Goal: Task Accomplishment & Management: Use online tool/utility

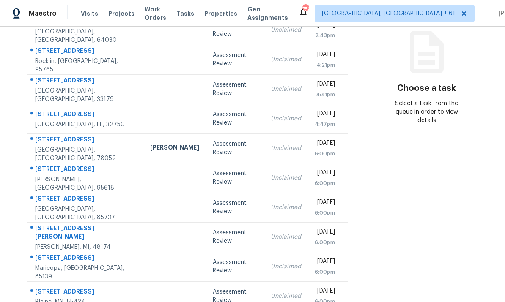
scroll to position [32, 0]
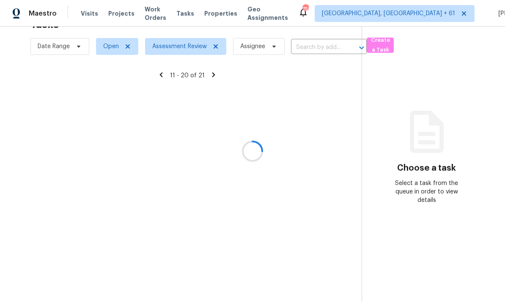
scroll to position [27, 0]
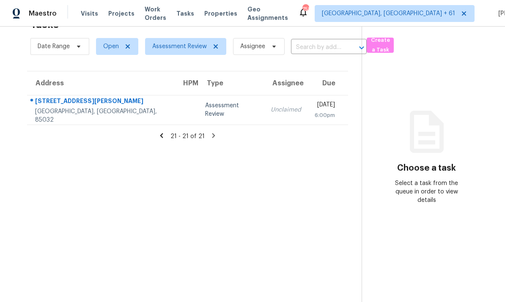
click at [163, 133] on icon at bounding box center [161, 135] width 3 height 5
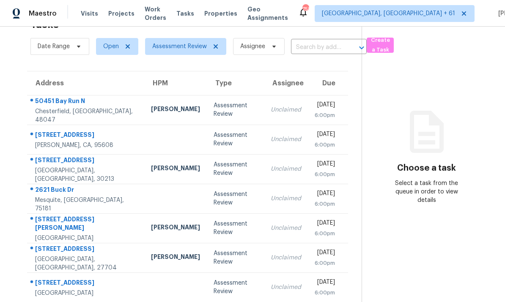
click at [346, 248] on div "Mon, Oct 6th 2025 6:00pm" at bounding box center [330, 257] width 33 height 19
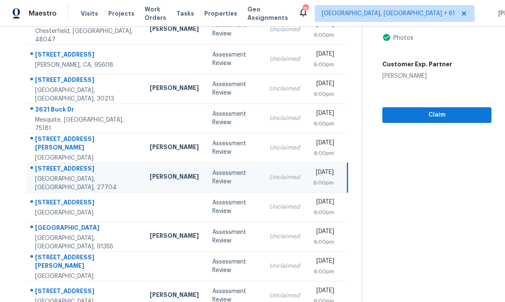
scroll to position [106, 0]
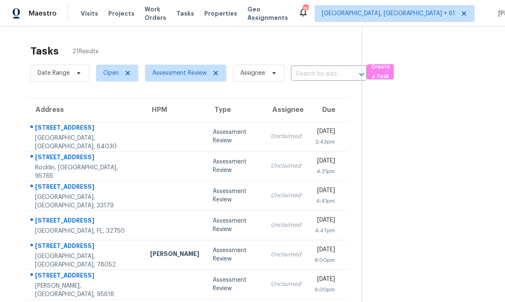
scroll to position [0, 0]
click at [143, 122] on td at bounding box center [174, 137] width 63 height 30
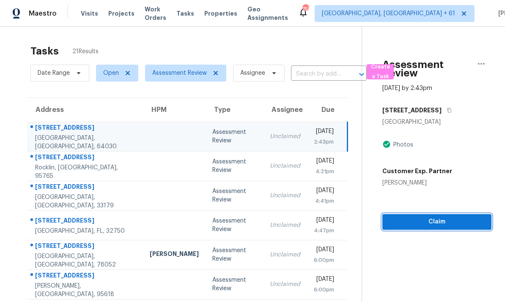
click at [436, 217] on span "Claim" at bounding box center [436, 222] width 95 height 11
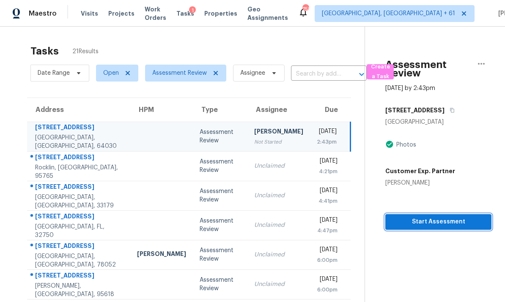
click at [434, 217] on span "Start Assessment" at bounding box center [438, 222] width 93 height 11
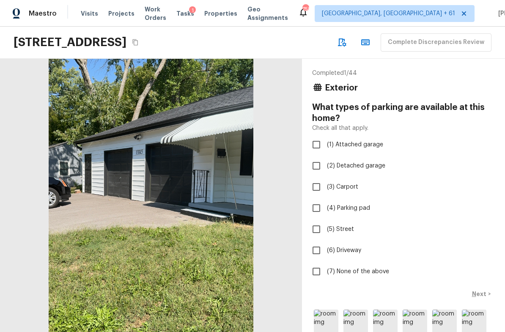
click at [139, 43] on icon "Copy Address" at bounding box center [135, 42] width 7 height 7
click at [138, 45] on icon "Copy Address" at bounding box center [134, 42] width 5 height 6
click at [139, 44] on icon "Copy Address" at bounding box center [135, 42] width 7 height 7
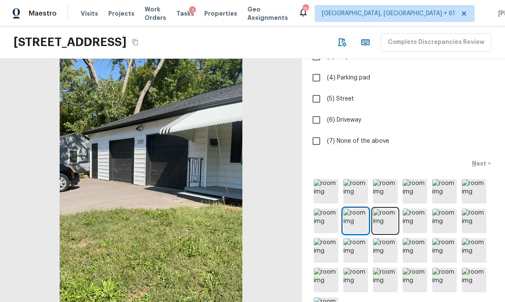
scroll to position [31, 0]
click at [327, 179] on img at bounding box center [326, 191] width 25 height 25
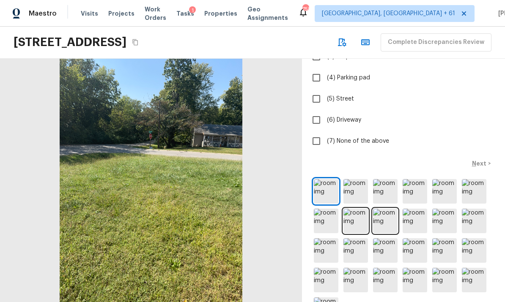
click at [357, 179] on img at bounding box center [355, 191] width 25 height 25
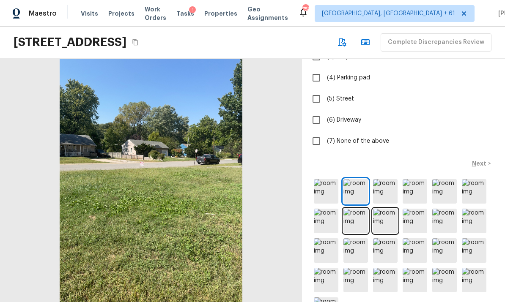
click at [379, 179] on img at bounding box center [385, 191] width 25 height 25
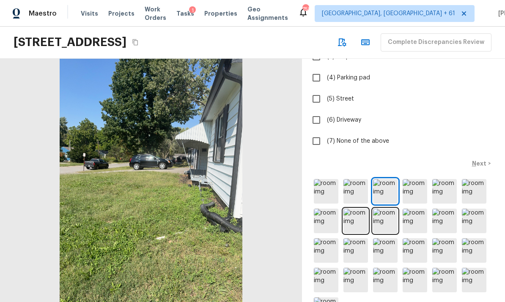
click at [387, 179] on img at bounding box center [385, 191] width 25 height 25
click at [410, 179] on img at bounding box center [414, 191] width 25 height 25
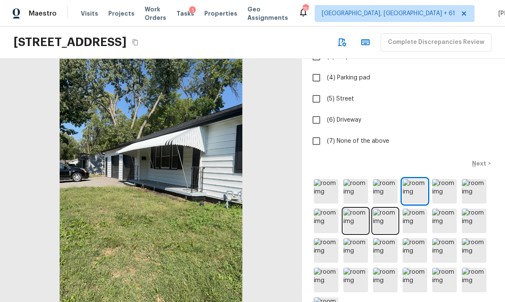
click at [442, 179] on img at bounding box center [444, 191] width 25 height 25
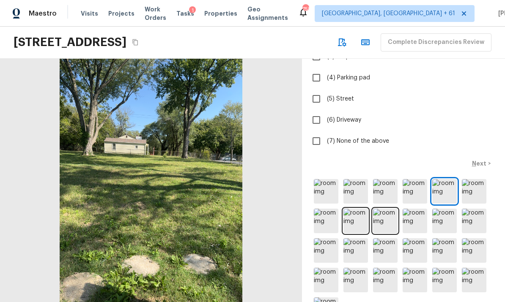
click at [475, 179] on img at bounding box center [473, 191] width 25 height 25
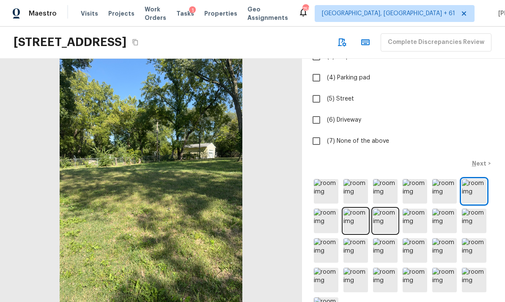
click at [329, 209] on img at bounding box center [326, 221] width 25 height 25
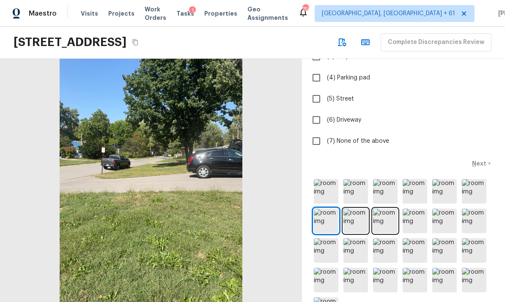
click at [357, 209] on img at bounding box center [355, 221] width 25 height 25
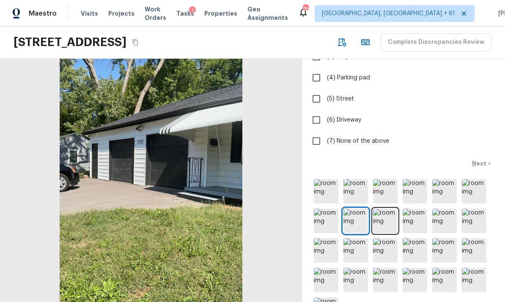
click at [412, 209] on img at bounding box center [414, 221] width 25 height 25
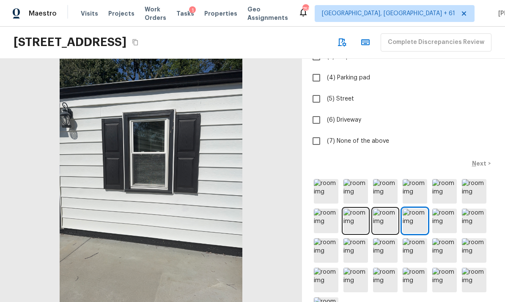
click at [387, 209] on img at bounding box center [385, 221] width 25 height 25
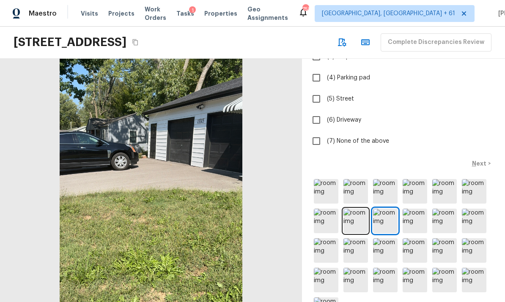
click at [410, 209] on img at bounding box center [414, 221] width 25 height 25
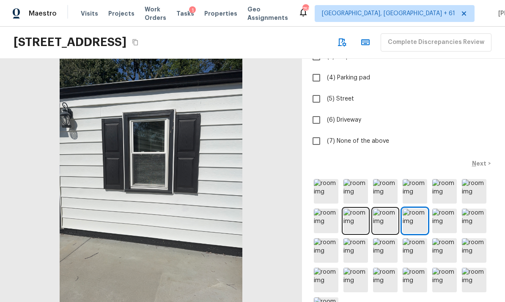
click at [447, 209] on img at bounding box center [444, 221] width 25 height 25
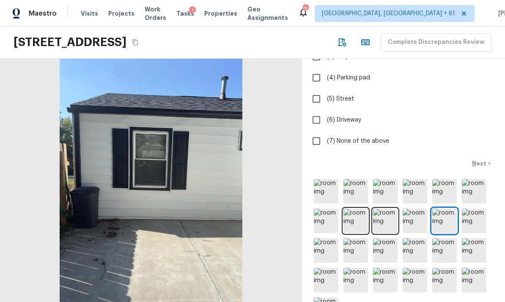
click at [472, 209] on img at bounding box center [473, 221] width 25 height 25
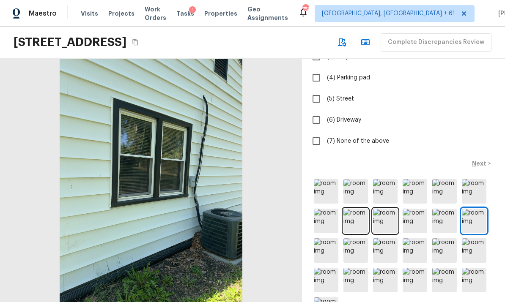
click at [330, 238] on img at bounding box center [326, 250] width 25 height 25
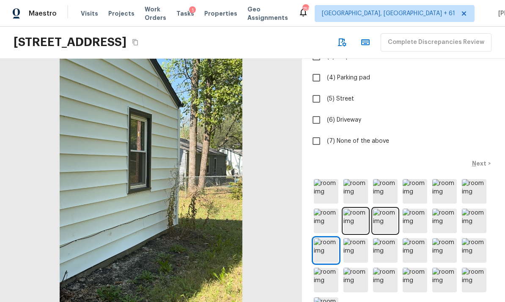
click at [478, 209] on img at bounding box center [473, 221] width 25 height 25
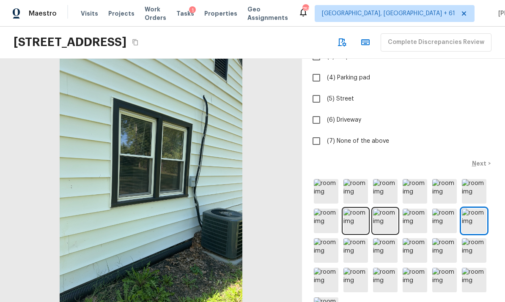
click at [327, 238] on img at bounding box center [326, 250] width 25 height 25
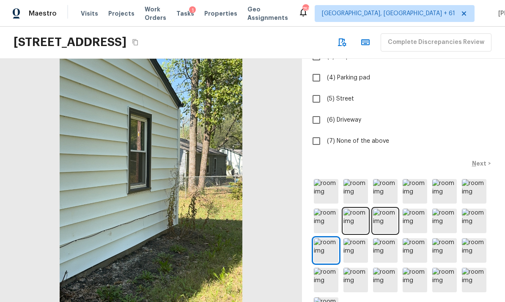
click at [356, 238] on img at bounding box center [355, 250] width 25 height 25
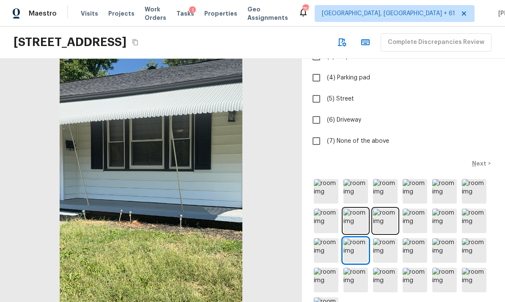
click at [386, 238] on img at bounding box center [385, 250] width 25 height 25
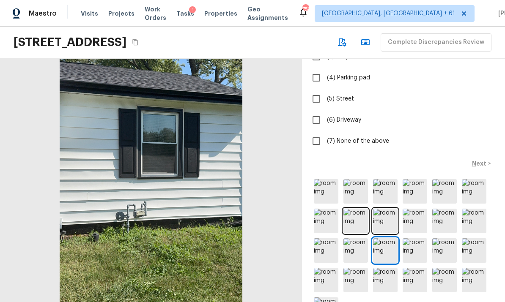
click at [417, 238] on img at bounding box center [414, 250] width 25 height 25
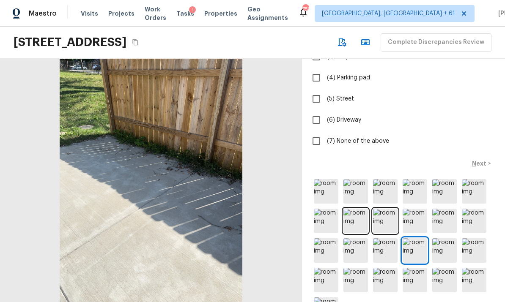
click at [446, 238] on img at bounding box center [444, 250] width 25 height 25
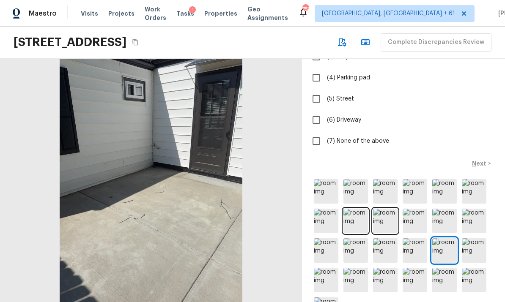
click at [480, 238] on img at bounding box center [473, 250] width 25 height 25
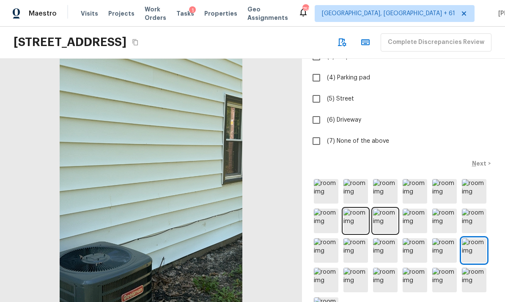
click at [327, 268] on img at bounding box center [326, 280] width 25 height 25
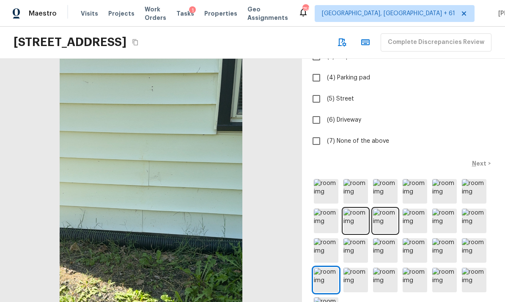
click at [354, 268] on img at bounding box center [355, 280] width 25 height 25
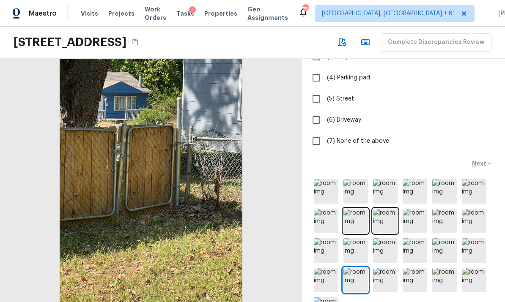
click at [384, 268] on img at bounding box center [385, 280] width 25 height 25
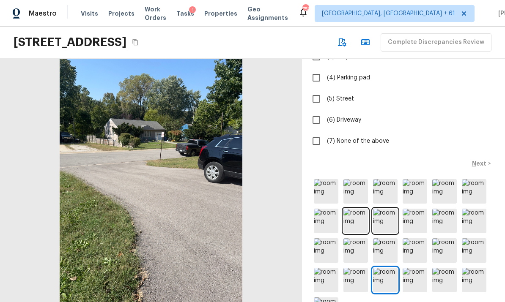
click at [411, 268] on img at bounding box center [414, 280] width 25 height 25
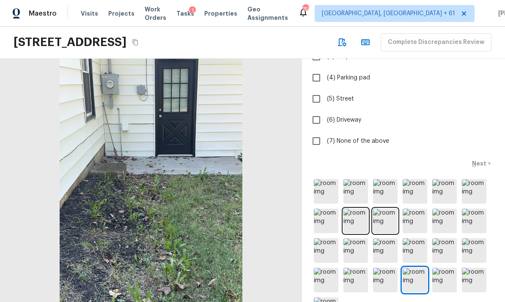
click at [445, 268] on img at bounding box center [444, 280] width 25 height 25
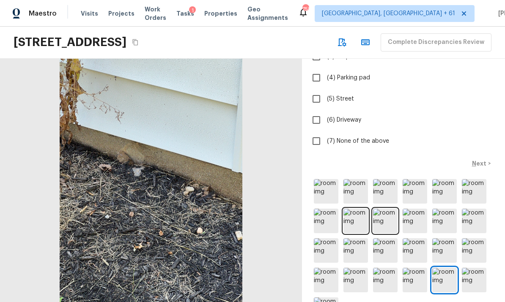
click at [474, 268] on img at bounding box center [473, 280] width 25 height 25
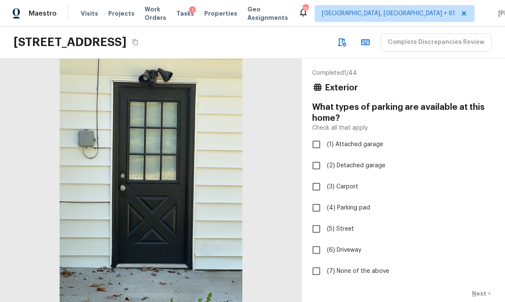
scroll to position [0, 0]
click at [357, 140] on span "(1) Attached garage" at bounding box center [355, 144] width 56 height 8
click at [325, 136] on input "(1) Attached garage" at bounding box center [316, 145] width 18 height 18
checkbox input "true"
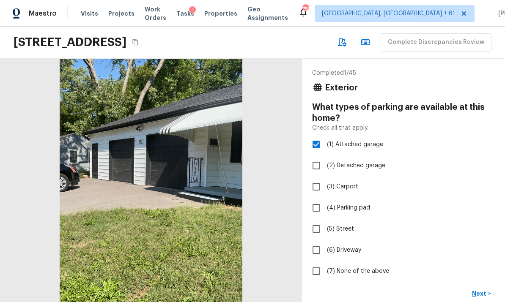
click at [483, 289] on p "Next" at bounding box center [480, 293] width 16 height 8
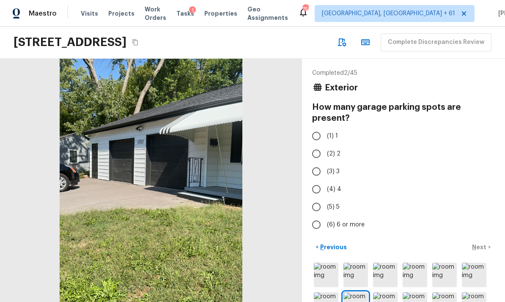
click at [337, 150] on span "(2) 2" at bounding box center [334, 154] width 14 height 8
click at [325, 145] on input "(2) 2" at bounding box center [316, 154] width 18 height 18
radio input "true"
click at [485, 243] on p "Next" at bounding box center [480, 247] width 16 height 8
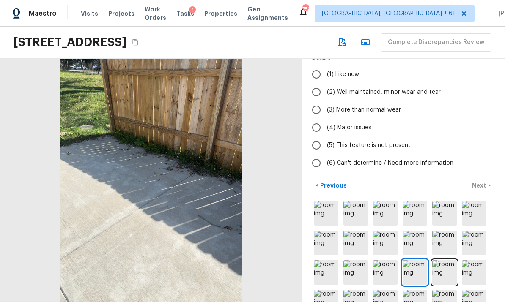
scroll to position [59, 0]
click at [446, 260] on img at bounding box center [444, 272] width 25 height 25
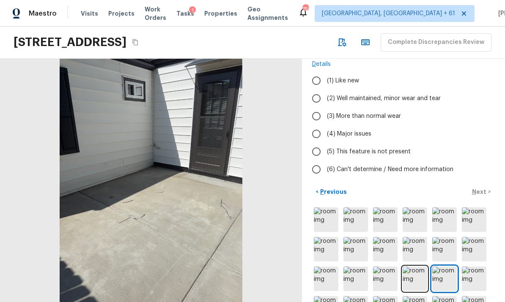
scroll to position [50, 0]
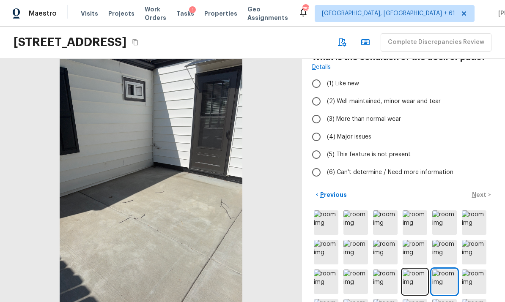
click at [408, 93] on label "(2) Well maintained, minor wear and tear" at bounding box center [397, 102] width 180 height 18
click at [325, 93] on input "(2) Well maintained, minor wear and tear" at bounding box center [316, 102] width 18 height 18
radio input "true"
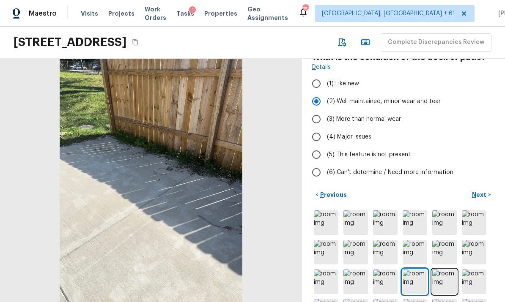
click at [484, 191] on p "Next" at bounding box center [480, 195] width 16 height 8
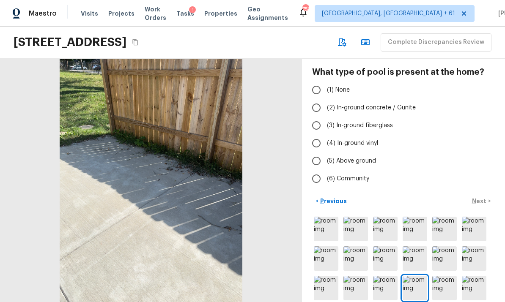
scroll to position [1, 0]
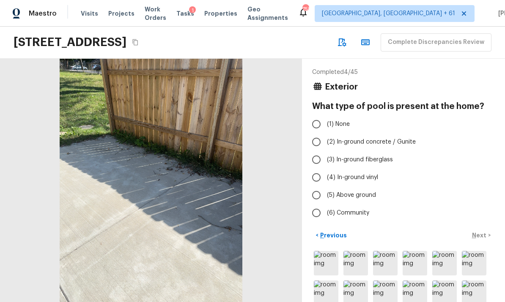
click at [347, 120] on span "(1) None" at bounding box center [338, 124] width 23 height 8
click at [325, 115] on input "(1) None" at bounding box center [316, 124] width 18 height 18
radio input "true"
click at [484, 231] on p "Next" at bounding box center [480, 235] width 16 height 8
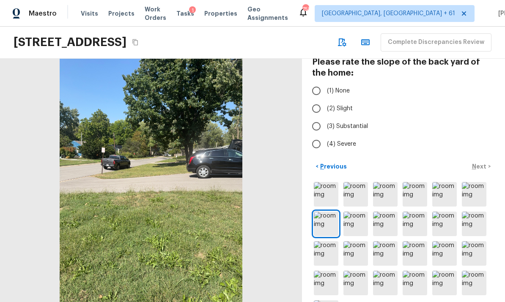
scroll to position [46, 0]
click at [344, 104] on span "(2) Slight" at bounding box center [340, 108] width 26 height 8
click at [325, 99] on input "(2) Slight" at bounding box center [316, 108] width 18 height 18
radio input "true"
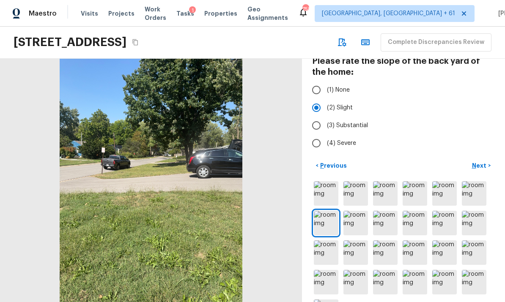
click at [480, 161] on p "Next" at bounding box center [480, 165] width 16 height 8
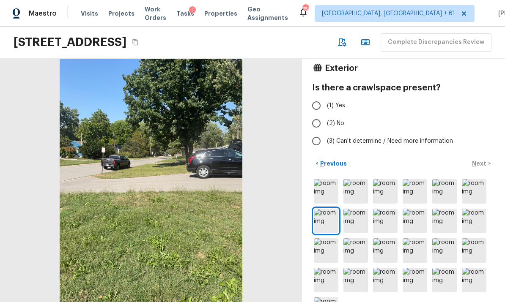
click at [341, 119] on span "(2) No" at bounding box center [335, 123] width 17 height 8
click at [325, 115] on input "(2) No" at bounding box center [316, 124] width 18 height 18
radio input "true"
click at [484, 159] on p "Next" at bounding box center [480, 163] width 16 height 8
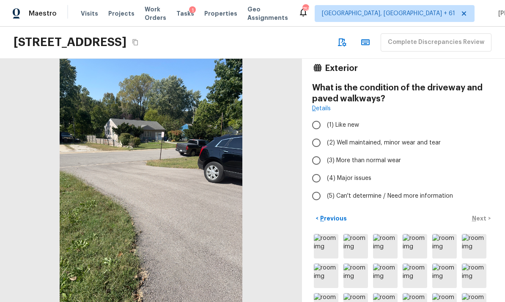
click at [367, 134] on label "(2) Well maintained, minor wear and tear" at bounding box center [397, 143] width 180 height 18
click at [325, 134] on input "(2) Well maintained, minor wear and tear" at bounding box center [316, 143] width 18 height 18
radio input "true"
click at [487, 212] on button "Next >" at bounding box center [480, 219] width 27 height 14
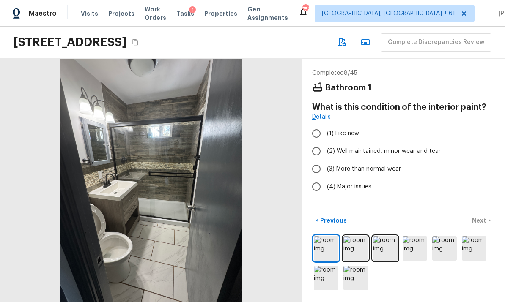
click at [358, 247] on img at bounding box center [355, 248] width 25 height 25
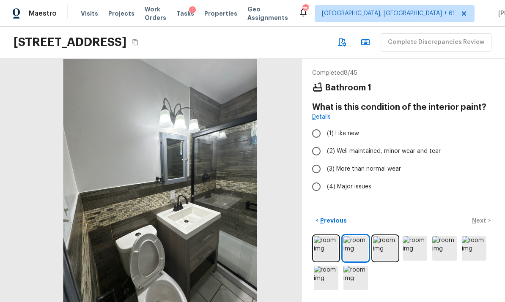
click at [386, 246] on img at bounding box center [385, 248] width 25 height 25
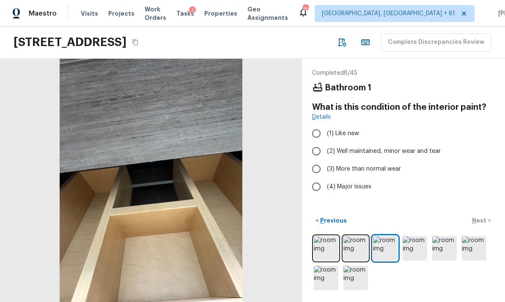
click at [416, 248] on img at bounding box center [414, 248] width 25 height 25
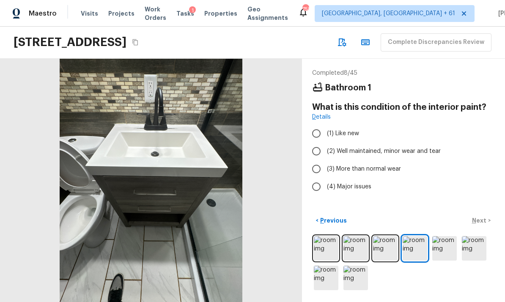
click at [447, 251] on img at bounding box center [444, 248] width 25 height 25
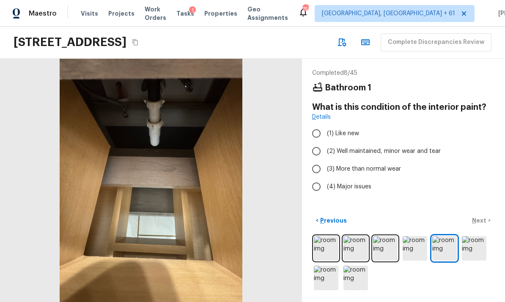
click at [476, 246] on img at bounding box center [473, 248] width 25 height 25
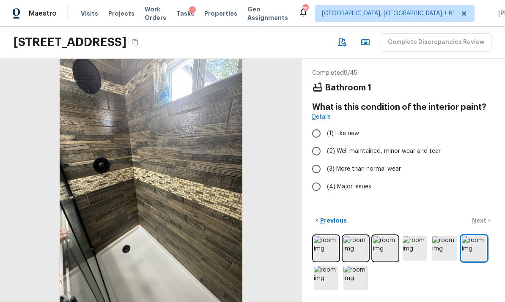
click at [444, 253] on img at bounding box center [444, 248] width 25 height 25
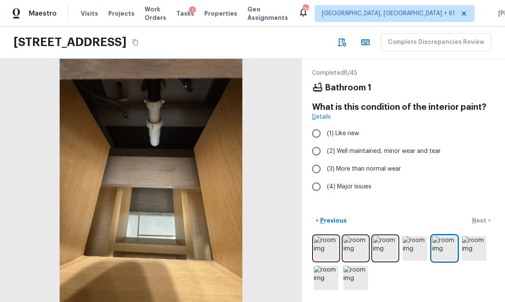
click at [482, 242] on img at bounding box center [473, 248] width 25 height 25
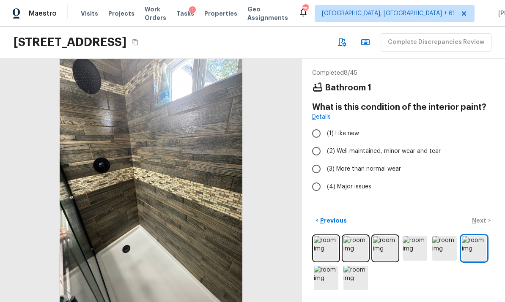
click at [327, 277] on img at bounding box center [326, 278] width 25 height 25
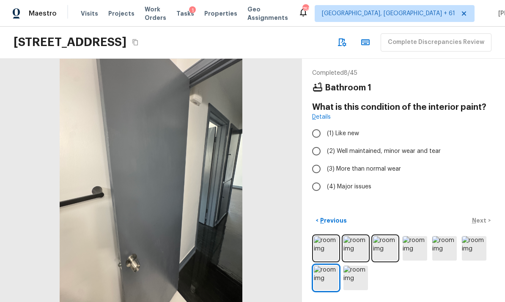
click at [354, 278] on img at bounding box center [355, 278] width 25 height 25
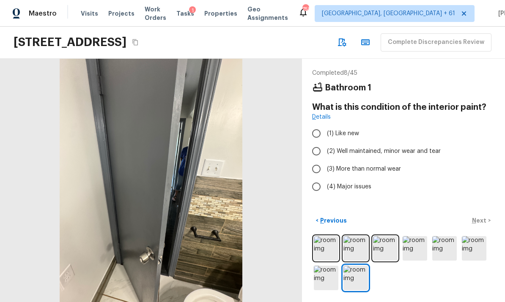
click at [359, 150] on span "(2) Well maintained, minor wear and tear" at bounding box center [384, 151] width 114 height 8
click at [325, 150] on input "(2) Well maintained, minor wear and tear" at bounding box center [316, 151] width 18 height 18
radio input "true"
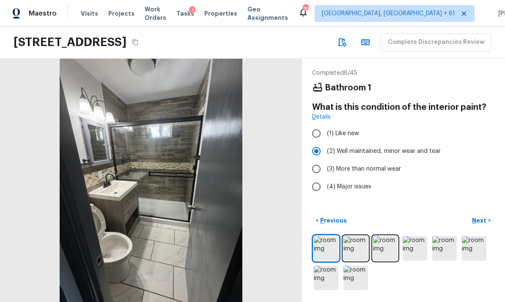
click at [486, 225] on p "Next" at bounding box center [480, 220] width 16 height 8
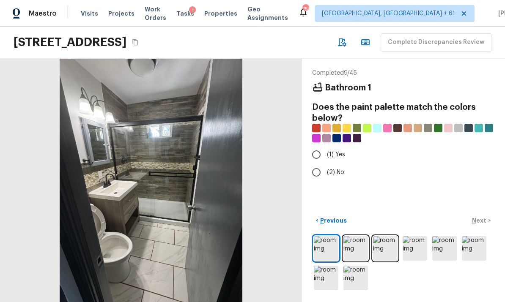
click at [320, 175] on input "(2) No" at bounding box center [316, 173] width 18 height 18
radio input "true"
click at [483, 225] on p "Next" at bounding box center [480, 220] width 16 height 8
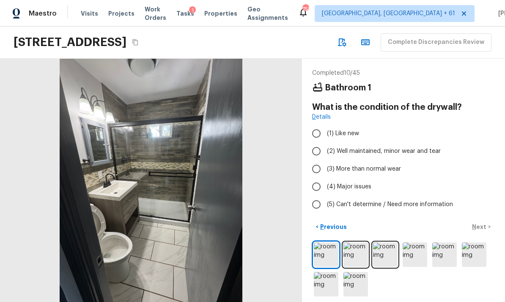
click at [320, 151] on input "(2) Well maintained, minor wear and tear" at bounding box center [316, 151] width 18 height 18
radio input "true"
click at [478, 231] on p "Next" at bounding box center [480, 227] width 16 height 8
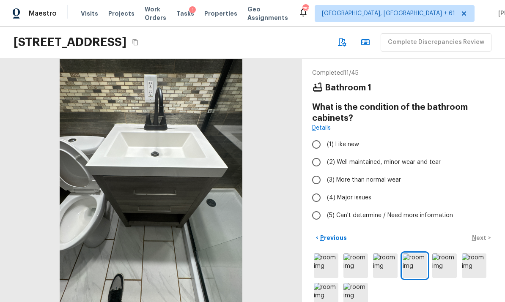
click at [320, 164] on input "(2) Well maintained, minor wear and tear" at bounding box center [316, 162] width 18 height 18
radio input "true"
click at [480, 242] on p "Next" at bounding box center [480, 238] width 16 height 8
click at [321, 162] on input "(2) Well maintained, minor wear and tear" at bounding box center [316, 162] width 18 height 18
radio input "true"
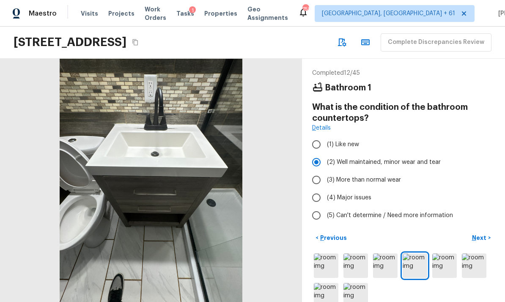
click at [485, 242] on p "Next" at bounding box center [480, 238] width 16 height 8
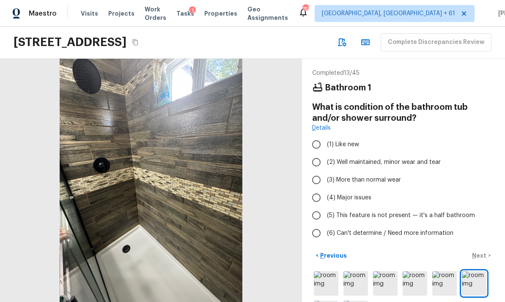
click at [317, 164] on input "(2) Well maintained, minor wear and tear" at bounding box center [316, 162] width 18 height 18
radio input "true"
click at [480, 251] on p "Next" at bounding box center [480, 255] width 16 height 8
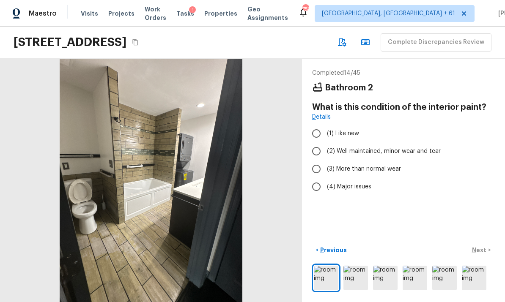
scroll to position [31, 0]
click at [353, 280] on img at bounding box center [355, 278] width 25 height 25
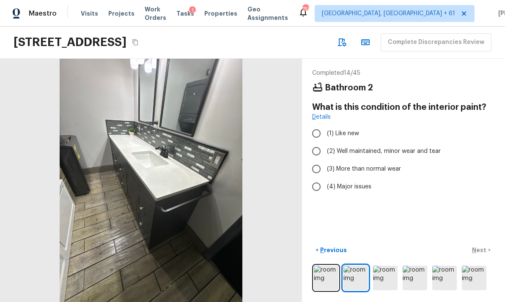
click at [386, 278] on img at bounding box center [385, 278] width 25 height 25
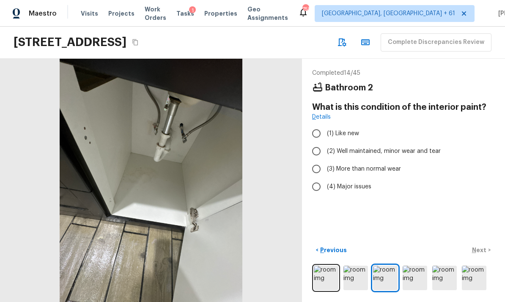
click at [414, 276] on img at bounding box center [414, 278] width 25 height 25
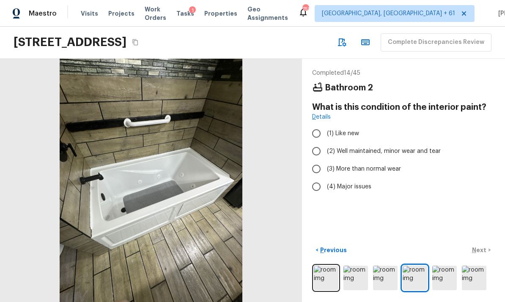
click at [438, 276] on img at bounding box center [444, 278] width 25 height 25
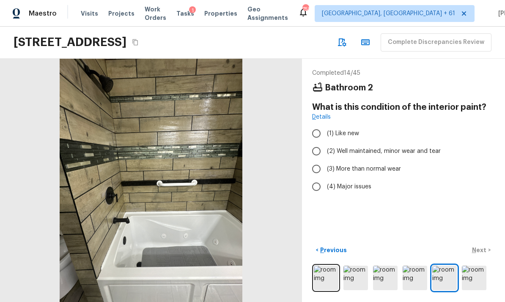
click at [444, 276] on img at bounding box center [444, 278] width 25 height 25
click at [445, 277] on img at bounding box center [444, 278] width 25 height 25
click at [477, 274] on img at bounding box center [473, 278] width 25 height 25
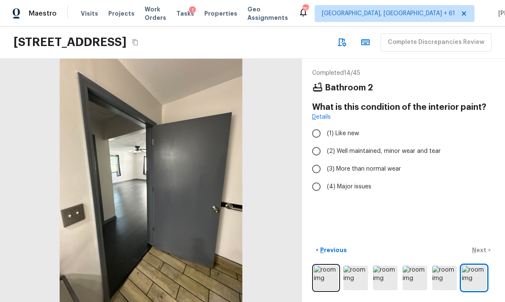
click at [359, 147] on span "(2) Well maintained, minor wear and tear" at bounding box center [384, 151] width 114 height 8
click at [325, 142] on input "(2) Well maintained, minor wear and tear" at bounding box center [316, 151] width 18 height 18
radio input "true"
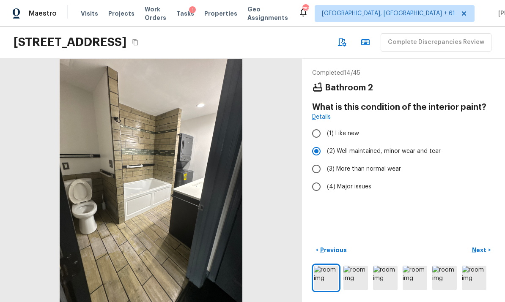
click at [485, 250] on p "Next" at bounding box center [480, 250] width 16 height 8
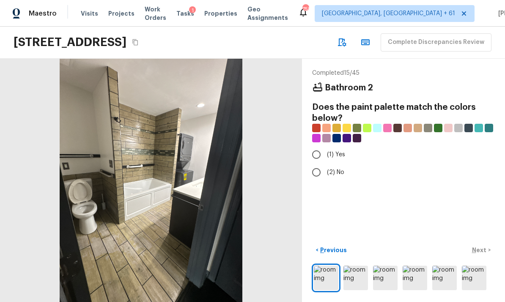
click at [333, 168] on span "(2) No" at bounding box center [335, 172] width 17 height 8
click at [325, 164] on input "(2) No" at bounding box center [316, 173] width 18 height 18
radio input "true"
click at [483, 251] on p "Next" at bounding box center [480, 250] width 16 height 8
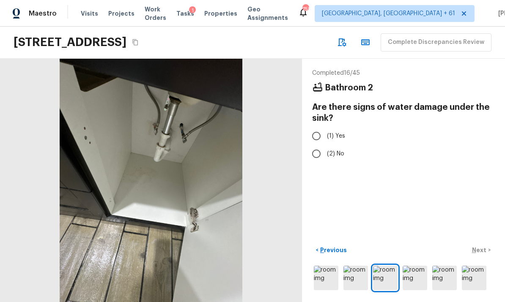
click at [339, 150] on span "(2) No" at bounding box center [335, 154] width 17 height 8
click at [325, 145] on input "(2) No" at bounding box center [316, 154] width 18 height 18
radio input "true"
click at [494, 248] on button "Next >" at bounding box center [480, 250] width 27 height 14
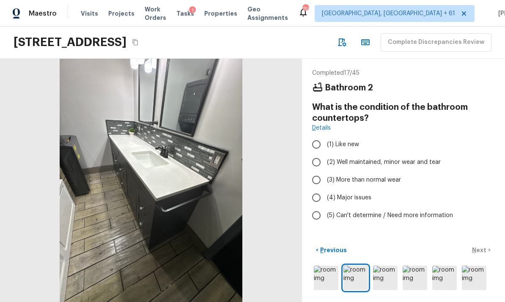
click at [397, 158] on span "(2) Well maintained, minor wear and tear" at bounding box center [384, 162] width 114 height 8
click at [325, 153] on input "(2) Well maintained, minor wear and tear" at bounding box center [316, 162] width 18 height 18
radio input "true"
click at [483, 248] on p "Next" at bounding box center [480, 250] width 16 height 8
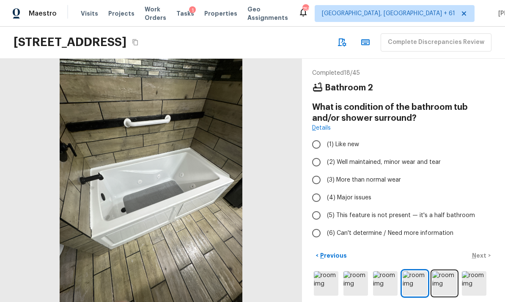
click at [387, 158] on span "(2) Well maintained, minor wear and tear" at bounding box center [384, 162] width 114 height 8
click at [325, 153] on input "(2) Well maintained, minor wear and tear" at bounding box center [316, 162] width 18 height 18
radio input "true"
click at [482, 251] on p "Next" at bounding box center [480, 255] width 16 height 8
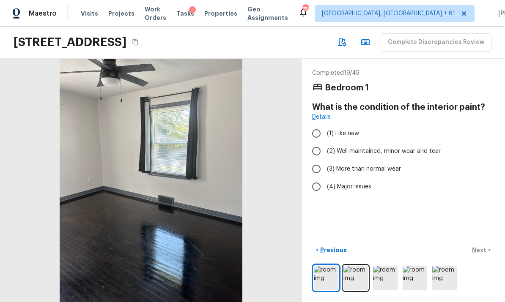
click at [354, 278] on img at bounding box center [355, 278] width 25 height 25
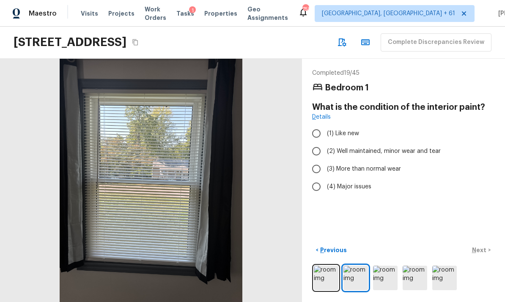
click at [383, 277] on img at bounding box center [385, 278] width 25 height 25
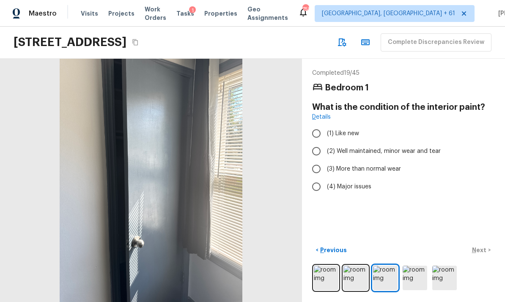
click at [411, 279] on img at bounding box center [414, 278] width 25 height 25
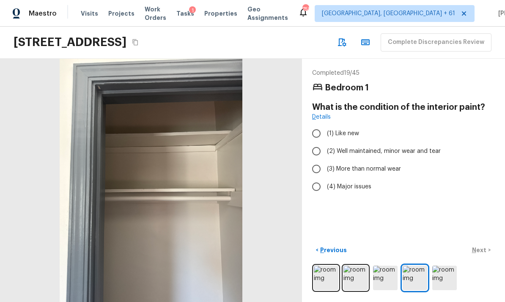
click at [447, 271] on img at bounding box center [444, 278] width 25 height 25
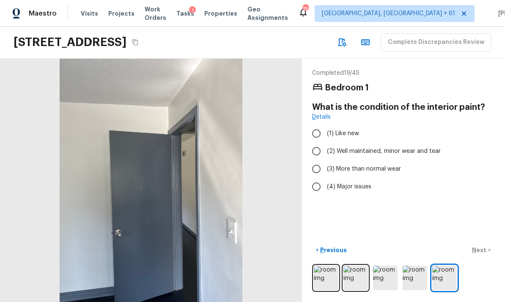
click at [482, 249] on div "< Previous Next >" at bounding box center [403, 250] width 183 height 14
click at [375, 147] on span "(2) Well maintained, minor wear and tear" at bounding box center [384, 151] width 114 height 8
click at [325, 142] on input "(2) Well maintained, minor wear and tear" at bounding box center [316, 151] width 18 height 18
radio input "true"
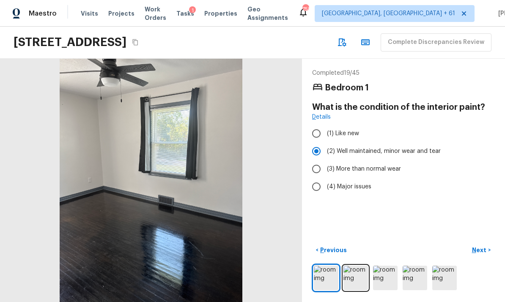
click at [481, 250] on p "Next" at bounding box center [480, 250] width 16 height 8
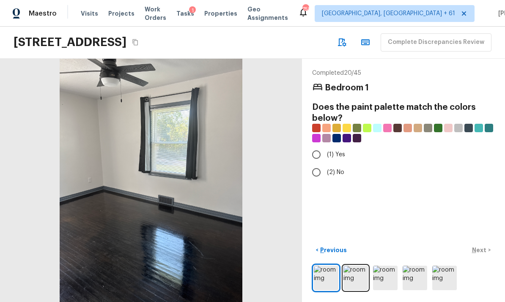
click at [332, 168] on span "(2) No" at bounding box center [335, 172] width 17 height 8
click at [325, 164] on input "(2) No" at bounding box center [316, 173] width 18 height 18
radio input "true"
click at [485, 249] on p "Next" at bounding box center [480, 250] width 16 height 8
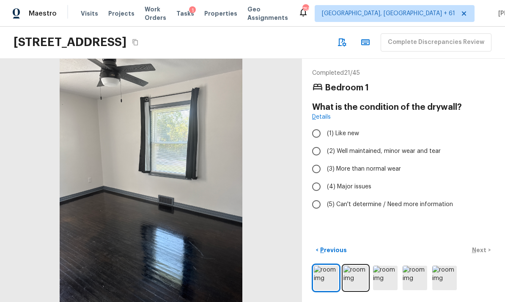
click at [358, 147] on span "(2) Well maintained, minor wear and tear" at bounding box center [384, 151] width 114 height 8
click at [325, 142] on input "(2) Well maintained, minor wear and tear" at bounding box center [316, 151] width 18 height 18
radio input "true"
click at [480, 248] on p "Next" at bounding box center [480, 250] width 16 height 8
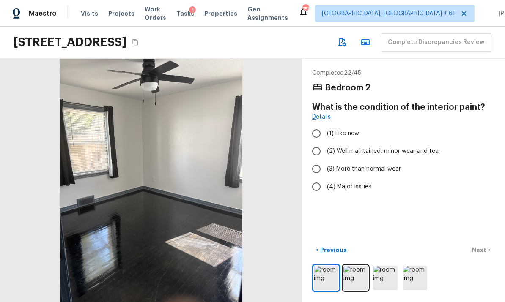
click at [350, 276] on img at bounding box center [355, 278] width 25 height 25
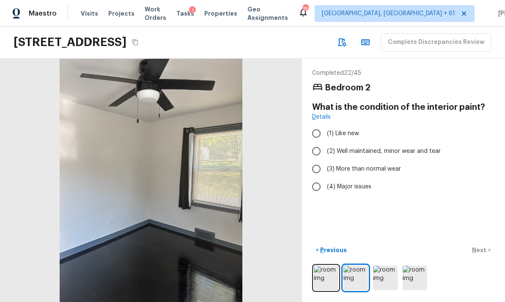
click at [382, 274] on img at bounding box center [385, 278] width 25 height 25
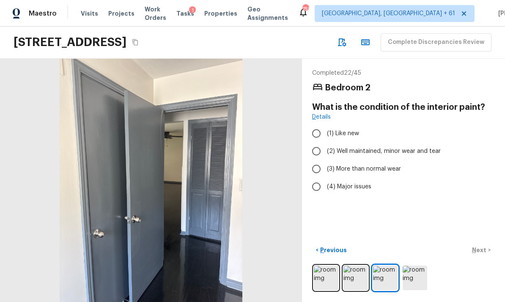
click at [413, 272] on img at bounding box center [414, 278] width 25 height 25
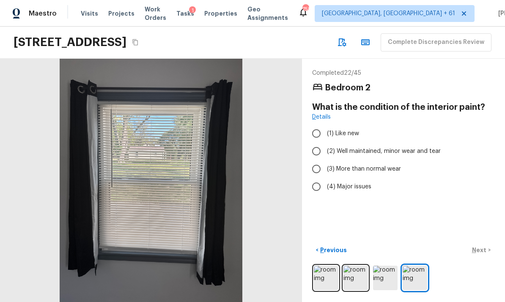
click at [355, 147] on span "(2) Well maintained, minor wear and tear" at bounding box center [384, 151] width 114 height 8
click at [325, 142] on input "(2) Well maintained, minor wear and tear" at bounding box center [316, 151] width 18 height 18
radio input "true"
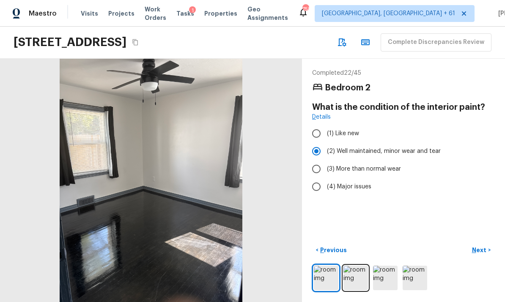
click at [480, 248] on p "Next" at bounding box center [480, 250] width 16 height 8
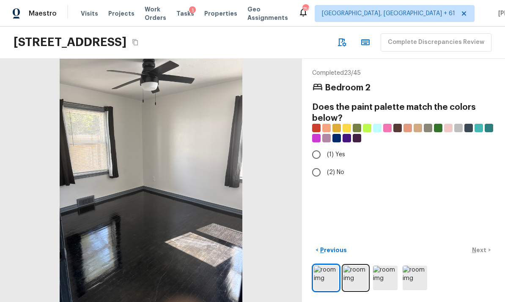
click at [319, 164] on input "(2) No" at bounding box center [316, 173] width 18 height 18
radio input "true"
click at [483, 251] on p "Next" at bounding box center [480, 250] width 16 height 8
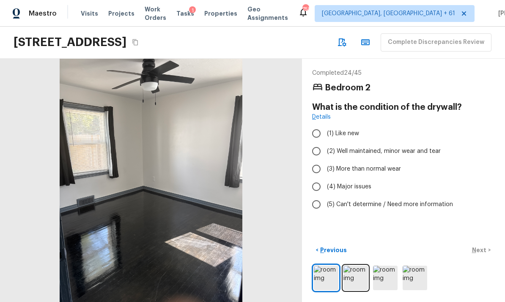
click at [323, 142] on input "(2) Well maintained, minor wear and tear" at bounding box center [316, 151] width 18 height 18
radio input "true"
click at [486, 246] on p "Next" at bounding box center [480, 250] width 16 height 8
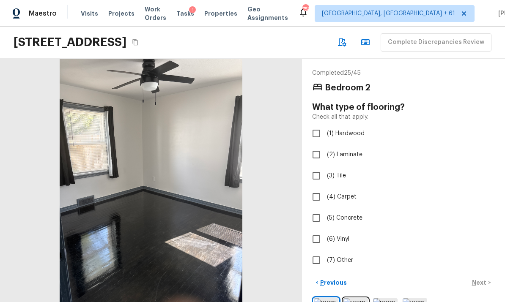
click at [342, 150] on span "(2) Laminate" at bounding box center [344, 154] width 35 height 8
click at [325, 146] on input "(2) Laminate" at bounding box center [316, 155] width 18 height 18
checkbox input "true"
click at [347, 129] on span "(1) Hardwood" at bounding box center [346, 133] width 38 height 8
click at [325, 125] on input "(1) Hardwood" at bounding box center [316, 134] width 18 height 18
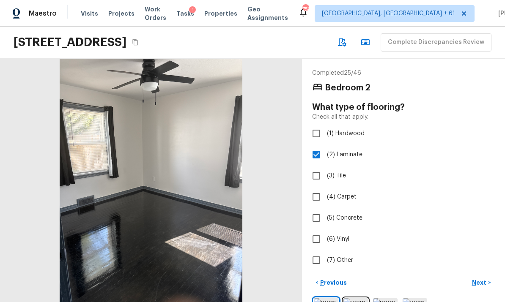
checkbox input "true"
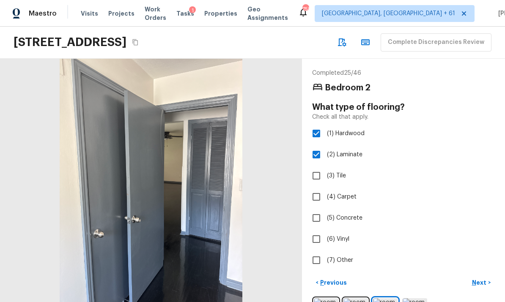
click at [320, 146] on input "(2) Laminate" at bounding box center [316, 155] width 18 height 18
checkbox input "false"
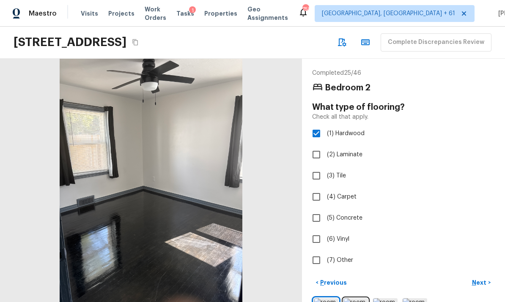
click at [485, 278] on p "Next" at bounding box center [480, 282] width 16 height 8
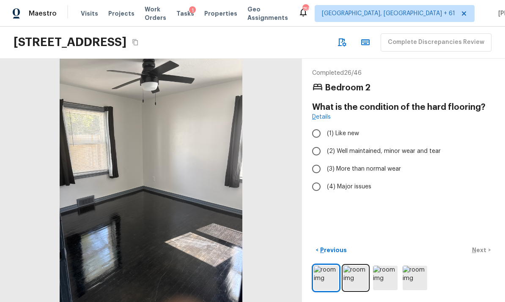
click at [355, 147] on span "(2) Well maintained, minor wear and tear" at bounding box center [384, 151] width 114 height 8
click at [325, 142] on input "(2) Well maintained, minor wear and tear" at bounding box center [316, 151] width 18 height 18
radio input "true"
click at [482, 249] on p "Next" at bounding box center [480, 250] width 16 height 8
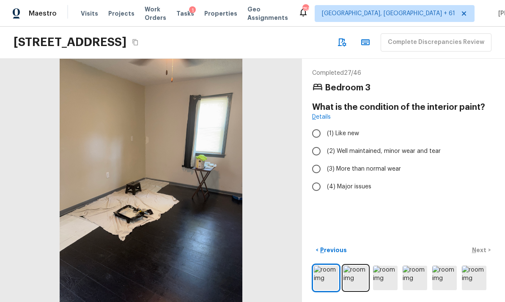
click at [363, 147] on span "(2) Well maintained, minor wear and tear" at bounding box center [384, 151] width 114 height 8
click at [325, 142] on input "(2) Well maintained, minor wear and tear" at bounding box center [316, 151] width 18 height 18
radio input "true"
click at [481, 246] on p "Next" at bounding box center [480, 250] width 16 height 8
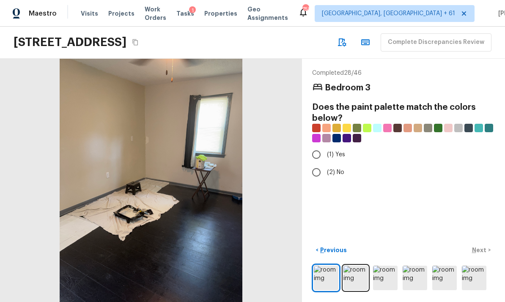
click at [336, 168] on span "(2) No" at bounding box center [335, 172] width 17 height 8
click at [325, 164] on input "(2) No" at bounding box center [316, 173] width 18 height 18
radio input "true"
click at [481, 247] on p "Next" at bounding box center [480, 250] width 16 height 8
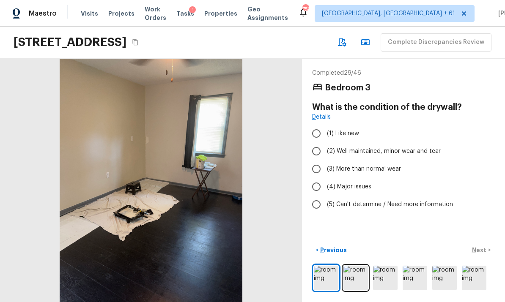
click at [331, 251] on p "Previous" at bounding box center [332, 250] width 28 height 8
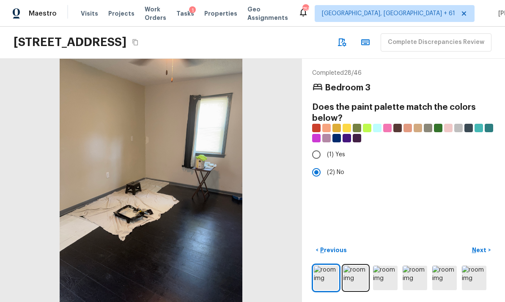
click at [332, 249] on p "Previous" at bounding box center [332, 250] width 28 height 8
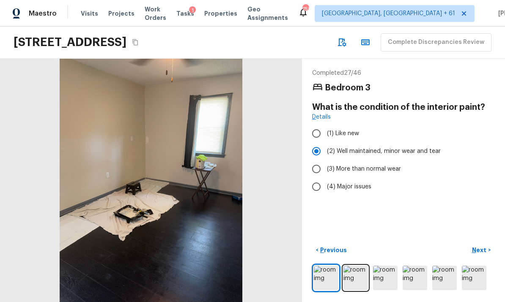
click at [349, 165] on span "(3) More than normal wear" at bounding box center [364, 169] width 74 height 8
click at [325, 160] on input "(3) More than normal wear" at bounding box center [316, 169] width 18 height 18
radio input "true"
click at [364, 147] on span "(2) Well maintained, minor wear and tear" at bounding box center [384, 151] width 114 height 8
click at [325, 142] on input "(2) Well maintained, minor wear and tear" at bounding box center [316, 151] width 18 height 18
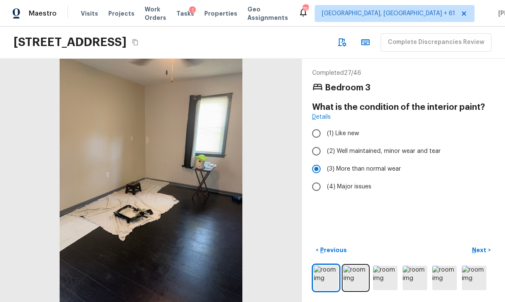
radio input "true"
click at [484, 250] on p "Next" at bounding box center [480, 250] width 16 height 8
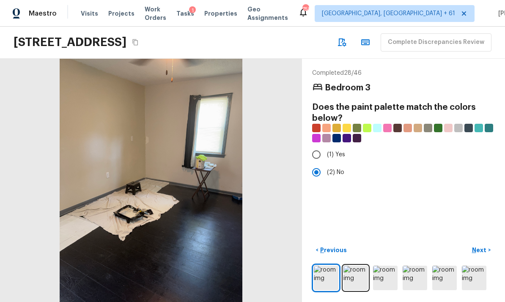
click at [483, 247] on p "Next" at bounding box center [480, 250] width 16 height 8
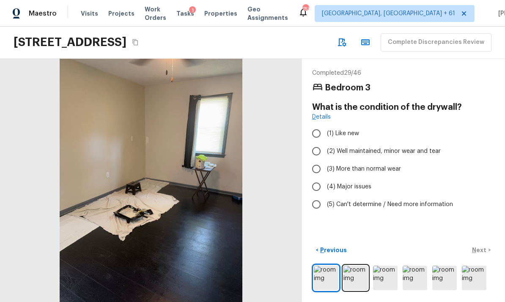
click at [357, 276] on img at bounding box center [355, 278] width 25 height 25
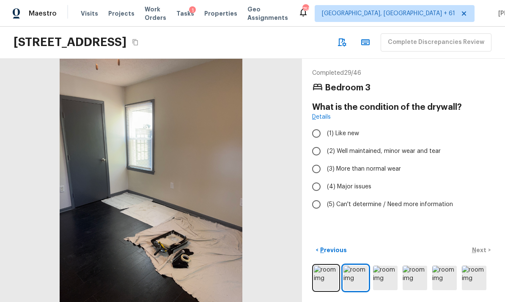
click at [386, 278] on img at bounding box center [385, 278] width 25 height 25
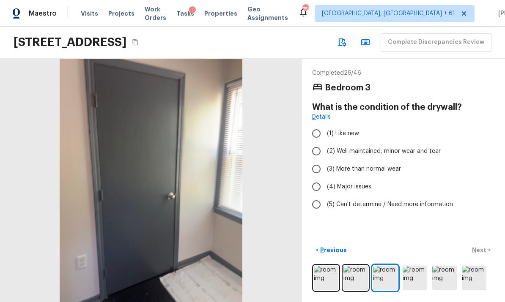
click at [413, 274] on img at bounding box center [414, 278] width 25 height 25
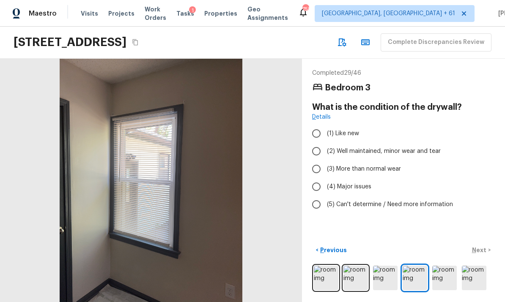
click at [420, 278] on img at bounding box center [414, 278] width 25 height 25
click at [443, 275] on img at bounding box center [444, 278] width 25 height 25
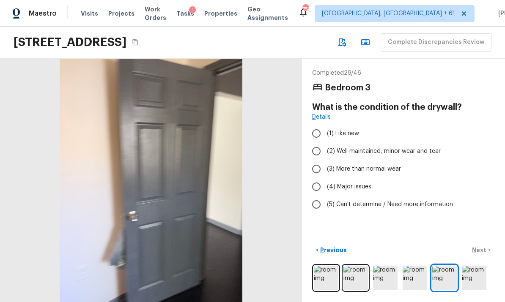
click at [470, 275] on img at bounding box center [473, 278] width 25 height 25
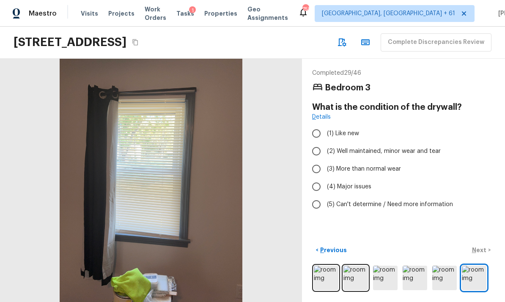
click at [360, 147] on span "(2) Well maintained, minor wear and tear" at bounding box center [384, 151] width 114 height 8
click at [325, 142] on input "(2) Well maintained, minor wear and tear" at bounding box center [316, 151] width 18 height 18
radio input "true"
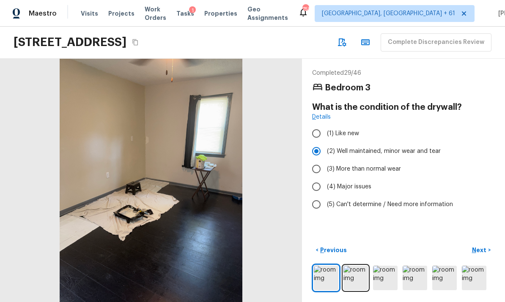
click at [482, 246] on p "Next" at bounding box center [480, 250] width 16 height 8
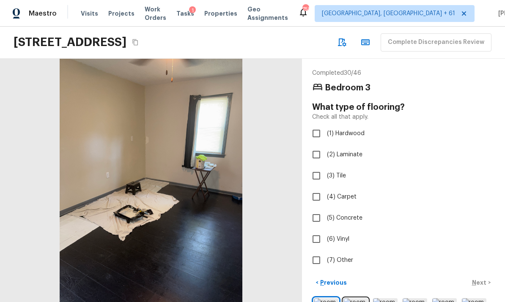
click at [346, 125] on label "(1) Hardwood" at bounding box center [397, 134] width 180 height 18
click at [325, 125] on input "(1) Hardwood" at bounding box center [316, 134] width 18 height 18
checkbox input "true"
click at [479, 278] on p "Next" at bounding box center [480, 282] width 16 height 8
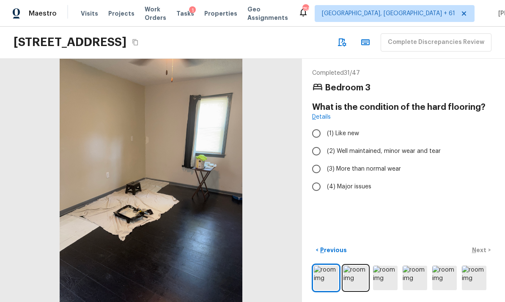
click at [386, 147] on span "(2) Well maintained, minor wear and tear" at bounding box center [384, 151] width 114 height 8
click at [325, 142] on input "(2) Well maintained, minor wear and tear" at bounding box center [316, 151] width 18 height 18
radio input "true"
click at [486, 248] on p "Next" at bounding box center [480, 250] width 16 height 8
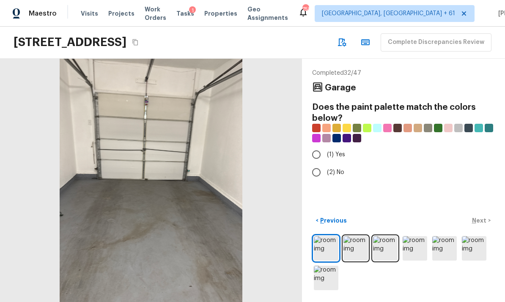
click at [336, 168] on span "(2) No" at bounding box center [335, 172] width 17 height 8
click at [325, 164] on input "(2) No" at bounding box center [316, 173] width 18 height 18
radio input "true"
click at [356, 250] on img at bounding box center [355, 248] width 25 height 25
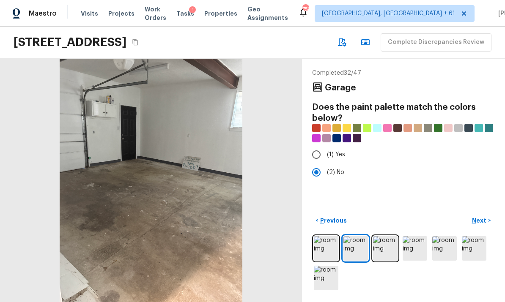
click at [390, 251] on img at bounding box center [385, 248] width 25 height 25
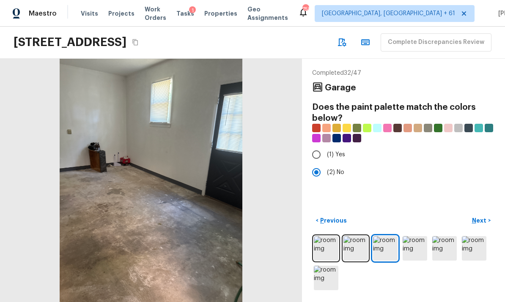
click at [414, 246] on img at bounding box center [414, 248] width 25 height 25
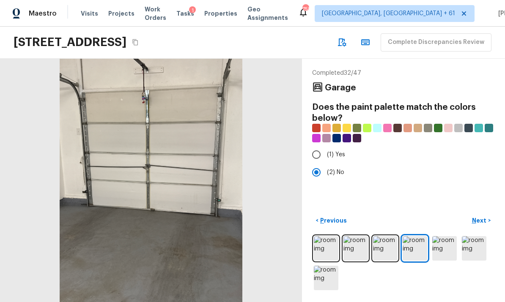
click at [419, 252] on img at bounding box center [414, 248] width 25 height 25
click at [441, 251] on img at bounding box center [444, 248] width 25 height 25
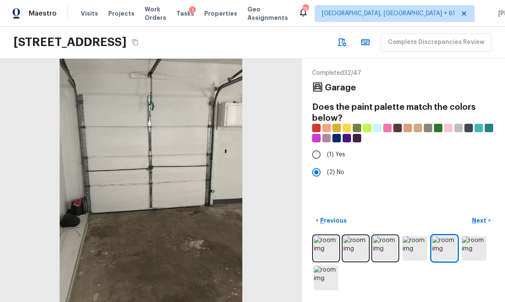
click at [462, 248] on img at bounding box center [473, 248] width 25 height 25
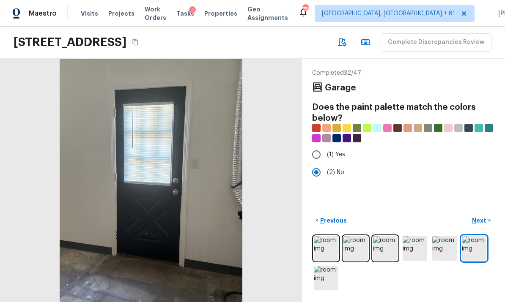
click at [479, 249] on img at bounding box center [473, 248] width 25 height 25
click at [325, 283] on img at bounding box center [326, 278] width 25 height 25
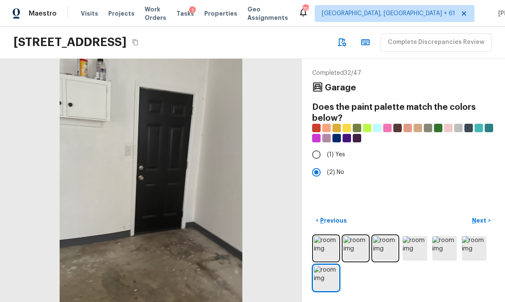
click at [486, 220] on p "Next" at bounding box center [480, 220] width 16 height 8
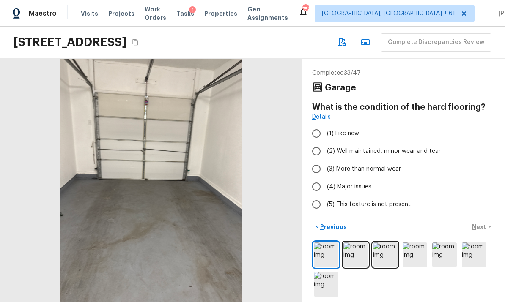
click at [379, 200] on span "(5) This feature is not present" at bounding box center [369, 204] width 84 height 8
click at [325, 196] on input "(5) This feature is not present" at bounding box center [316, 205] width 18 height 18
radio input "true"
click at [483, 223] on p "Next" at bounding box center [480, 227] width 16 height 8
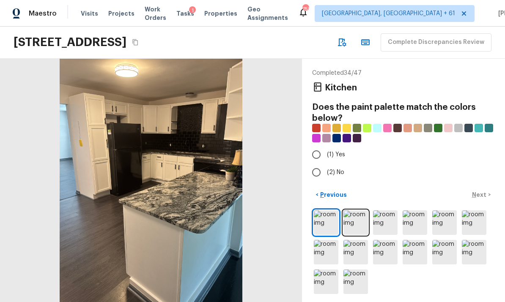
click at [353, 219] on img at bounding box center [355, 222] width 25 height 25
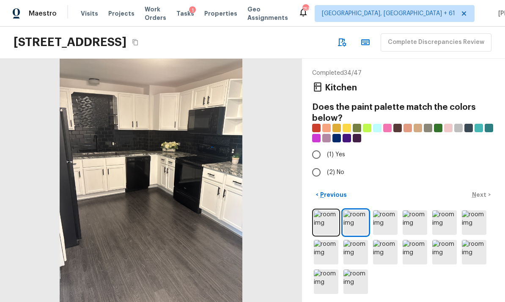
click at [386, 219] on img at bounding box center [385, 222] width 25 height 25
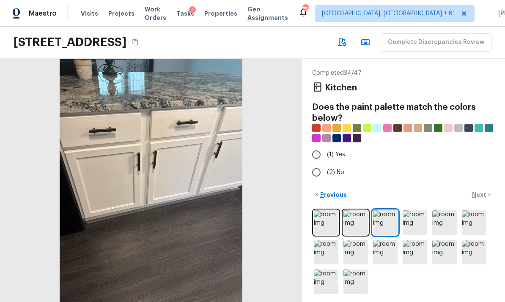
click at [413, 221] on img at bounding box center [414, 222] width 25 height 25
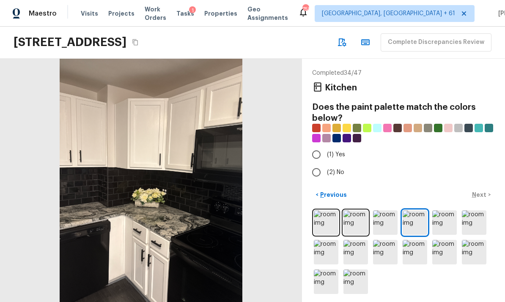
click at [443, 216] on img at bounding box center [444, 222] width 25 height 25
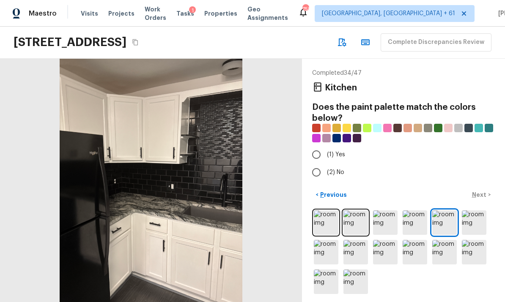
click at [462, 215] on img at bounding box center [473, 222] width 25 height 25
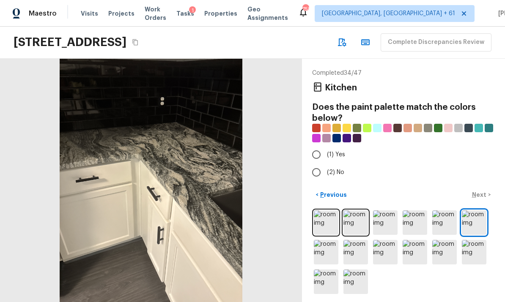
click at [480, 217] on img at bounding box center [473, 222] width 25 height 25
click at [326, 249] on img at bounding box center [326, 252] width 25 height 25
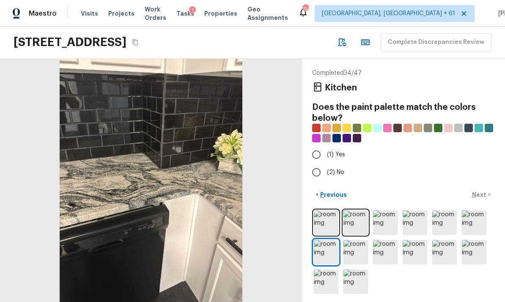
click at [358, 249] on img at bounding box center [355, 252] width 25 height 25
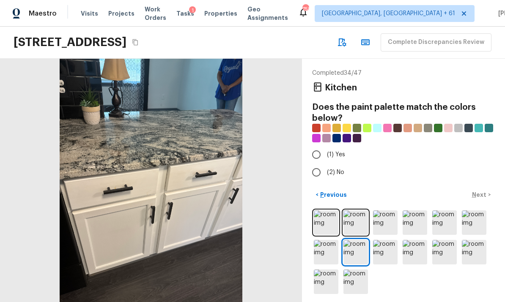
click at [385, 247] on img at bounding box center [385, 252] width 25 height 25
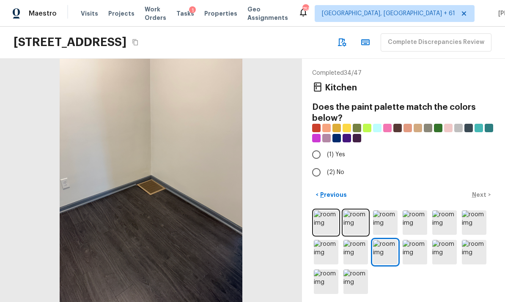
click at [415, 247] on img at bounding box center [414, 252] width 25 height 25
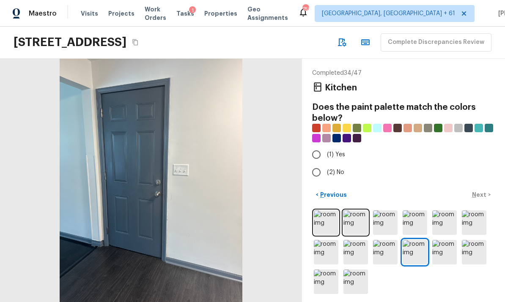
click at [445, 245] on img at bounding box center [444, 252] width 25 height 25
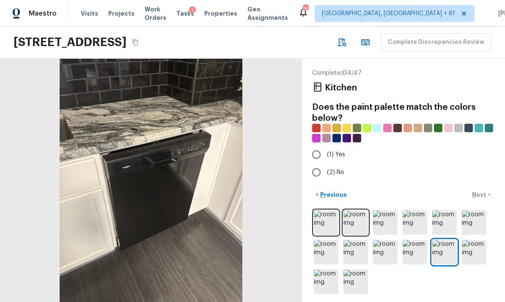
click at [474, 244] on img at bounding box center [473, 252] width 25 height 25
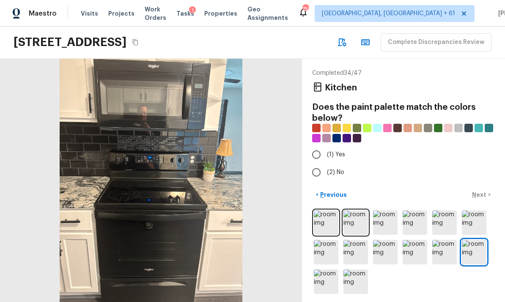
click at [327, 277] on img at bounding box center [326, 282] width 25 height 25
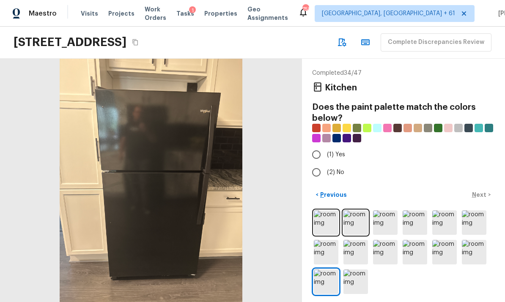
click at [355, 278] on img at bounding box center [355, 282] width 25 height 25
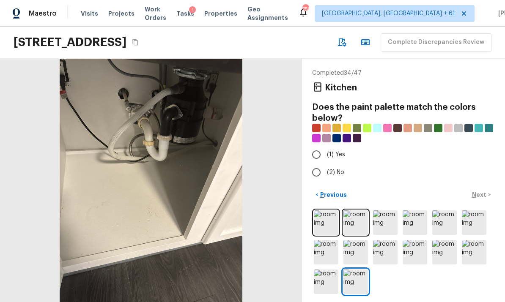
click at [337, 168] on span "(2) No" at bounding box center [335, 172] width 17 height 8
click at [325, 164] on input "(2) No" at bounding box center [316, 173] width 18 height 18
radio input "true"
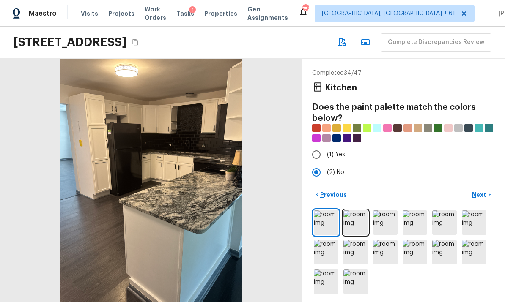
click at [483, 192] on p "Next" at bounding box center [480, 195] width 16 height 8
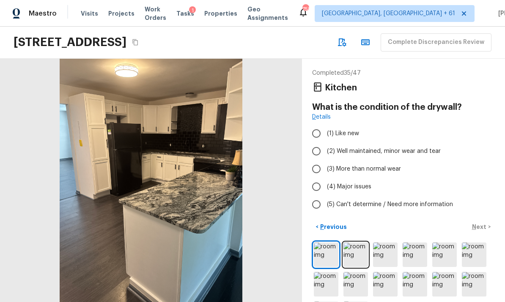
click at [369, 147] on span "(2) Well maintained, minor wear and tear" at bounding box center [384, 151] width 114 height 8
click at [325, 142] on input "(2) Well maintained, minor wear and tear" at bounding box center [316, 151] width 18 height 18
radio input "true"
click at [481, 223] on p "Next" at bounding box center [480, 227] width 16 height 8
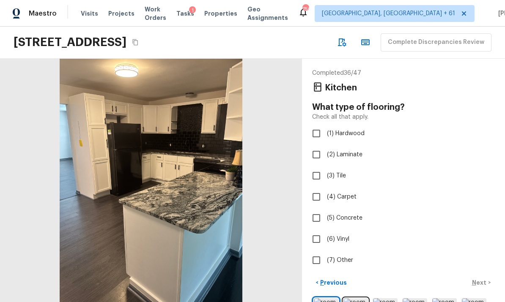
click at [346, 150] on span "(2) Laminate" at bounding box center [344, 154] width 35 height 8
click at [325, 146] on input "(2) Laminate" at bounding box center [316, 155] width 18 height 18
checkbox input "true"
click at [483, 278] on p "Next" at bounding box center [480, 282] width 16 height 8
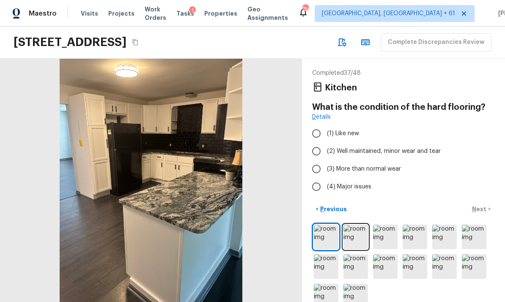
click at [369, 147] on span "(2) Well maintained, minor wear and tear" at bounding box center [384, 151] width 114 height 8
click at [325, 142] on input "(2) Well maintained, minor wear and tear" at bounding box center [316, 151] width 18 height 18
radio input "true"
click at [483, 205] on p "Next" at bounding box center [480, 209] width 16 height 8
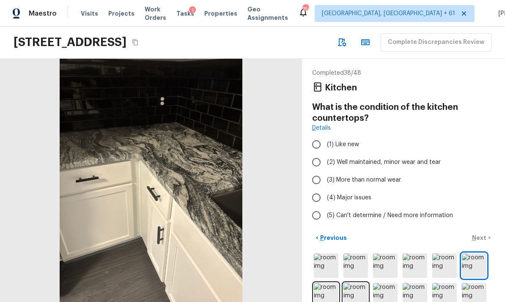
click at [383, 158] on span "(2) Well maintained, minor wear and tear" at bounding box center [384, 162] width 114 height 8
click at [325, 153] on input "(2) Well maintained, minor wear and tear" at bounding box center [316, 162] width 18 height 18
radio input "true"
click at [484, 234] on p "Next" at bounding box center [480, 238] width 16 height 8
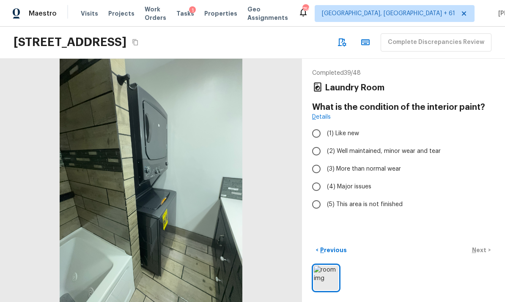
click at [379, 142] on label "(2) Well maintained, minor wear and tear" at bounding box center [397, 151] width 180 height 18
click at [325, 142] on input "(2) Well maintained, minor wear and tear" at bounding box center [316, 151] width 18 height 18
radio input "true"
click at [483, 251] on p "Next" at bounding box center [480, 250] width 16 height 8
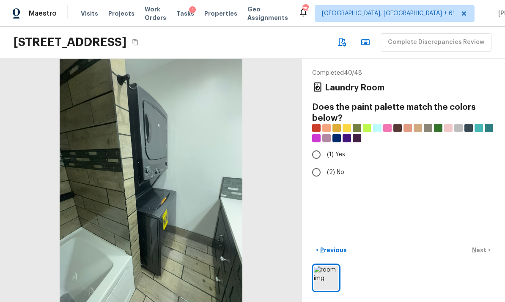
click at [339, 164] on label "(2) No" at bounding box center [397, 173] width 180 height 18
click at [325, 164] on input "(2) No" at bounding box center [316, 173] width 18 height 18
radio input "true"
click at [485, 248] on p "Next" at bounding box center [480, 250] width 16 height 8
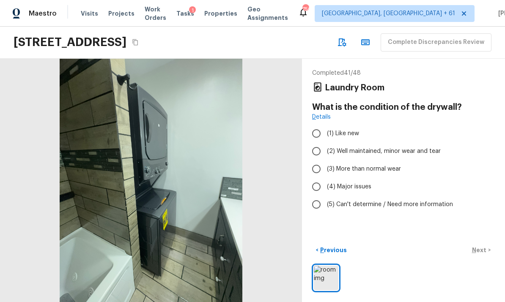
click at [369, 147] on span "(2) Well maintained, minor wear and tear" at bounding box center [384, 151] width 114 height 8
click at [325, 142] on input "(2) Well maintained, minor wear and tear" at bounding box center [316, 151] width 18 height 18
radio input "true"
click at [486, 250] on p "Next" at bounding box center [480, 250] width 16 height 8
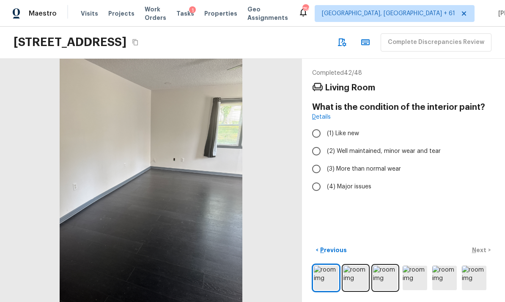
click at [360, 280] on img at bounding box center [355, 278] width 25 height 25
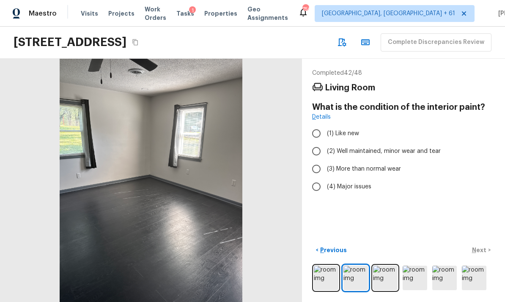
click at [387, 276] on img at bounding box center [385, 278] width 25 height 25
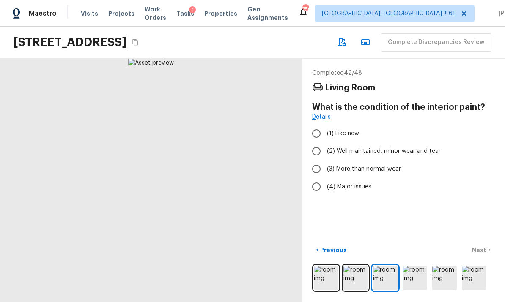
click at [423, 278] on img at bounding box center [414, 278] width 25 height 25
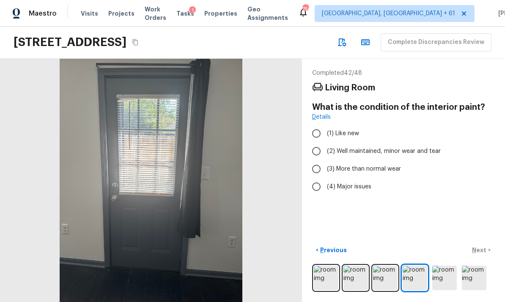
click at [442, 276] on img at bounding box center [444, 278] width 25 height 25
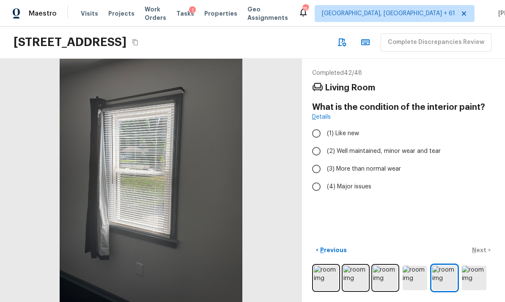
click at [452, 279] on img at bounding box center [444, 278] width 25 height 25
click at [472, 273] on img at bounding box center [473, 278] width 25 height 25
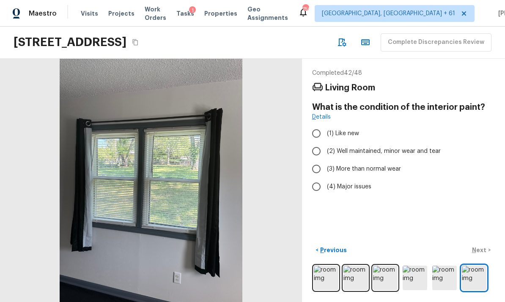
click at [356, 147] on span "(2) Well maintained, minor wear and tear" at bounding box center [384, 151] width 114 height 8
click at [325, 142] on input "(2) Well maintained, minor wear and tear" at bounding box center [316, 151] width 18 height 18
radio input "true"
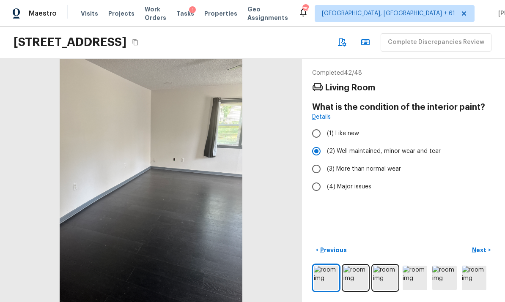
click at [484, 247] on p "Next" at bounding box center [480, 250] width 16 height 8
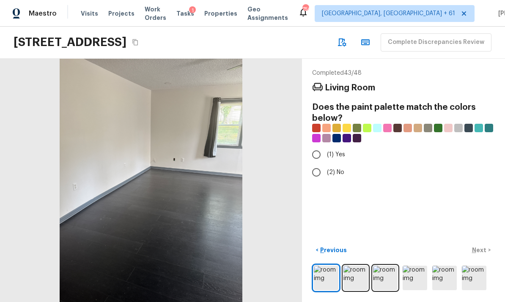
click at [335, 168] on span "(2) No" at bounding box center [335, 172] width 17 height 8
click at [325, 164] on input "(2) No" at bounding box center [316, 173] width 18 height 18
radio input "true"
click at [486, 245] on button "Next >" at bounding box center [480, 250] width 27 height 14
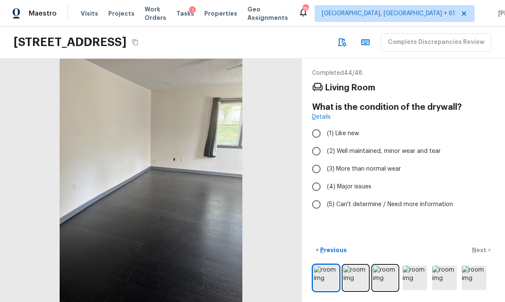
click at [380, 147] on span "(2) Well maintained, minor wear and tear" at bounding box center [384, 151] width 114 height 8
click at [325, 142] on input "(2) Well maintained, minor wear and tear" at bounding box center [316, 151] width 18 height 18
radio input "true"
click at [484, 246] on button "Next >" at bounding box center [480, 250] width 27 height 14
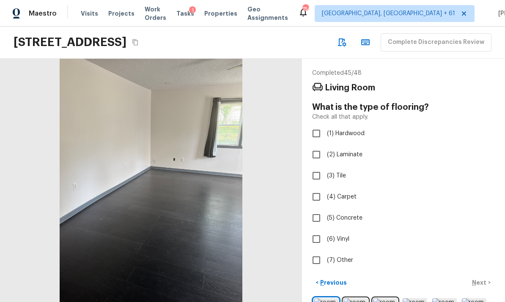
click at [349, 129] on span "(1) Hardwood" at bounding box center [346, 133] width 38 height 8
click at [325, 125] on input "(1) Hardwood" at bounding box center [316, 134] width 18 height 18
checkbox input "true"
click at [480, 276] on button "Next >" at bounding box center [480, 283] width 27 height 14
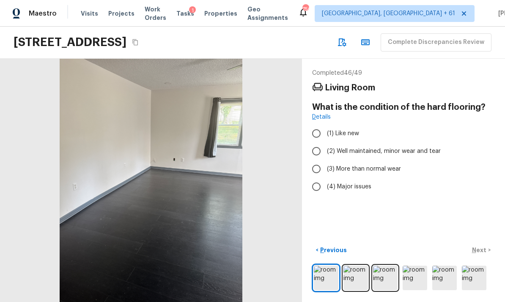
click at [372, 147] on span "(2) Well maintained, minor wear and tear" at bounding box center [384, 151] width 114 height 8
click at [325, 142] on input "(2) Well maintained, minor wear and tear" at bounding box center [316, 151] width 18 height 18
radio input "true"
click at [486, 248] on p "Next" at bounding box center [480, 250] width 16 height 8
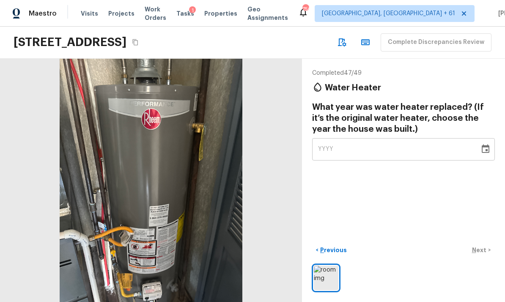
click at [490, 141] on button "Choose date" at bounding box center [485, 149] width 17 height 17
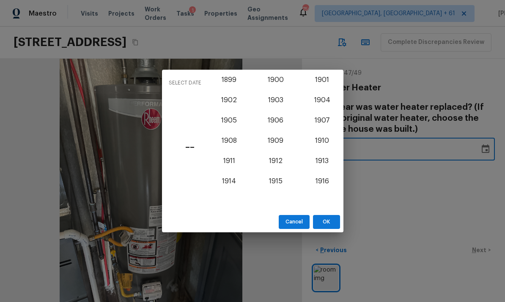
scroll to position [734, 0]
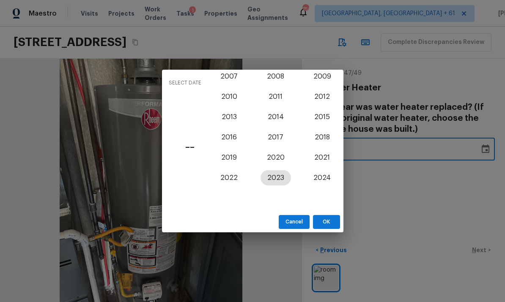
click at [274, 179] on button "2023" at bounding box center [275, 177] width 30 height 15
type input "2023"
click at [327, 220] on button "OK" at bounding box center [326, 222] width 27 height 14
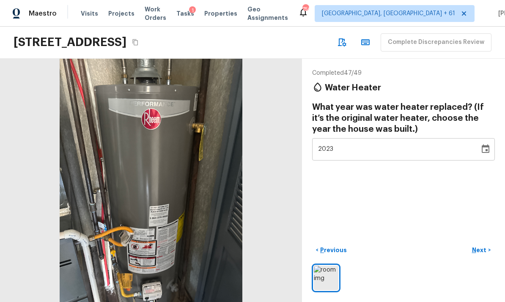
click at [481, 250] on p "Next" at bounding box center [480, 250] width 16 height 8
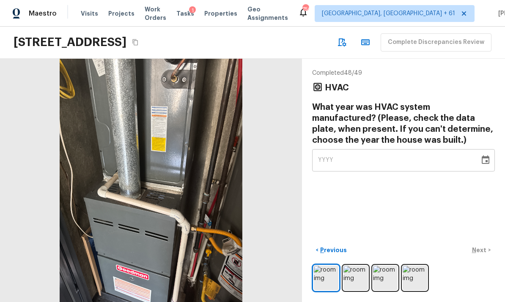
click at [356, 277] on img at bounding box center [355, 278] width 25 height 25
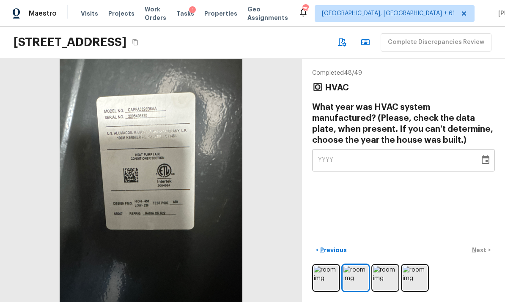
click at [387, 278] on img at bounding box center [385, 278] width 25 height 25
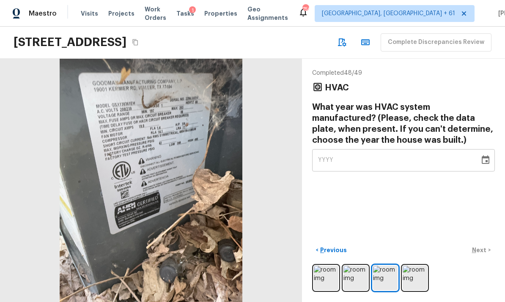
click at [491, 152] on button "Choose date" at bounding box center [485, 160] width 17 height 17
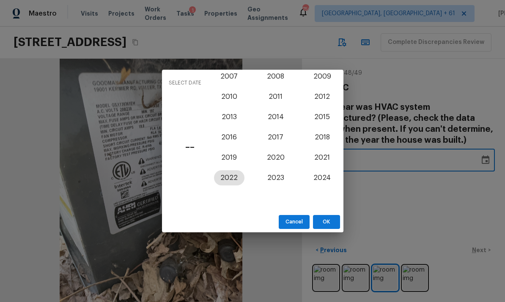
click at [234, 180] on button "2022" at bounding box center [229, 177] width 30 height 15
type input "2022"
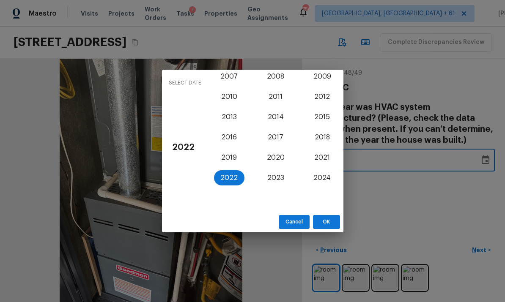
click at [329, 225] on button "OK" at bounding box center [326, 222] width 27 height 14
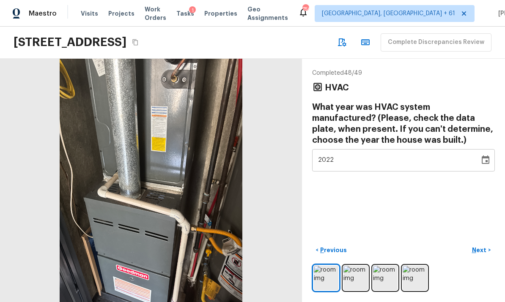
click at [483, 248] on p "Next" at bounding box center [480, 250] width 16 height 8
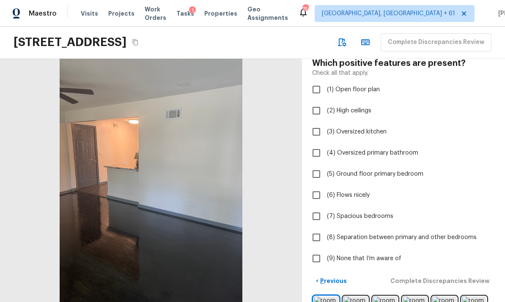
scroll to position [35, 0]
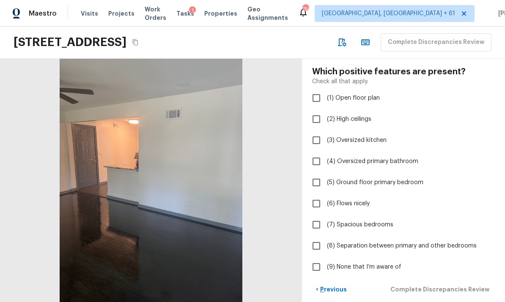
click at [358, 94] on span "(1) Open floor plan" at bounding box center [353, 98] width 53 height 8
click at [325, 89] on input "(1) Open floor plan" at bounding box center [316, 98] width 18 height 18
checkbox input "true"
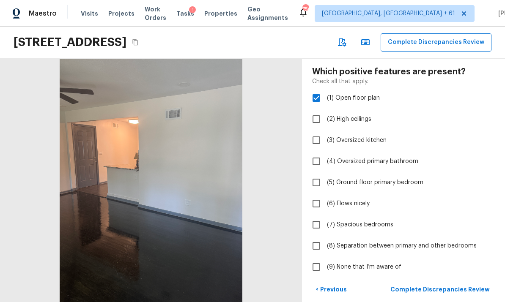
click at [366, 136] on span "(3) Oversized kitchen" at bounding box center [357, 140] width 60 height 8
click at [325, 131] on input "(3) Oversized kitchen" at bounding box center [316, 140] width 18 height 18
checkbox input "true"
click at [390, 157] on span "(4) Oversized primary bathroom" at bounding box center [372, 161] width 91 height 8
click at [325, 153] on input "(4) Oversized primary bathroom" at bounding box center [316, 162] width 18 height 18
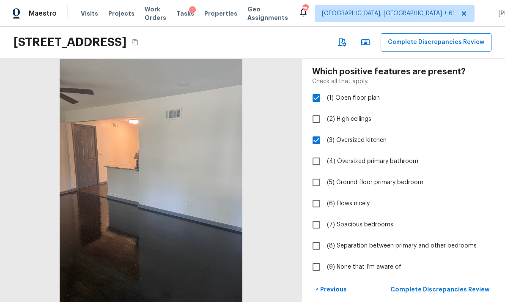
checkbox input "true"
click at [472, 285] on p "Complete Discrepancies Review" at bounding box center [440, 289] width 101 height 8
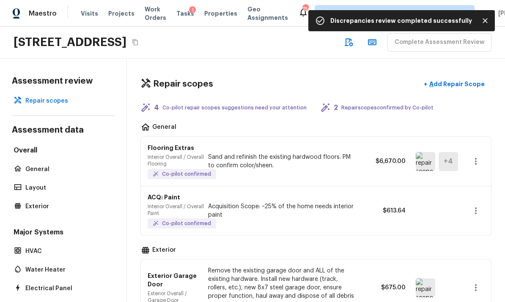
scroll to position [0, 0]
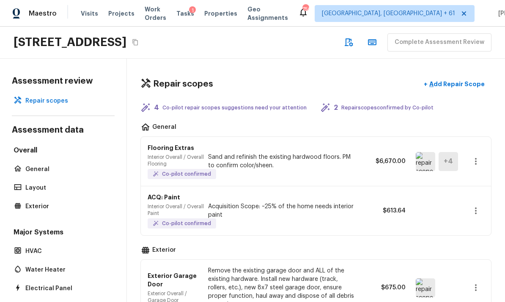
click at [480, 156] on icon "button" at bounding box center [475, 161] width 10 height 10
click at [374, 217] on div at bounding box center [252, 151] width 505 height 302
click at [481, 153] on button "button" at bounding box center [475, 161] width 17 height 17
click at [475, 153] on li "Edit" at bounding box center [477, 154] width 39 height 25
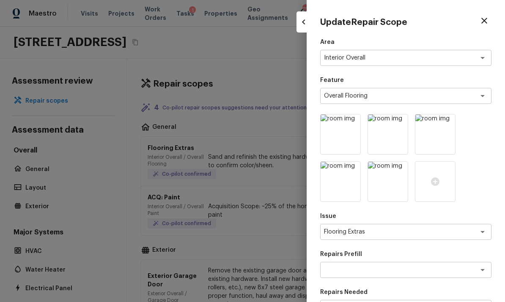
click at [406, 229] on textarea "Flooring Extras" at bounding box center [394, 232] width 140 height 8
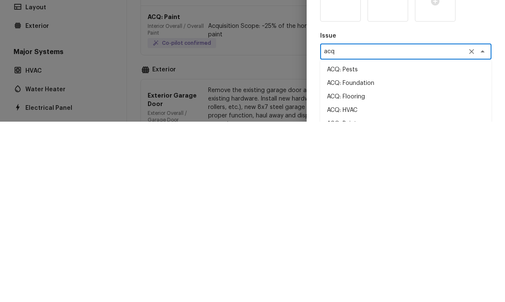
click at [362, 270] on li "ACQ: Flooring" at bounding box center [405, 277] width 171 height 14
type textarea "ACQ: Flooring"
click at [384, 266] on textarea at bounding box center [394, 270] width 140 height 8
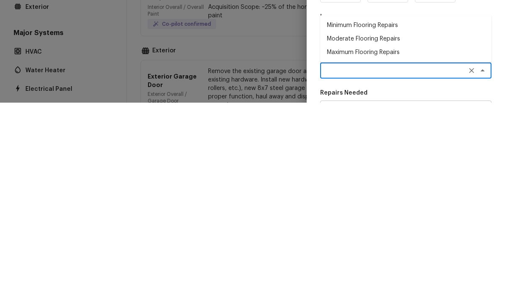
click at [380, 218] on li "Minimum Flooring Repairs" at bounding box center [405, 225] width 171 height 14
type textarea "Minimum Flooring Repairs"
type textarea "Acquisition Scope: Minimum flooring repairs"
type input "$0.20"
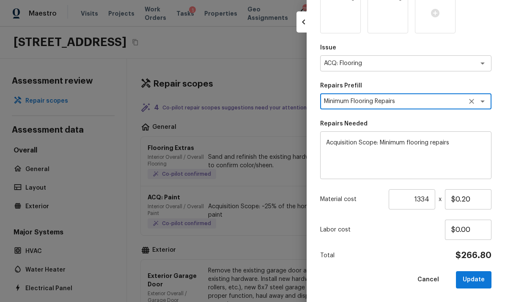
scroll to position [168, 0]
click at [477, 278] on button "Update" at bounding box center [473, 280] width 35 height 17
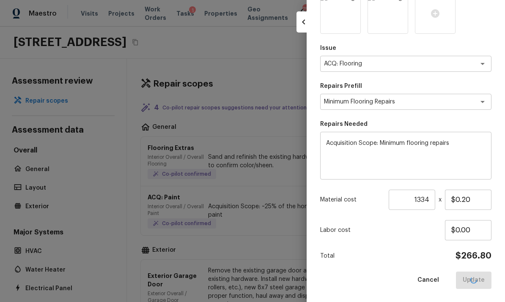
type textarea "Flooring Extras"
type input "1"
type input "$0.00"
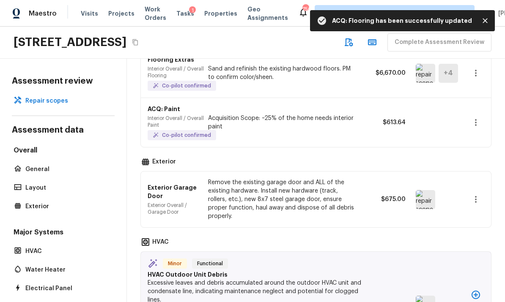
scroll to position [92, 0]
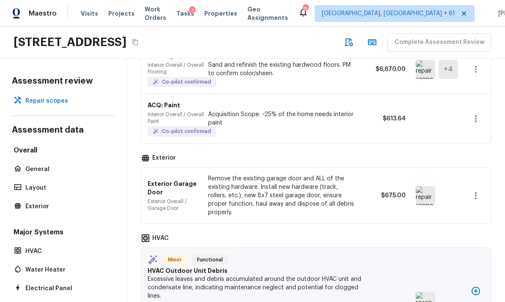
click at [428, 186] on img at bounding box center [424, 195] width 19 height 19
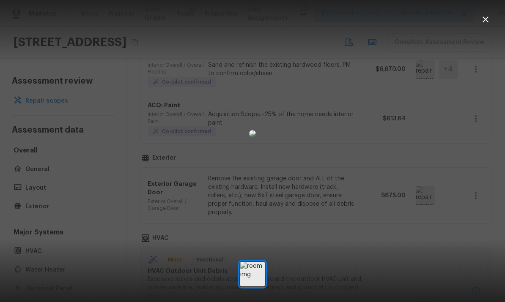
click at [488, 21] on icon "button" at bounding box center [485, 19] width 10 height 10
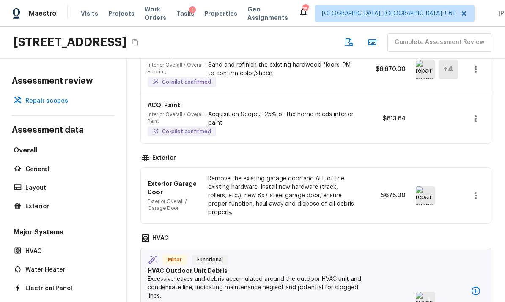
click at [482, 187] on button "button" at bounding box center [475, 195] width 17 height 17
click at [466, 208] on li "Remove" at bounding box center [472, 209] width 55 height 25
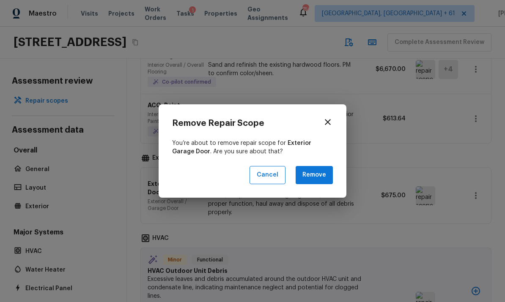
click at [329, 178] on button "Remove" at bounding box center [313, 175] width 37 height 18
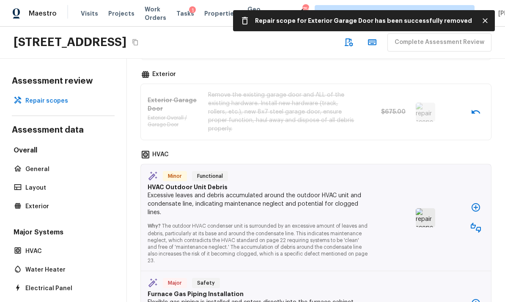
scroll to position [177, 0]
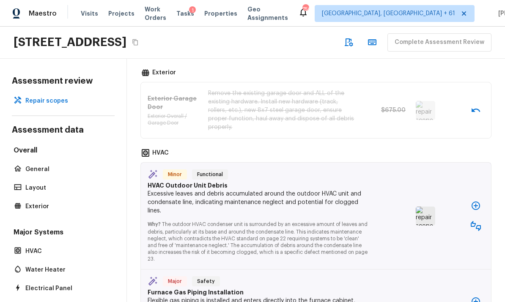
click at [431, 207] on img at bounding box center [424, 216] width 19 height 19
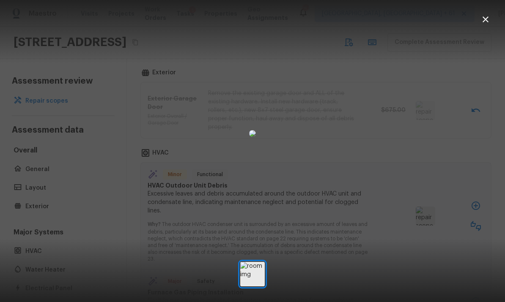
click at [483, 21] on icon "button" at bounding box center [485, 19] width 6 height 6
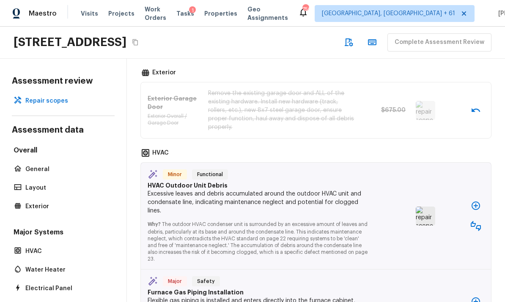
click at [478, 221] on icon "button" at bounding box center [475, 226] width 10 height 10
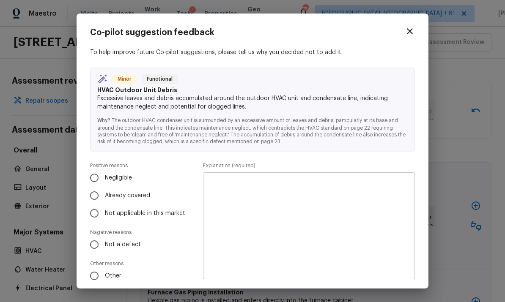
click at [93, 195] on input "Already covered" at bounding box center [94, 196] width 18 height 18
radio input "true"
click at [360, 199] on textarea at bounding box center [309, 226] width 200 height 93
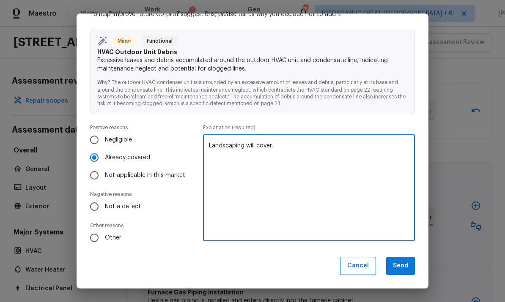
type textarea "Landscaping will cover."
click at [404, 267] on button "Send" at bounding box center [400, 266] width 29 height 18
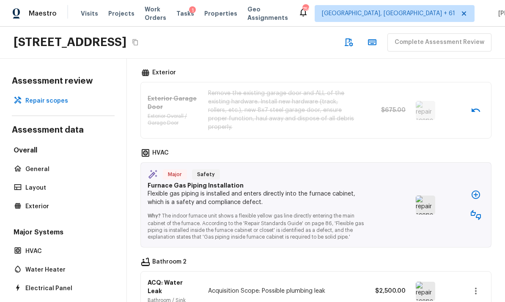
click at [426, 196] on img at bounding box center [424, 205] width 19 height 19
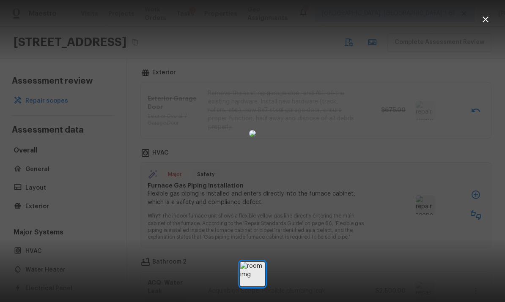
click at [487, 21] on icon "button" at bounding box center [485, 19] width 6 height 6
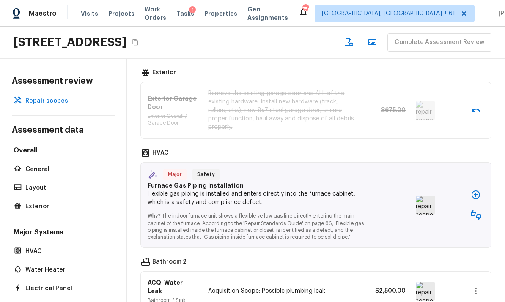
click at [477, 210] on icon "button" at bounding box center [475, 215] width 10 height 10
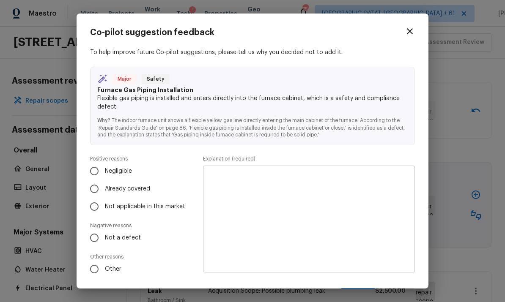
click at [94, 231] on input "Not a defect" at bounding box center [94, 238] width 18 height 18
radio input "true"
click at [364, 199] on textarea at bounding box center [309, 219] width 200 height 93
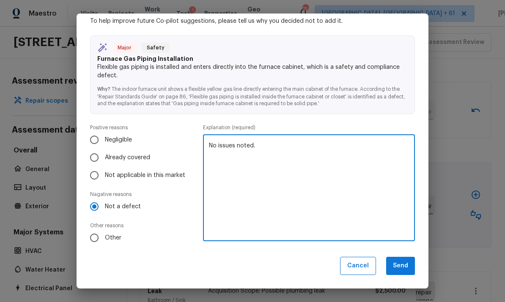
scroll to position [31, 0]
type textarea "No issues noted."
click at [404, 266] on button "Send" at bounding box center [400, 266] width 29 height 18
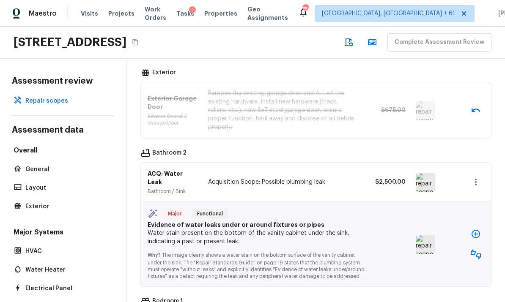
click at [429, 173] on img at bounding box center [424, 182] width 19 height 19
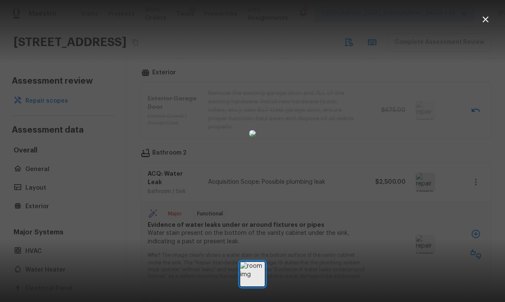
click at [490, 20] on icon "button" at bounding box center [485, 19] width 10 height 10
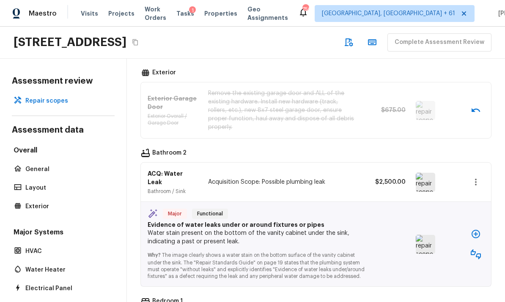
click at [477, 177] on icon "button" at bounding box center [475, 182] width 10 height 10
click at [469, 190] on li "Remove" at bounding box center [472, 188] width 55 height 25
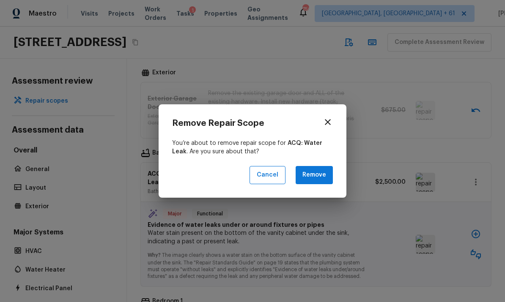
click at [325, 177] on button "Remove" at bounding box center [313, 175] width 37 height 18
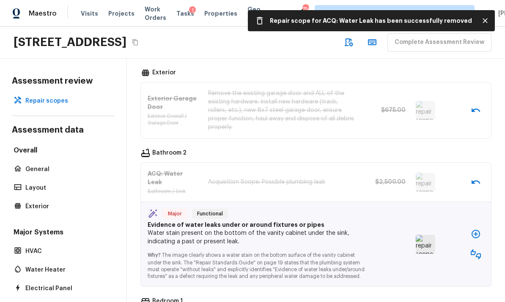
click at [426, 235] on img at bounding box center [424, 244] width 19 height 19
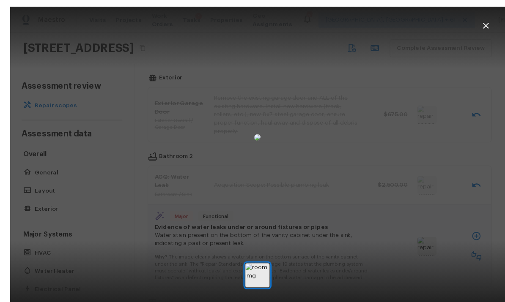
scroll to position [12, 0]
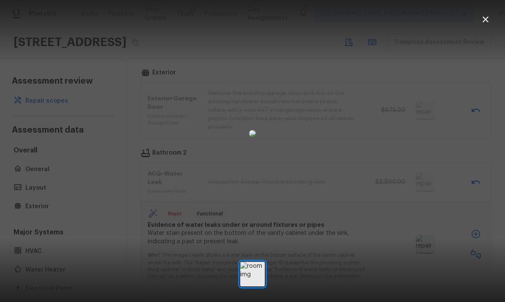
click at [485, 21] on icon "button" at bounding box center [485, 19] width 10 height 10
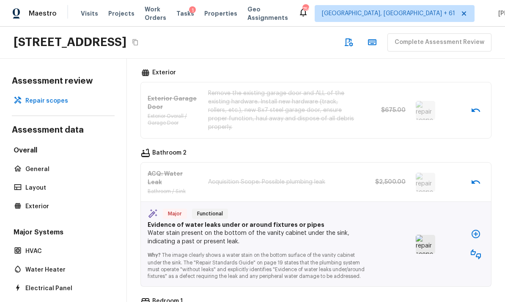
click at [478, 249] on icon "button" at bounding box center [475, 254] width 10 height 10
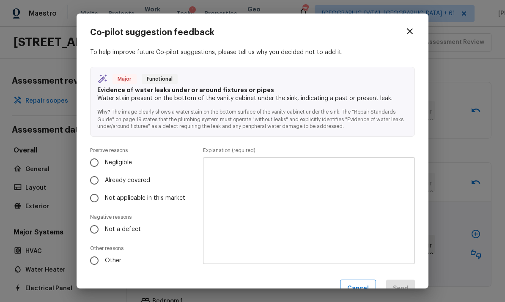
click at [414, 33] on icon "button" at bounding box center [409, 31] width 10 height 10
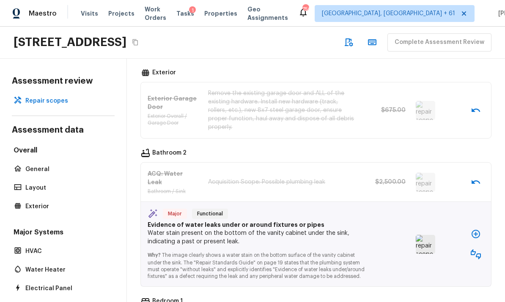
click at [480, 229] on icon "button" at bounding box center [475, 234] width 10 height 10
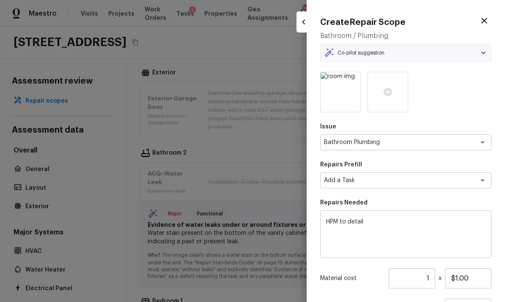
click at [423, 180] on textarea "Add a Task" at bounding box center [394, 180] width 140 height 8
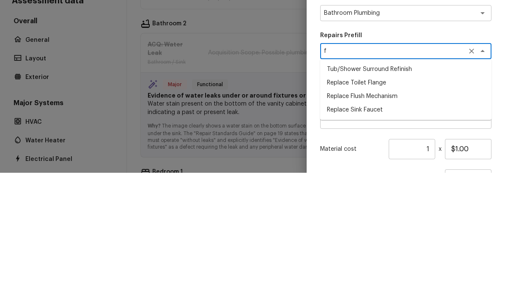
scroll to position [0, 0]
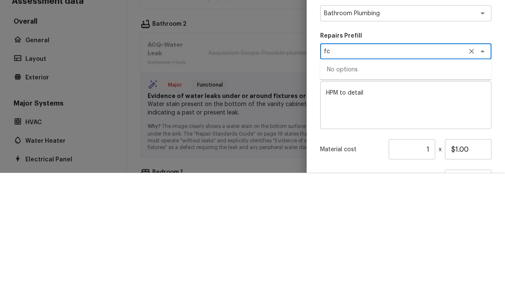
type textarea "f"
click at [352, 192] on li "Add a Task" at bounding box center [405, 199] width 171 height 14
type textarea "Add a Task"
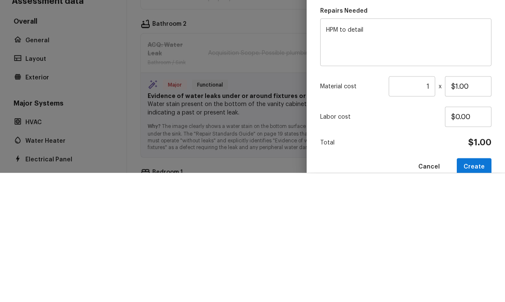
scroll to position [58, 0]
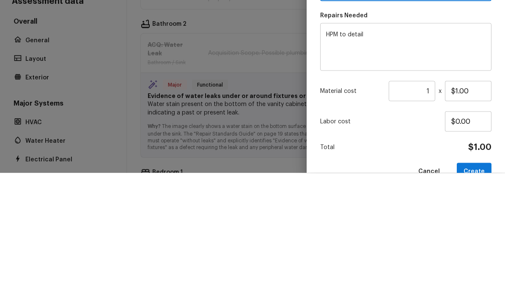
click at [387, 159] on textarea "HPM to detail" at bounding box center [405, 176] width 159 height 34
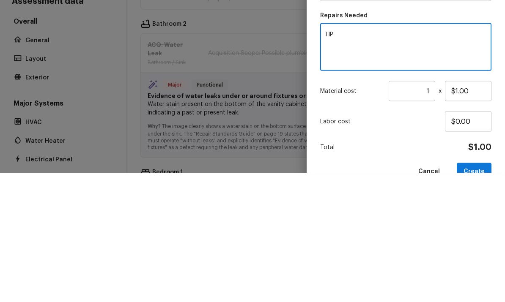
type textarea "H"
type textarea "Repaint cabinet floor"
click at [481, 210] on input "$1.00" at bounding box center [468, 220] width 46 height 20
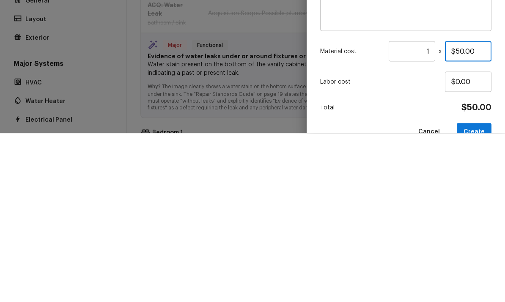
type input "$50.00"
click at [502, 72] on div "Create Repair Scope Bathroom / Plumbing Co-pilot suggestion Major Functional Ev…" at bounding box center [405, 151] width 198 height 302
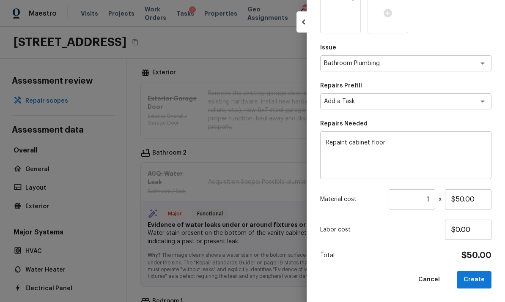
scroll to position [79, 0]
click at [481, 281] on button "Create" at bounding box center [473, 280] width 35 height 17
type input "$0.00"
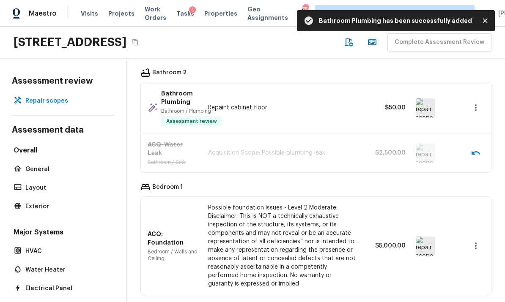
scroll to position [262, 0]
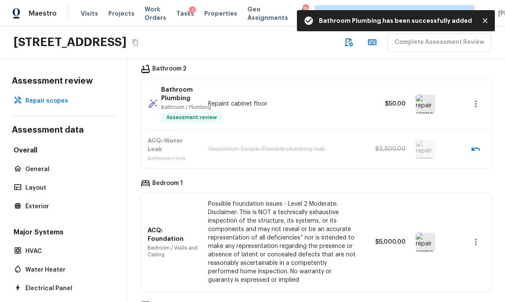
click at [428, 233] on img at bounding box center [424, 242] width 19 height 19
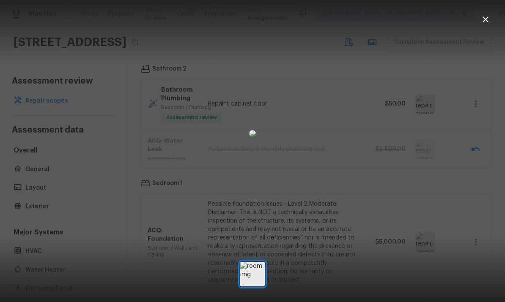
click at [488, 21] on icon "button" at bounding box center [485, 19] width 10 height 10
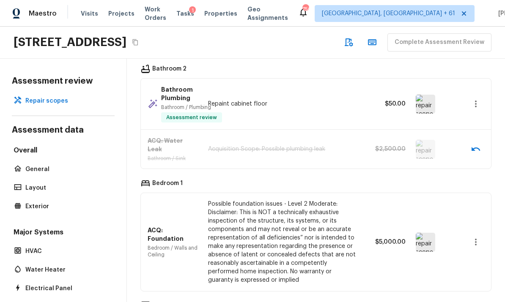
click at [480, 237] on icon "button" at bounding box center [475, 242] width 10 height 10
click at [465, 243] on li "Remove" at bounding box center [472, 245] width 55 height 25
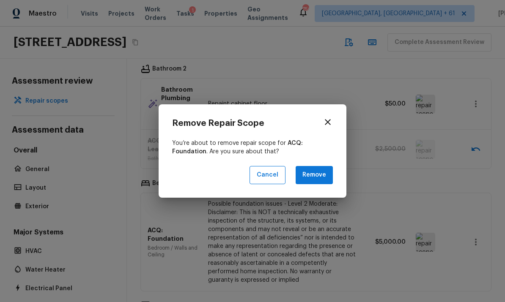
click at [320, 175] on button "Remove" at bounding box center [313, 175] width 37 height 18
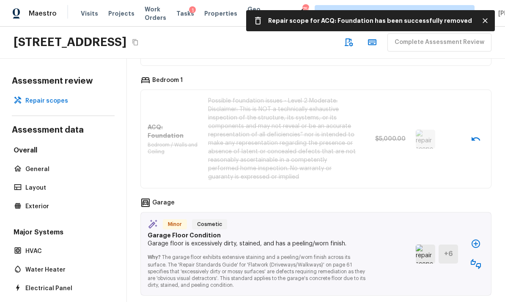
scroll to position [364, 0]
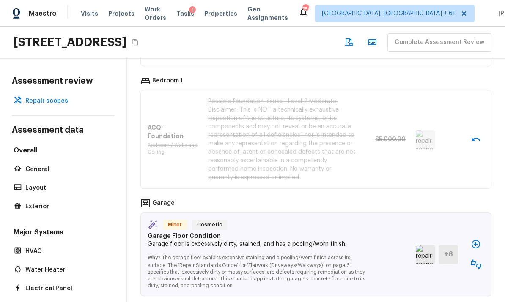
click at [429, 245] on img at bounding box center [424, 254] width 19 height 19
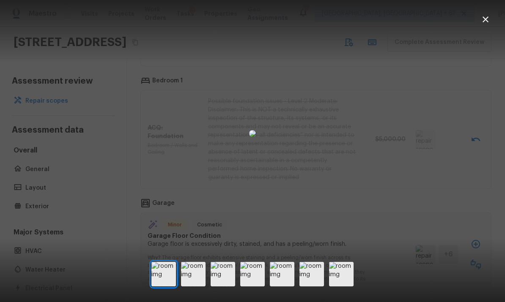
click at [486, 22] on icon "button" at bounding box center [485, 19] width 10 height 10
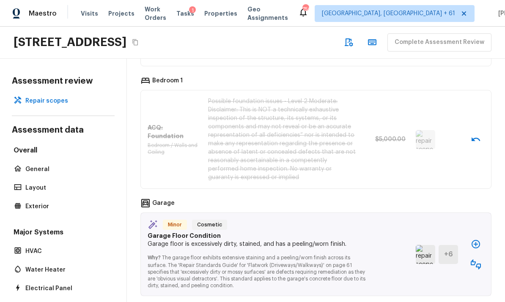
click at [480, 259] on icon "button" at bounding box center [475, 264] width 10 height 10
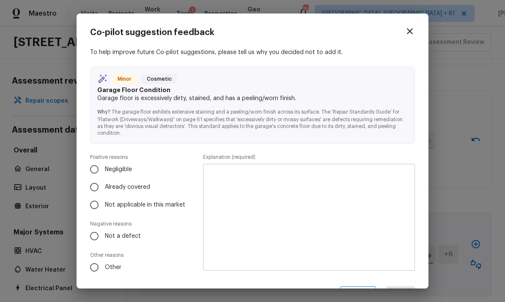
click at [92, 237] on input "Not a defect" at bounding box center [94, 236] width 18 height 18
radio input "true"
click at [369, 191] on textarea at bounding box center [309, 217] width 200 height 93
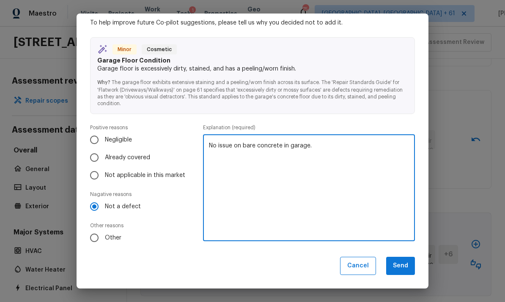
scroll to position [29, 0]
type textarea "No issue on bare concrete in garage."
click at [400, 267] on button "Send" at bounding box center [400, 266] width 29 height 18
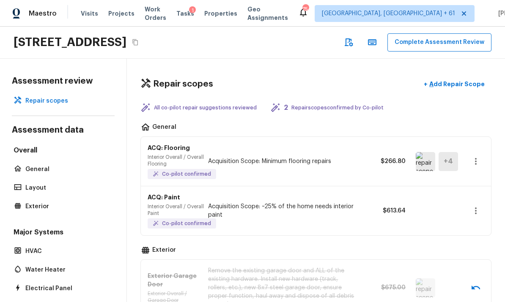
scroll to position [0, 0]
click at [456, 80] on p "Add Repair Scope" at bounding box center [455, 84] width 57 height 8
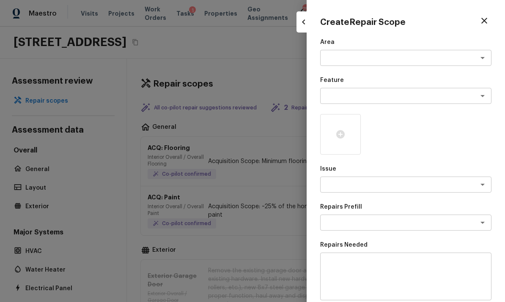
click at [418, 60] on textarea at bounding box center [394, 58] width 140 height 8
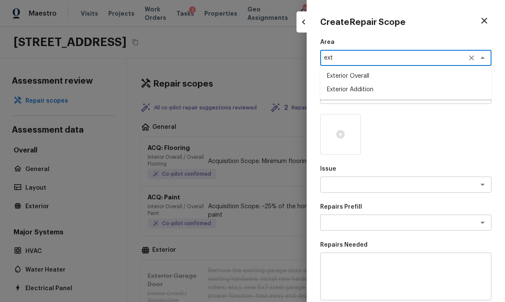
click at [363, 77] on li "Exterior Overall" at bounding box center [405, 76] width 171 height 14
type textarea "Exterior Overall"
click at [402, 93] on textarea at bounding box center [394, 96] width 140 height 8
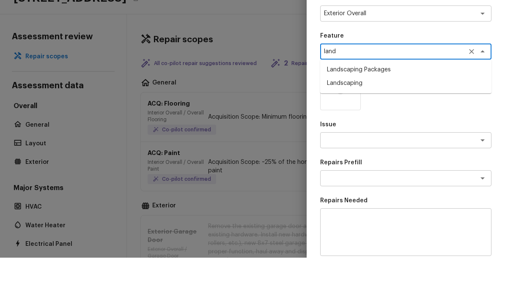
click at [379, 107] on li "Landscaping Packages" at bounding box center [405, 114] width 171 height 14
type textarea "Landscaping Packages"
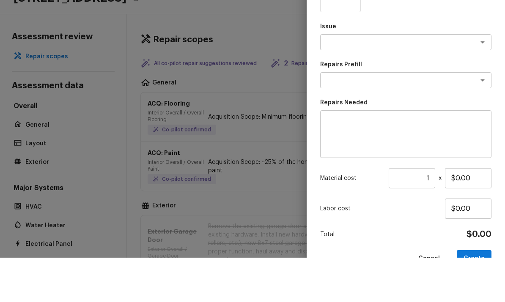
scroll to position [106, 0]
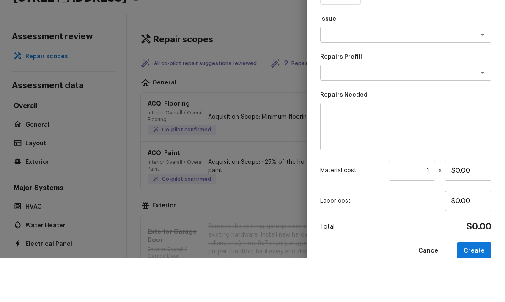
click at [499, 57] on div "Create Repair Scope Area Exterior Overall x ​ Feature Landscaping Packages x ​ …" at bounding box center [405, 151] width 198 height 302
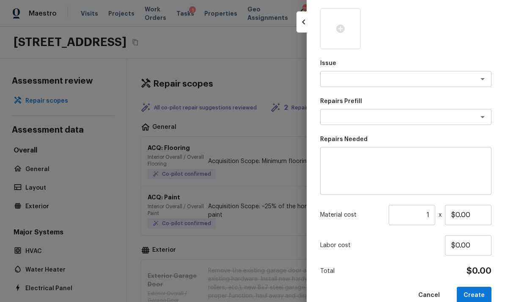
click at [444, 38] on div at bounding box center [405, 28] width 171 height 41
click at [418, 82] on textarea at bounding box center [394, 79] width 140 height 8
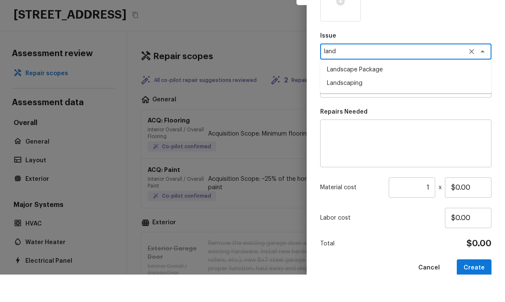
click at [373, 90] on li "Landscape Package" at bounding box center [405, 97] width 171 height 14
type textarea "Landscape Package"
click at [422, 113] on textarea at bounding box center [394, 117] width 140 height 8
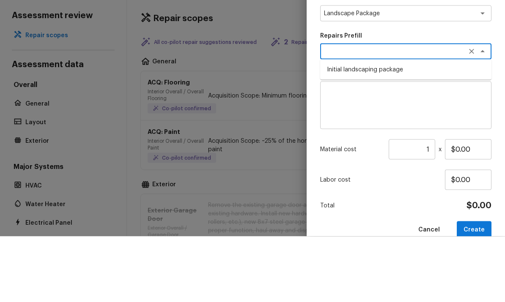
click at [389, 128] on li "Initial landscaping package" at bounding box center [405, 135] width 171 height 14
type textarea "Initial landscaping package"
type textarea "Mowing of grass up to 6" in height. Mow, edge along driveways & sidewalks, trim…"
type input "$55.00"
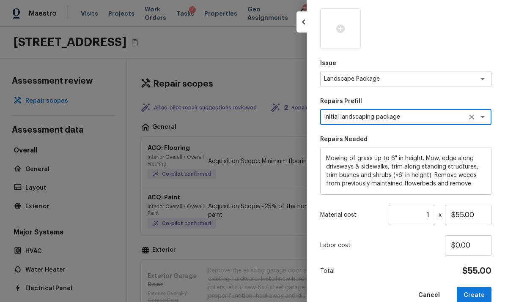
click at [434, 217] on input "1" at bounding box center [411, 215] width 46 height 20
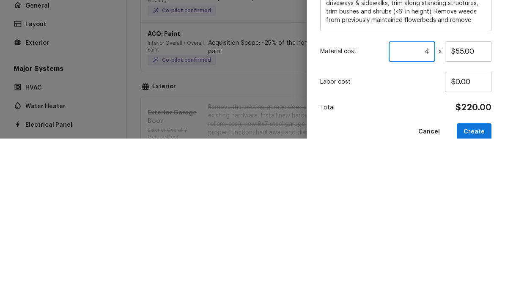
type input "4"
click at [499, 87] on div "Create Repair Scope Area Exterior Overall x ​ Feature Landscaping Packages x ​ …" at bounding box center [405, 151] width 198 height 302
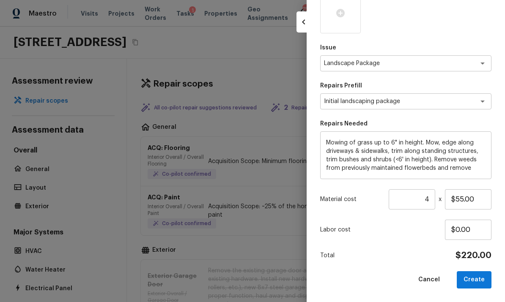
scroll to position [121, 0]
click at [486, 274] on button "Create" at bounding box center [473, 280] width 35 height 17
type input "1"
type input "$0.00"
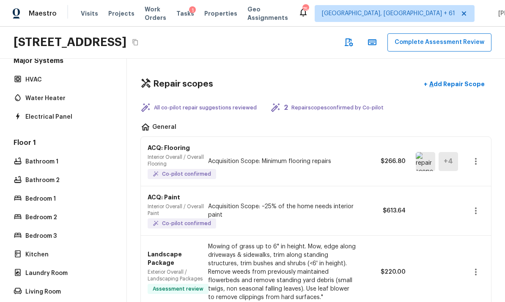
scroll to position [171, 0]
click at [47, 200] on p "Bedroom 1" at bounding box center [67, 199] width 84 height 8
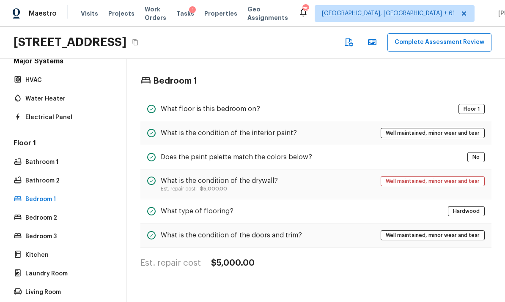
scroll to position [0, 0]
click at [38, 216] on p "Bedroom 2" at bounding box center [67, 218] width 84 height 8
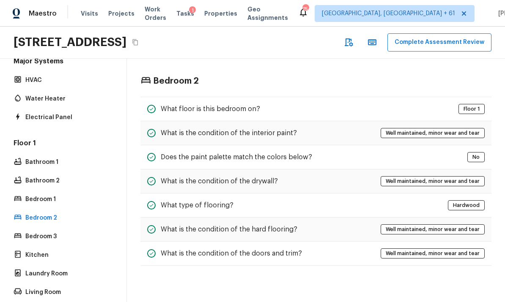
scroll to position [31, 0]
click at [40, 232] on p "Bedroom 3" at bounding box center [67, 236] width 84 height 8
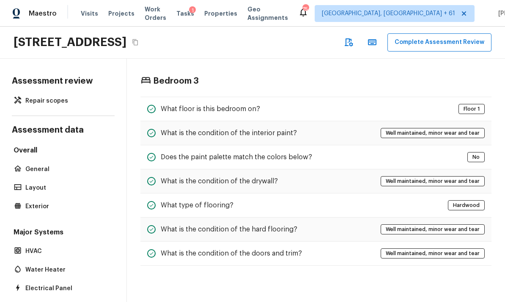
scroll to position [0, 0]
click at [39, 165] on p "General" at bounding box center [67, 169] width 84 height 8
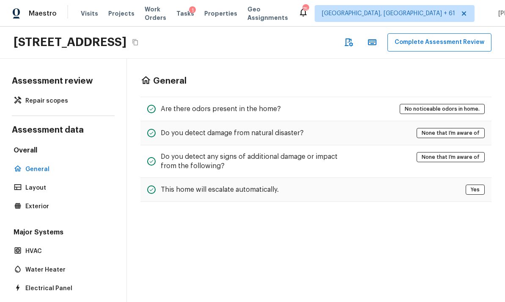
click at [36, 202] on p "Exterior" at bounding box center [67, 206] width 84 height 8
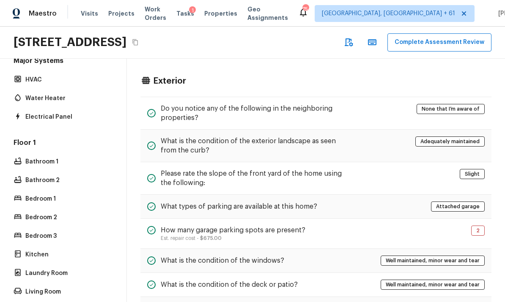
scroll to position [171, 0]
click at [377, 37] on icon "button" at bounding box center [372, 42] width 10 height 10
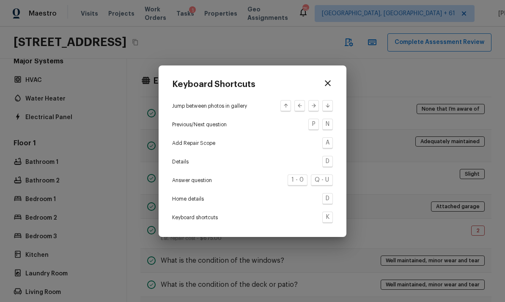
click at [332, 82] on icon "button" at bounding box center [327, 83] width 10 height 10
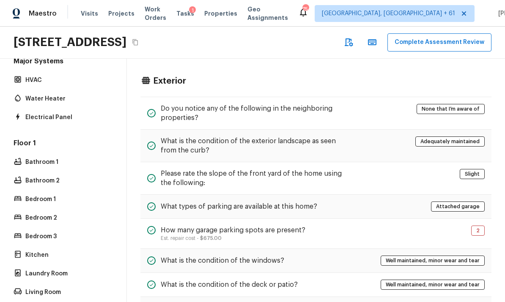
click at [353, 38] on icon "button" at bounding box center [348, 42] width 8 height 8
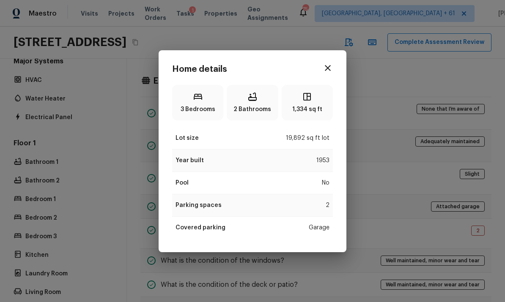
click at [331, 71] on icon "button" at bounding box center [327, 68] width 10 height 10
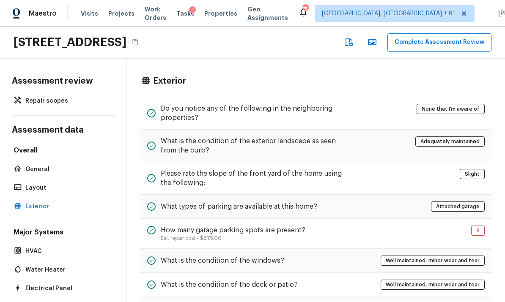
scroll to position [0, 0]
click at [55, 102] on p "Repair scopes" at bounding box center [67, 101] width 84 height 8
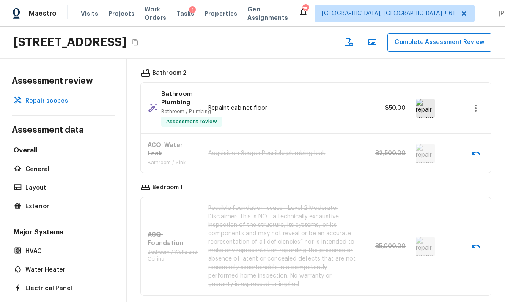
scroll to position [330, 0]
click at [479, 242] on icon "button" at bounding box center [475, 247] width 10 height 10
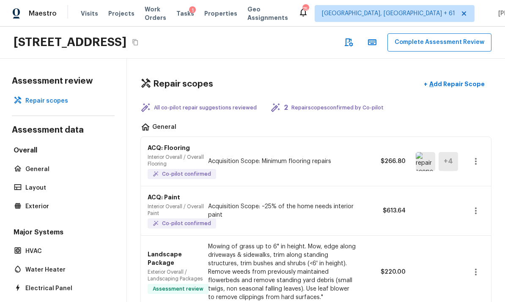
scroll to position [0, 0]
click at [434, 45] on button "Complete Assessment Review" at bounding box center [439, 42] width 104 height 18
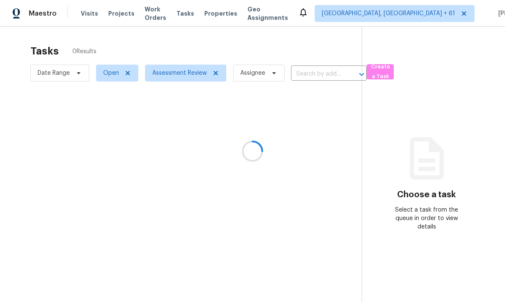
scroll to position [32, 0]
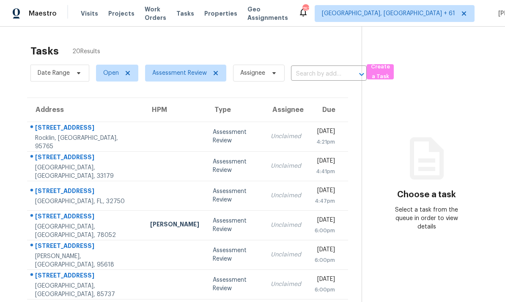
click at [150, 136] on div at bounding box center [174, 137] width 49 height 2
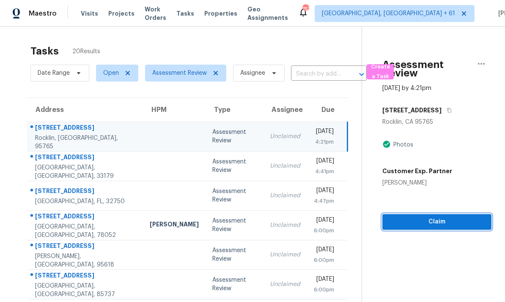
click at [432, 217] on span "Claim" at bounding box center [436, 222] width 95 height 11
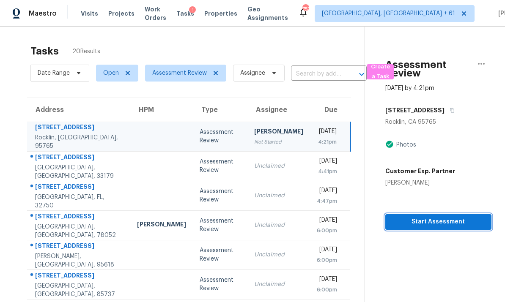
click at [440, 217] on span "Start Assessment" at bounding box center [438, 222] width 93 height 11
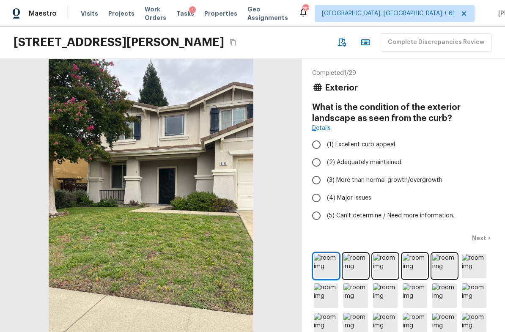
click at [230, 44] on icon "Copy Address" at bounding box center [232, 42] width 5 height 6
click at [229, 41] on icon "Copy Address" at bounding box center [232, 42] width 7 height 7
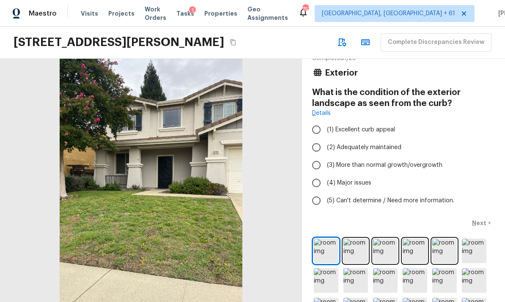
scroll to position [16, 0]
click at [353, 250] on img at bounding box center [355, 250] width 25 height 25
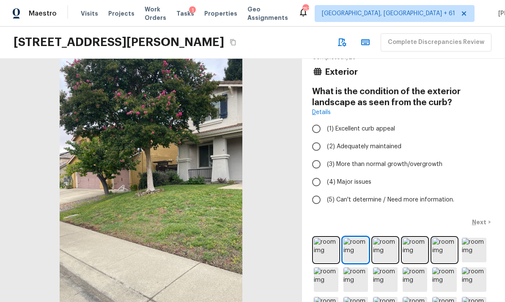
click at [385, 249] on img at bounding box center [385, 250] width 25 height 25
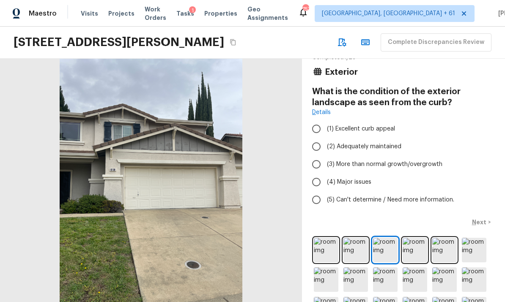
click at [413, 246] on img at bounding box center [414, 250] width 25 height 25
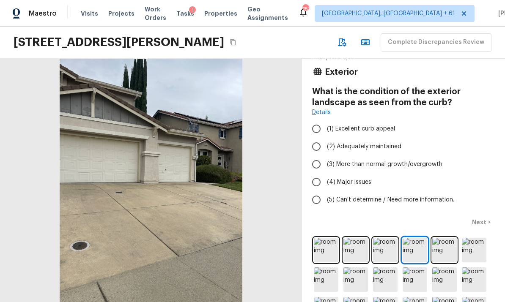
click at [384, 252] on img at bounding box center [385, 250] width 25 height 25
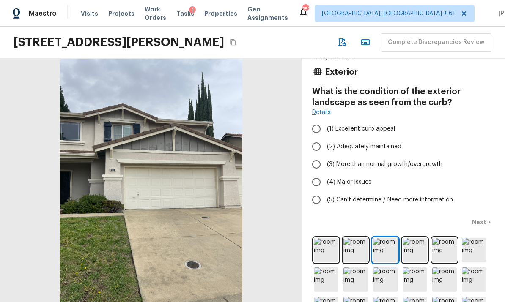
click at [413, 248] on img at bounding box center [414, 250] width 25 height 25
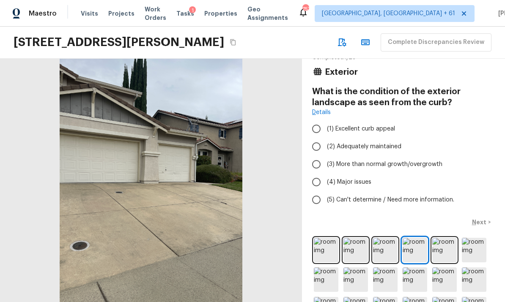
click at [445, 254] on img at bounding box center [444, 250] width 25 height 25
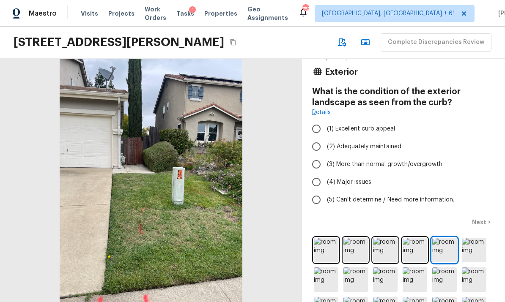
click at [478, 247] on img at bounding box center [473, 250] width 25 height 25
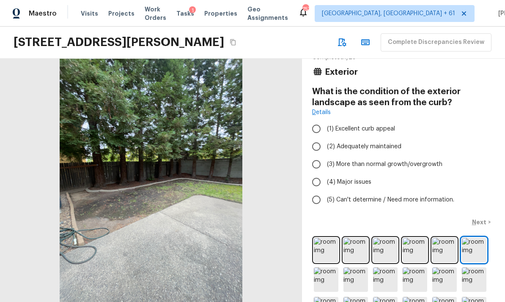
click at [330, 279] on img at bounding box center [326, 279] width 25 height 25
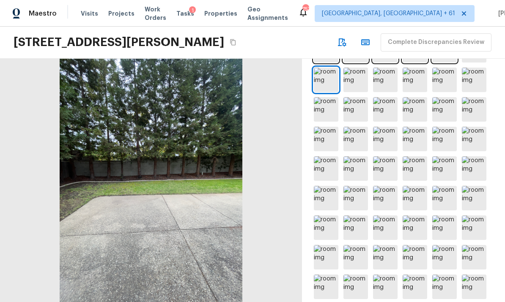
scroll to position [218, 0]
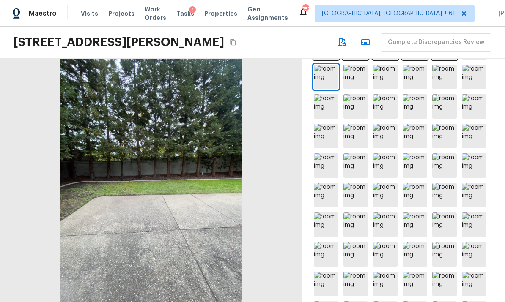
click at [355, 81] on img at bounding box center [355, 77] width 25 height 25
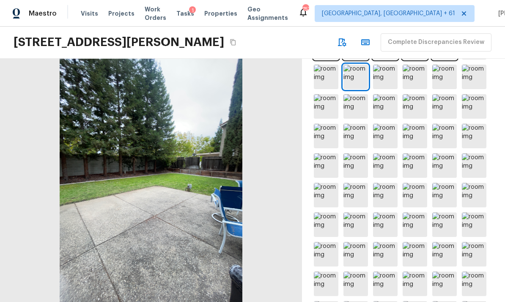
click at [382, 78] on img at bounding box center [385, 77] width 25 height 25
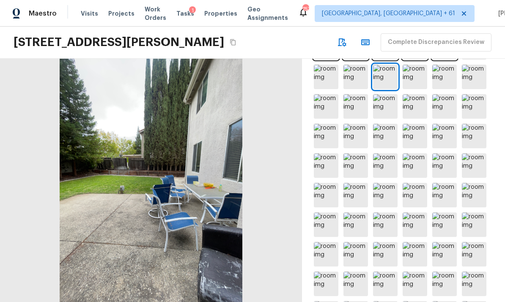
click at [416, 76] on img at bounding box center [414, 77] width 25 height 25
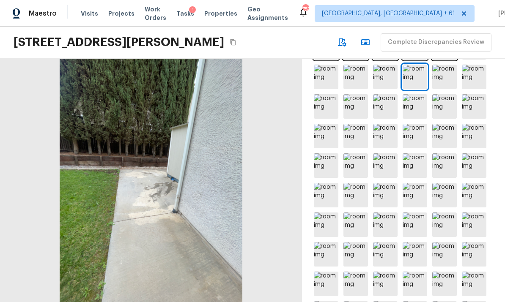
click at [443, 78] on img at bounding box center [444, 77] width 25 height 25
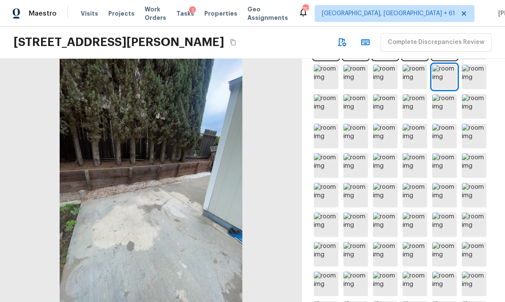
click at [470, 75] on img at bounding box center [473, 77] width 25 height 25
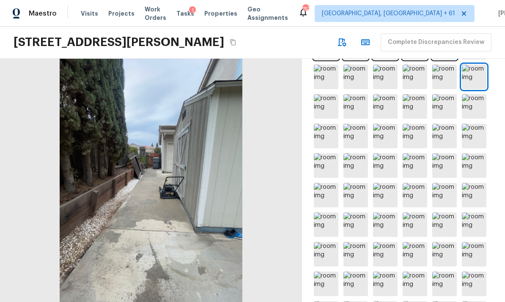
click at [322, 112] on img at bounding box center [326, 106] width 25 height 25
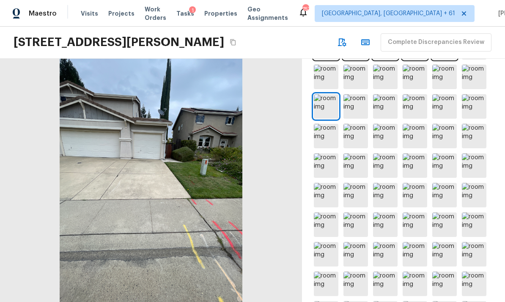
click at [358, 106] on img at bounding box center [355, 106] width 25 height 25
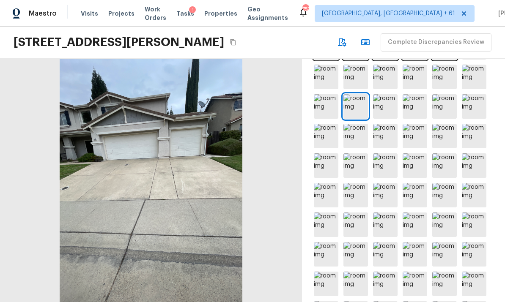
click at [384, 104] on img at bounding box center [385, 106] width 25 height 25
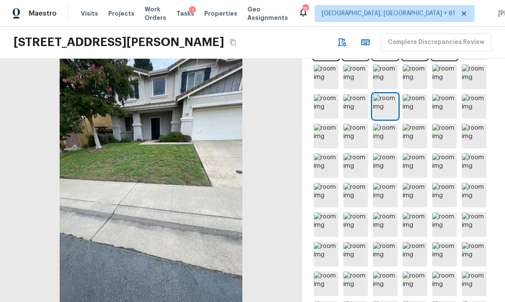
click at [413, 106] on img at bounding box center [414, 106] width 25 height 25
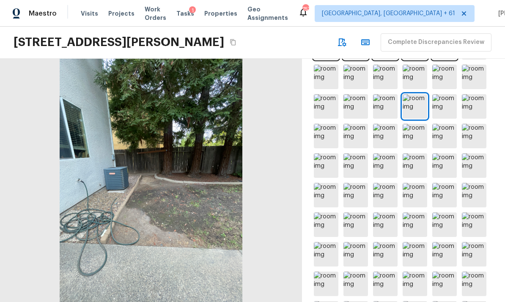
click at [445, 106] on img at bounding box center [444, 106] width 25 height 25
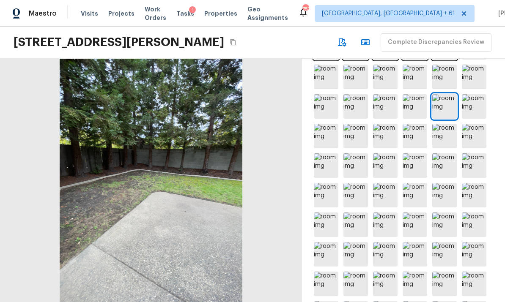
click at [473, 107] on img at bounding box center [473, 106] width 25 height 25
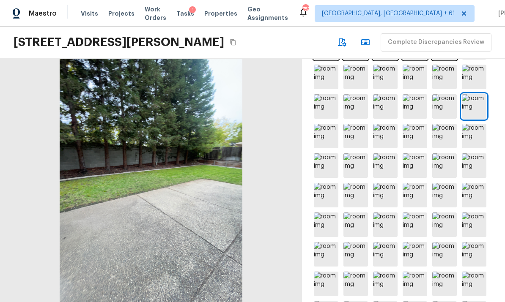
click at [325, 134] on img at bounding box center [326, 136] width 25 height 25
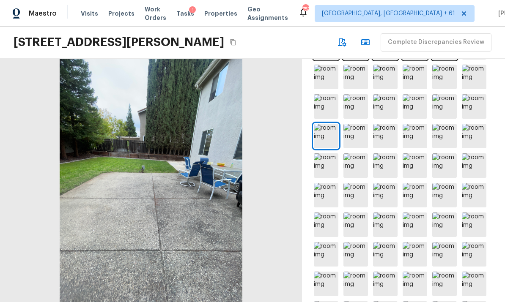
click at [356, 136] on img at bounding box center [355, 136] width 25 height 25
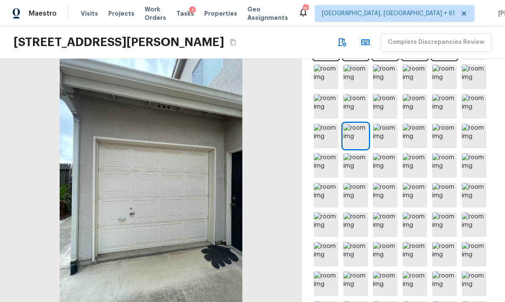
click at [381, 134] on img at bounding box center [385, 136] width 25 height 25
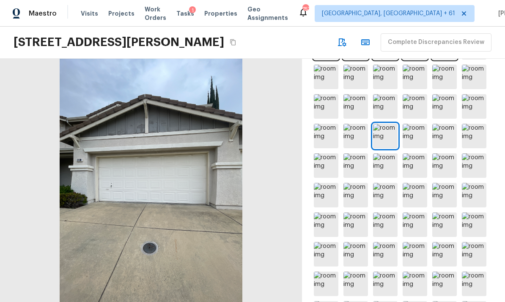
click at [385, 134] on img at bounding box center [385, 136] width 25 height 25
click at [420, 135] on img at bounding box center [414, 136] width 25 height 25
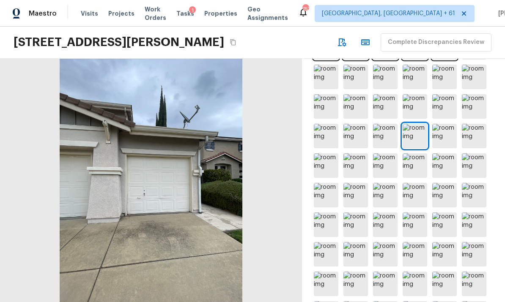
click at [447, 136] on img at bounding box center [444, 136] width 25 height 25
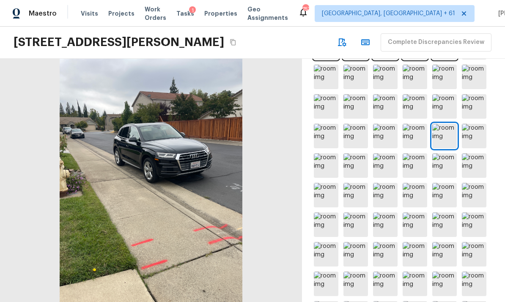
click at [478, 133] on img at bounding box center [473, 136] width 25 height 25
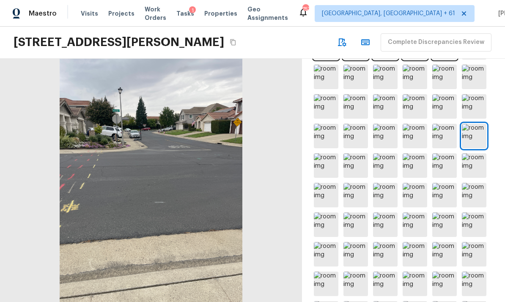
click at [330, 167] on img at bounding box center [326, 165] width 25 height 25
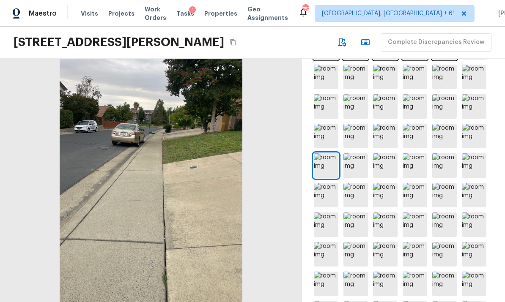
click at [356, 169] on img at bounding box center [355, 165] width 25 height 25
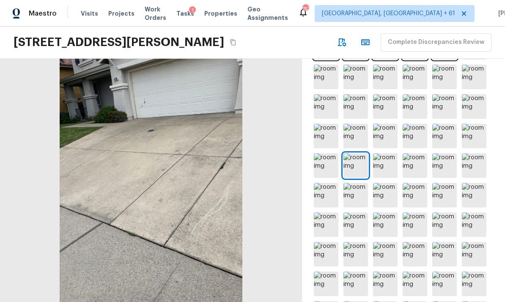
click at [387, 166] on img at bounding box center [385, 165] width 25 height 25
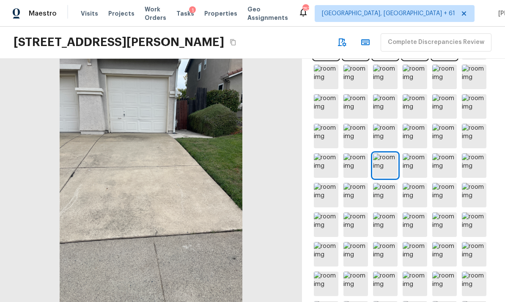
click at [415, 164] on img at bounding box center [414, 165] width 25 height 25
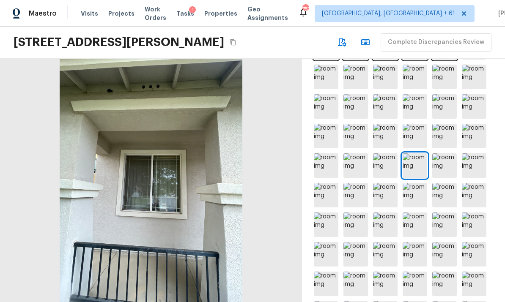
click at [449, 168] on img at bounding box center [444, 165] width 25 height 25
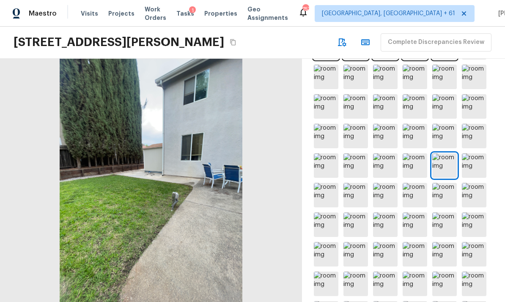
click at [482, 168] on img at bounding box center [473, 165] width 25 height 25
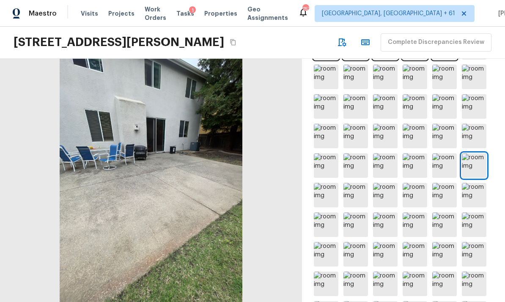
click at [326, 200] on img at bounding box center [326, 195] width 25 height 25
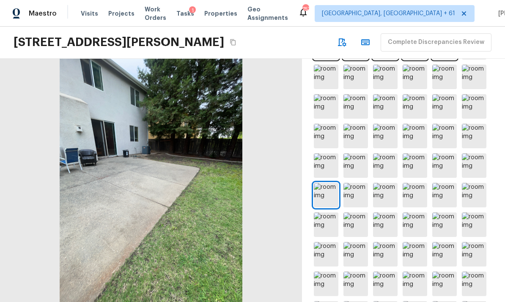
click at [357, 197] on img at bounding box center [355, 195] width 25 height 25
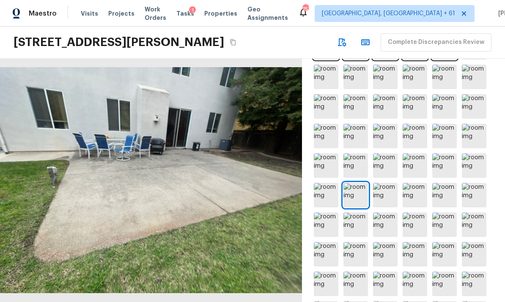
click at [385, 196] on img at bounding box center [385, 195] width 25 height 25
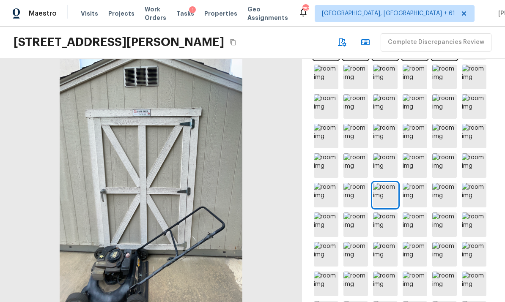
click at [417, 194] on img at bounding box center [414, 195] width 25 height 25
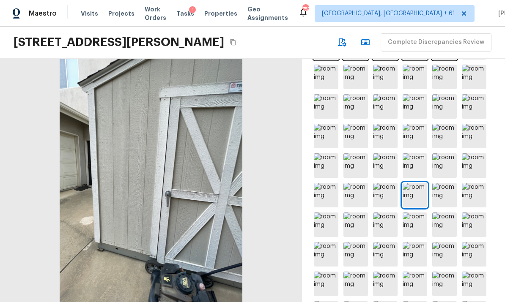
click at [448, 193] on img at bounding box center [444, 195] width 25 height 25
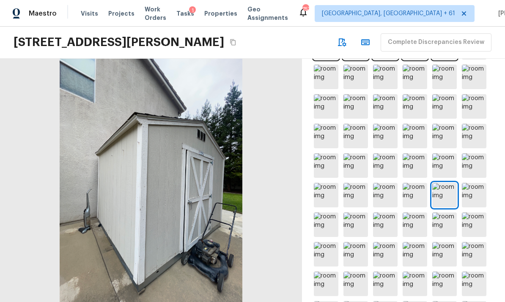
click at [475, 194] on img at bounding box center [473, 195] width 25 height 25
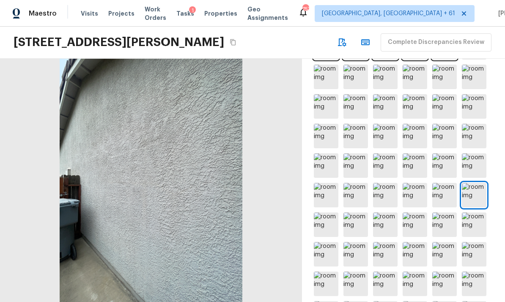
click at [331, 226] on img at bounding box center [326, 225] width 25 height 25
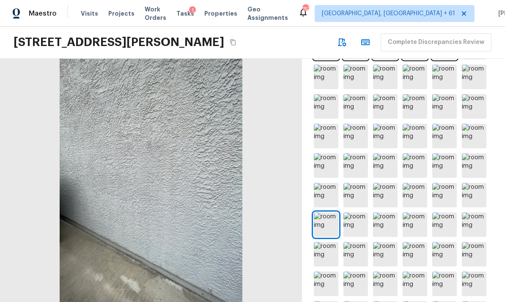
click at [355, 224] on img at bounding box center [355, 225] width 25 height 25
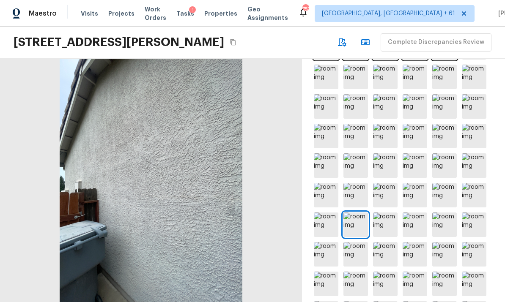
click at [381, 223] on img at bounding box center [385, 225] width 25 height 25
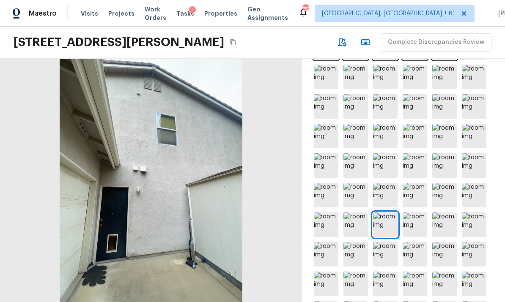
click at [417, 221] on img at bounding box center [414, 225] width 25 height 25
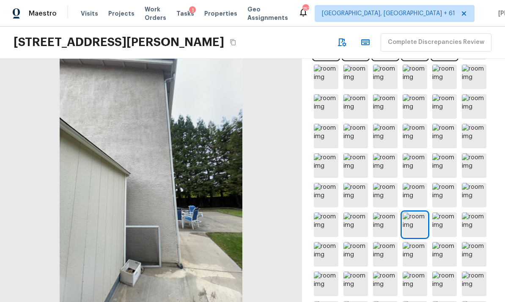
click at [448, 221] on img at bounding box center [444, 225] width 25 height 25
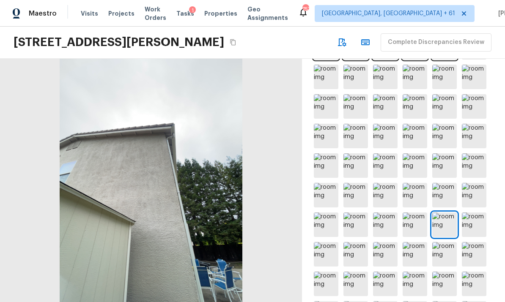
click at [476, 221] on img at bounding box center [473, 225] width 25 height 25
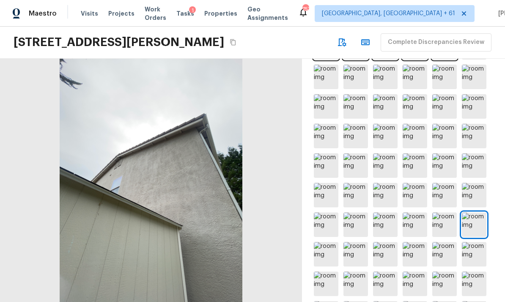
click at [328, 254] on img at bounding box center [326, 254] width 25 height 25
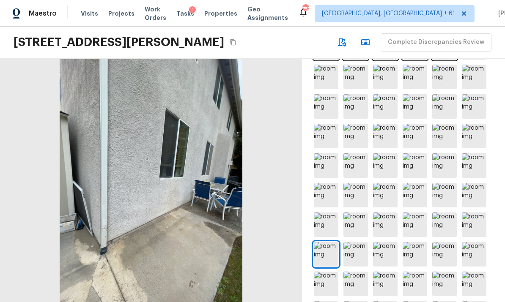
click at [357, 251] on img at bounding box center [355, 254] width 25 height 25
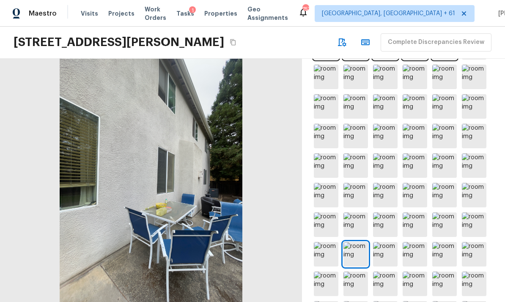
click at [387, 252] on img at bounding box center [385, 254] width 25 height 25
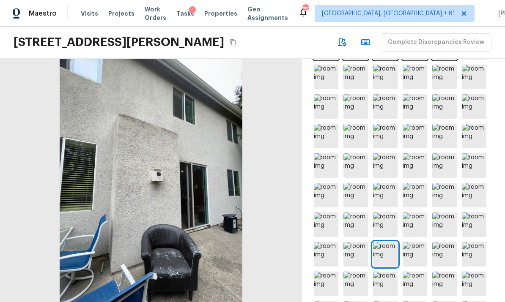
click at [417, 251] on img at bounding box center [414, 254] width 25 height 25
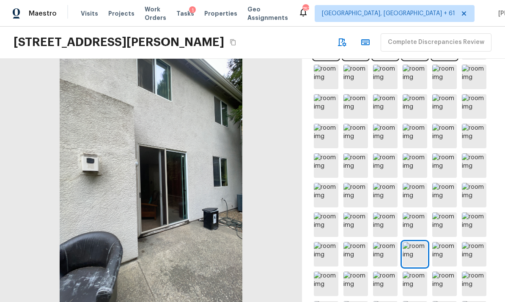
click at [447, 250] on img at bounding box center [444, 254] width 25 height 25
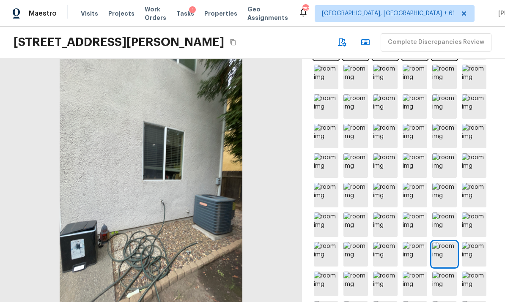
click at [479, 248] on img at bounding box center [473, 254] width 25 height 25
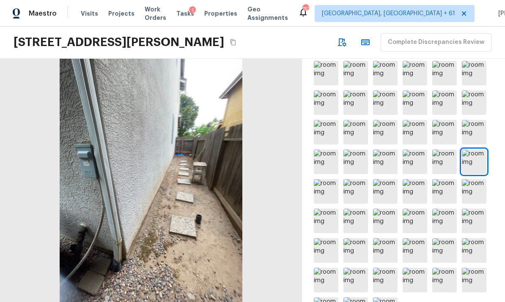
scroll to position [31, 0]
click at [328, 179] on img at bounding box center [326, 191] width 25 height 25
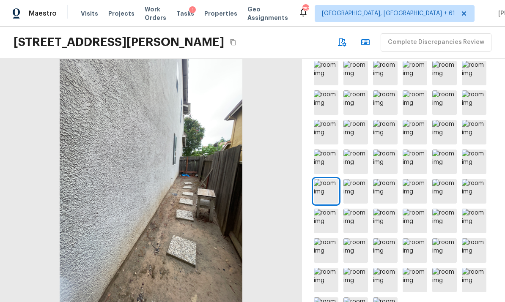
click at [357, 179] on img at bounding box center [355, 191] width 25 height 25
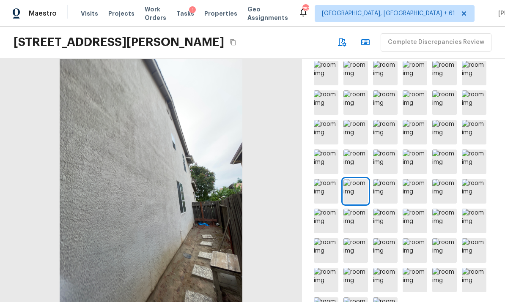
click at [385, 179] on img at bounding box center [385, 191] width 25 height 25
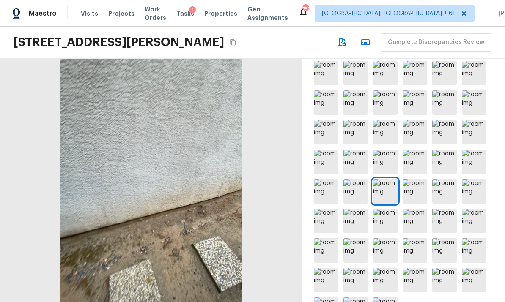
click at [415, 179] on img at bounding box center [414, 191] width 25 height 25
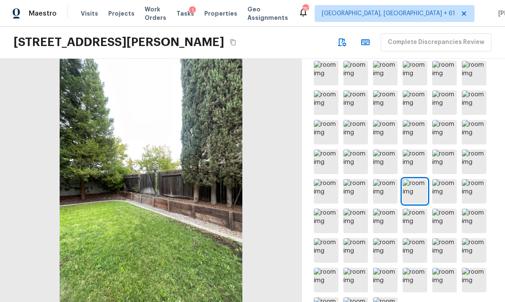
click at [447, 179] on img at bounding box center [444, 191] width 25 height 25
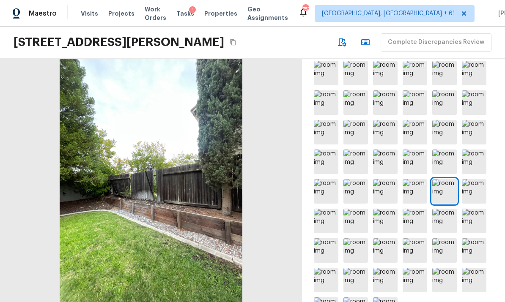
click at [476, 179] on img at bounding box center [473, 191] width 25 height 25
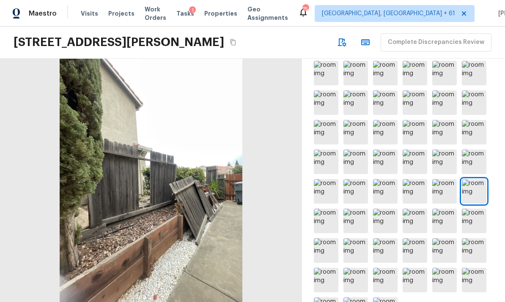
click at [330, 209] on img at bounding box center [326, 221] width 25 height 25
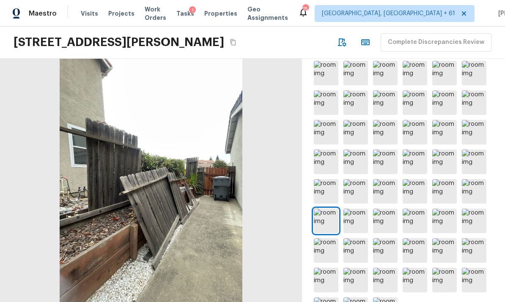
click at [358, 209] on img at bounding box center [355, 221] width 25 height 25
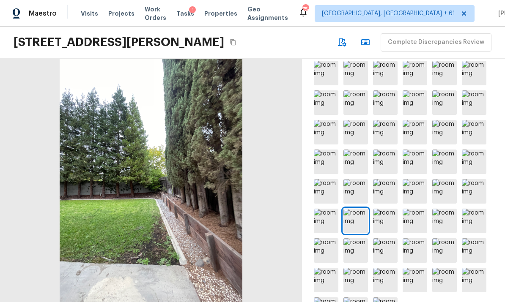
click at [383, 209] on img at bounding box center [385, 221] width 25 height 25
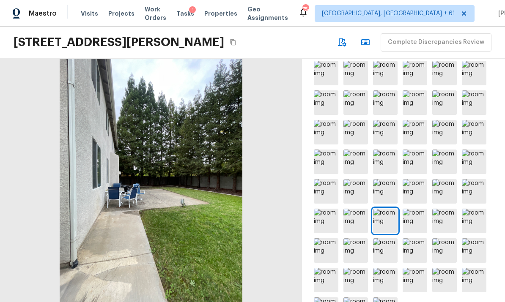
click at [417, 209] on img at bounding box center [414, 221] width 25 height 25
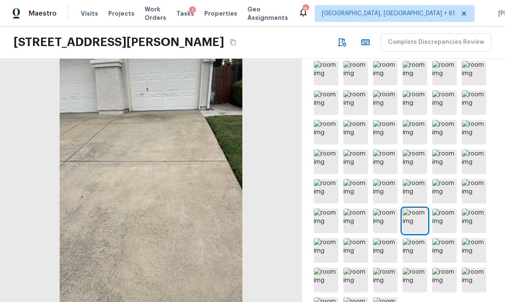
click at [442, 209] on img at bounding box center [444, 221] width 25 height 25
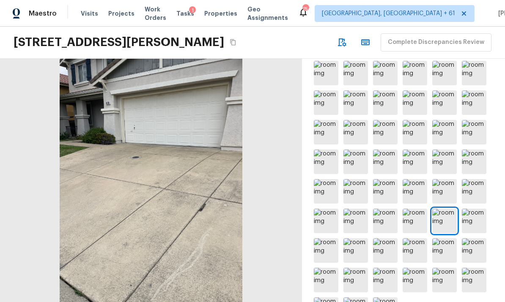
click at [476, 209] on img at bounding box center [473, 221] width 25 height 25
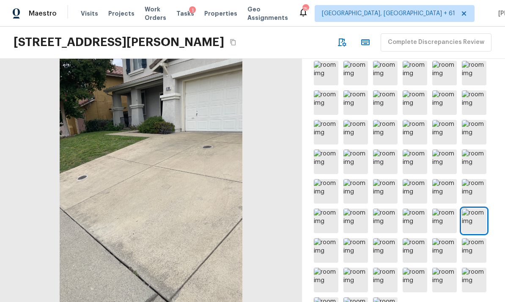
click at [325, 238] on img at bounding box center [326, 250] width 25 height 25
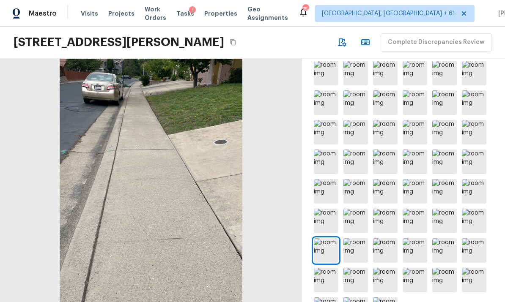
click at [358, 238] on img at bounding box center [355, 250] width 25 height 25
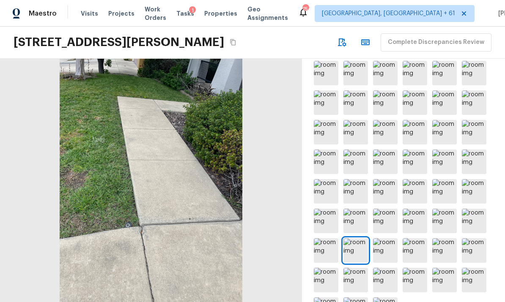
click at [386, 238] on img at bounding box center [385, 250] width 25 height 25
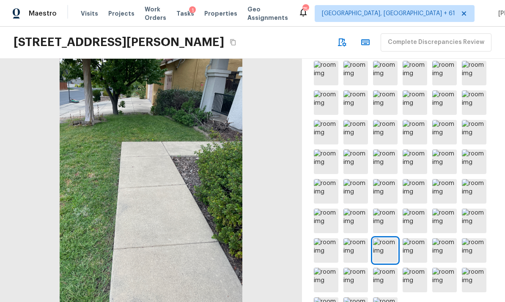
click at [417, 238] on img at bounding box center [414, 250] width 25 height 25
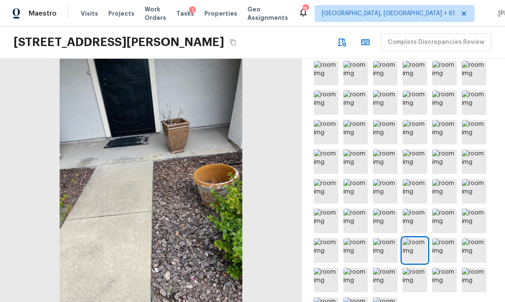
click at [448, 238] on img at bounding box center [444, 250] width 25 height 25
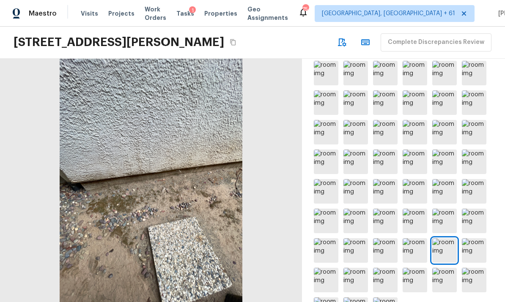
click at [477, 238] on img at bounding box center [473, 250] width 25 height 25
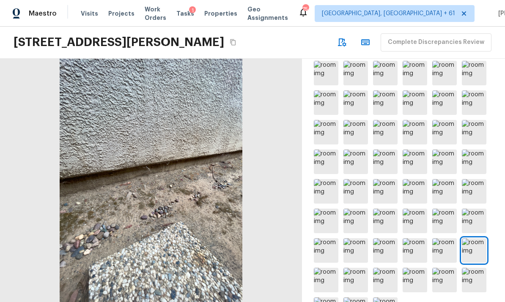
click at [326, 268] on img at bounding box center [326, 280] width 25 height 25
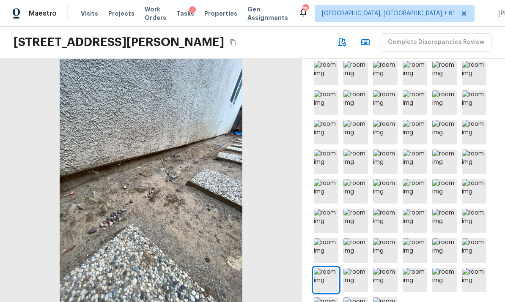
click at [357, 268] on img at bounding box center [355, 280] width 25 height 25
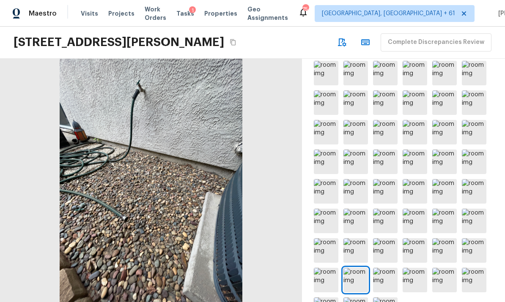
click at [384, 268] on img at bounding box center [385, 280] width 25 height 25
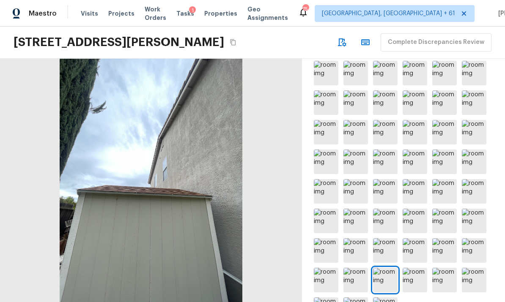
click at [413, 268] on img at bounding box center [414, 280] width 25 height 25
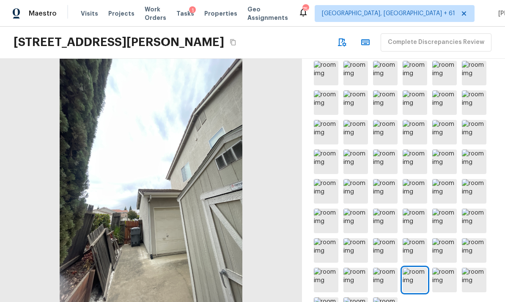
click at [445, 268] on img at bounding box center [444, 280] width 25 height 25
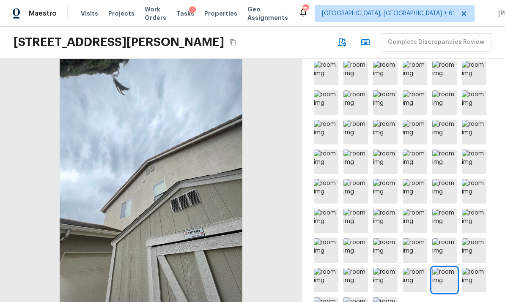
click at [475, 268] on img at bounding box center [473, 280] width 25 height 25
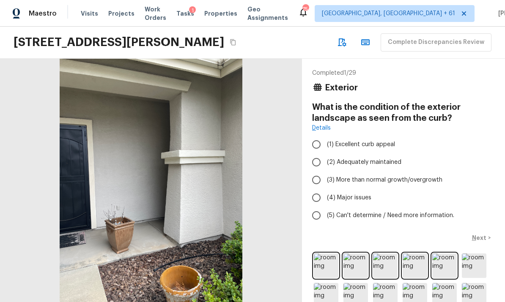
scroll to position [0, 0]
click at [368, 140] on span "(1) Excellent curb appeal" at bounding box center [361, 144] width 68 height 8
click at [325, 136] on input "(1) Excellent curb appeal" at bounding box center [316, 145] width 18 height 18
radio input "true"
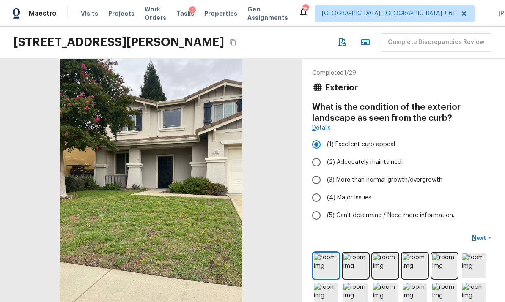
click at [485, 234] on p "Next" at bounding box center [480, 238] width 16 height 8
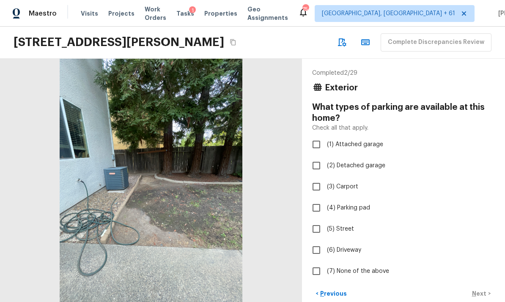
click at [363, 140] on span "(1) Attached garage" at bounding box center [355, 144] width 56 height 8
click at [325, 136] on input "(1) Attached garage" at bounding box center [316, 145] width 18 height 18
checkbox input "true"
click at [488, 287] on button "Next >" at bounding box center [480, 294] width 27 height 14
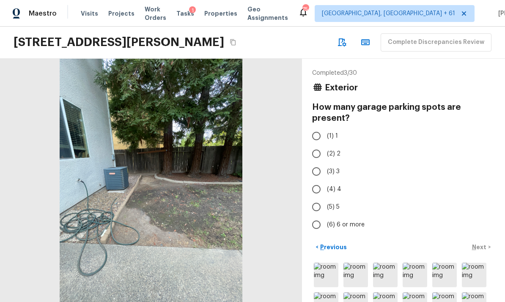
click at [338, 167] on span "(3) 3" at bounding box center [333, 171] width 13 height 8
click at [325, 163] on input "(3) 3" at bounding box center [316, 172] width 18 height 18
radio input "true"
click at [483, 243] on p "Next" at bounding box center [480, 247] width 16 height 8
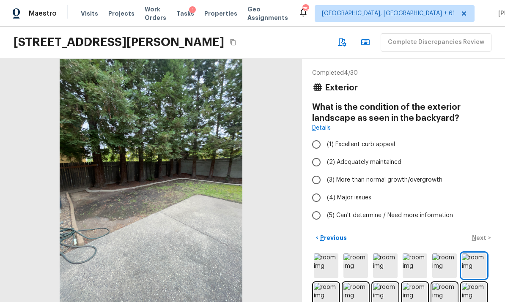
click at [370, 158] on span "(2) Adequately maintained" at bounding box center [364, 162] width 74 height 8
click at [325, 153] on input "(2) Adequately maintained" at bounding box center [316, 162] width 18 height 18
radio input "true"
click at [484, 234] on p "Next" at bounding box center [480, 238] width 16 height 8
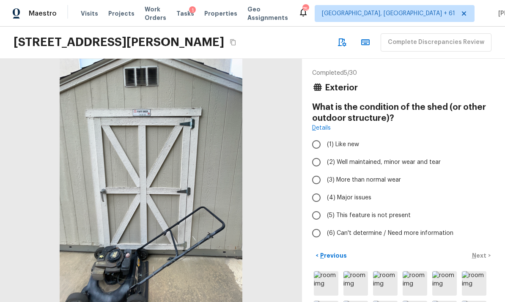
click at [380, 153] on label "(2) Well maintained, minor wear and tear" at bounding box center [397, 162] width 180 height 18
click at [325, 153] on input "(2) Well maintained, minor wear and tear" at bounding box center [316, 162] width 18 height 18
radio input "true"
click at [490, 249] on button "Next >" at bounding box center [480, 256] width 27 height 14
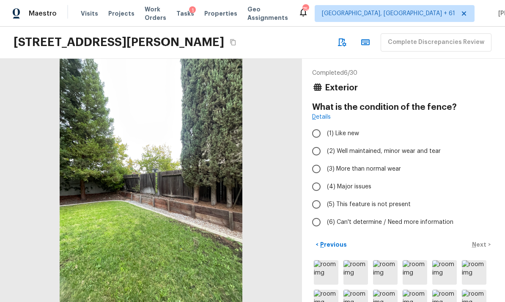
click at [377, 165] on span "(3) More than normal wear" at bounding box center [364, 169] width 74 height 8
click at [325, 160] on input "(3) More than normal wear" at bounding box center [316, 169] width 18 height 18
radio input "true"
click at [486, 240] on p "Next" at bounding box center [480, 244] width 16 height 8
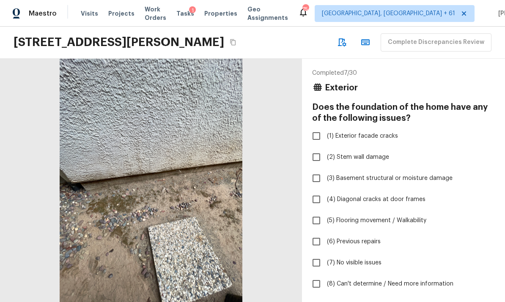
click at [333, 300] on button "< Previous" at bounding box center [331, 307] width 38 height 14
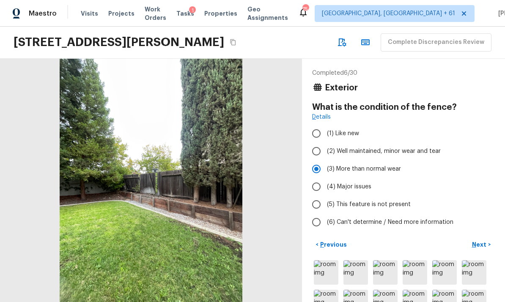
click at [356, 183] on span "(4) Major issues" at bounding box center [349, 187] width 44 height 8
click at [325, 178] on input "(4) Major issues" at bounding box center [316, 187] width 18 height 18
radio input "true"
click at [490, 238] on button "Next >" at bounding box center [480, 245] width 27 height 14
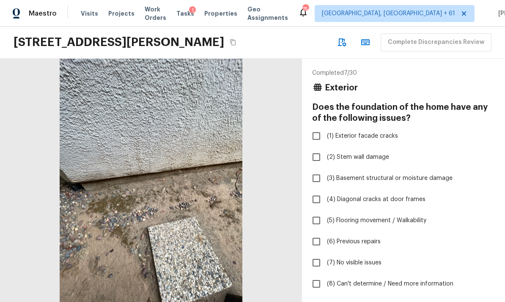
click at [364, 259] on span "(7) No visible issues" at bounding box center [354, 263] width 55 height 8
click at [325, 254] on input "(7) No visible issues" at bounding box center [316, 263] width 18 height 18
checkbox input "true"
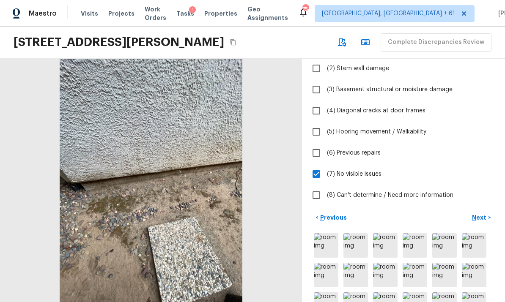
scroll to position [82, 0]
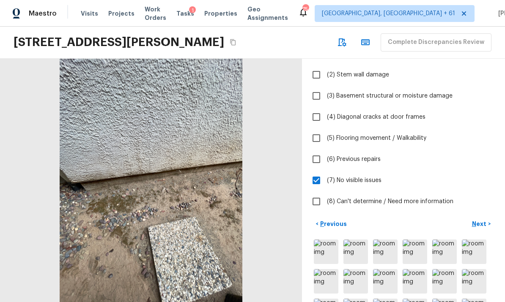
click at [482, 220] on p "Next" at bounding box center [480, 224] width 16 height 8
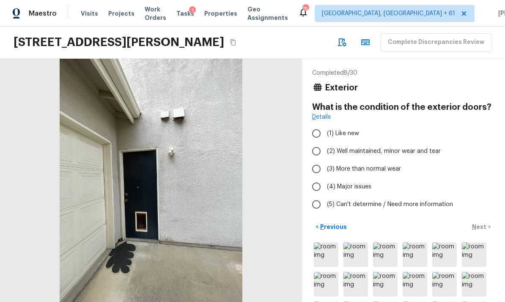
scroll to position [0, 0]
click at [373, 142] on label "(2) Well maintained, minor wear and tear" at bounding box center [397, 151] width 180 height 18
click at [325, 142] on input "(2) Well maintained, minor wear and tear" at bounding box center [316, 151] width 18 height 18
radio input "true"
click at [483, 223] on p "Next" at bounding box center [480, 227] width 16 height 8
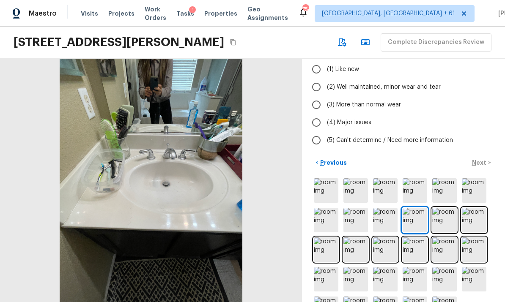
scroll to position [74, 0]
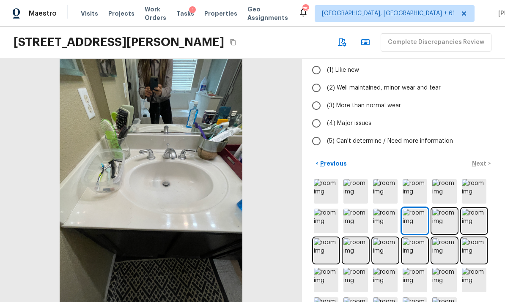
click at [328, 179] on img at bounding box center [326, 191] width 25 height 25
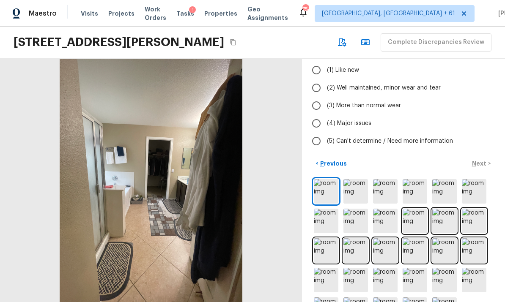
click at [356, 179] on img at bounding box center [355, 191] width 25 height 25
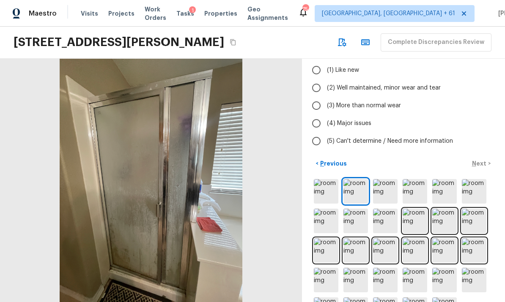
click at [386, 179] on img at bounding box center [385, 191] width 25 height 25
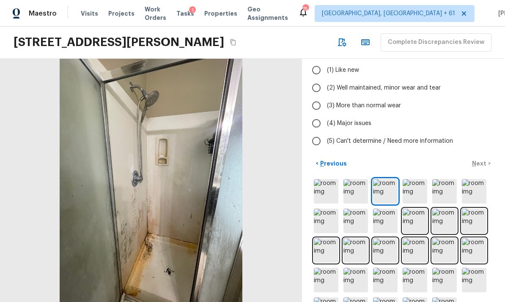
click at [419, 179] on img at bounding box center [414, 191] width 25 height 25
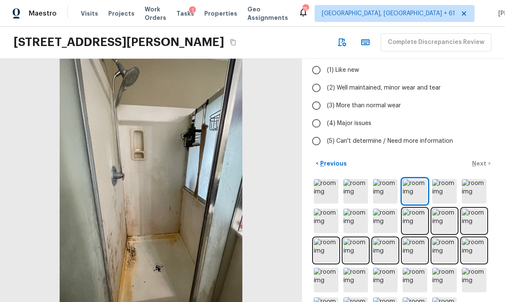
click at [448, 179] on img at bounding box center [444, 191] width 25 height 25
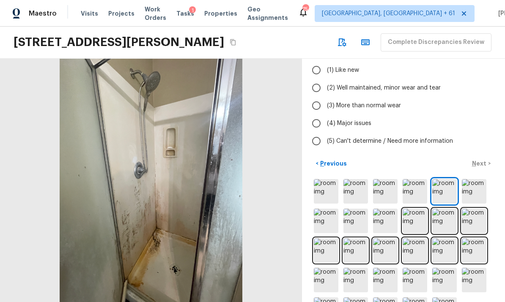
click at [478, 179] on img at bounding box center [473, 191] width 25 height 25
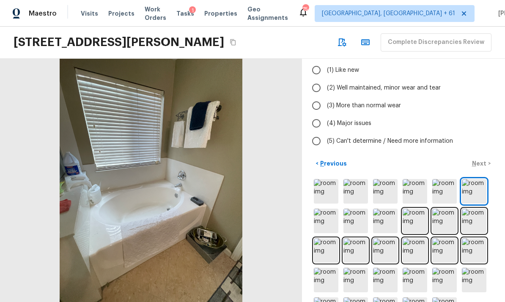
click at [327, 209] on img at bounding box center [326, 221] width 25 height 25
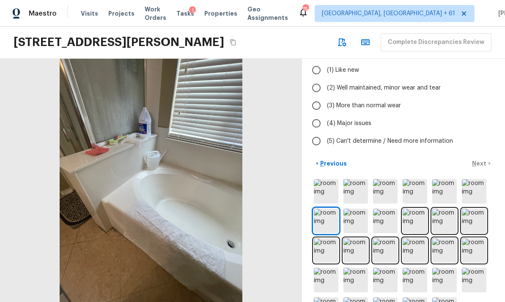
click at [357, 209] on img at bounding box center [355, 221] width 25 height 25
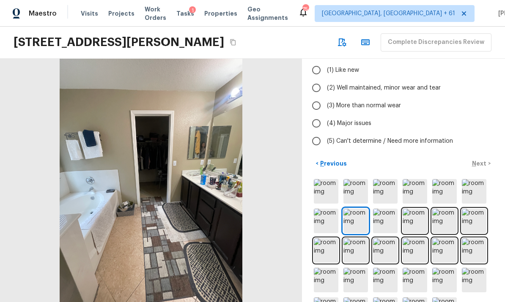
click at [387, 209] on img at bounding box center [385, 221] width 25 height 25
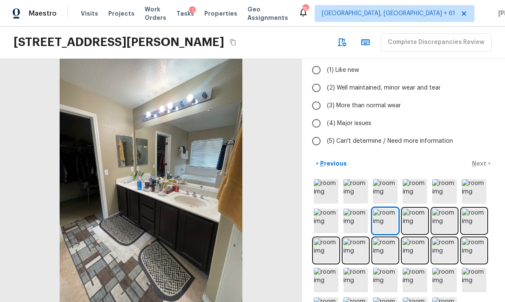
click at [417, 209] on img at bounding box center [414, 221] width 25 height 25
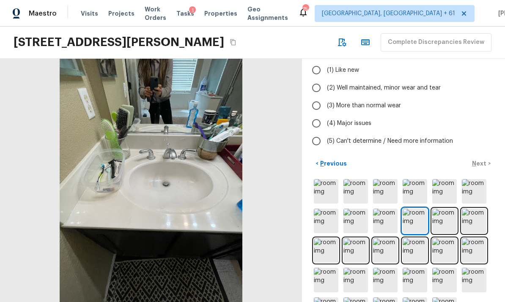
click at [385, 209] on img at bounding box center [385, 221] width 25 height 25
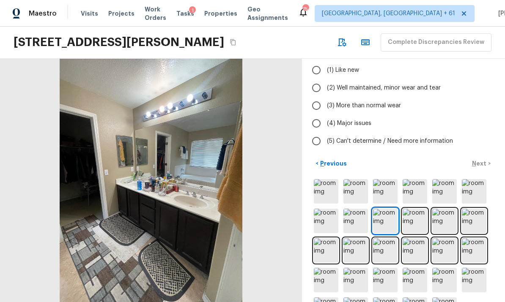
click at [420, 209] on img at bounding box center [414, 221] width 25 height 25
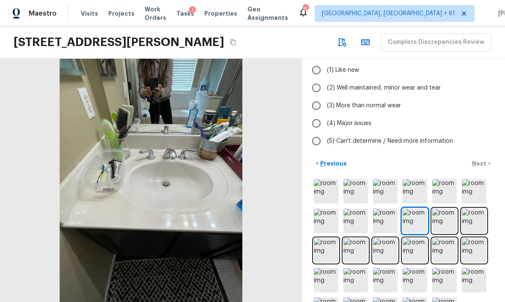
click at [441, 209] on img at bounding box center [444, 221] width 25 height 25
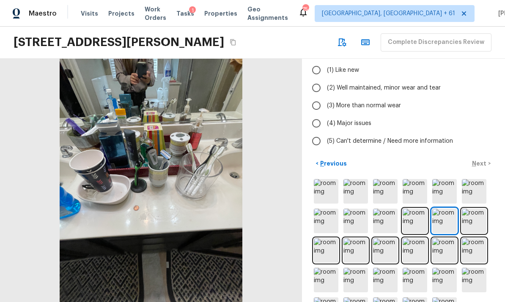
click at [475, 209] on img at bounding box center [473, 221] width 25 height 25
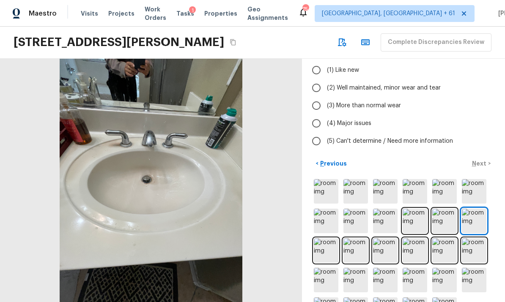
click at [442, 209] on img at bounding box center [444, 221] width 25 height 25
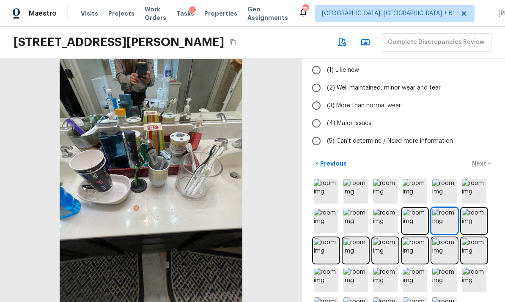
click at [474, 209] on img at bounding box center [473, 221] width 25 height 25
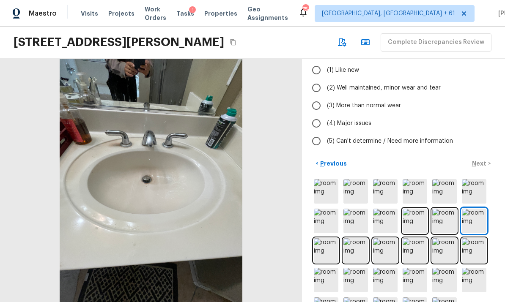
click at [331, 238] on img at bounding box center [326, 250] width 25 height 25
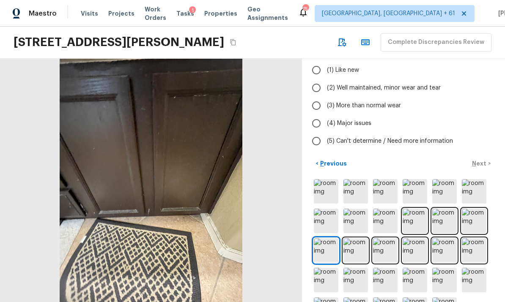
click at [360, 238] on img at bounding box center [355, 250] width 25 height 25
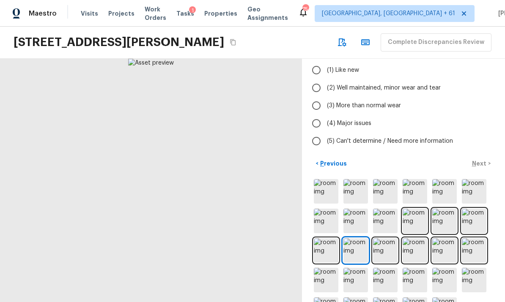
click at [384, 238] on img at bounding box center [385, 250] width 25 height 25
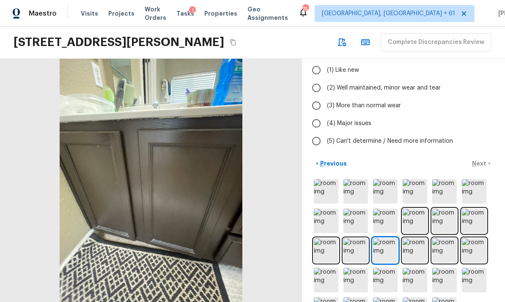
click at [417, 238] on img at bounding box center [414, 250] width 25 height 25
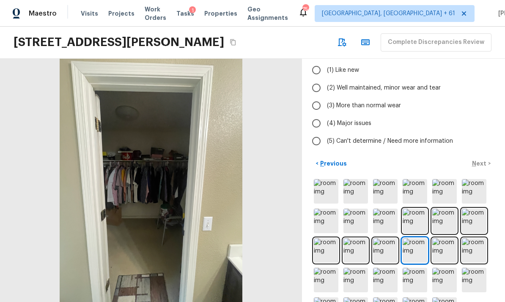
click at [453, 238] on img at bounding box center [444, 250] width 25 height 25
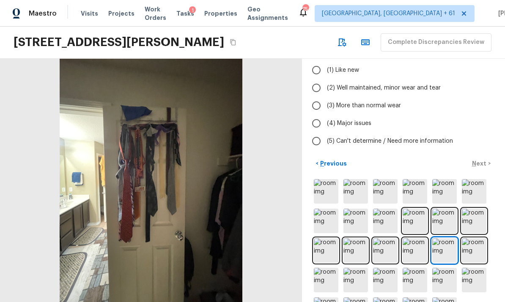
click at [476, 238] on img at bounding box center [473, 250] width 25 height 25
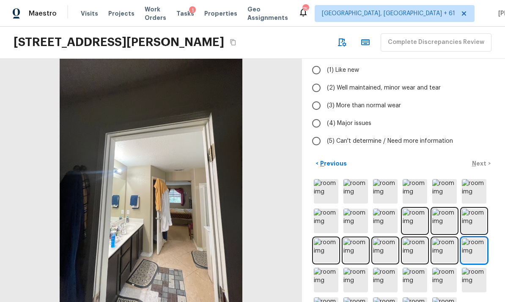
click at [326, 268] on img at bounding box center [326, 280] width 25 height 25
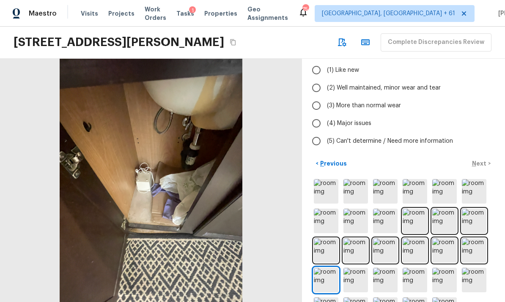
click at [359, 268] on img at bounding box center [355, 280] width 25 height 25
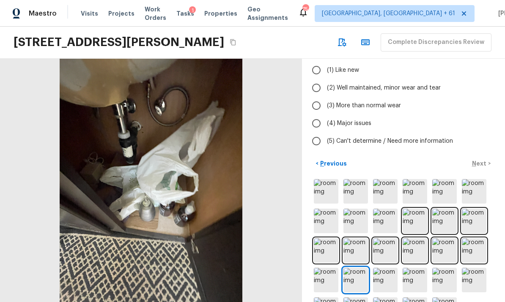
click at [382, 268] on img at bounding box center [385, 280] width 25 height 25
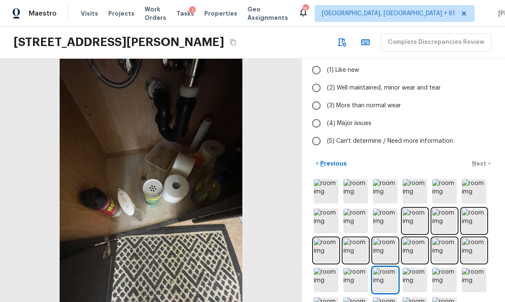
click at [418, 268] on img at bounding box center [414, 280] width 25 height 25
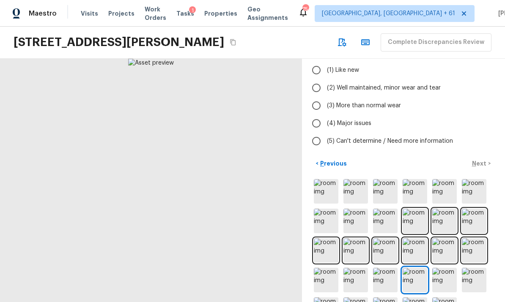
click at [447, 268] on img at bounding box center [444, 280] width 25 height 25
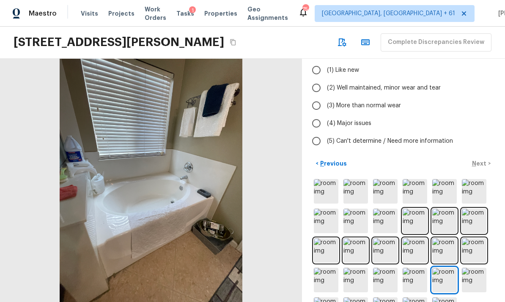
click at [477, 268] on img at bounding box center [473, 280] width 25 height 25
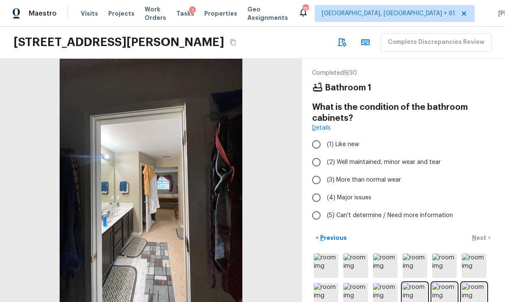
scroll to position [0, 0]
click at [369, 176] on span "(3) More than normal wear" at bounding box center [364, 180] width 74 height 8
click at [325, 171] on input "(3) More than normal wear" at bounding box center [316, 180] width 18 height 18
radio input "true"
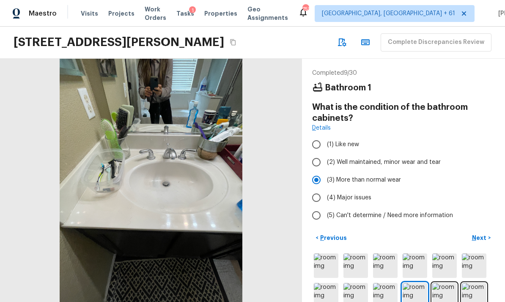
click at [485, 234] on p "Next" at bounding box center [480, 238] width 16 height 8
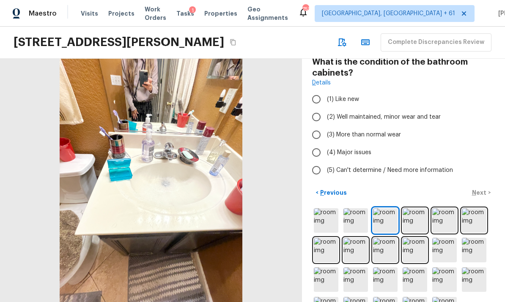
scroll to position [45, 0]
click at [331, 209] on img at bounding box center [326, 221] width 25 height 25
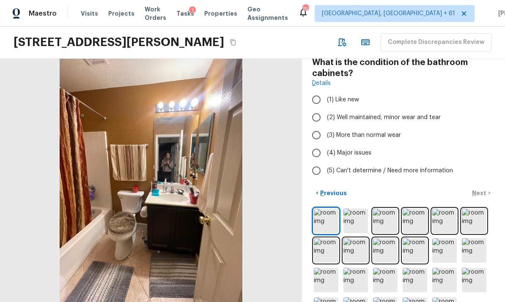
click at [359, 209] on img at bounding box center [355, 221] width 25 height 25
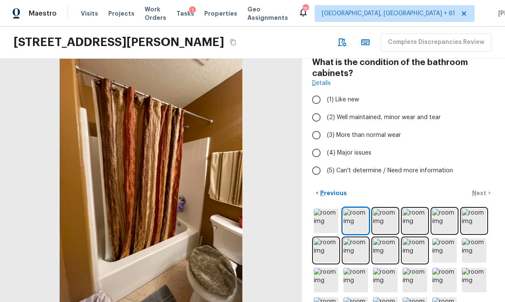
click at [385, 209] on img at bounding box center [385, 221] width 25 height 25
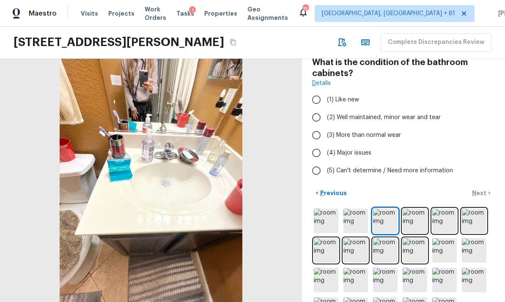
click at [415, 209] on img at bounding box center [414, 221] width 25 height 25
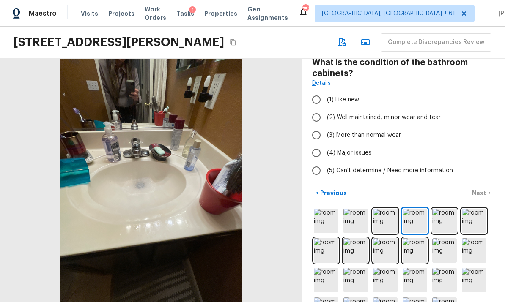
click at [449, 209] on img at bounding box center [444, 221] width 25 height 25
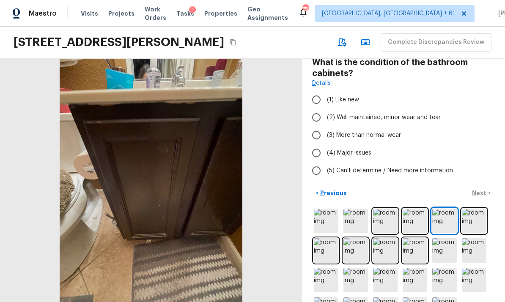
click at [483, 209] on img at bounding box center [473, 221] width 25 height 25
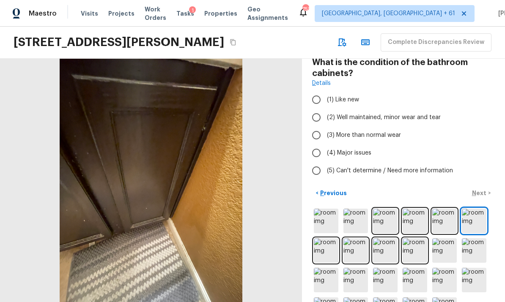
click at [330, 238] on img at bounding box center [326, 250] width 25 height 25
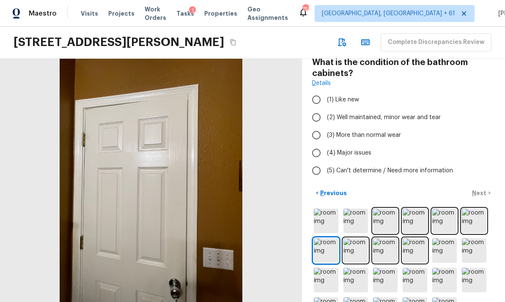
click at [360, 238] on img at bounding box center [355, 250] width 25 height 25
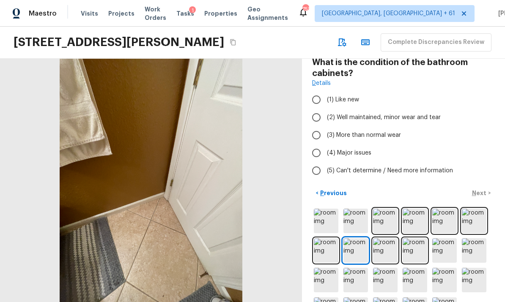
click at [387, 238] on img at bounding box center [385, 250] width 25 height 25
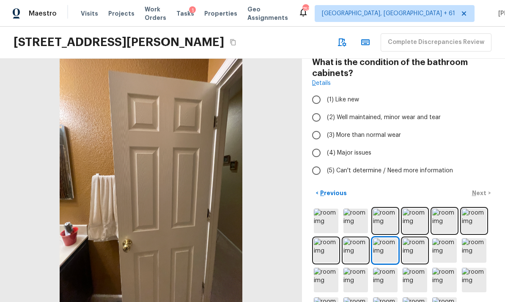
click at [417, 238] on img at bounding box center [414, 250] width 25 height 25
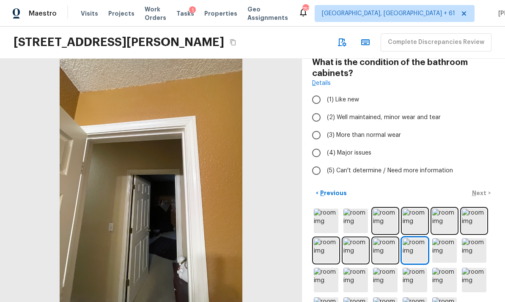
click at [447, 238] on img at bounding box center [444, 250] width 25 height 25
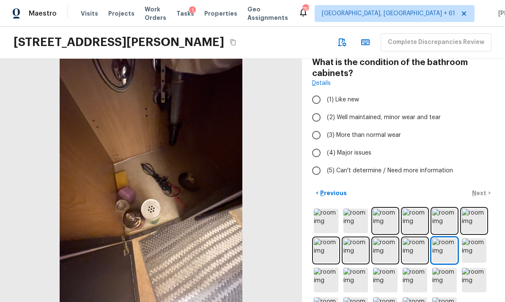
click at [473, 238] on img at bounding box center [473, 250] width 25 height 25
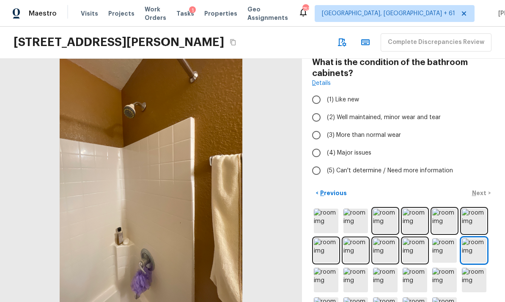
click at [333, 268] on img at bounding box center [326, 280] width 25 height 25
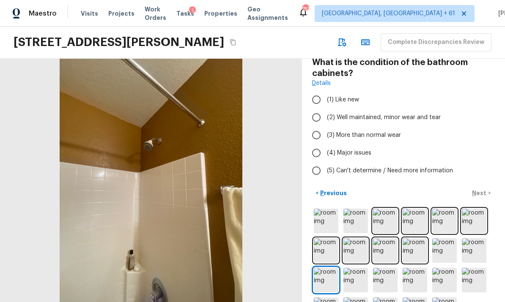
click at [357, 268] on img at bounding box center [355, 280] width 25 height 25
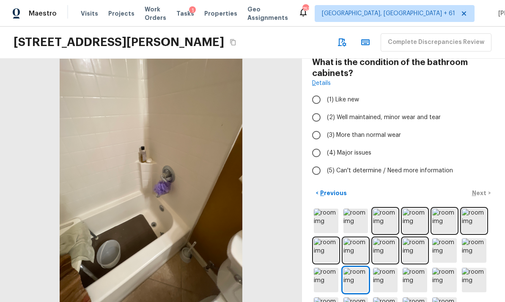
click at [389, 268] on img at bounding box center [385, 280] width 25 height 25
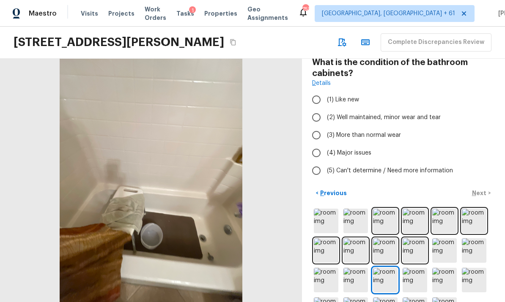
click at [417, 268] on img at bounding box center [414, 280] width 25 height 25
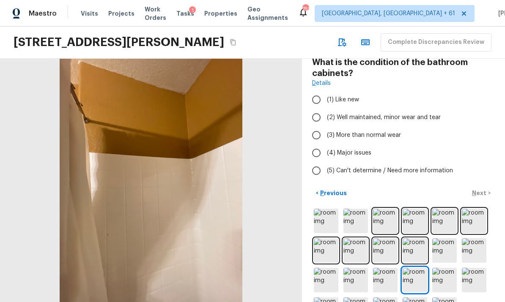
click at [445, 268] on img at bounding box center [444, 280] width 25 height 25
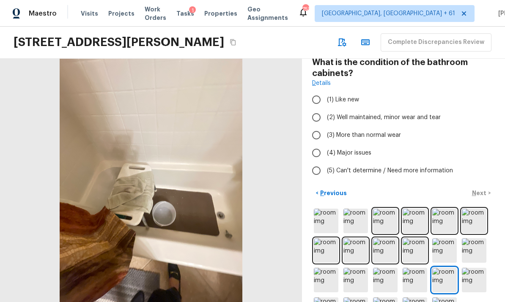
click at [471, 268] on img at bounding box center [473, 280] width 25 height 25
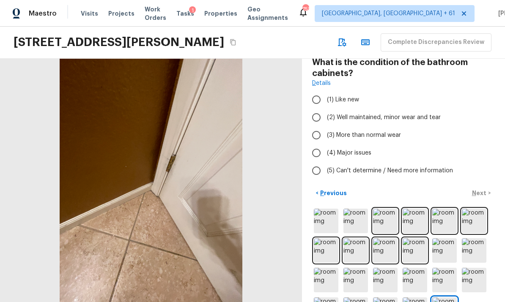
click at [365, 131] on span "(3) More than normal wear" at bounding box center [364, 135] width 74 height 8
click at [325, 126] on input "(3) More than normal wear" at bounding box center [316, 135] width 18 height 18
radio input "true"
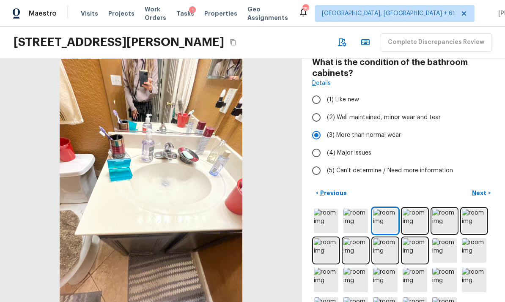
click at [482, 189] on p "Next" at bounding box center [480, 193] width 16 height 8
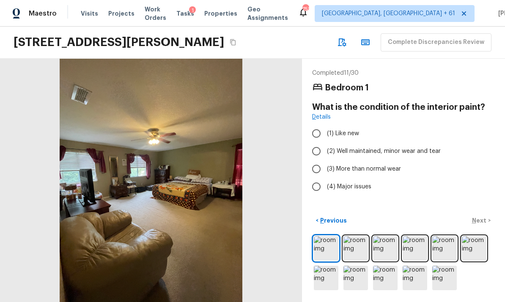
click at [353, 251] on img at bounding box center [355, 248] width 25 height 25
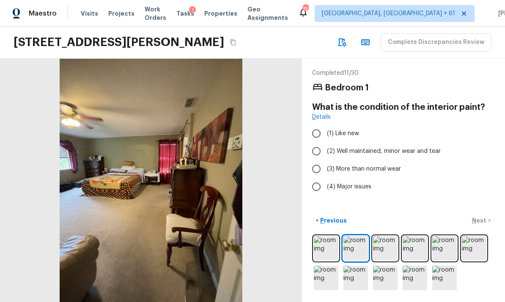
click at [390, 243] on img at bounding box center [385, 248] width 25 height 25
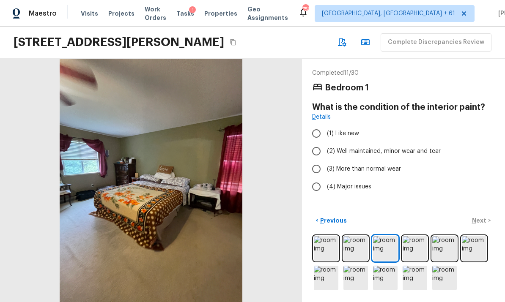
click at [416, 247] on img at bounding box center [414, 248] width 25 height 25
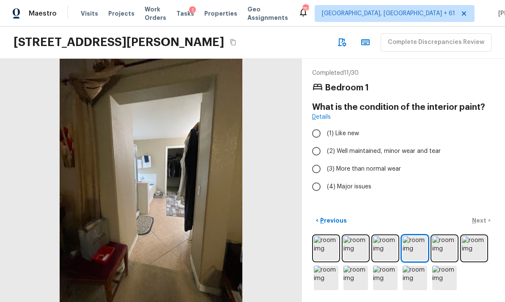
click at [381, 248] on img at bounding box center [385, 248] width 25 height 25
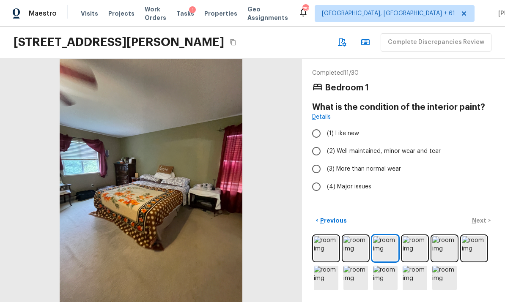
click at [444, 249] on img at bounding box center [444, 248] width 25 height 25
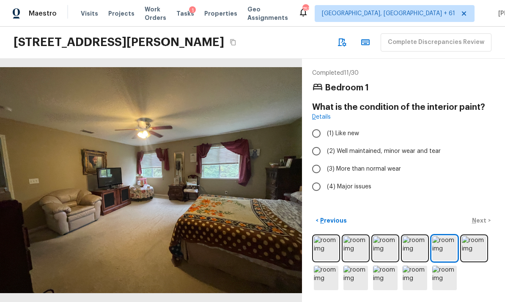
click at [485, 237] on img at bounding box center [473, 248] width 25 height 25
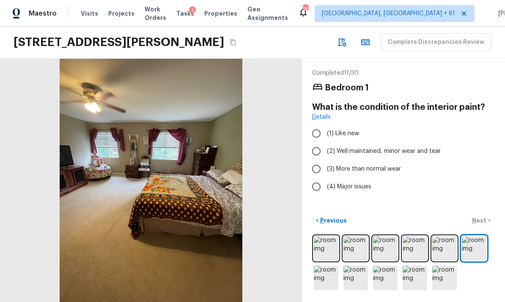
click at [331, 278] on img at bounding box center [326, 278] width 25 height 25
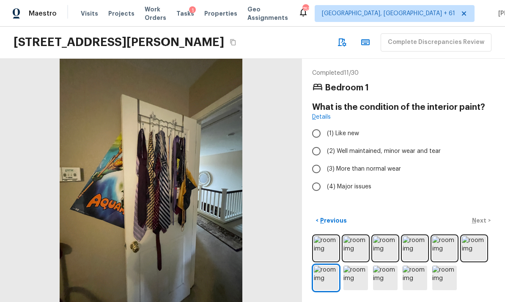
click at [360, 274] on img at bounding box center [355, 278] width 25 height 25
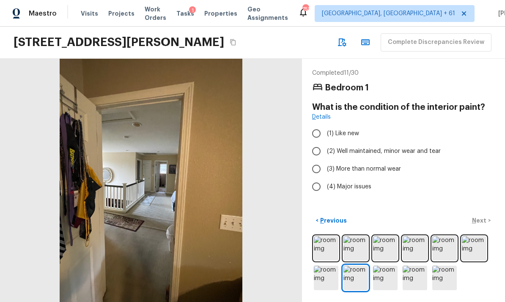
click at [394, 274] on img at bounding box center [385, 278] width 25 height 25
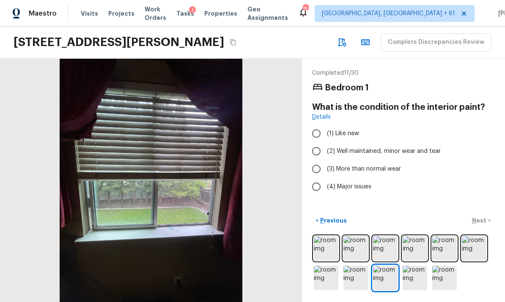
click at [415, 269] on img at bounding box center [414, 278] width 25 height 25
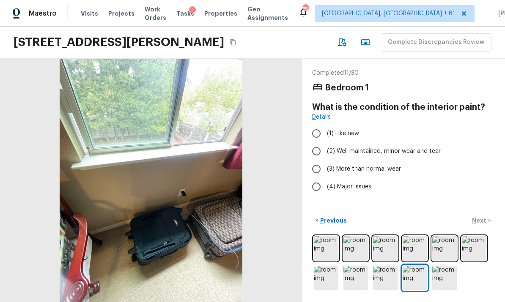
click at [437, 260] on img at bounding box center [444, 248] width 25 height 25
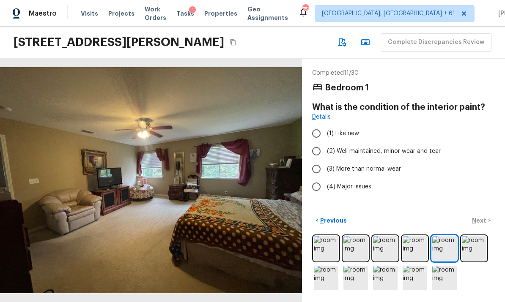
click at [449, 271] on img at bounding box center [444, 278] width 25 height 25
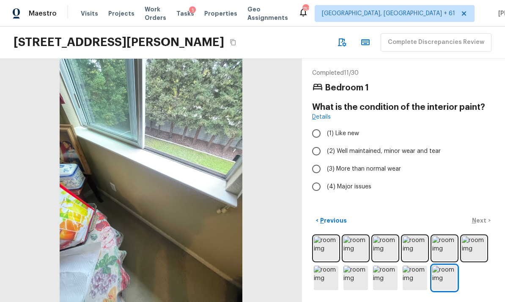
click at [412, 278] on img at bounding box center [414, 278] width 25 height 25
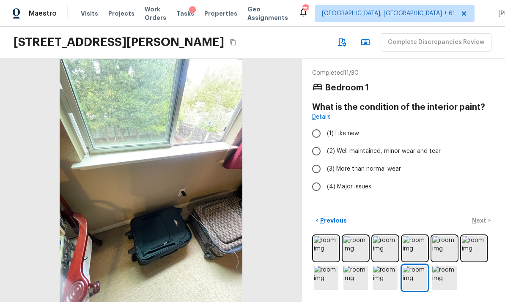
click at [365, 168] on span "(3) More than normal wear" at bounding box center [364, 169] width 74 height 8
click at [325, 168] on input "(3) More than normal wear" at bounding box center [316, 169] width 18 height 18
radio input "true"
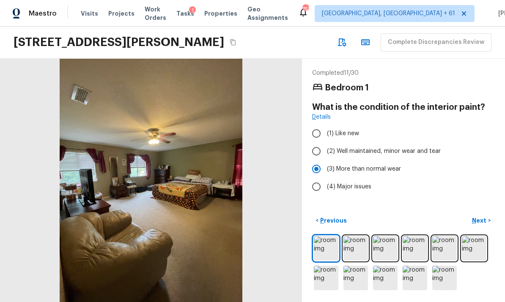
click at [484, 228] on button "Next >" at bounding box center [480, 221] width 27 height 14
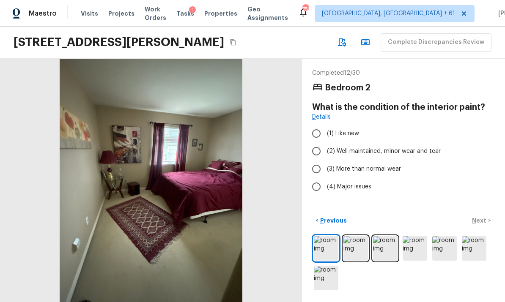
click at [355, 261] on img at bounding box center [355, 248] width 25 height 25
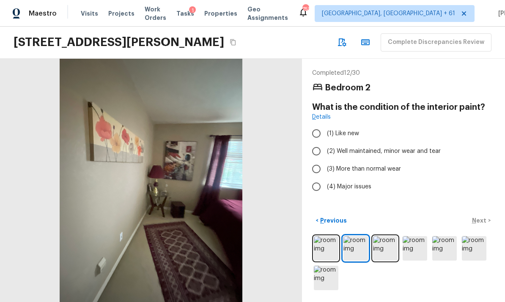
click at [387, 261] on img at bounding box center [385, 248] width 25 height 25
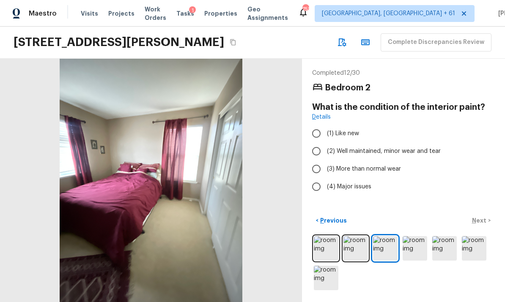
click at [416, 261] on img at bounding box center [414, 248] width 25 height 25
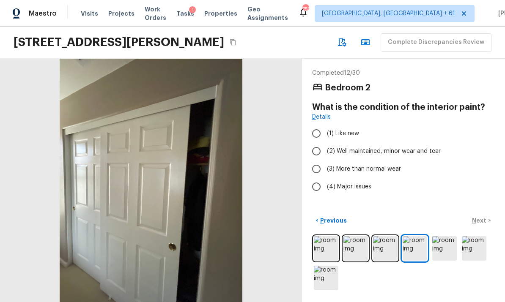
click at [441, 261] on img at bounding box center [444, 248] width 25 height 25
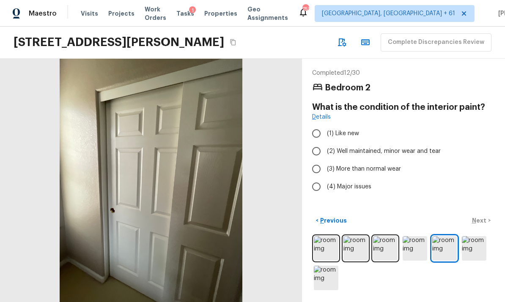
click at [446, 261] on img at bounding box center [444, 248] width 25 height 25
click at [471, 261] on img at bounding box center [473, 248] width 25 height 25
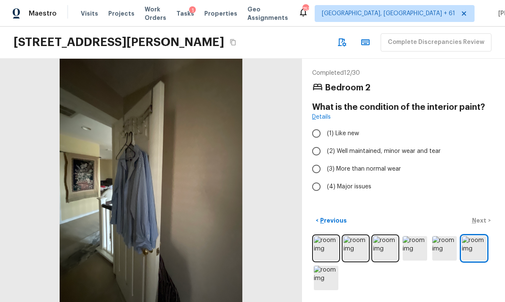
scroll to position [31, 0]
click at [325, 279] on img at bounding box center [326, 278] width 25 height 25
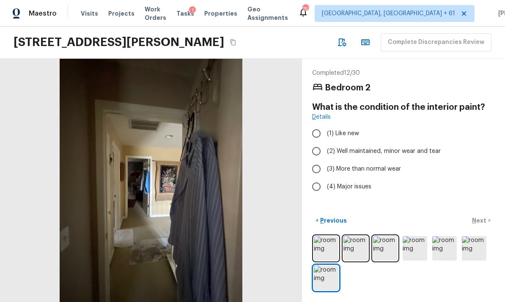
click at [364, 165] on span "(3) More than normal wear" at bounding box center [364, 169] width 74 height 8
click at [325, 160] on input "(3) More than normal wear" at bounding box center [316, 169] width 18 height 18
radio input "true"
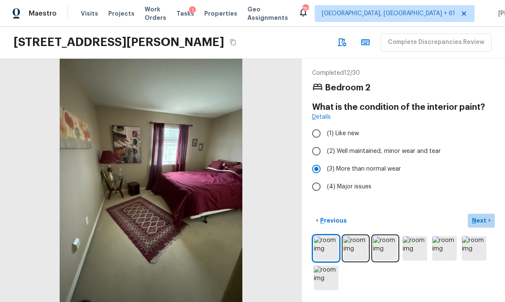
click at [488, 222] on button "Next >" at bounding box center [480, 221] width 27 height 14
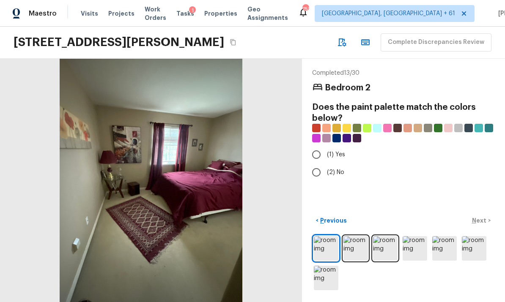
click at [337, 150] on span "(1) Yes" at bounding box center [336, 154] width 18 height 8
click at [325, 146] on input "(1) Yes" at bounding box center [316, 155] width 18 height 18
radio input "true"
click at [485, 220] on p "Next" at bounding box center [480, 220] width 16 height 8
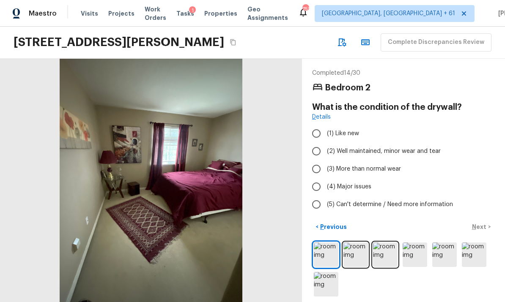
click at [365, 142] on label "(2) Well maintained, minor wear and tear" at bounding box center [397, 151] width 180 height 18
click at [325, 142] on input "(2) Well maintained, minor wear and tear" at bounding box center [316, 151] width 18 height 18
radio input "true"
click at [485, 223] on p "Next" at bounding box center [480, 227] width 16 height 8
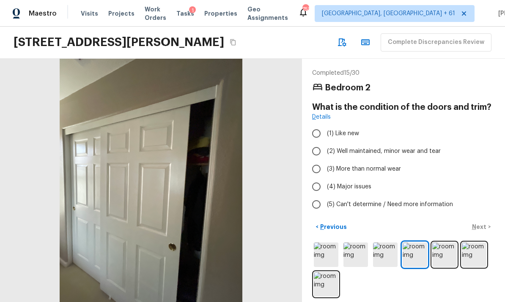
click at [326, 249] on img at bounding box center [326, 255] width 25 height 25
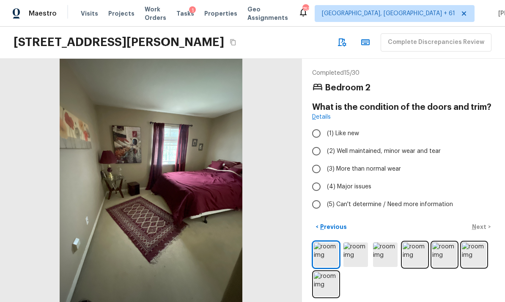
click at [357, 248] on img at bounding box center [355, 255] width 25 height 25
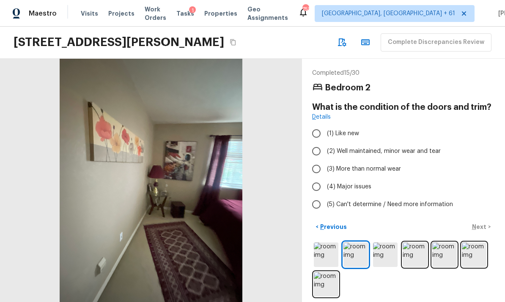
click at [385, 250] on img at bounding box center [385, 255] width 25 height 25
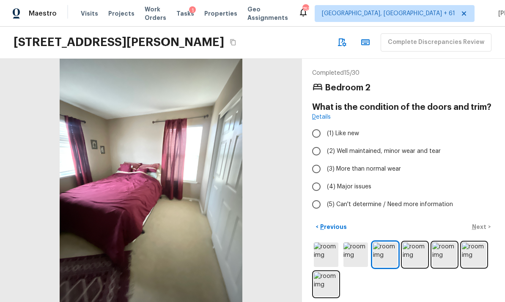
click at [416, 245] on img at bounding box center [414, 255] width 25 height 25
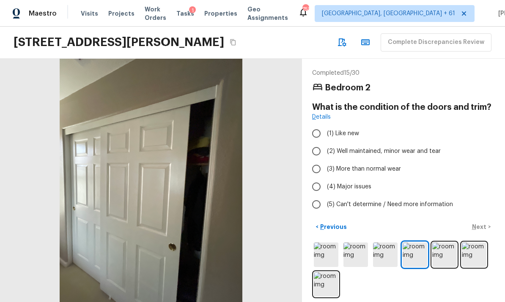
click at [437, 250] on img at bounding box center [444, 255] width 25 height 25
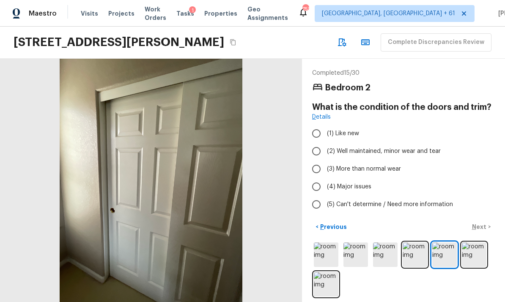
click at [468, 243] on img at bounding box center [473, 255] width 25 height 25
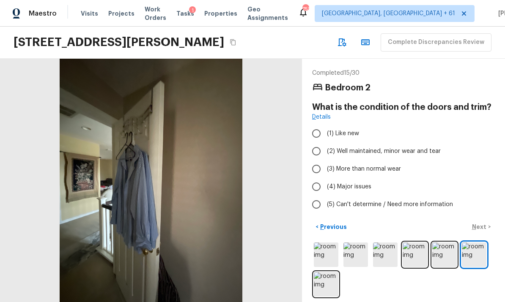
click at [329, 280] on img at bounding box center [326, 284] width 25 height 25
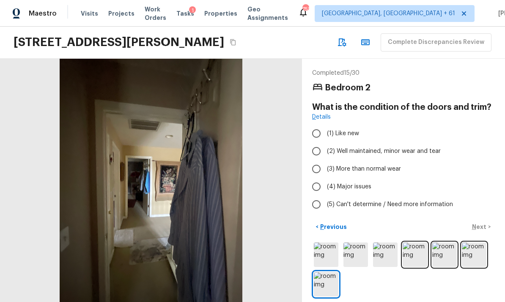
click at [379, 147] on span "(2) Well maintained, minor wear and tear" at bounding box center [384, 151] width 114 height 8
click at [325, 142] on input "(2) Well maintained, minor wear and tear" at bounding box center [316, 151] width 18 height 18
radio input "true"
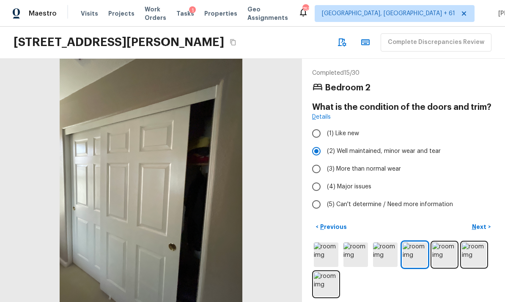
click at [485, 223] on p "Next" at bounding box center [480, 227] width 16 height 8
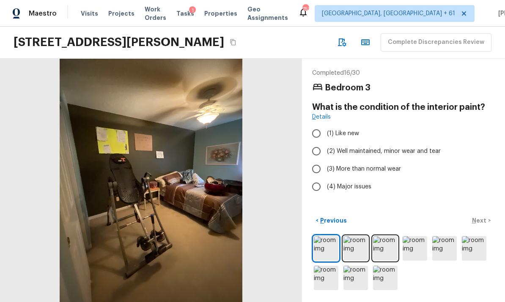
click at [357, 250] on img at bounding box center [355, 248] width 25 height 25
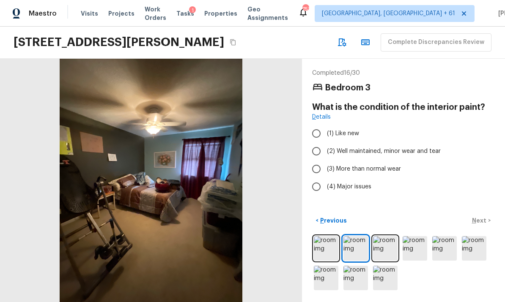
click at [388, 248] on img at bounding box center [385, 248] width 25 height 25
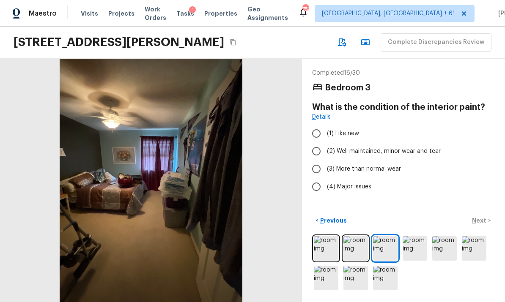
click at [421, 246] on img at bounding box center [414, 248] width 25 height 25
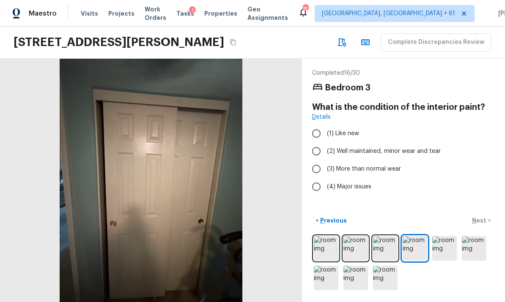
click at [449, 242] on img at bounding box center [444, 248] width 25 height 25
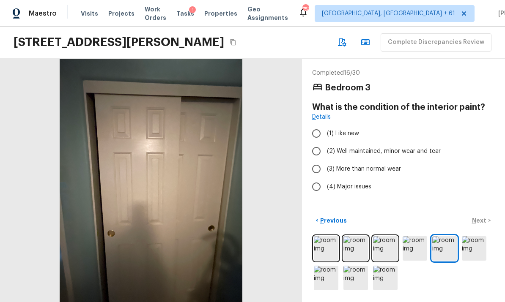
click at [475, 241] on img at bounding box center [473, 248] width 25 height 25
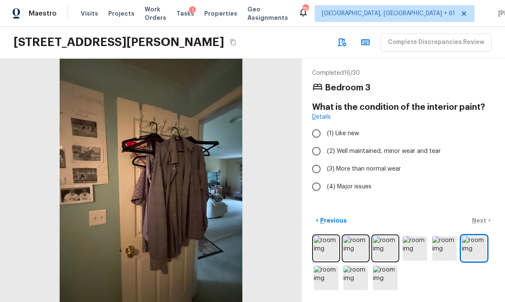
click at [323, 280] on img at bounding box center [326, 278] width 25 height 25
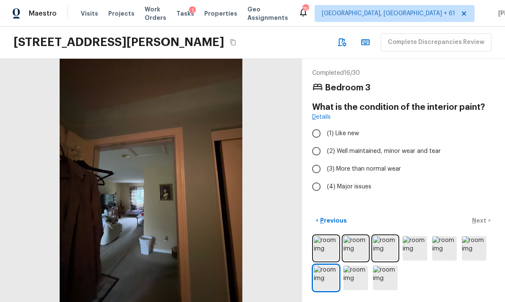
click at [365, 273] on img at bounding box center [355, 278] width 25 height 25
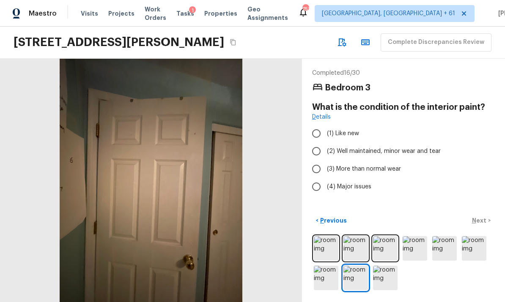
click at [395, 273] on img at bounding box center [385, 278] width 25 height 25
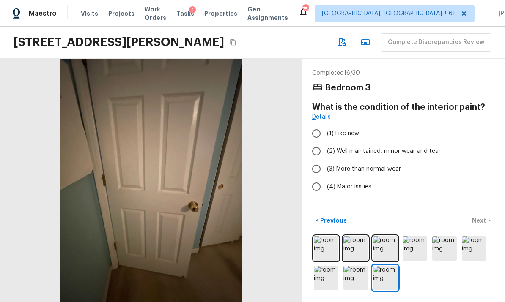
click at [363, 165] on span "(3) More than normal wear" at bounding box center [364, 169] width 74 height 8
click at [325, 160] on input "(3) More than normal wear" at bounding box center [316, 169] width 18 height 18
radio input "true"
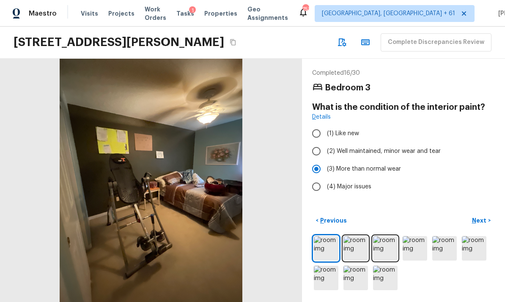
click at [486, 219] on p "Next" at bounding box center [480, 220] width 16 height 8
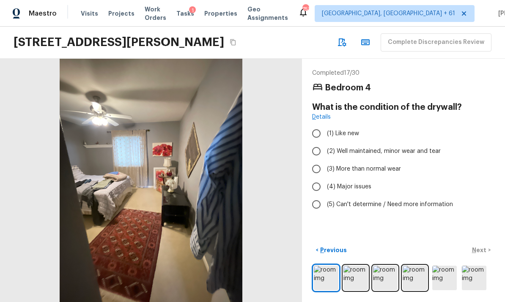
click at [367, 147] on span "(2) Well maintained, minor wear and tear" at bounding box center [384, 151] width 114 height 8
click at [325, 142] on input "(2) Well maintained, minor wear and tear" at bounding box center [316, 151] width 18 height 18
radio input "true"
click at [482, 250] on p "Next" at bounding box center [480, 250] width 16 height 8
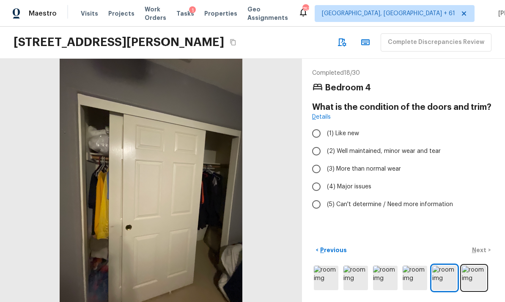
click at [327, 281] on img at bounding box center [326, 278] width 25 height 25
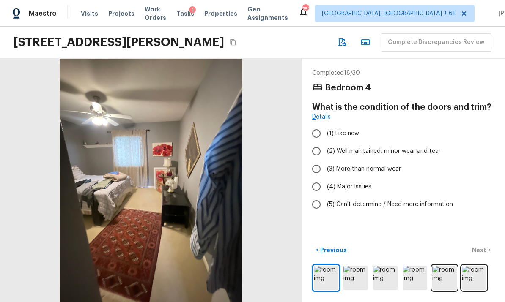
click at [354, 278] on img at bounding box center [355, 278] width 25 height 25
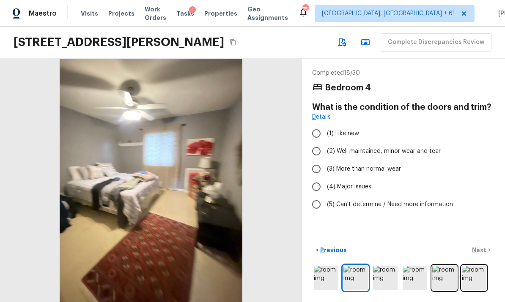
click at [387, 269] on img at bounding box center [385, 278] width 25 height 25
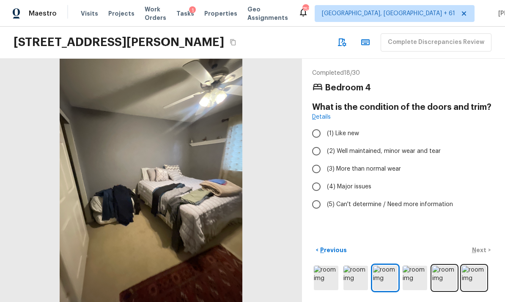
click at [409, 269] on img at bounding box center [414, 278] width 25 height 25
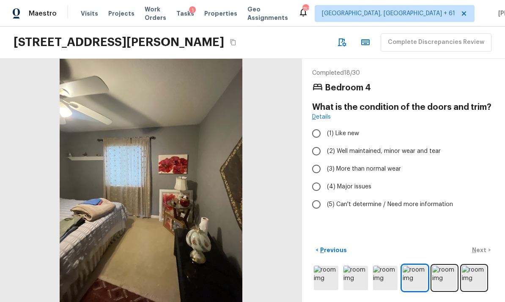
click at [430, 265] on div at bounding box center [403, 278] width 183 height 28
click at [449, 266] on img at bounding box center [444, 278] width 25 height 25
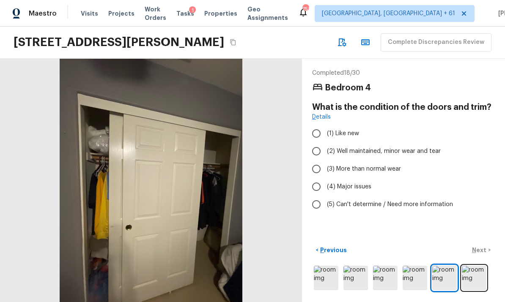
click at [469, 267] on img at bounding box center [473, 278] width 25 height 25
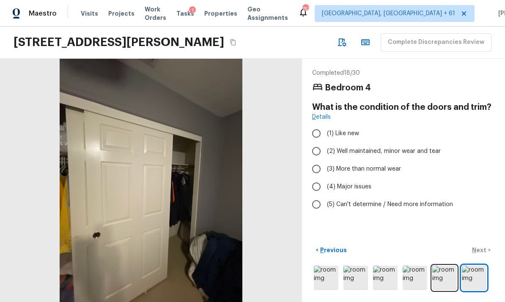
click at [483, 275] on img at bounding box center [473, 278] width 25 height 25
click at [362, 147] on span "(2) Well maintained, minor wear and tear" at bounding box center [384, 151] width 114 height 8
click at [325, 142] on input "(2) Well maintained, minor wear and tear" at bounding box center [316, 151] width 18 height 18
radio input "true"
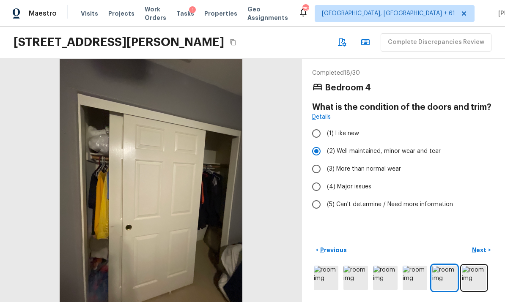
click at [483, 247] on p "Next" at bounding box center [480, 250] width 16 height 8
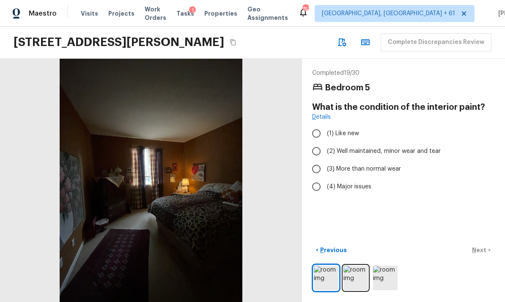
click at [356, 280] on img at bounding box center [355, 278] width 25 height 25
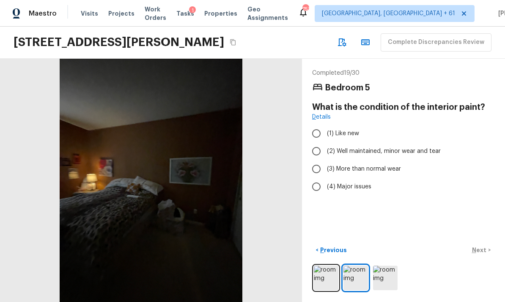
click at [385, 277] on img at bounding box center [385, 278] width 25 height 25
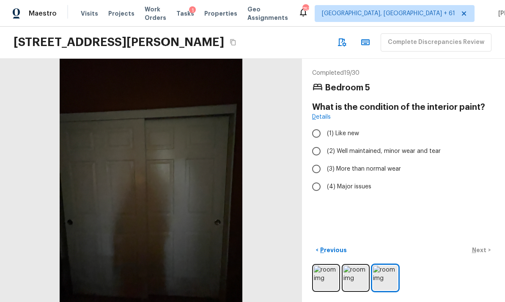
click at [361, 165] on span "(3) More than normal wear" at bounding box center [364, 169] width 74 height 8
click at [325, 160] on input "(3) More than normal wear" at bounding box center [316, 169] width 18 height 18
radio input "true"
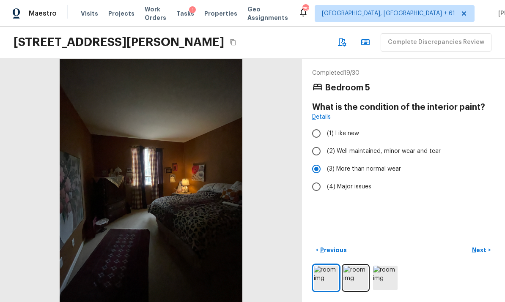
click at [484, 247] on p "Next" at bounding box center [480, 250] width 16 height 8
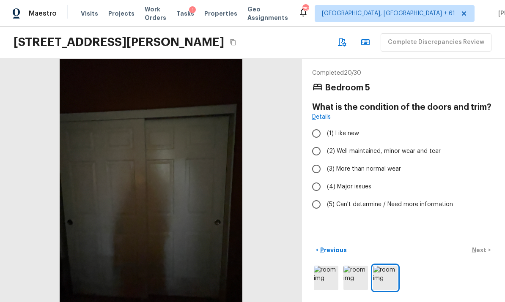
click at [357, 147] on span "(2) Well maintained, minor wear and tear" at bounding box center [384, 151] width 114 height 8
click at [325, 142] on input "(2) Well maintained, minor wear and tear" at bounding box center [316, 151] width 18 height 18
radio input "true"
click at [481, 249] on p "Next" at bounding box center [480, 250] width 16 height 8
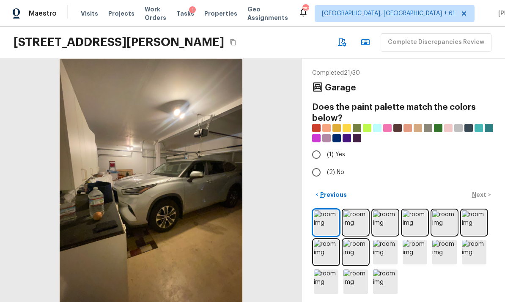
click at [352, 219] on img at bounding box center [355, 222] width 25 height 25
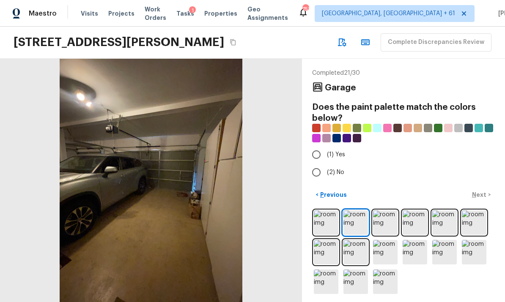
click at [389, 221] on img at bounding box center [385, 222] width 25 height 25
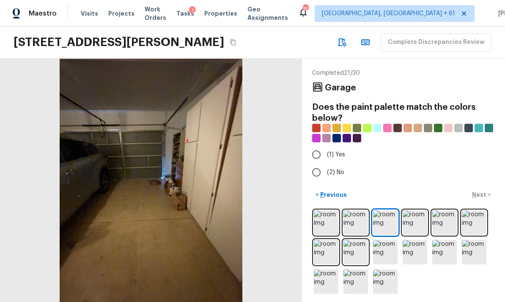
click at [421, 217] on img at bounding box center [414, 222] width 25 height 25
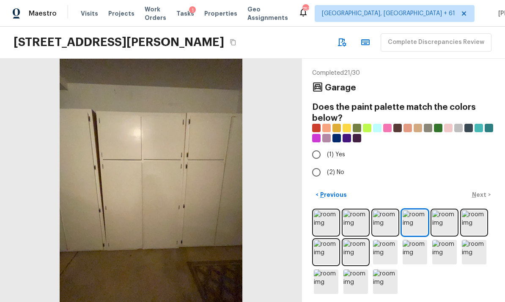
click at [448, 214] on img at bounding box center [444, 222] width 25 height 25
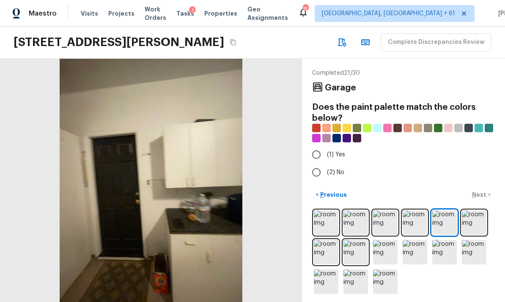
click at [467, 210] on img at bounding box center [473, 222] width 25 height 25
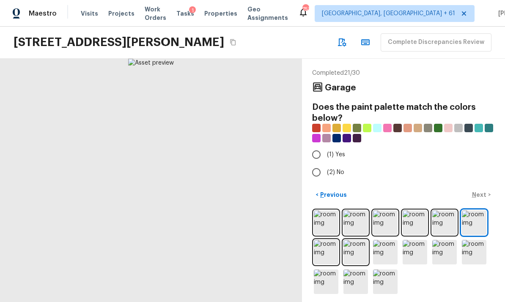
click at [320, 253] on img at bounding box center [326, 252] width 25 height 25
click at [364, 246] on img at bounding box center [355, 252] width 25 height 25
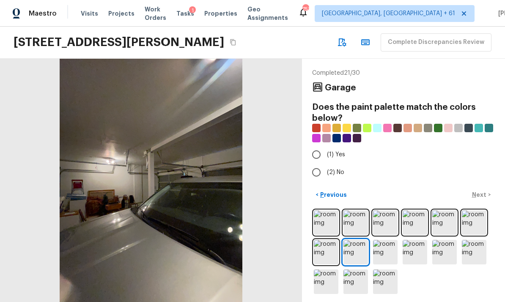
click at [390, 246] on img at bounding box center [385, 252] width 25 height 25
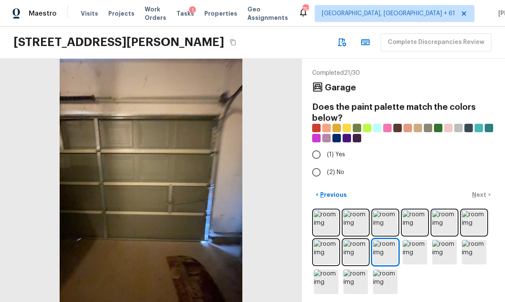
click at [409, 244] on img at bounding box center [414, 252] width 25 height 25
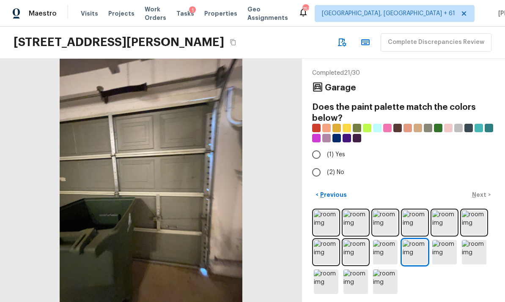
click at [434, 243] on img at bounding box center [444, 252] width 25 height 25
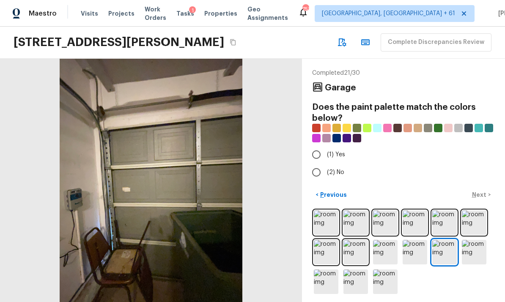
click at [456, 235] on div at bounding box center [403, 252] width 183 height 87
click at [327, 276] on img at bounding box center [326, 282] width 25 height 25
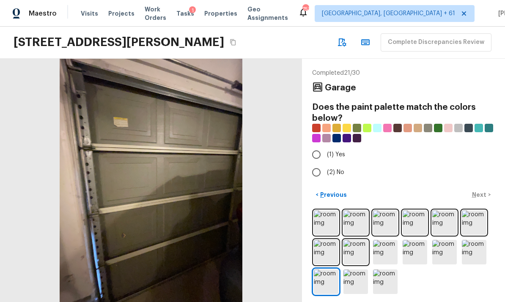
click at [359, 274] on img at bounding box center [355, 282] width 25 height 25
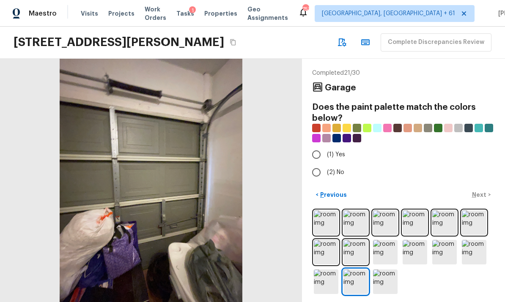
click at [395, 270] on img at bounding box center [385, 282] width 25 height 25
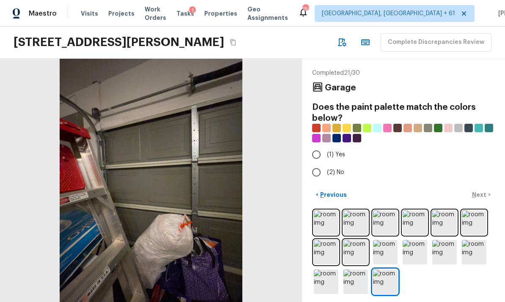
click at [337, 168] on span "(2) No" at bounding box center [335, 172] width 17 height 8
click at [325, 164] on input "(2) No" at bounding box center [316, 173] width 18 height 18
radio input "true"
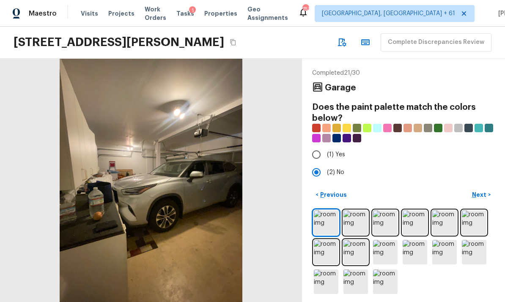
click at [491, 194] on button "Next >" at bounding box center [480, 195] width 27 height 14
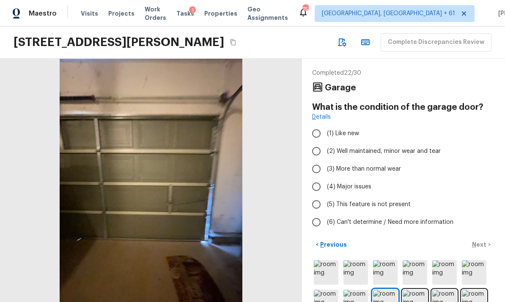
click at [372, 147] on span "(2) Well maintained, minor wear and tear" at bounding box center [384, 151] width 114 height 8
click at [325, 142] on input "(2) Well maintained, minor wear and tear" at bounding box center [316, 151] width 18 height 18
radio input "true"
click at [479, 240] on p "Next" at bounding box center [480, 244] width 16 height 8
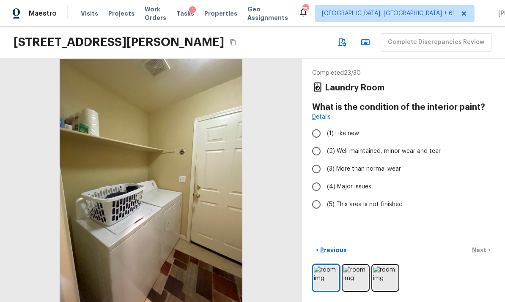
click at [374, 165] on span "(3) More than normal wear" at bounding box center [364, 169] width 74 height 8
click at [325, 160] on input "(3) More than normal wear" at bounding box center [316, 169] width 18 height 18
radio input "true"
click at [485, 251] on p "Next" at bounding box center [480, 250] width 16 height 8
click at [368, 147] on span "(2) Well maintained, minor wear and tear" at bounding box center [384, 151] width 114 height 8
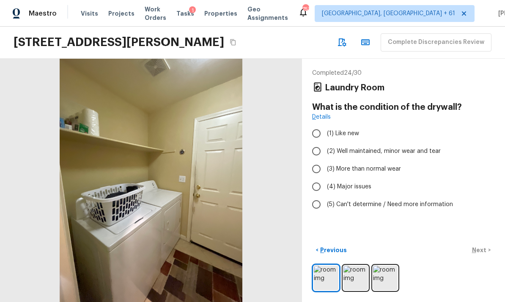
click at [325, 142] on input "(2) Well maintained, minor wear and tear" at bounding box center [316, 151] width 18 height 18
radio input "true"
click at [483, 247] on p "Next" at bounding box center [480, 250] width 16 height 8
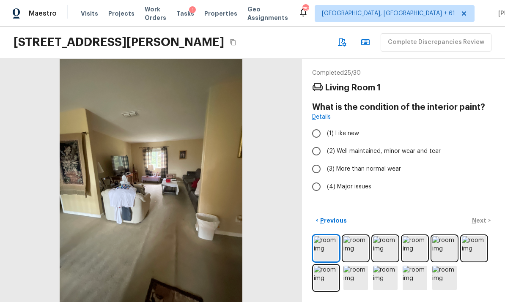
click at [359, 249] on img at bounding box center [355, 248] width 25 height 25
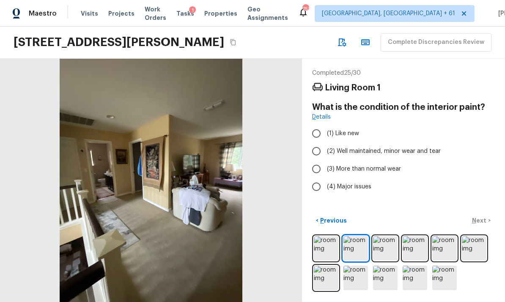
click at [387, 243] on img at bounding box center [385, 248] width 25 height 25
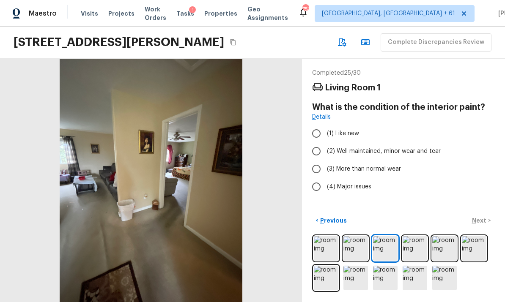
click at [417, 249] on img at bounding box center [414, 248] width 25 height 25
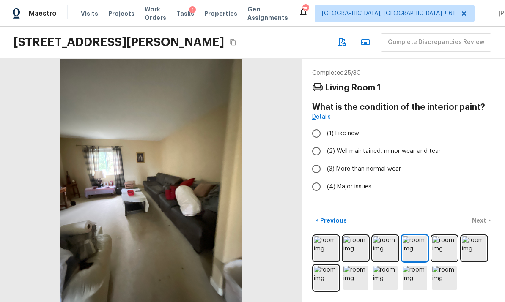
click at [444, 246] on img at bounding box center [444, 248] width 25 height 25
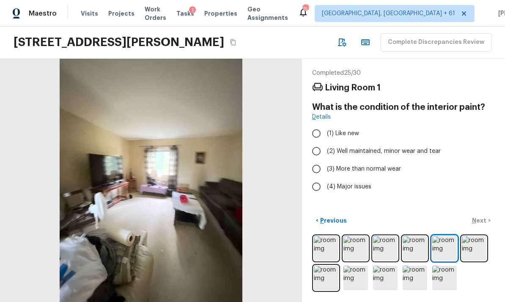
click at [466, 240] on img at bounding box center [473, 248] width 25 height 25
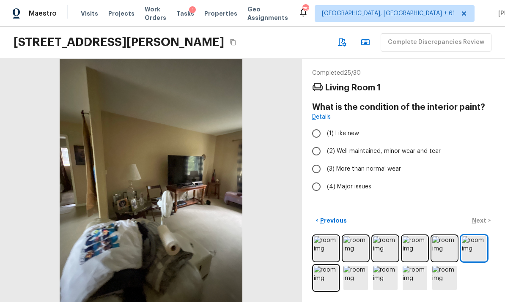
click at [325, 277] on img at bounding box center [326, 278] width 25 height 25
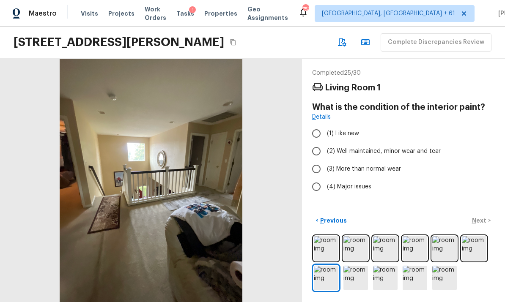
click at [357, 275] on img at bounding box center [355, 278] width 25 height 25
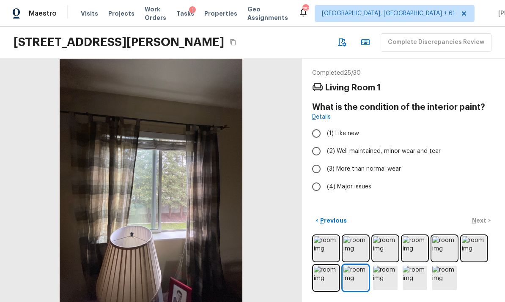
click at [383, 274] on img at bounding box center [385, 278] width 25 height 25
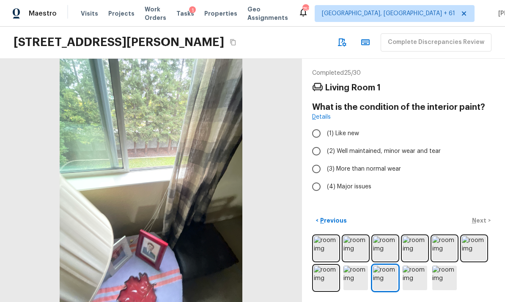
click at [408, 274] on img at bounding box center [414, 278] width 25 height 25
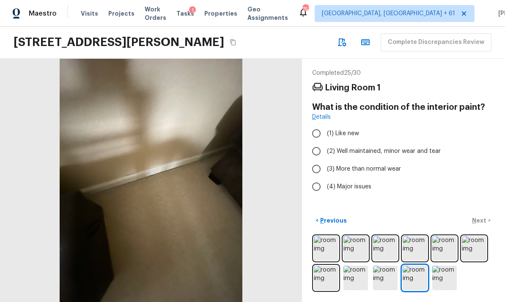
click at [432, 271] on img at bounding box center [444, 278] width 25 height 25
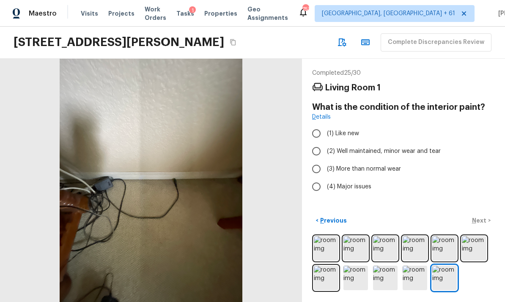
click at [452, 270] on img at bounding box center [444, 278] width 25 height 25
click at [372, 165] on span "(3) More than normal wear" at bounding box center [364, 169] width 74 height 8
click at [325, 160] on input "(3) More than normal wear" at bounding box center [316, 169] width 18 height 18
radio input "true"
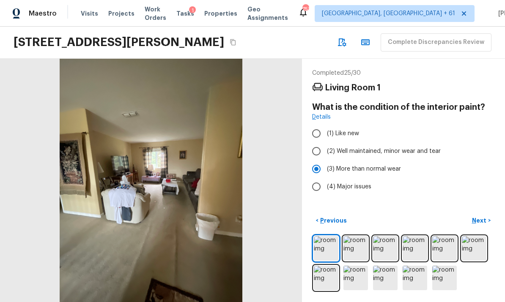
click at [485, 217] on p "Next" at bounding box center [480, 220] width 16 height 8
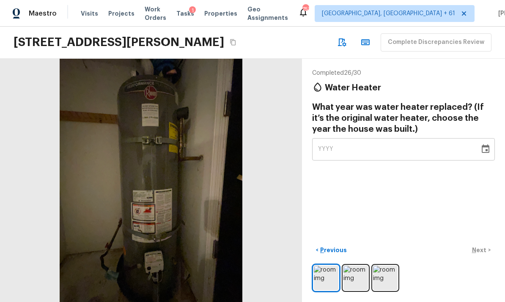
click at [385, 281] on img at bounding box center [385, 278] width 25 height 25
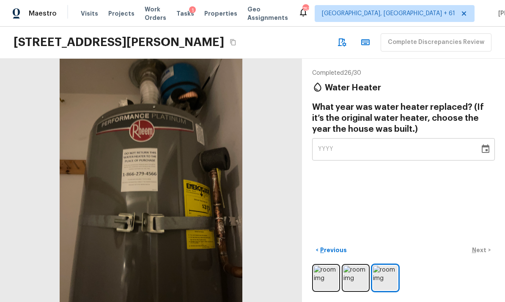
click at [330, 277] on img at bounding box center [326, 278] width 25 height 25
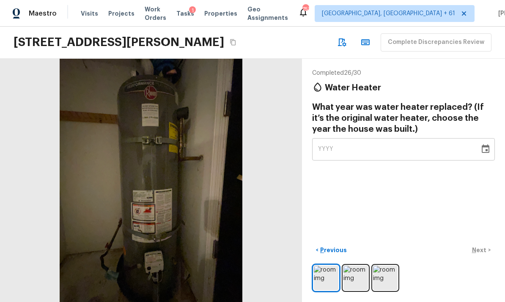
click at [489, 144] on icon "Choose date" at bounding box center [485, 149] width 10 height 10
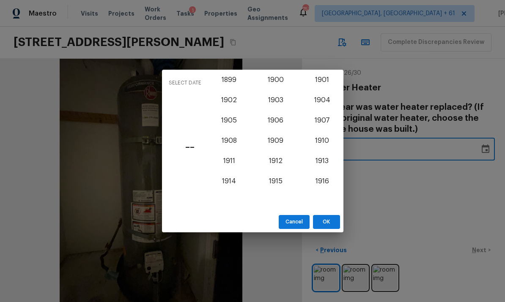
scroll to position [734, 0]
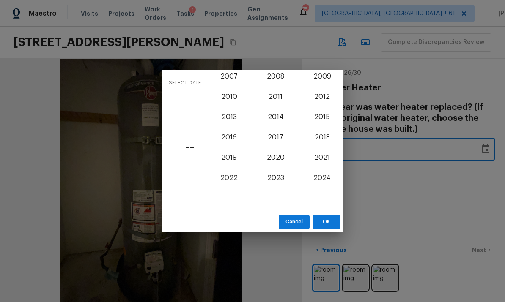
click at [325, 180] on button "2024" at bounding box center [322, 177] width 30 height 15
type input "2024"
click at [329, 218] on button "OK" at bounding box center [326, 222] width 27 height 14
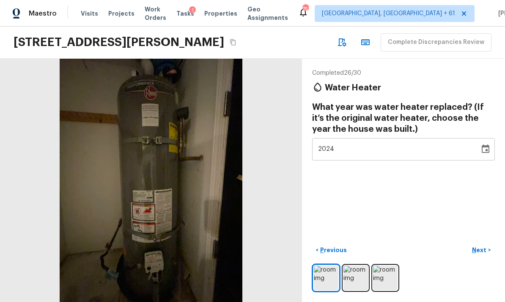
click at [486, 246] on p "Next" at bounding box center [480, 250] width 16 height 8
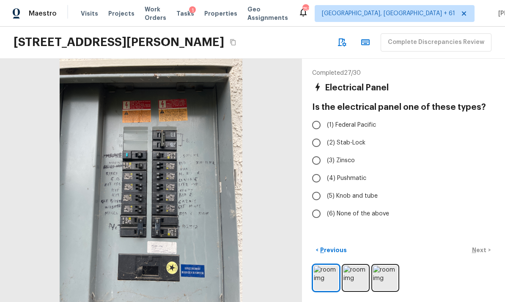
click at [358, 278] on img at bounding box center [355, 278] width 25 height 25
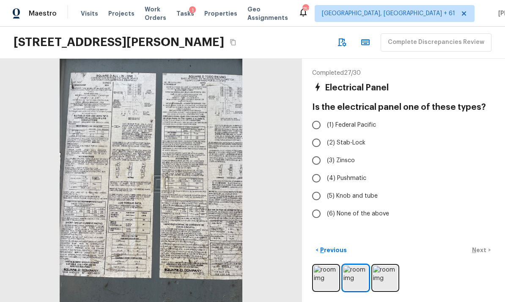
click at [370, 205] on label "(6) None of the above" at bounding box center [397, 214] width 180 height 18
click at [325, 205] on input "(6) None of the above" at bounding box center [316, 214] width 18 height 18
radio input "true"
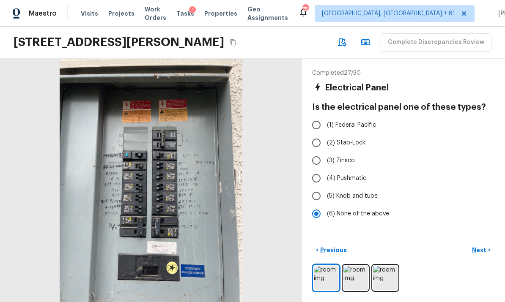
click at [483, 249] on p "Next" at bounding box center [480, 250] width 16 height 8
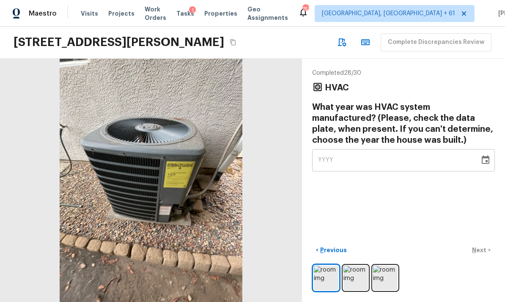
click at [487, 155] on icon "Choose date" at bounding box center [485, 159] width 8 height 8
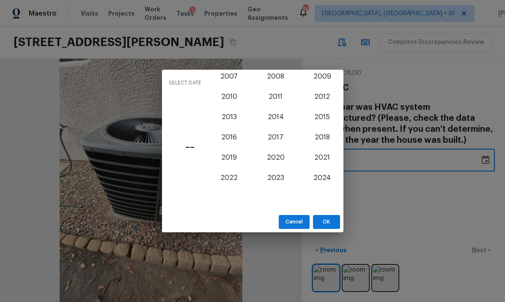
click at [296, 222] on button "Cancel" at bounding box center [293, 222] width 31 height 14
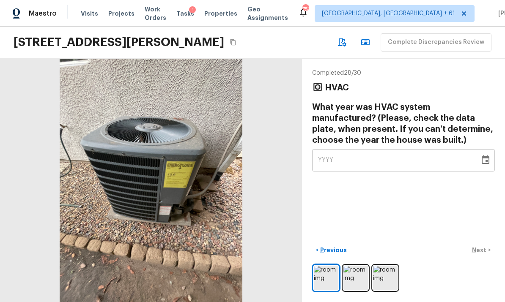
click at [384, 276] on img at bounding box center [385, 278] width 25 height 25
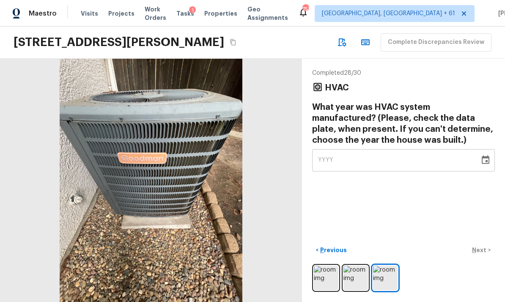
click at [362, 276] on img at bounding box center [355, 278] width 25 height 25
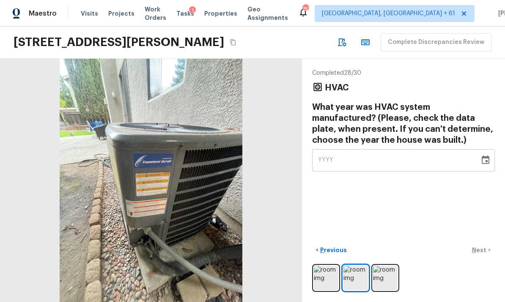
click at [326, 279] on img at bounding box center [326, 278] width 25 height 25
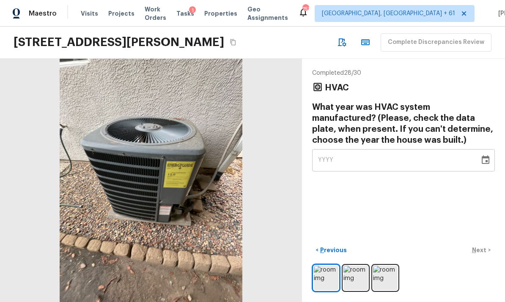
click at [488, 155] on icon "Choose date" at bounding box center [485, 160] width 10 height 10
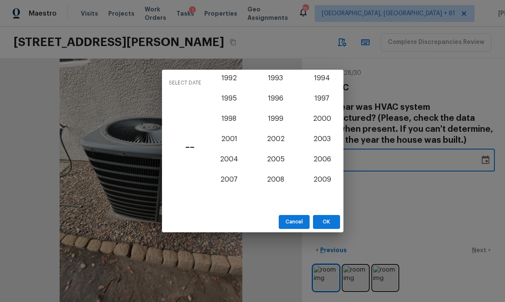
scroll to position [631, 0]
click at [234, 139] on button "2001" at bounding box center [229, 138] width 30 height 15
type input "2001"
click at [328, 221] on button "OK" at bounding box center [326, 222] width 27 height 14
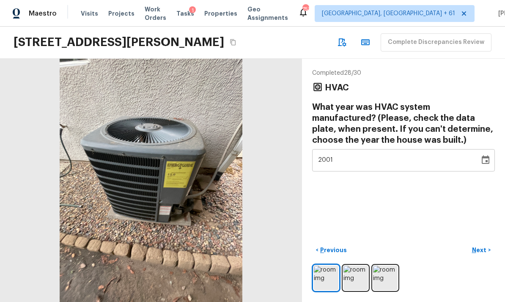
click at [485, 247] on p "Next" at bounding box center [480, 250] width 16 height 8
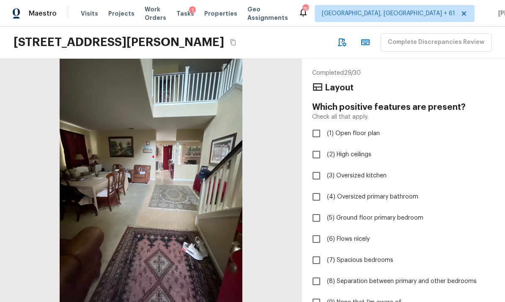
click at [360, 150] on span "(2) High ceilings" at bounding box center [349, 154] width 44 height 8
click at [325, 146] on input "(2) High ceilings" at bounding box center [316, 155] width 18 height 18
checkbox input "true"
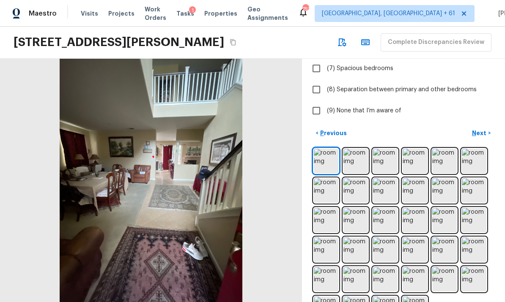
click at [500, 185] on div "Completed 29 / 30 Layout Which positive features are present? Check all that ap…" at bounding box center [403, 180] width 203 height 243
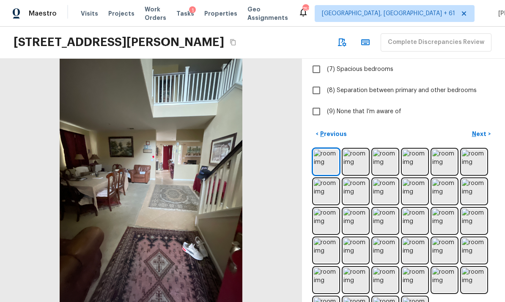
click at [482, 130] on p "Next" at bounding box center [480, 134] width 16 height 8
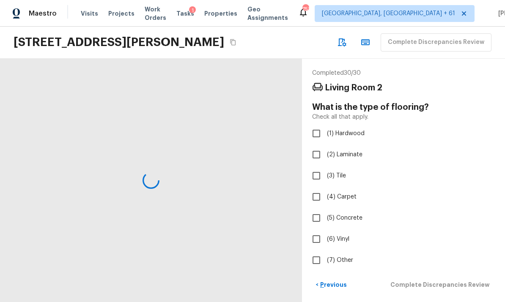
scroll to position [0, 0]
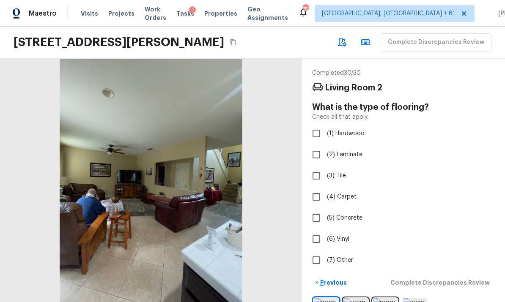
click at [343, 172] on span "(3) Tile" at bounding box center [336, 176] width 19 height 8
click at [325, 167] on input "(3) Tile" at bounding box center [316, 176] width 18 height 18
checkbox input "true"
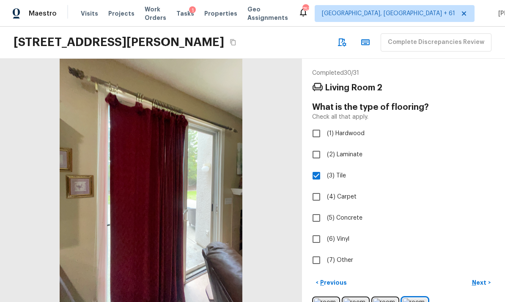
click at [485, 278] on p "Next" at bounding box center [480, 282] width 16 height 8
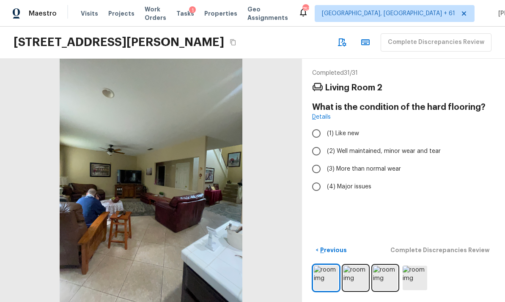
click at [372, 147] on span "(2) Well maintained, minor wear and tear" at bounding box center [384, 151] width 114 height 8
click at [325, 142] on input "(2) Well maintained, minor wear and tear" at bounding box center [316, 151] width 18 height 18
radio input "true"
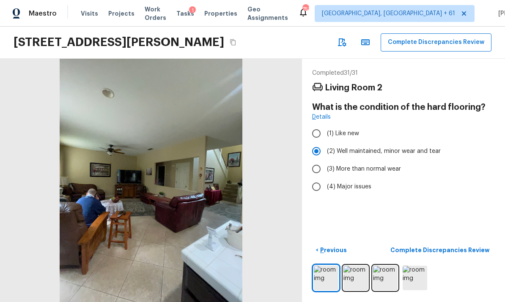
click at [466, 248] on p "Complete Discrepancies Review" at bounding box center [440, 250] width 101 height 8
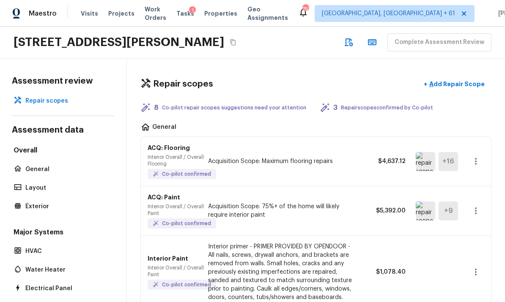
click at [480, 206] on icon "button" at bounding box center [475, 211] width 10 height 10
click at [474, 202] on li "Edit" at bounding box center [477, 203] width 39 height 25
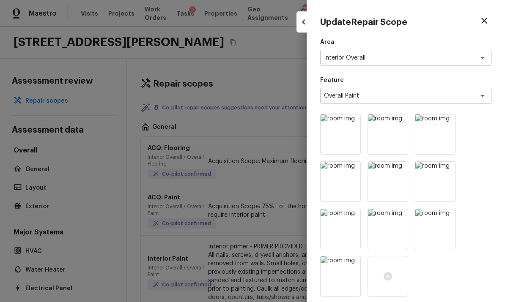
click at [485, 25] on icon "button" at bounding box center [484, 21] width 10 height 10
type input "1"
type input "$0.00"
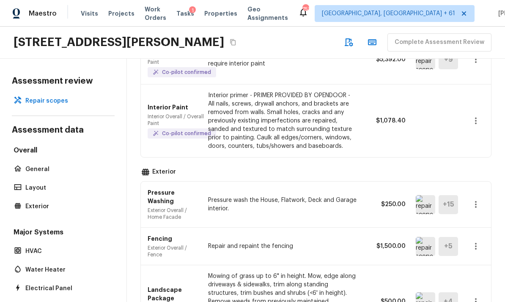
scroll to position [152, 0]
click at [426, 236] on img at bounding box center [424, 245] width 19 height 19
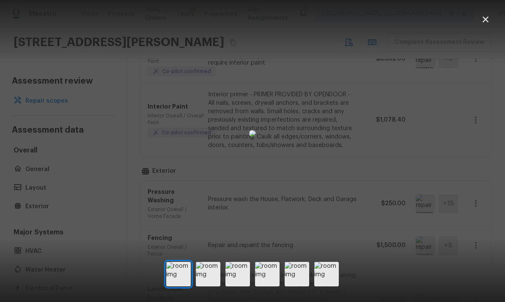
click at [487, 20] on icon "button" at bounding box center [485, 19] width 10 height 10
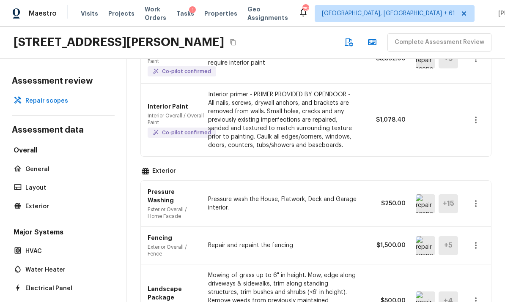
click at [478, 240] on icon "button" at bounding box center [475, 245] width 10 height 10
click at [461, 228] on li "Edit" at bounding box center [472, 228] width 55 height 25
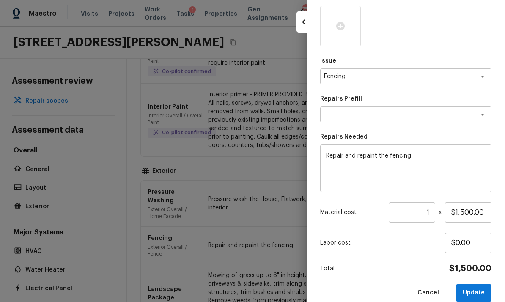
scroll to position [205, 0]
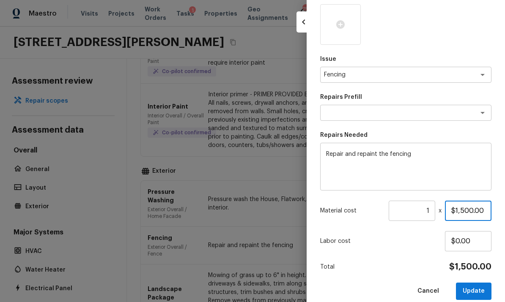
click at [464, 213] on input "$1,500.00" at bounding box center [468, 211] width 46 height 20
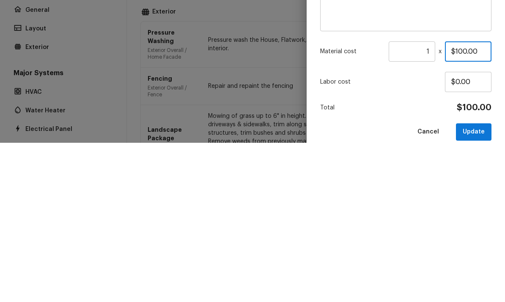
type input "$1,000.00"
click at [501, 77] on div "Update Repair Scope Area Exterior Overall x ​ Feature Fence x ​ Issue Fencing x…" at bounding box center [405, 151] width 198 height 302
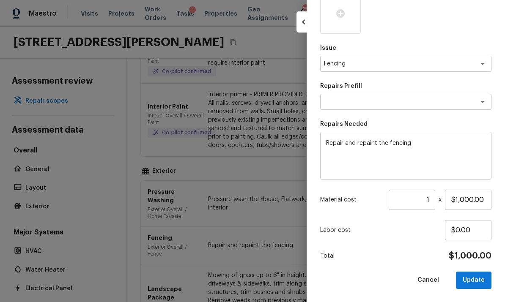
click at [480, 281] on button "Update" at bounding box center [473, 280] width 35 height 17
type input "$0.00"
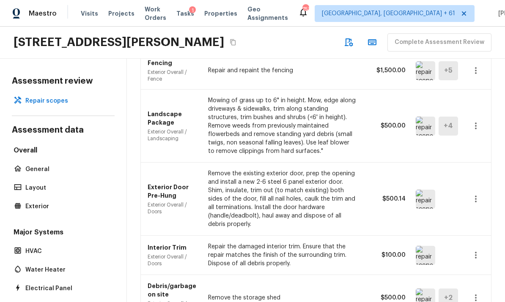
scroll to position [338, 0]
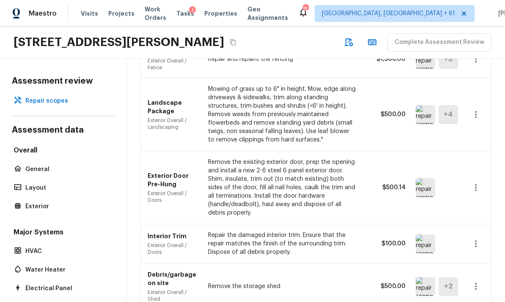
click at [427, 178] on img at bounding box center [424, 187] width 19 height 19
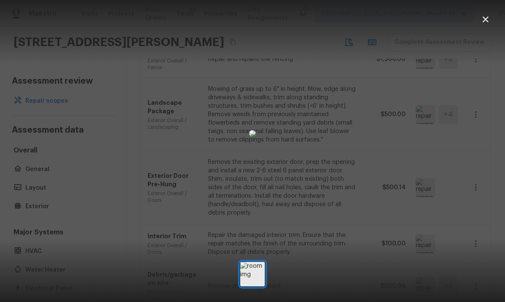
click at [486, 21] on icon "button" at bounding box center [485, 19] width 6 height 6
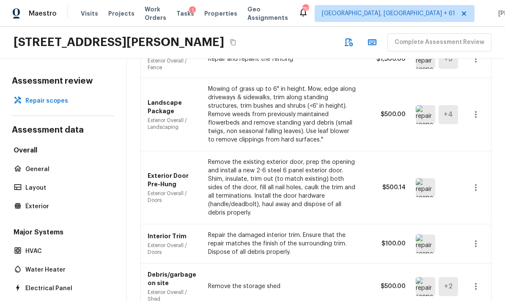
click at [425, 235] on img at bounding box center [424, 244] width 19 height 19
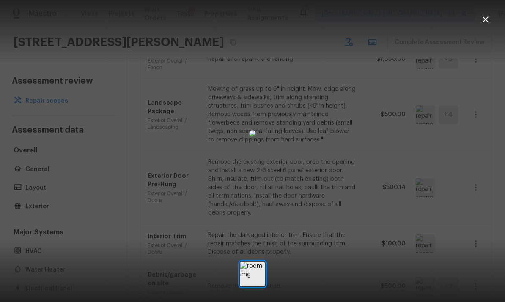
click at [488, 25] on button "button" at bounding box center [485, 19] width 17 height 17
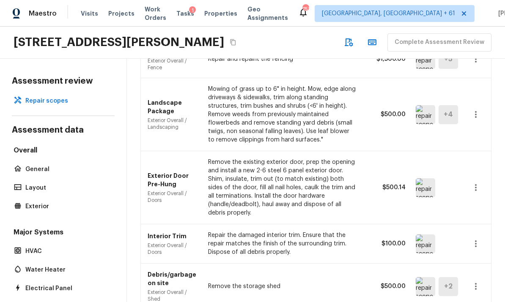
click at [483, 235] on button "button" at bounding box center [475, 243] width 17 height 17
click at [465, 251] on li "Remove" at bounding box center [472, 253] width 55 height 25
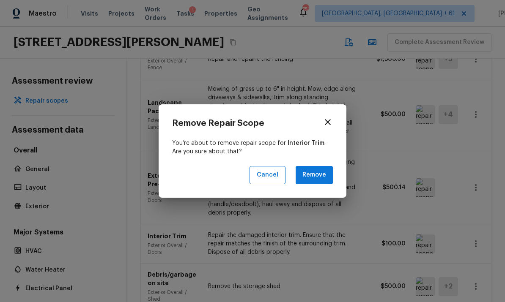
click at [322, 178] on button "Remove" at bounding box center [313, 175] width 37 height 18
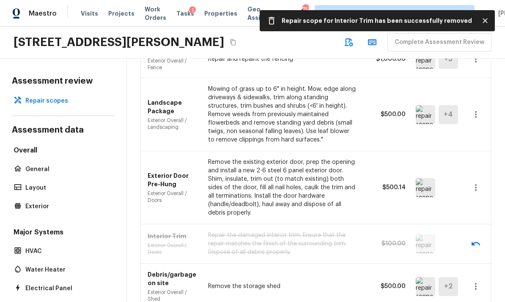
click at [480, 281] on icon "button" at bounding box center [475, 286] width 10 height 10
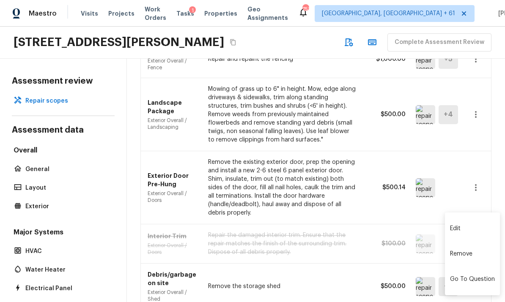
click at [464, 254] on li "Remove" at bounding box center [472, 253] width 55 height 25
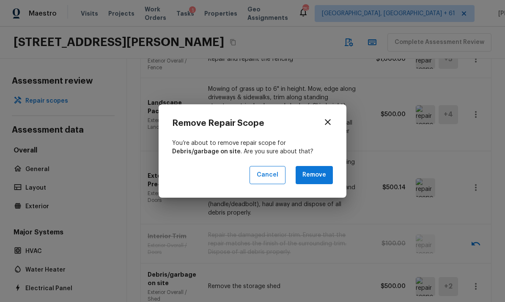
click at [325, 178] on button "Remove" at bounding box center [313, 175] width 37 height 18
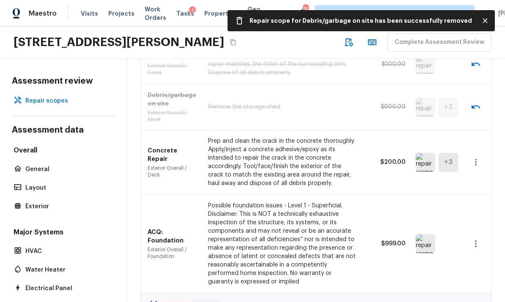
scroll to position [532, 0]
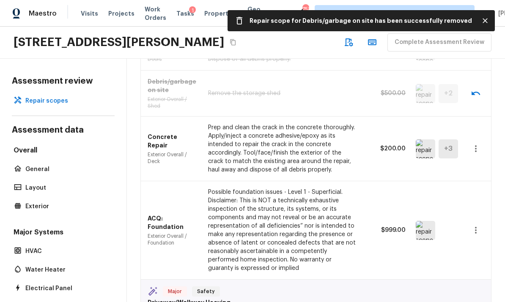
click at [425, 221] on img at bounding box center [424, 230] width 19 height 19
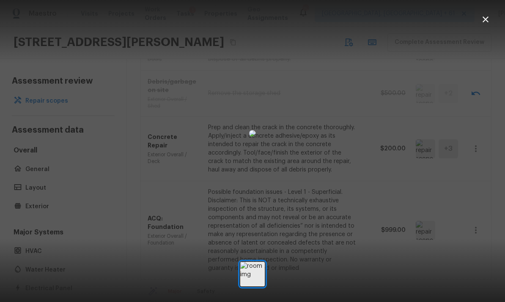
click at [489, 20] on icon "button" at bounding box center [485, 19] width 10 height 10
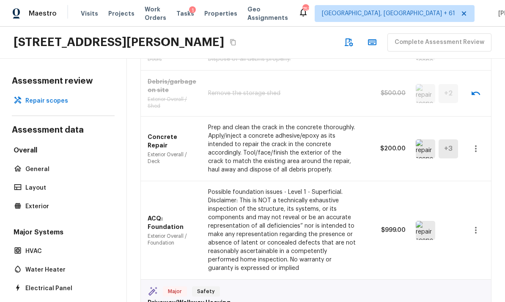
click at [481, 222] on button "button" at bounding box center [475, 230] width 17 height 17
click at [468, 246] on li "Remove" at bounding box center [472, 248] width 55 height 25
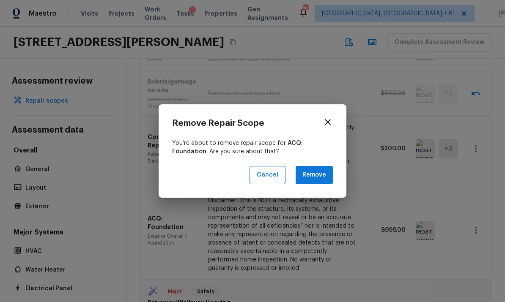
click at [321, 176] on button "Remove" at bounding box center [313, 175] width 37 height 18
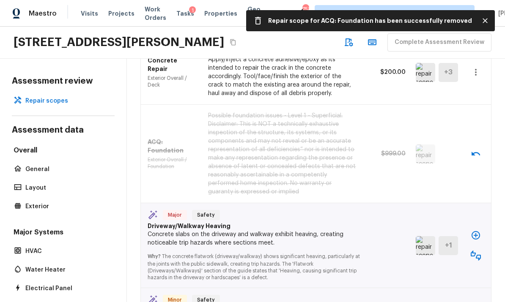
scroll to position [636, 0]
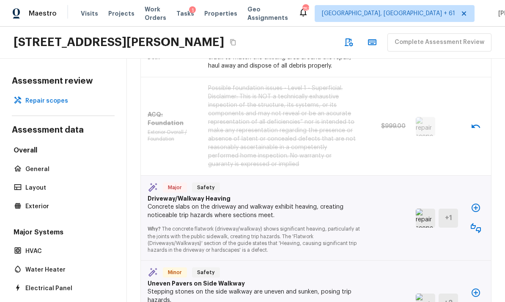
click at [424, 209] on img at bounding box center [424, 218] width 19 height 19
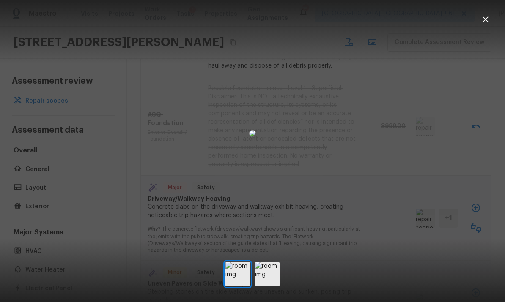
click at [488, 20] on icon "button" at bounding box center [485, 19] width 10 height 10
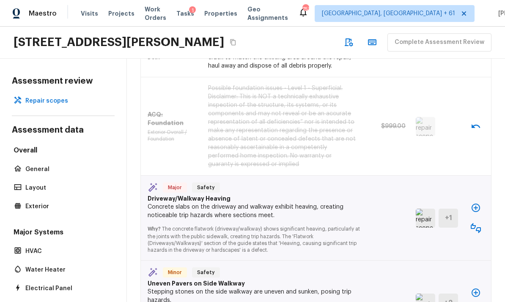
click at [477, 223] on icon "button" at bounding box center [475, 228] width 10 height 10
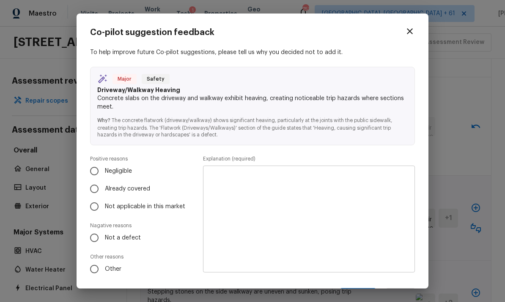
click at [91, 236] on input "Not a defect" at bounding box center [94, 238] width 18 height 18
radio input "true"
click at [358, 193] on textarea at bounding box center [309, 219] width 200 height 93
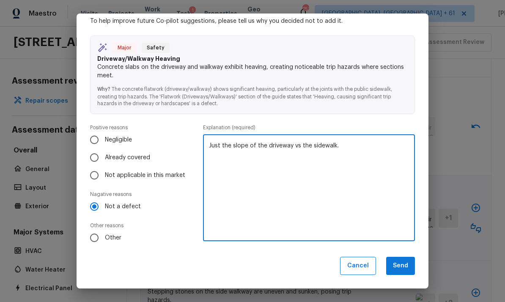
scroll to position [31, 0]
type textarea "Just the slope of the driveway vs the sidewalk."
click at [405, 266] on button "Send" at bounding box center [400, 266] width 29 height 18
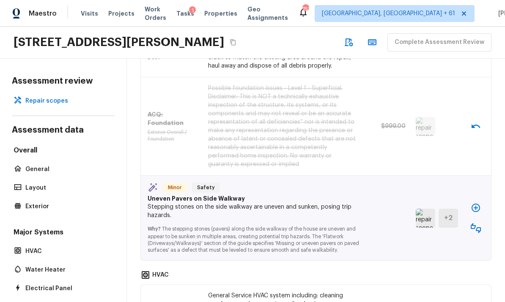
click at [428, 209] on img at bounding box center [424, 218] width 19 height 19
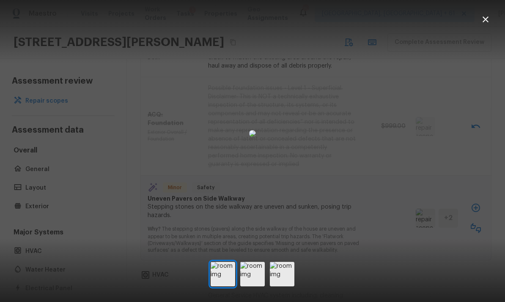
click at [488, 22] on icon "button" at bounding box center [485, 19] width 10 height 10
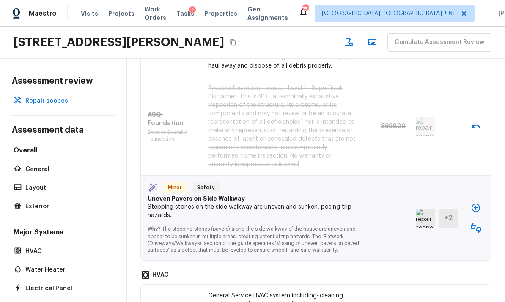
click at [477, 223] on icon "button" at bounding box center [475, 228] width 10 height 10
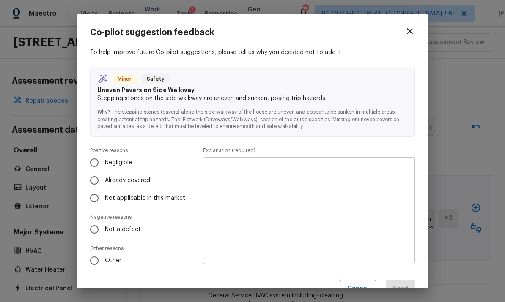
click at [95, 162] on input "Negligible" at bounding box center [94, 163] width 18 height 18
radio input "true"
click at [370, 195] on textarea at bounding box center [309, 210] width 200 height 93
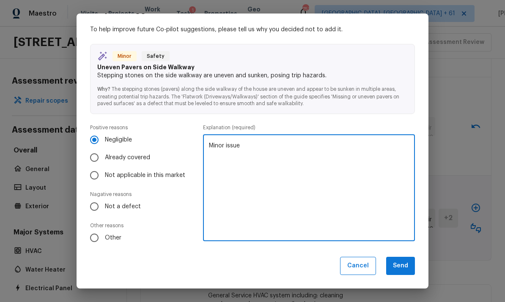
scroll to position [22, 0]
type textarea "Minor issue"
click at [403, 267] on button "Send" at bounding box center [400, 266] width 29 height 18
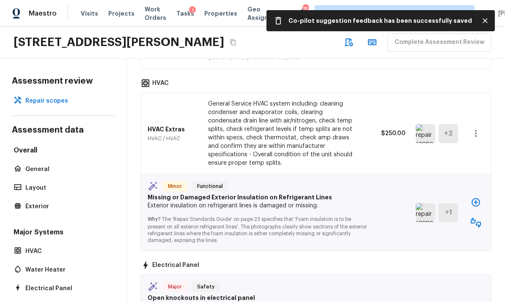
scroll to position [743, 0]
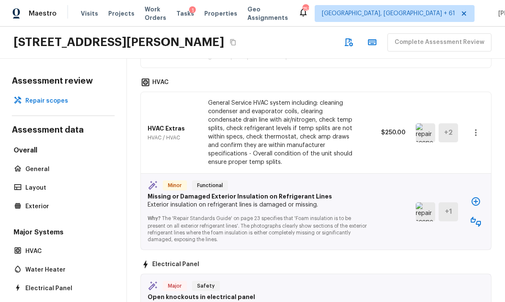
click at [420, 202] on img at bounding box center [424, 211] width 19 height 19
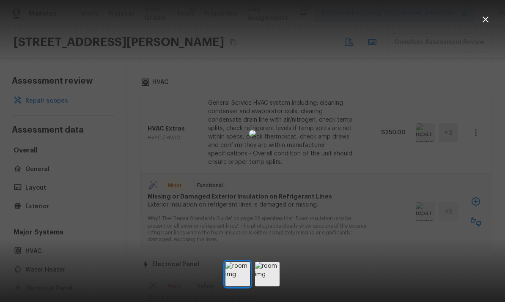
click at [487, 25] on button "button" at bounding box center [485, 19] width 17 height 17
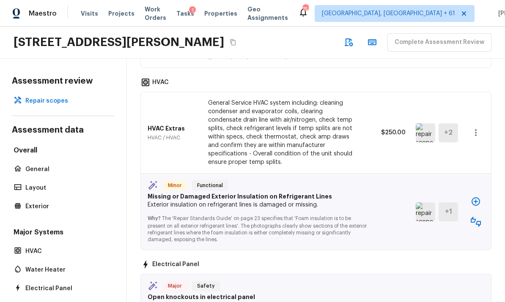
click at [478, 217] on icon "button" at bounding box center [475, 222] width 10 height 10
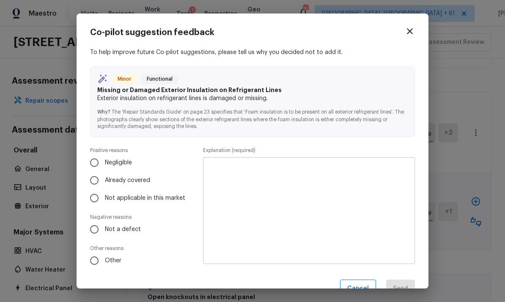
click at [93, 228] on input "Not a defect" at bounding box center [94, 230] width 18 height 18
radio input "true"
click at [372, 183] on textarea at bounding box center [309, 210] width 200 height 93
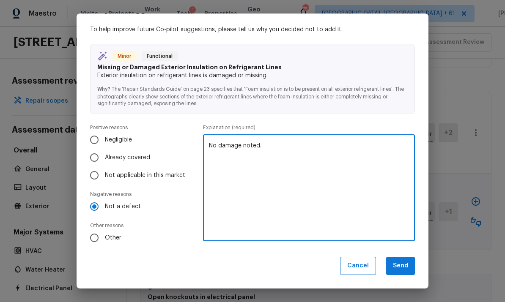
scroll to position [22, 0]
type textarea "No damage noted."
click at [401, 267] on button "Send" at bounding box center [400, 266] width 29 height 18
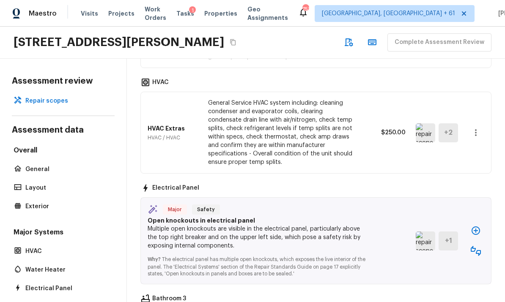
click at [427, 232] on img at bounding box center [424, 241] width 19 height 19
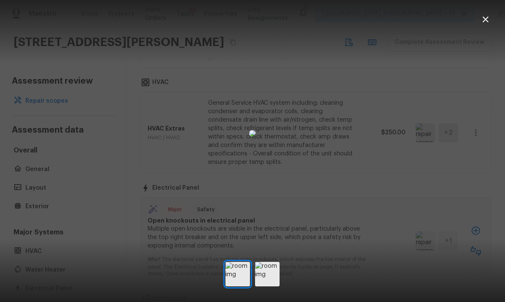
click at [487, 20] on icon "button" at bounding box center [485, 19] width 10 height 10
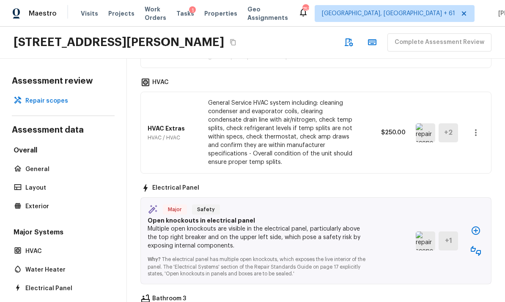
click at [476, 246] on icon "button" at bounding box center [475, 251] width 10 height 10
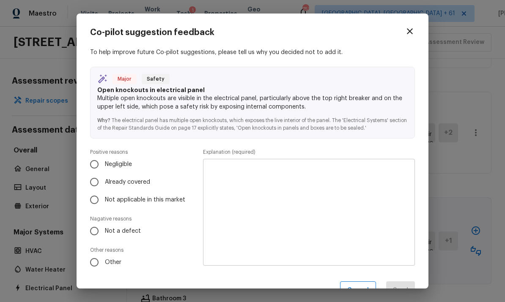
click at [96, 229] on input "Not a defect" at bounding box center [94, 231] width 18 height 18
radio input "true"
click at [361, 196] on textarea at bounding box center [309, 212] width 200 height 93
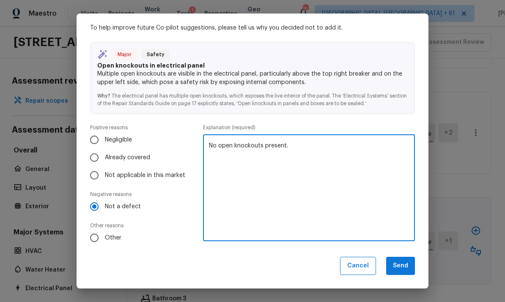
scroll to position [24, 0]
type textarea "No open knockouts present."
click at [402, 267] on button "Send" at bounding box center [400, 266] width 29 height 18
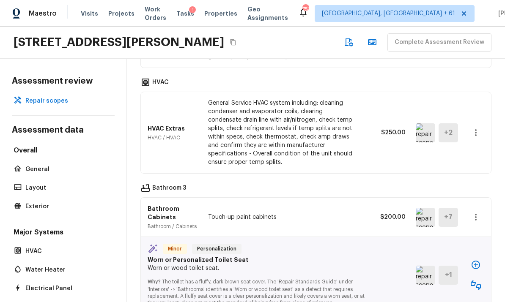
click at [425, 208] on img at bounding box center [424, 217] width 19 height 19
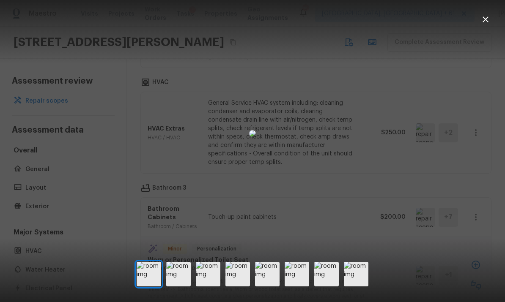
click at [488, 25] on button "button" at bounding box center [485, 19] width 17 height 17
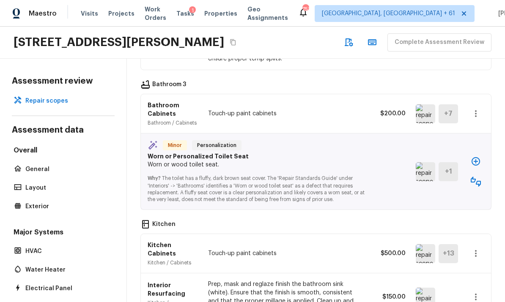
scroll to position [847, 0]
click at [427, 162] on img at bounding box center [424, 171] width 19 height 19
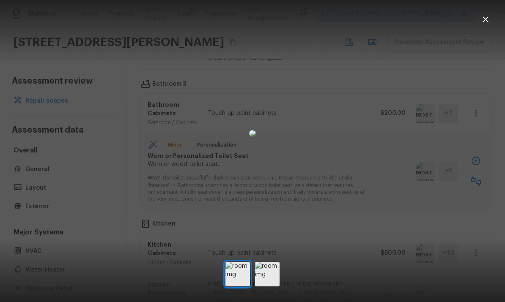
click at [489, 22] on icon "button" at bounding box center [485, 19] width 10 height 10
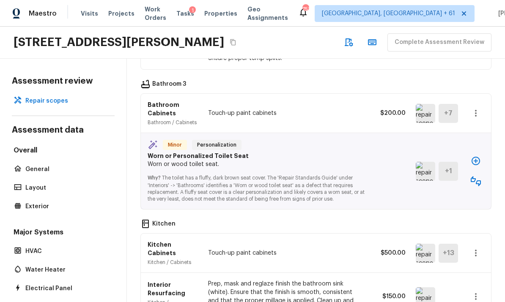
click at [476, 176] on icon "button" at bounding box center [475, 181] width 10 height 10
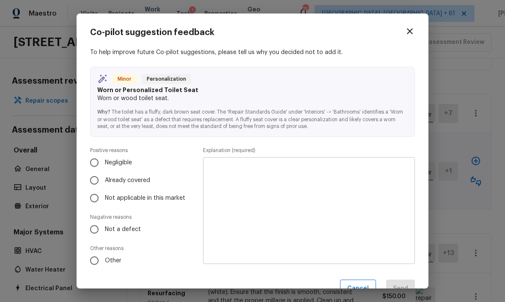
click at [93, 231] on input "Not a defect" at bounding box center [94, 230] width 18 height 18
radio input "true"
click at [367, 182] on textarea at bounding box center [309, 210] width 200 height 93
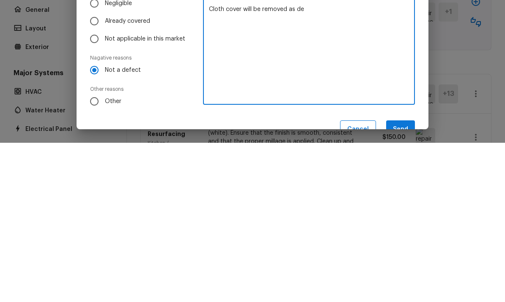
type textarea "Cloth cover will be removed as deb"
click at [5, 101] on div "Co-pilot suggestion feedback To help improve future Co-pilot suggestions, pleas…" at bounding box center [252, 151] width 505 height 302
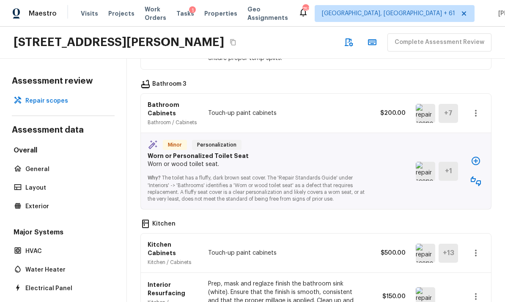
scroll to position [846, 0]
click at [477, 177] on icon "button" at bounding box center [475, 182] width 10 height 10
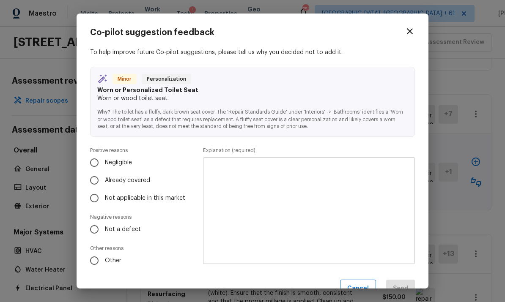
click at [94, 228] on input "Not a defect" at bounding box center [94, 230] width 18 height 18
radio input "true"
click at [359, 179] on textarea at bounding box center [309, 210] width 200 height 93
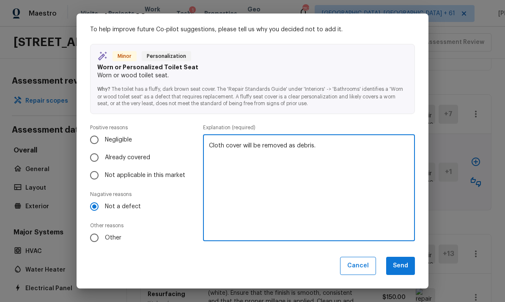
scroll to position [22, 0]
type textarea "Cloth cover will be removed as debris."
click at [396, 262] on button "Send" at bounding box center [400, 266] width 29 height 18
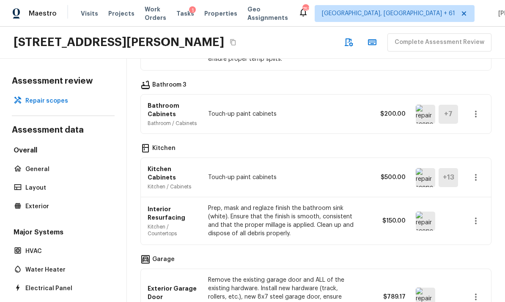
click at [421, 168] on img at bounding box center [424, 177] width 19 height 19
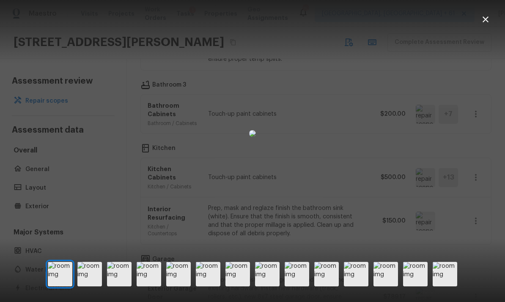
click at [487, 21] on icon "button" at bounding box center [485, 19] width 6 height 6
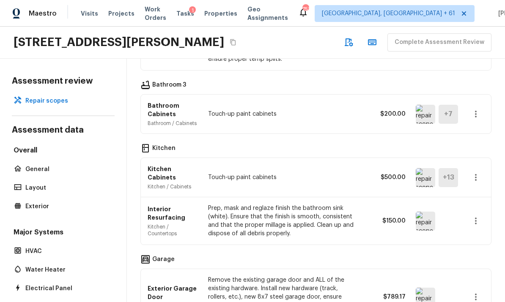
click at [425, 168] on img at bounding box center [424, 177] width 19 height 19
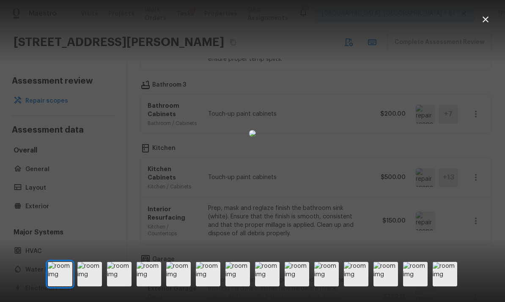
click at [92, 285] on img at bounding box center [89, 274] width 25 height 25
click at [128, 286] on img at bounding box center [119, 274] width 25 height 25
click at [155, 286] on img at bounding box center [148, 274] width 25 height 25
click at [178, 286] on img at bounding box center [178, 274] width 25 height 25
click at [218, 285] on img at bounding box center [208, 274] width 25 height 25
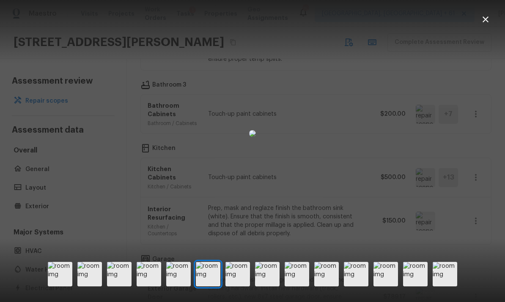
click at [238, 286] on img at bounding box center [237, 274] width 25 height 25
click at [273, 286] on img at bounding box center [267, 274] width 25 height 25
click at [298, 286] on img at bounding box center [296, 274] width 25 height 25
click at [333, 278] on img at bounding box center [326, 274] width 25 height 25
click at [355, 286] on img at bounding box center [356, 274] width 25 height 25
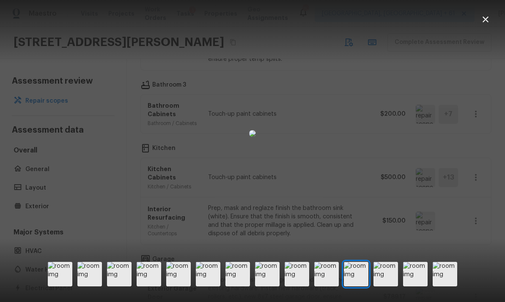
click at [388, 286] on img at bounding box center [385, 274] width 25 height 25
click at [413, 283] on img at bounding box center [415, 274] width 25 height 25
click at [442, 281] on img at bounding box center [444, 274] width 25 height 25
click at [489, 21] on icon "button" at bounding box center [485, 19] width 10 height 10
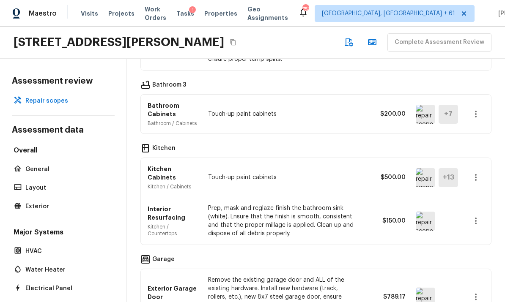
click at [479, 172] on icon "button" at bounding box center [475, 177] width 10 height 10
click at [462, 168] on li "Edit" at bounding box center [472, 167] width 55 height 25
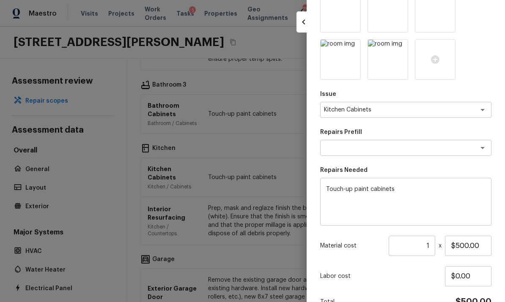
scroll to position [269, 0]
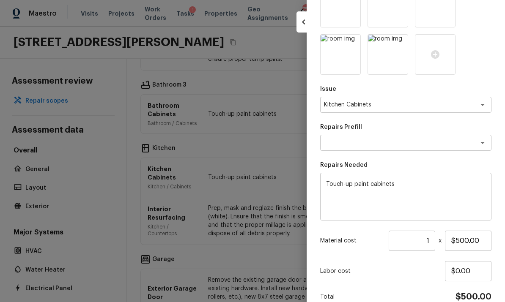
click at [356, 186] on textarea "Touch-up paint cabinets" at bounding box center [405, 197] width 159 height 34
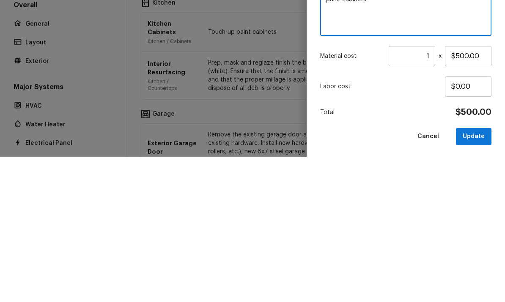
scroll to position [308, 0]
type textarea "paint cabinets"
click at [432, 192] on input "1" at bounding box center [411, 202] width 46 height 20
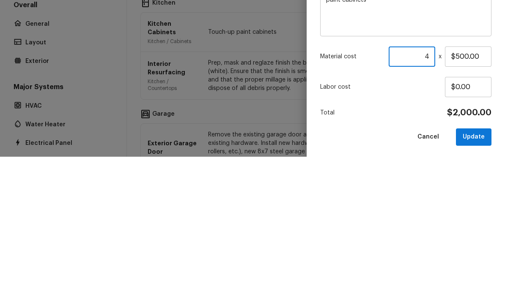
type input "4"
click at [498, 77] on div "Update Repair Scope Area Kitchen x ​ Feature Cabinets x ​ Issue Kitchen Cabinet…" at bounding box center [405, 151] width 198 height 302
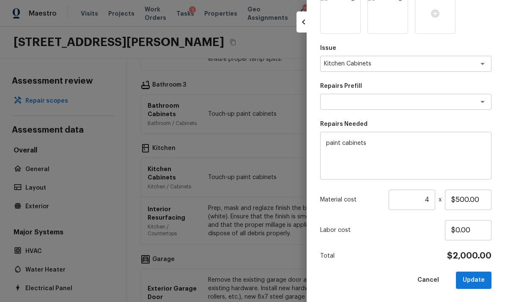
click at [469, 278] on button "Update" at bounding box center [473, 280] width 35 height 17
type input "1"
type input "$0.00"
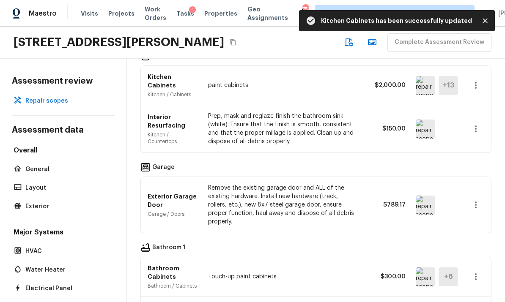
scroll to position [938, 0]
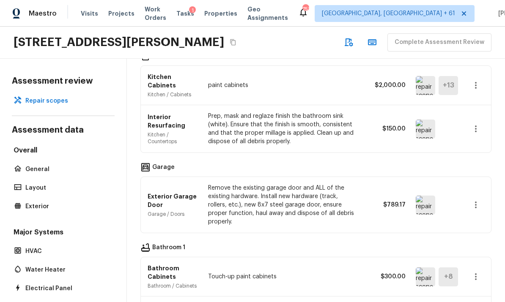
click at [426, 196] on img at bounding box center [424, 205] width 19 height 19
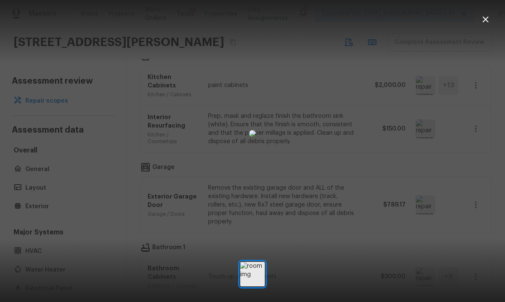
click at [487, 22] on icon "button" at bounding box center [485, 19] width 10 height 10
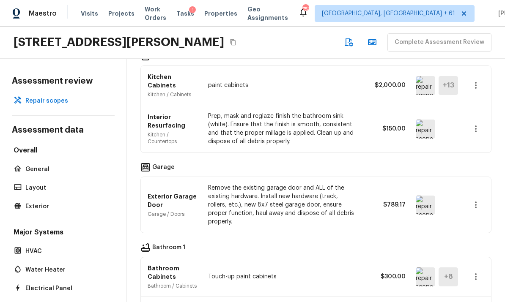
click at [477, 200] on icon "button" at bounding box center [475, 205] width 10 height 10
click at [469, 210] on li "Remove" at bounding box center [472, 212] width 55 height 25
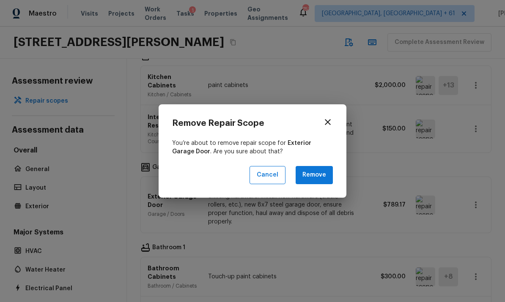
click at [325, 180] on button "Remove" at bounding box center [313, 175] width 37 height 18
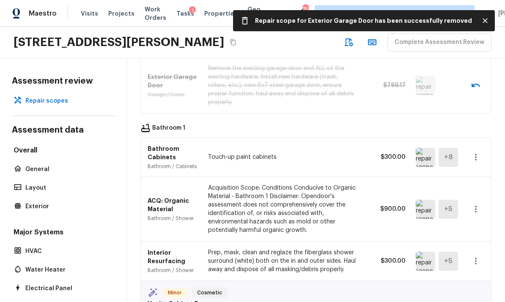
scroll to position [1061, 0]
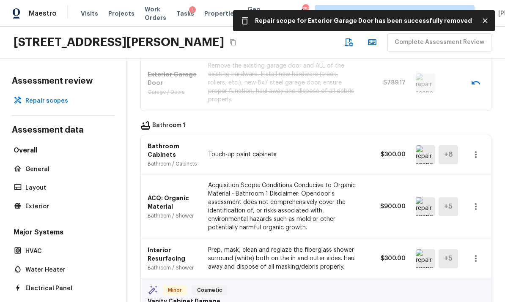
click at [424, 197] on img at bounding box center [424, 206] width 19 height 19
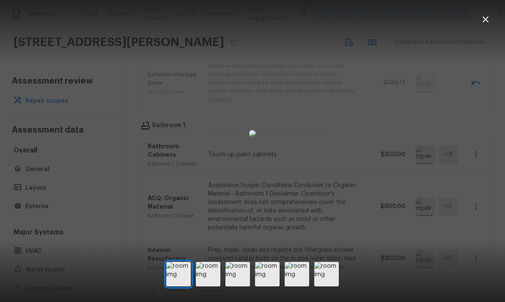
click at [486, 22] on icon "button" at bounding box center [485, 19] width 10 height 10
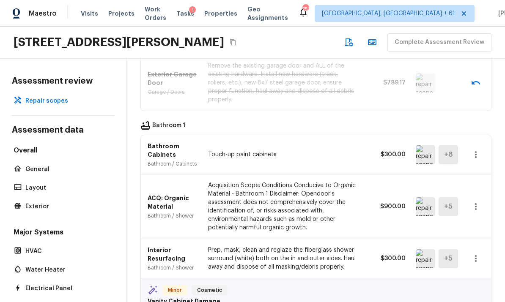
click at [483, 198] on button "button" at bounding box center [475, 206] width 17 height 17
click at [467, 209] on li "Remove" at bounding box center [472, 209] width 55 height 25
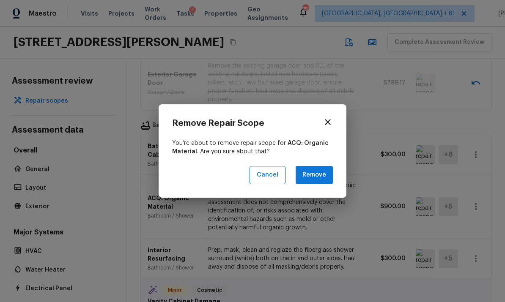
click at [325, 177] on button "Remove" at bounding box center [313, 175] width 37 height 18
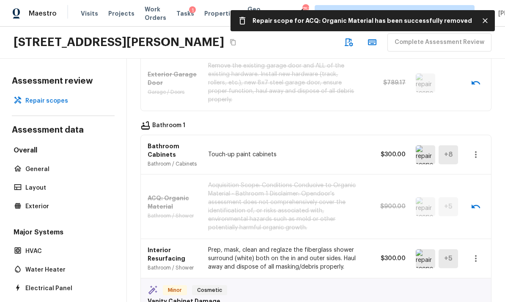
click at [478, 254] on icon "button" at bounding box center [475, 259] width 10 height 10
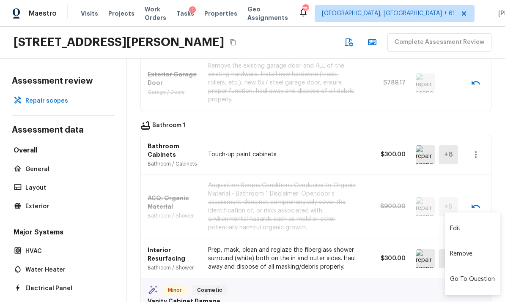
click at [463, 227] on li "Edit" at bounding box center [472, 228] width 55 height 25
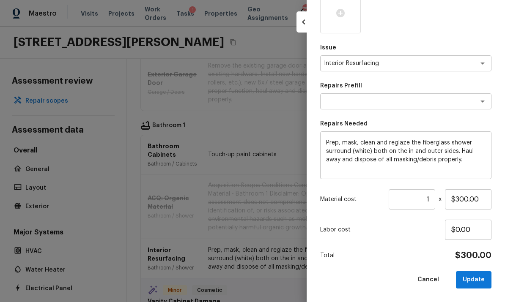
scroll to position [216, 0]
click at [486, 199] on input "$300.00" at bounding box center [468, 200] width 46 height 20
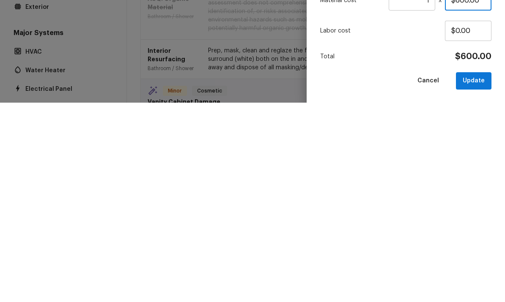
type input "$600.00"
click at [470, 272] on button "Update" at bounding box center [473, 280] width 35 height 17
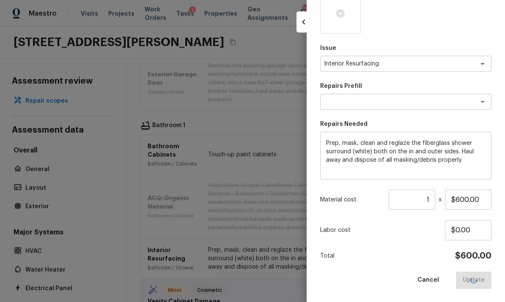
type input "$0.00"
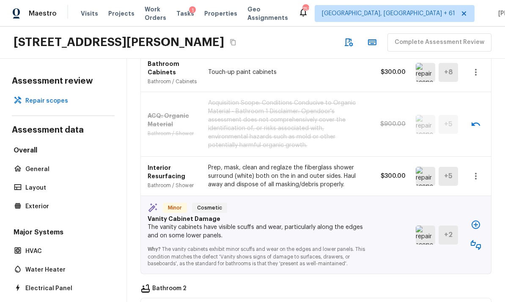
scroll to position [1154, 0]
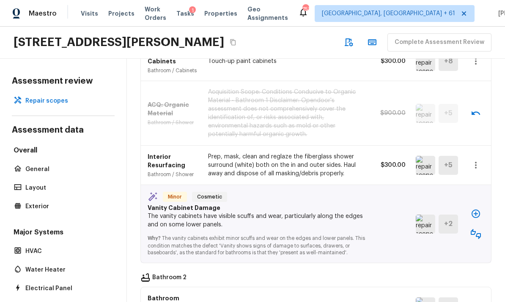
click at [479, 229] on icon "button" at bounding box center [475, 234] width 10 height 10
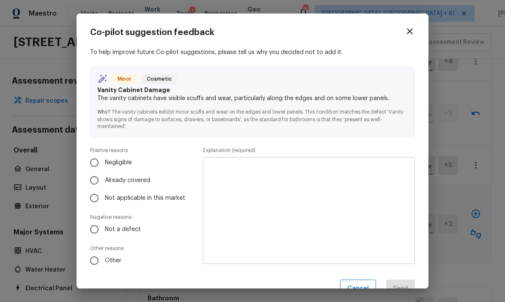
click at [95, 180] on input "Already covered" at bounding box center [94, 181] width 18 height 18
radio input "true"
click at [376, 180] on textarea at bounding box center [309, 210] width 200 height 93
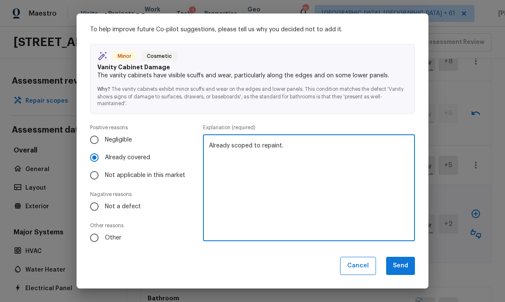
scroll to position [22, 0]
type textarea "Already scoped to repaint."
click at [404, 265] on button "Send" at bounding box center [400, 266] width 29 height 18
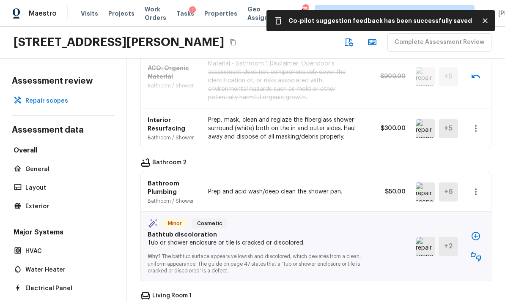
scroll to position [1195, 0]
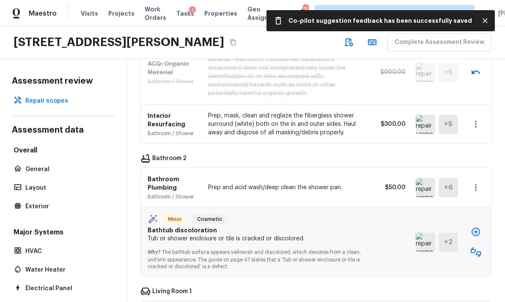
click at [478, 183] on icon "button" at bounding box center [475, 188] width 10 height 10
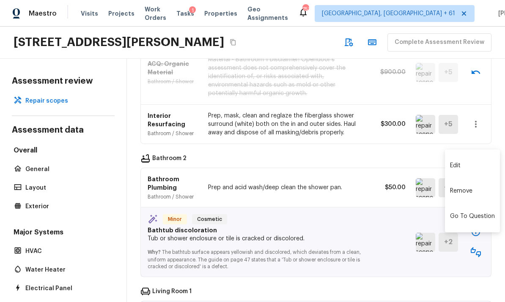
click at [464, 169] on li "Edit" at bounding box center [472, 165] width 55 height 25
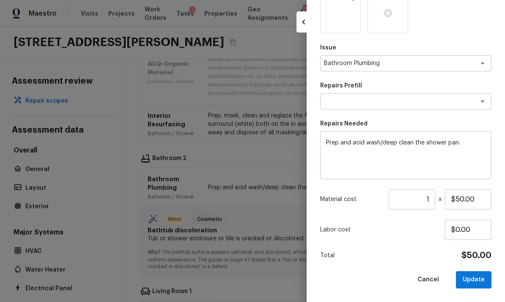
scroll to position [216, 0]
click at [434, 201] on input "1" at bounding box center [411, 200] width 46 height 20
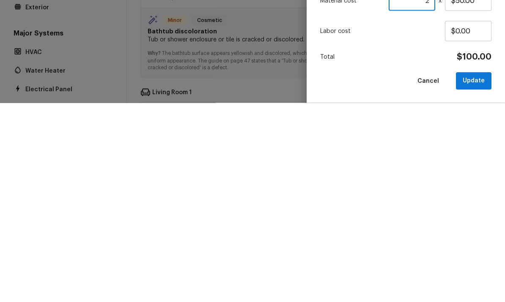
type input "2"
click at [478, 272] on button "Update" at bounding box center [473, 280] width 35 height 17
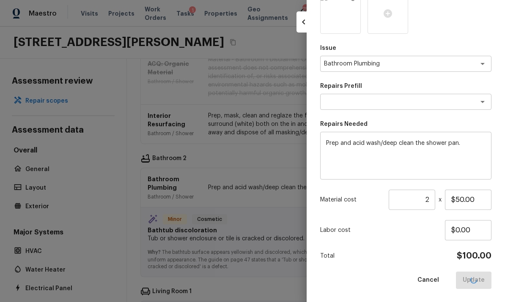
type input "1"
type input "$0.00"
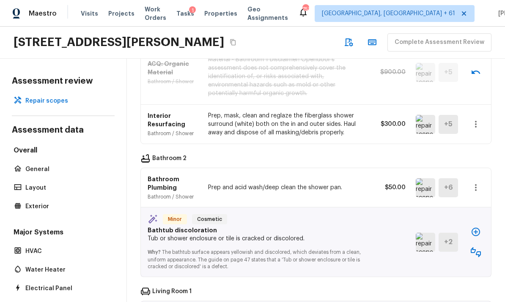
click at [426, 233] on img at bounding box center [424, 242] width 19 height 19
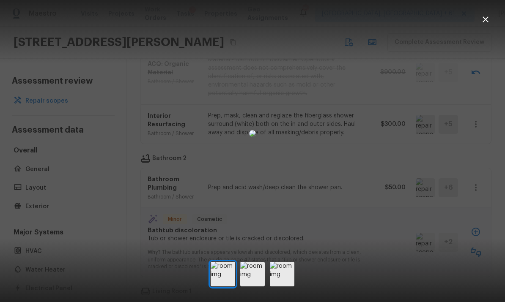
click at [254, 286] on img at bounding box center [252, 274] width 25 height 25
click at [283, 286] on img at bounding box center [282, 274] width 25 height 25
click at [492, 21] on button "button" at bounding box center [485, 19] width 17 height 17
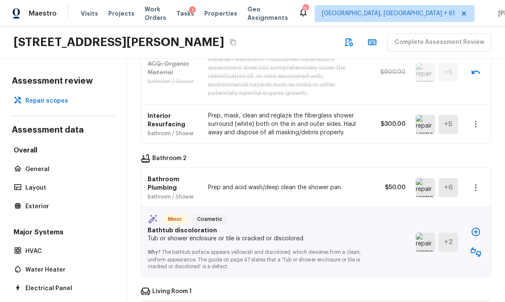
click at [479, 228] on icon "button" at bounding box center [475, 232] width 8 height 8
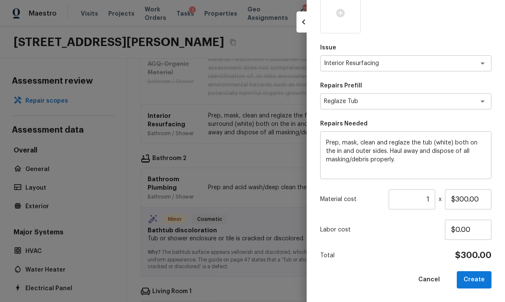
scroll to position [126, 0]
click at [434, 202] on input "1" at bounding box center [411, 200] width 46 height 20
type input "2"
click at [479, 277] on button "Create" at bounding box center [473, 280] width 35 height 17
type input "1"
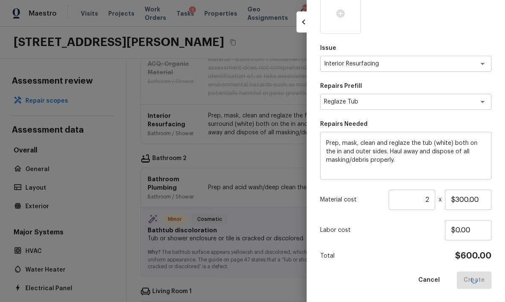
type input "$0.00"
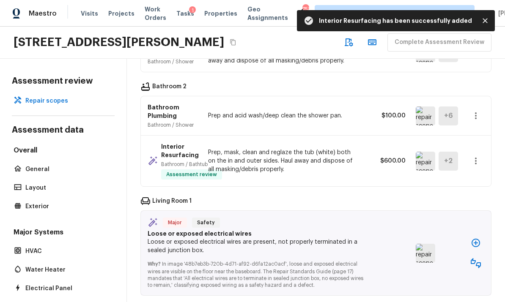
scroll to position [1266, 0]
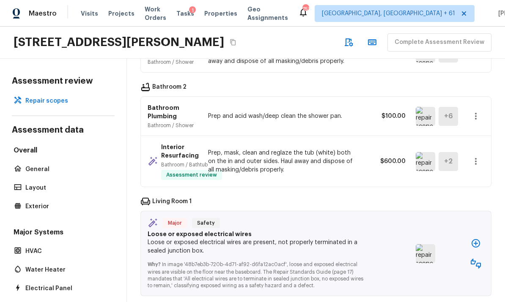
click at [423, 244] on img at bounding box center [424, 253] width 19 height 19
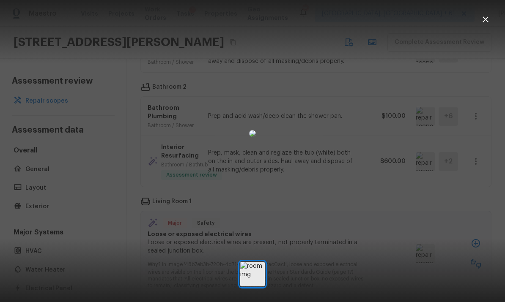
click at [486, 20] on icon "button" at bounding box center [485, 19] width 10 height 10
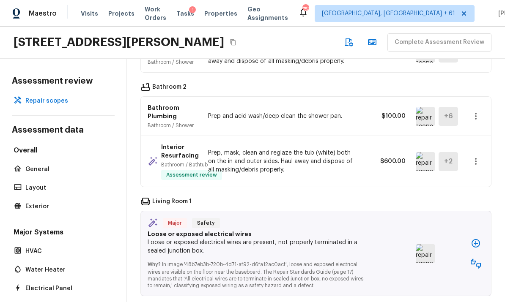
click at [481, 255] on button "button" at bounding box center [475, 263] width 17 height 17
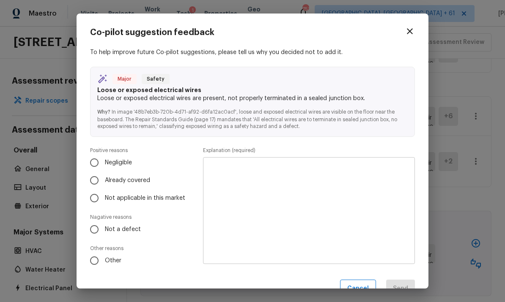
click at [96, 230] on input "Not a defect" at bounding box center [94, 230] width 18 height 18
radio input "true"
click at [371, 194] on textarea at bounding box center [309, 210] width 200 height 93
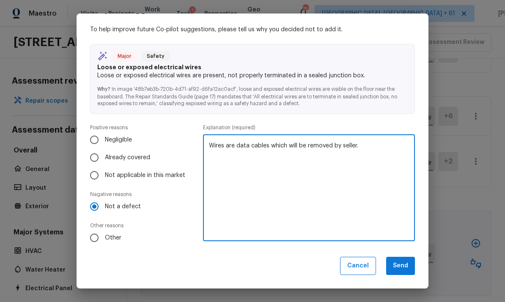
scroll to position [22, 0]
type textarea "Wires are data cables which will be removed by seller."
click at [404, 265] on button "Send" at bounding box center [400, 266] width 29 height 18
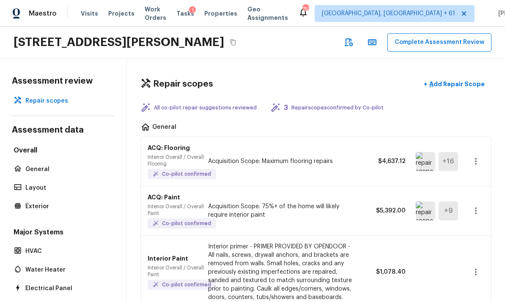
scroll to position [0, 0]
click at [441, 33] on button "Complete Assessment Review" at bounding box center [439, 42] width 104 height 18
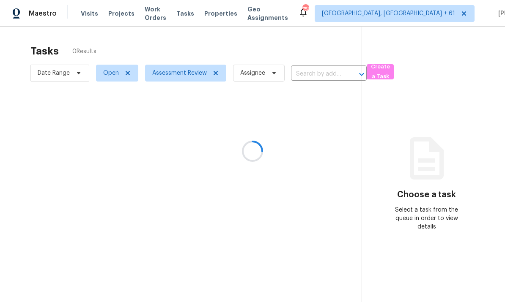
scroll to position [32, 0]
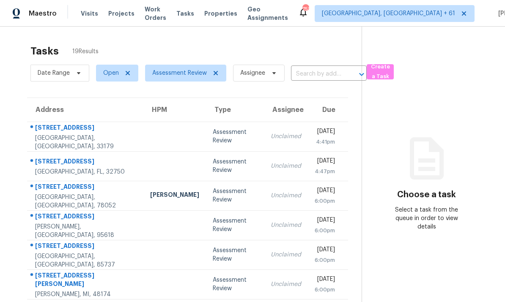
click at [117, 122] on td "[STREET_ADDRESS]" at bounding box center [85, 137] width 116 height 30
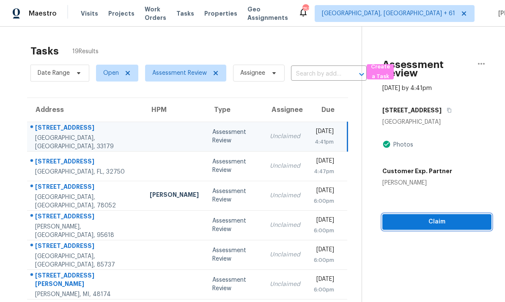
click at [434, 217] on span "Claim" at bounding box center [436, 222] width 95 height 11
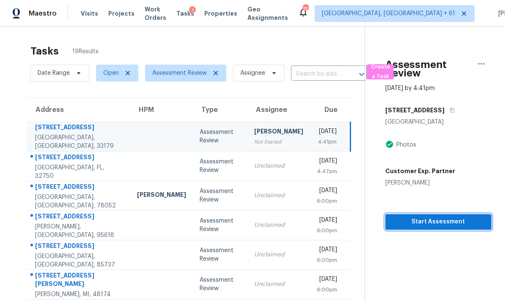
click at [436, 217] on span "Start Assessment" at bounding box center [438, 222] width 93 height 11
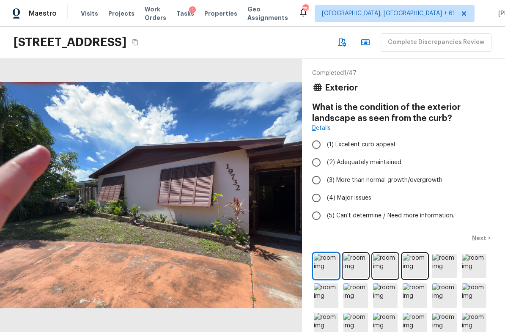
click at [141, 43] on button "Copy Address" at bounding box center [135, 42] width 11 height 11
click at [139, 44] on icon "Copy Address" at bounding box center [135, 42] width 7 height 7
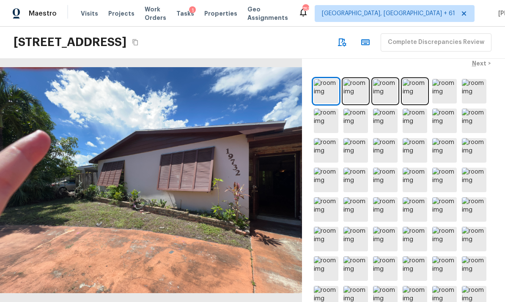
scroll to position [175, 0]
click at [352, 93] on img at bounding box center [355, 91] width 25 height 25
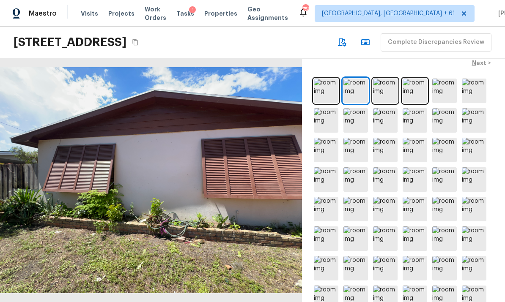
click at [387, 92] on img at bounding box center [385, 91] width 25 height 25
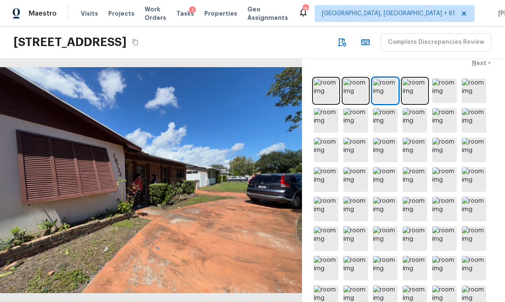
click at [415, 93] on img at bounding box center [414, 91] width 25 height 25
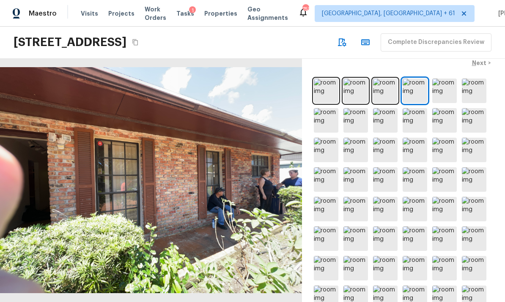
click at [442, 93] on img at bounding box center [444, 91] width 25 height 25
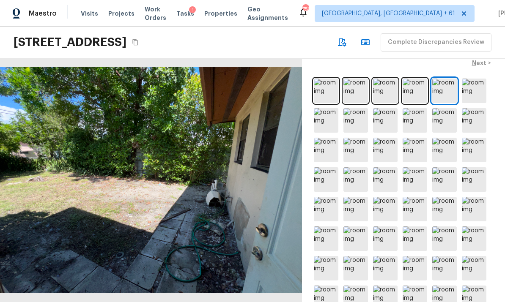
click at [472, 89] on img at bounding box center [473, 91] width 25 height 25
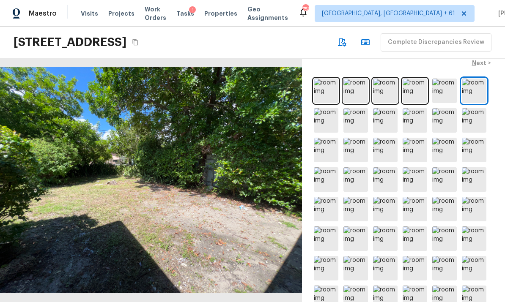
click at [329, 123] on img at bounding box center [326, 120] width 25 height 25
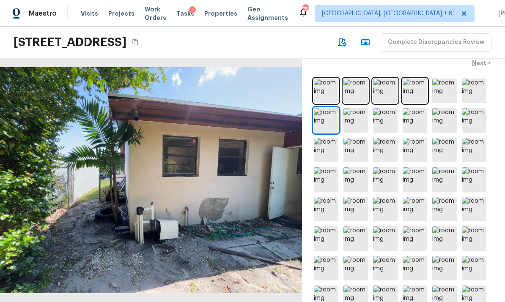
click at [353, 120] on img at bounding box center [355, 120] width 25 height 25
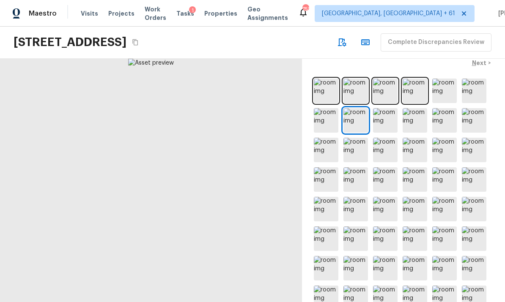
click at [385, 123] on img at bounding box center [385, 120] width 25 height 25
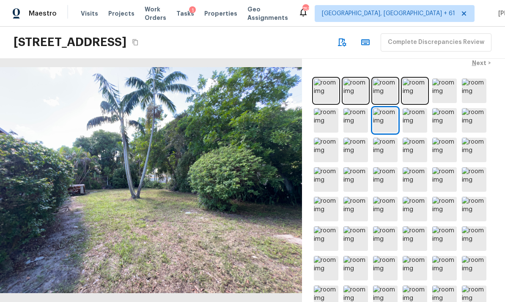
click at [416, 121] on img at bounding box center [414, 120] width 25 height 25
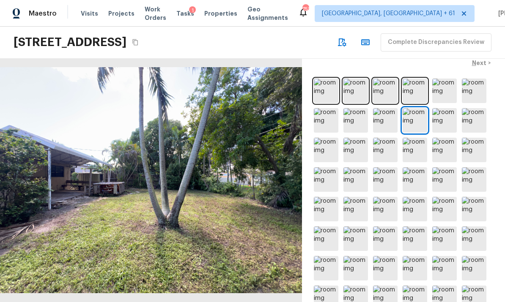
click at [445, 118] on img at bounding box center [444, 120] width 25 height 25
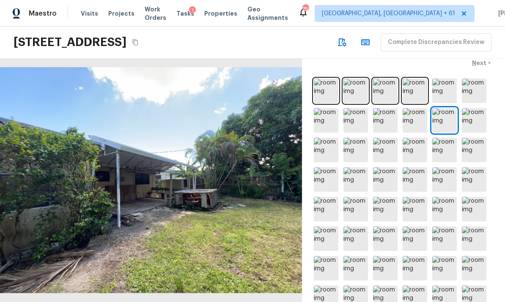
click at [478, 119] on img at bounding box center [473, 120] width 25 height 25
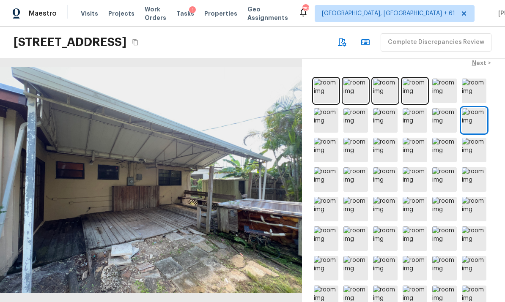
click at [327, 152] on img at bounding box center [326, 150] width 25 height 25
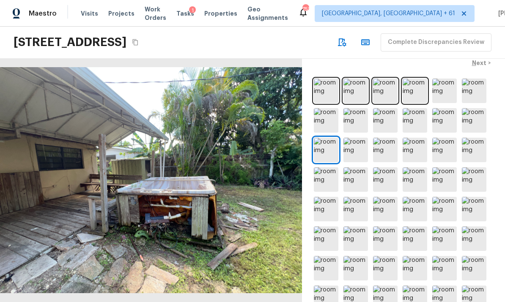
click at [418, 175] on img at bounding box center [414, 179] width 25 height 25
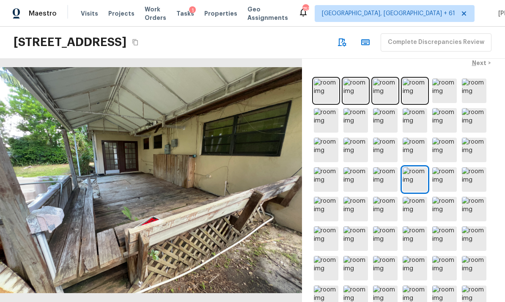
click at [388, 177] on img at bounding box center [385, 179] width 25 height 25
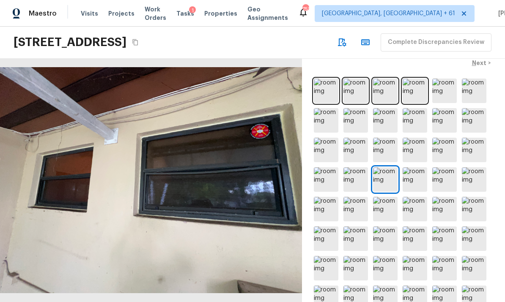
click at [386, 151] on img at bounding box center [385, 150] width 25 height 25
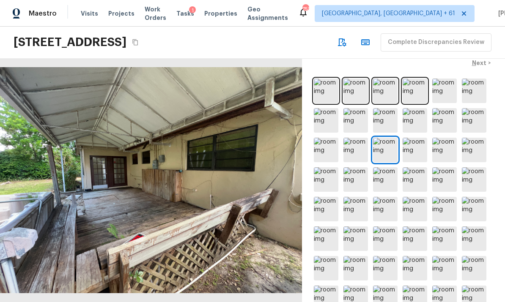
click at [359, 152] on img at bounding box center [355, 150] width 25 height 25
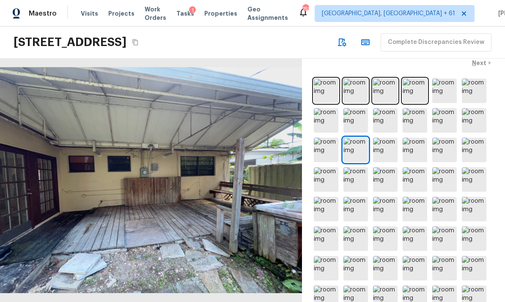
click at [327, 155] on img at bounding box center [326, 150] width 25 height 25
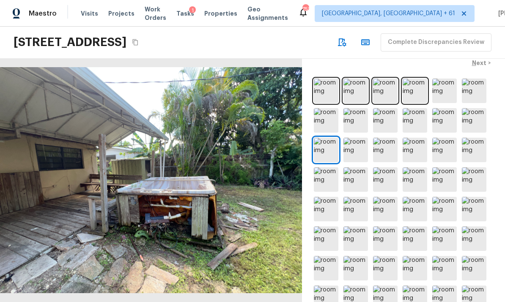
click at [360, 150] on img at bounding box center [355, 150] width 25 height 25
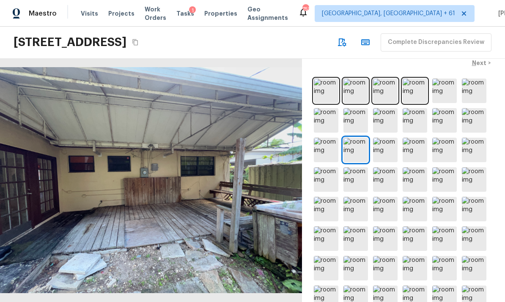
click at [385, 148] on img at bounding box center [385, 150] width 25 height 25
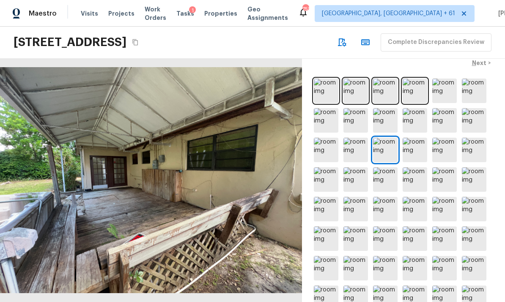
click at [415, 146] on img at bounding box center [414, 150] width 25 height 25
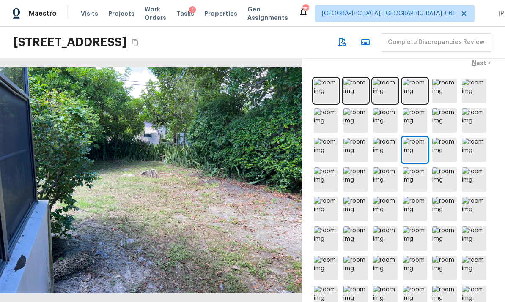
click at [447, 146] on img at bounding box center [444, 150] width 25 height 25
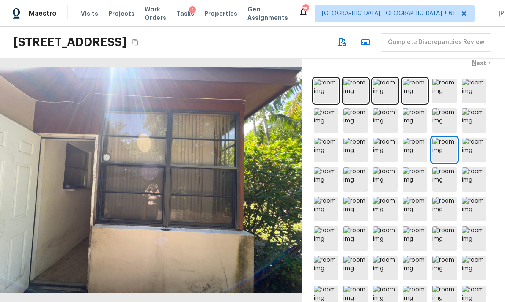
click at [477, 147] on img at bounding box center [473, 150] width 25 height 25
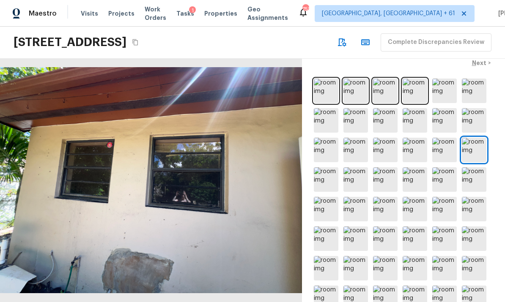
click at [438, 152] on img at bounding box center [444, 150] width 25 height 25
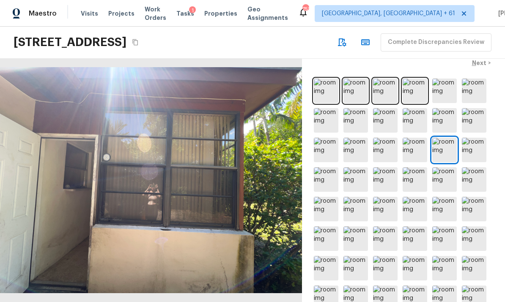
click at [476, 147] on img at bounding box center [473, 150] width 25 height 25
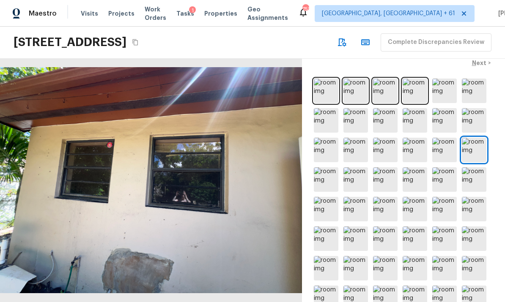
click at [325, 182] on img at bounding box center [326, 179] width 25 height 25
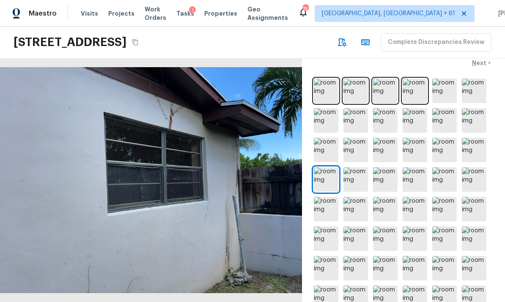
click at [357, 177] on img at bounding box center [355, 179] width 25 height 25
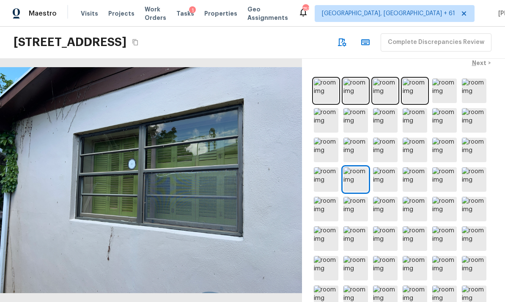
click at [386, 179] on img at bounding box center [385, 179] width 25 height 25
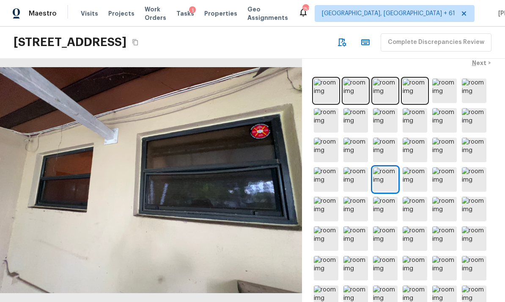
click at [410, 175] on img at bounding box center [414, 179] width 25 height 25
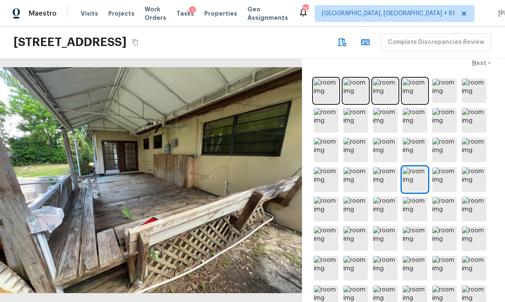
click at [447, 180] on img at bounding box center [444, 179] width 25 height 25
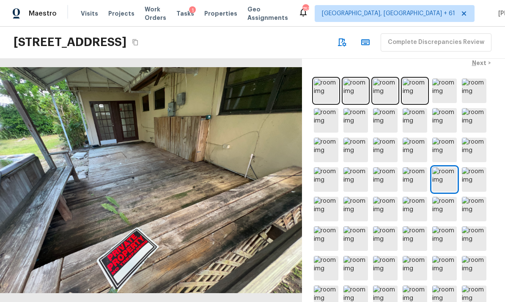
click at [476, 180] on img at bounding box center [473, 179] width 25 height 25
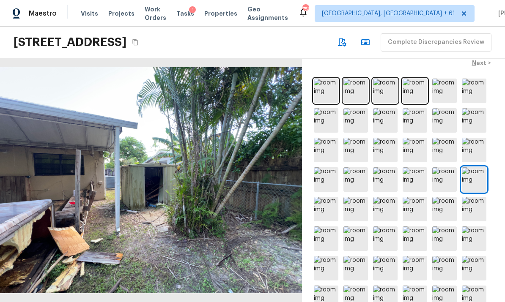
click at [328, 208] on img at bounding box center [326, 209] width 25 height 25
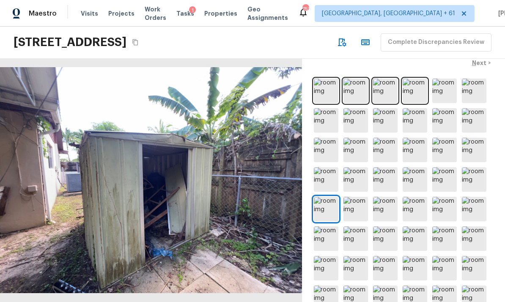
click at [357, 207] on img at bounding box center [355, 209] width 25 height 25
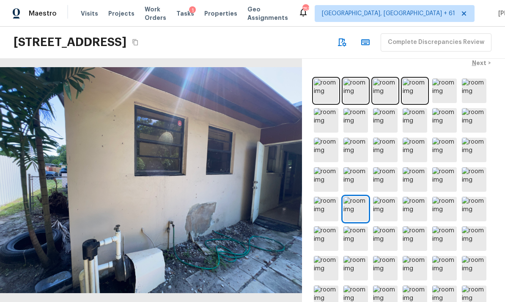
click at [384, 205] on img at bounding box center [385, 209] width 25 height 25
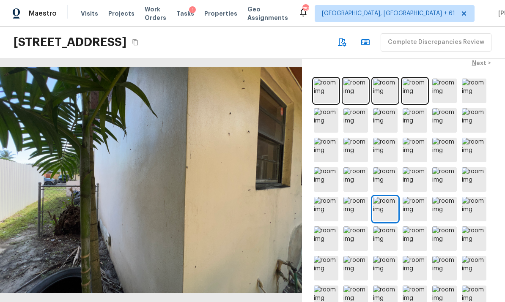
click at [415, 207] on img at bounding box center [414, 209] width 25 height 25
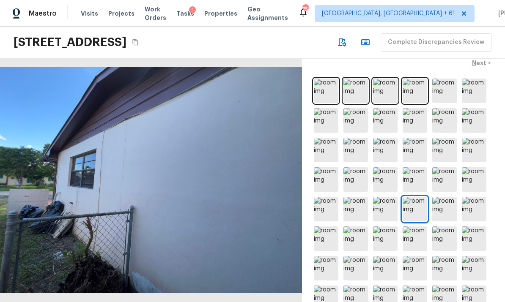
click at [440, 205] on img at bounding box center [444, 209] width 25 height 25
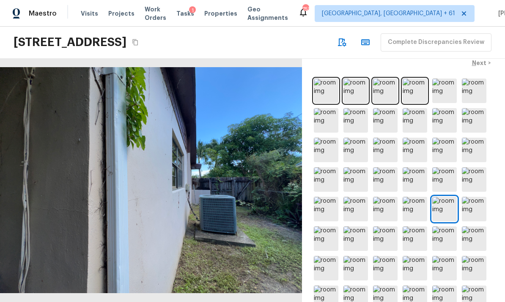
click at [476, 208] on img at bounding box center [473, 209] width 25 height 25
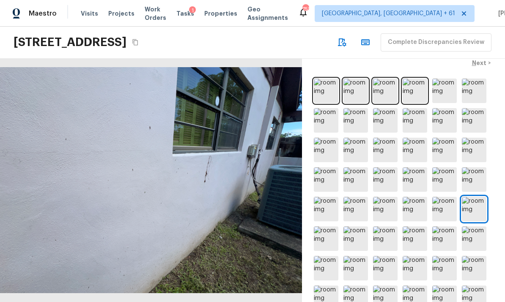
click at [326, 238] on img at bounding box center [326, 238] width 25 height 25
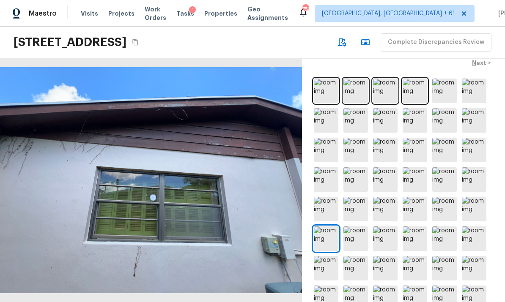
click at [362, 238] on img at bounding box center [355, 238] width 25 height 25
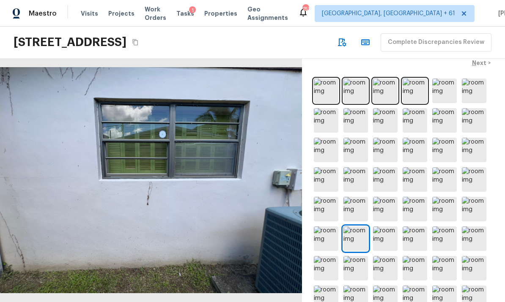
click at [381, 232] on img at bounding box center [385, 238] width 25 height 25
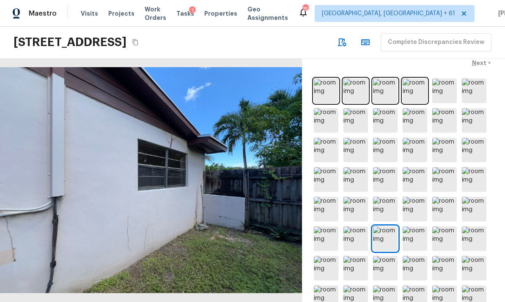
click at [420, 237] on img at bounding box center [414, 238] width 25 height 25
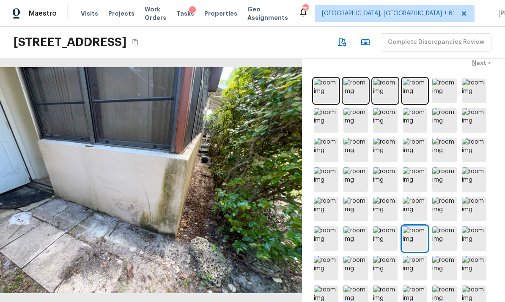
click at [443, 235] on img at bounding box center [444, 238] width 25 height 25
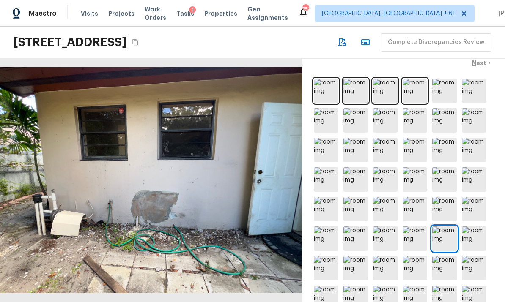
click at [479, 239] on img at bounding box center [473, 238] width 25 height 25
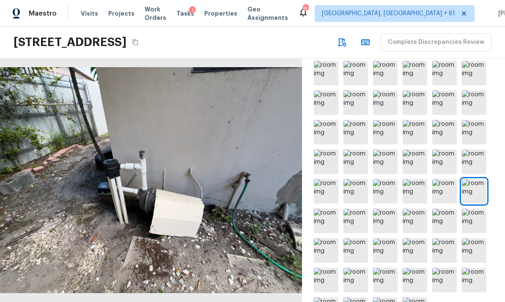
scroll to position [31, 0]
click at [327, 209] on img at bounding box center [326, 221] width 25 height 25
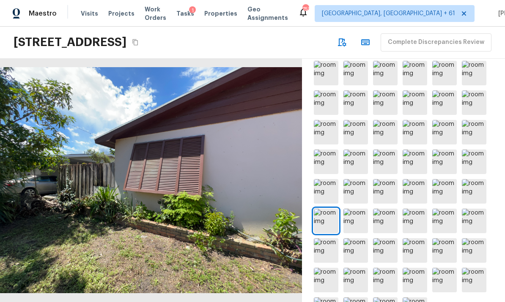
click at [357, 209] on img at bounding box center [355, 221] width 25 height 25
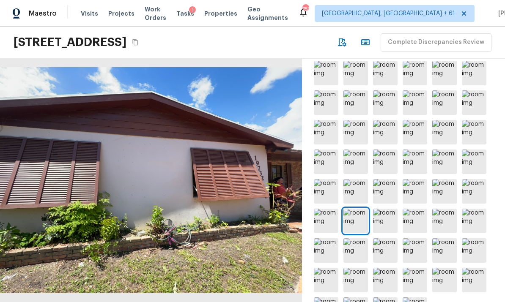
click at [387, 209] on img at bounding box center [385, 221] width 25 height 25
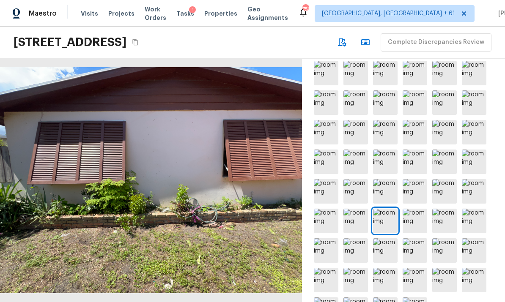
click at [417, 209] on img at bounding box center [414, 221] width 25 height 25
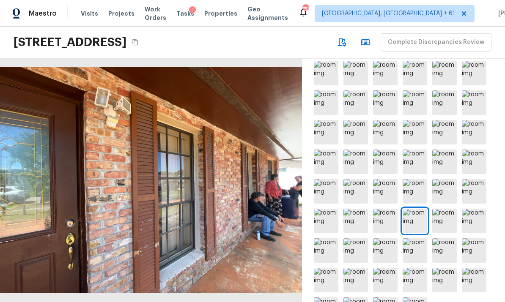
click at [445, 209] on img at bounding box center [444, 221] width 25 height 25
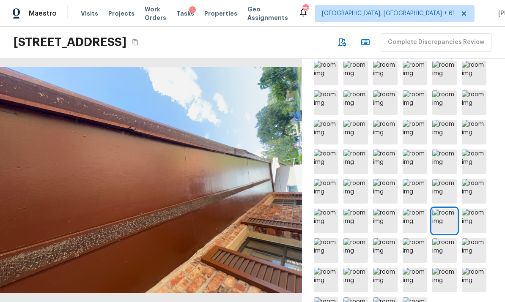
click at [477, 209] on img at bounding box center [473, 221] width 25 height 25
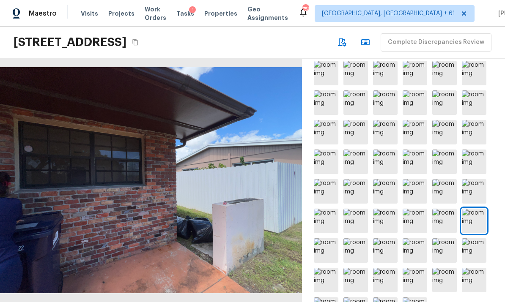
click at [331, 238] on img at bounding box center [326, 250] width 25 height 25
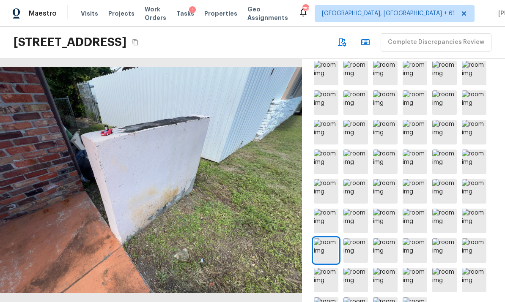
click at [358, 238] on img at bounding box center [355, 250] width 25 height 25
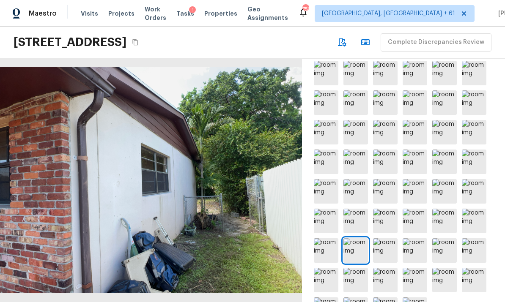
click at [384, 238] on img at bounding box center [385, 250] width 25 height 25
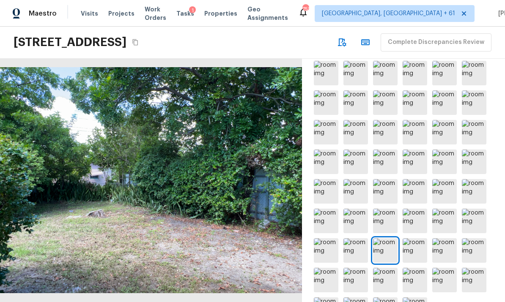
click at [417, 238] on img at bounding box center [414, 250] width 25 height 25
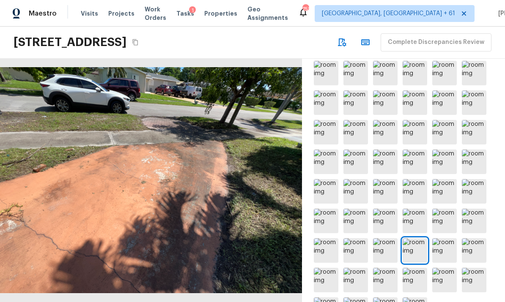
click at [446, 238] on img at bounding box center [444, 250] width 25 height 25
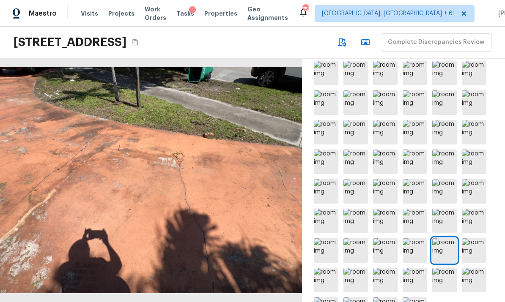
click at [475, 238] on img at bounding box center [473, 250] width 25 height 25
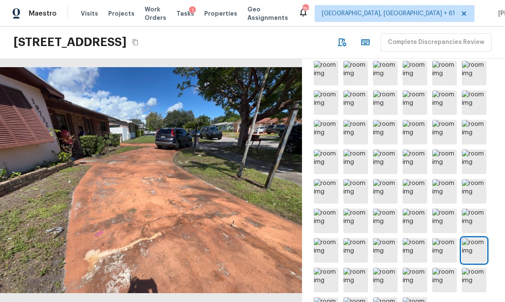
click at [326, 268] on img at bounding box center [326, 280] width 25 height 25
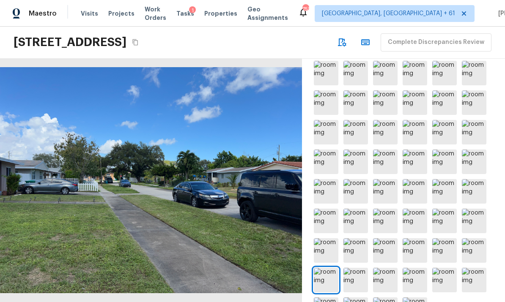
click at [362, 268] on img at bounding box center [355, 280] width 25 height 25
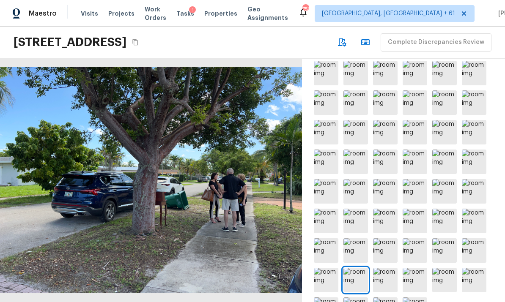
click at [390, 268] on img at bounding box center [385, 280] width 25 height 25
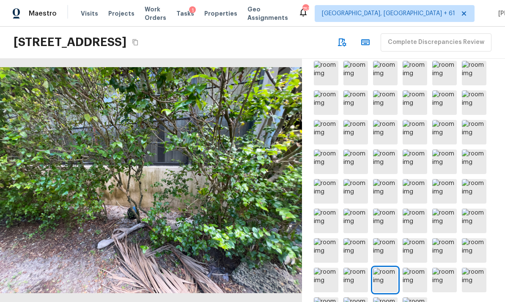
click at [418, 268] on img at bounding box center [414, 280] width 25 height 25
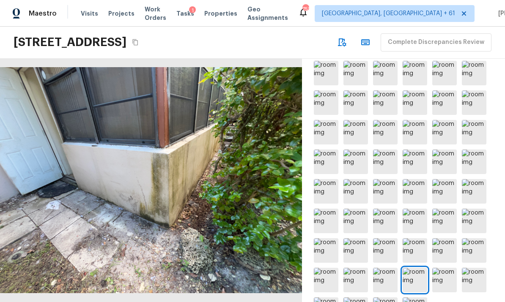
click at [452, 268] on img at bounding box center [444, 280] width 25 height 25
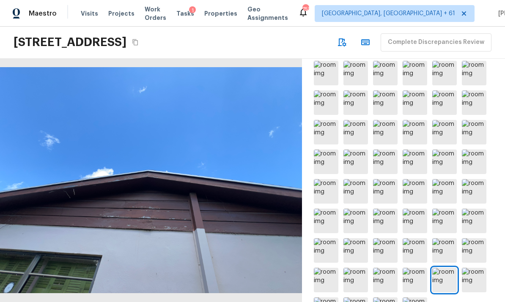
click at [477, 268] on img at bounding box center [473, 280] width 25 height 25
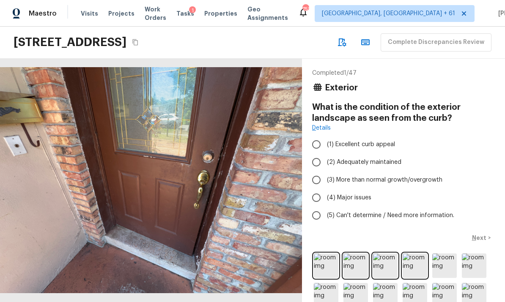
scroll to position [0, 0]
click at [369, 176] on span "(3) More than normal growth/overgrowth" at bounding box center [384, 180] width 115 height 8
click at [325, 176] on input "(3) More than normal growth/overgrowth" at bounding box center [316, 180] width 18 height 18
radio input "true"
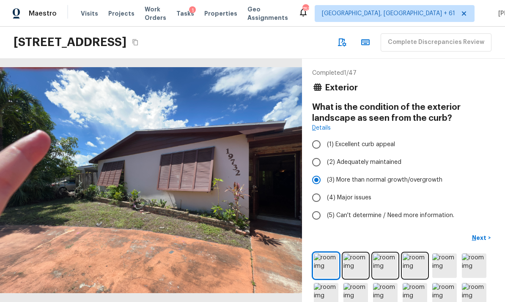
click at [482, 238] on p "Next" at bounding box center [480, 238] width 16 height 8
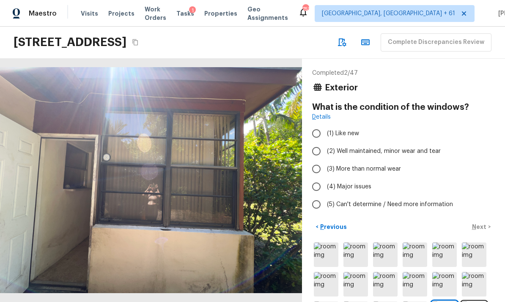
click at [368, 167] on span "(3) More than normal wear" at bounding box center [364, 169] width 74 height 8
click at [325, 167] on input "(3) More than normal wear" at bounding box center [316, 169] width 18 height 18
radio input "true"
click at [482, 225] on p "Next" at bounding box center [480, 227] width 16 height 8
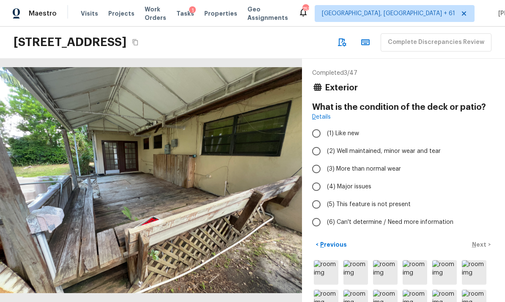
click at [357, 185] on span "(4) Major issues" at bounding box center [349, 187] width 44 height 8
click at [325, 185] on input "(4) Major issues" at bounding box center [316, 187] width 18 height 18
radio input "true"
click at [482, 244] on p "Next" at bounding box center [480, 244] width 16 height 8
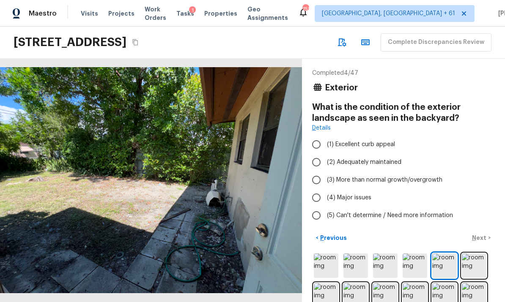
click at [382, 180] on span "(3) More than normal growth/overgrowth" at bounding box center [384, 180] width 115 height 8
click at [325, 180] on input "(3) More than normal growth/overgrowth" at bounding box center [316, 180] width 18 height 18
radio input "true"
click at [483, 235] on p "Next" at bounding box center [480, 238] width 16 height 8
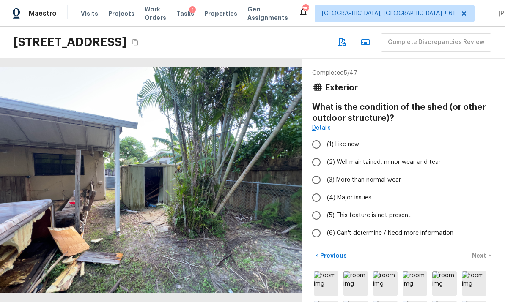
click at [357, 194] on span "(4) Major issues" at bounding box center [349, 198] width 44 height 8
click at [325, 194] on input "(4) Major issues" at bounding box center [316, 198] width 18 height 18
radio input "true"
click at [483, 254] on p "Next" at bounding box center [480, 255] width 16 height 8
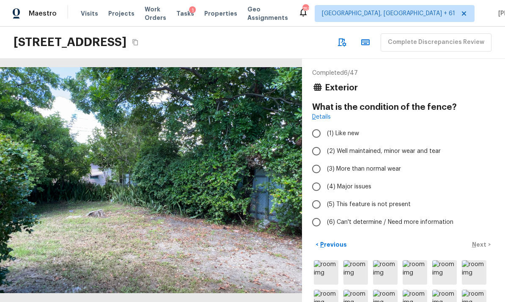
click at [355, 183] on span "(4) Major issues" at bounding box center [349, 187] width 44 height 8
click at [325, 183] on input "(4) Major issues" at bounding box center [316, 187] width 18 height 18
radio input "true"
click at [477, 241] on p "Next" at bounding box center [480, 244] width 16 height 8
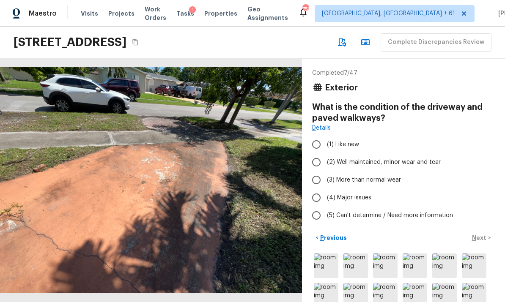
click at [374, 180] on span "(3) More than normal wear" at bounding box center [364, 180] width 74 height 8
click at [325, 180] on input "(3) More than normal wear" at bounding box center [316, 180] width 18 height 18
radio input "true"
click at [483, 238] on p "Next" at bounding box center [480, 238] width 16 height 8
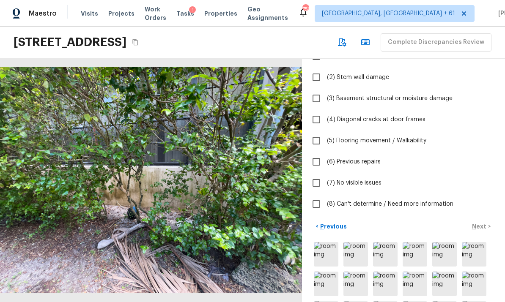
scroll to position [79, 0]
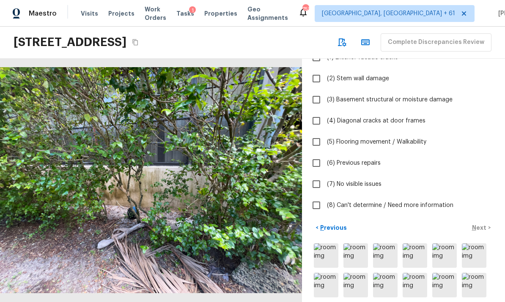
click at [358, 186] on span "(7) No visible issues" at bounding box center [354, 184] width 55 height 8
click at [325, 186] on input "(7) No visible issues" at bounding box center [316, 184] width 18 height 18
click at [355, 186] on span "(7) No visible issues" at bounding box center [354, 184] width 55 height 8
click at [325, 186] on input "(7) No visible issues" at bounding box center [316, 184] width 18 height 18
checkbox input "false"
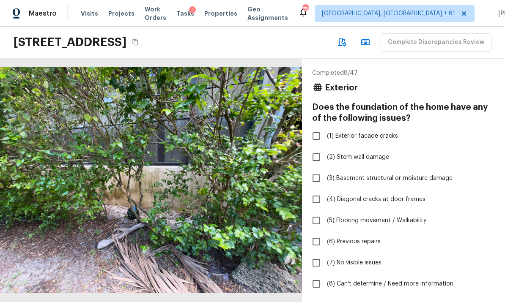
scroll to position [0, 0]
click at [367, 138] on span "(1) Exterior facade cracks" at bounding box center [362, 136] width 71 height 8
click at [325, 138] on input "(1) Exterior facade cracks" at bounding box center [316, 136] width 18 height 18
checkbox input "true"
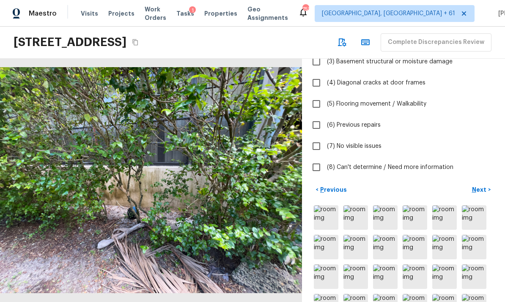
scroll to position [113, 0]
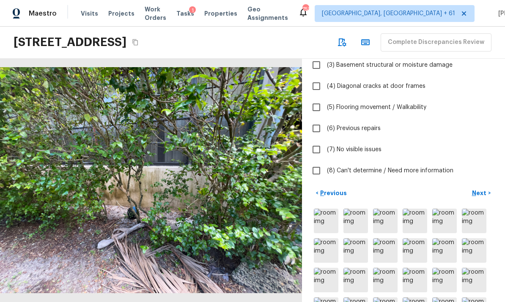
click at [485, 191] on p "Next" at bounding box center [480, 193] width 16 height 8
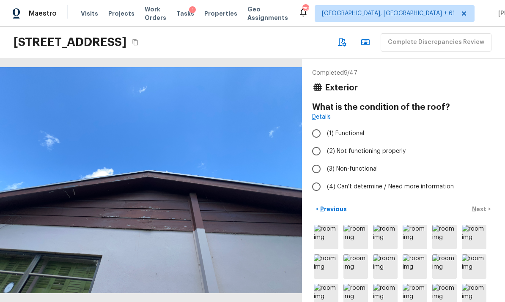
scroll to position [0, 0]
click at [356, 135] on span "(1) Functional" at bounding box center [345, 133] width 37 height 8
click at [325, 135] on input "(1) Functional" at bounding box center [316, 134] width 18 height 18
radio input "true"
click at [481, 210] on p "Next" at bounding box center [480, 209] width 16 height 8
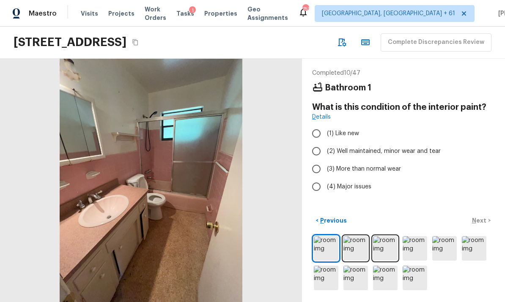
scroll to position [31, 0]
click at [354, 247] on img at bounding box center [355, 248] width 25 height 25
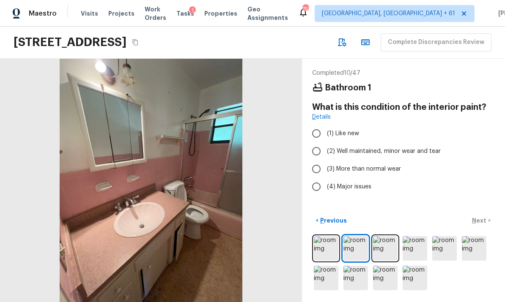
click at [386, 247] on img at bounding box center [385, 248] width 25 height 25
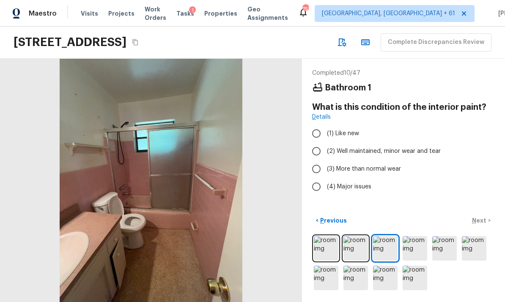
click at [416, 248] on img at bounding box center [414, 248] width 25 height 25
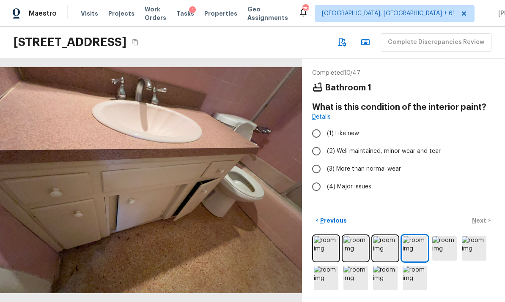
click at [447, 247] on img at bounding box center [444, 248] width 25 height 25
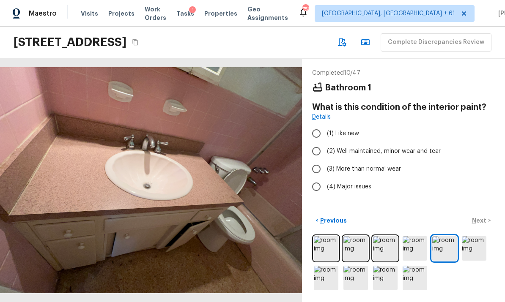
click at [472, 244] on img at bounding box center [473, 248] width 25 height 25
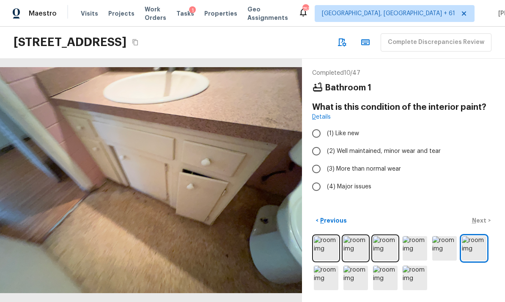
click at [325, 278] on img at bounding box center [326, 278] width 25 height 25
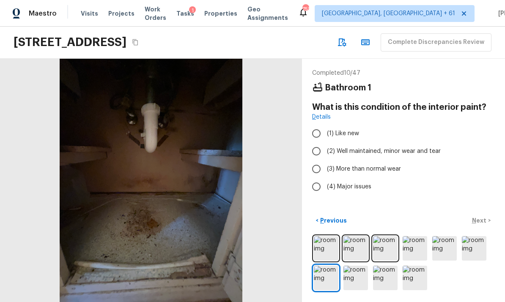
click at [354, 278] on img at bounding box center [355, 278] width 25 height 25
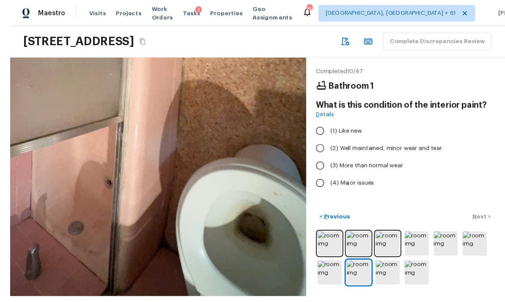
scroll to position [0, 0]
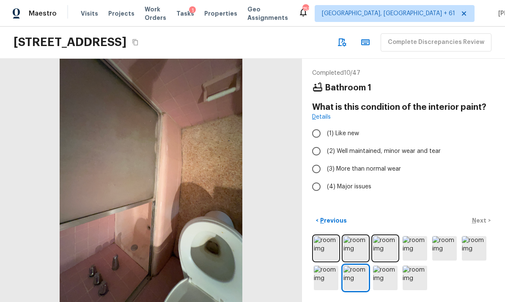
click at [477, 261] on img at bounding box center [473, 248] width 25 height 25
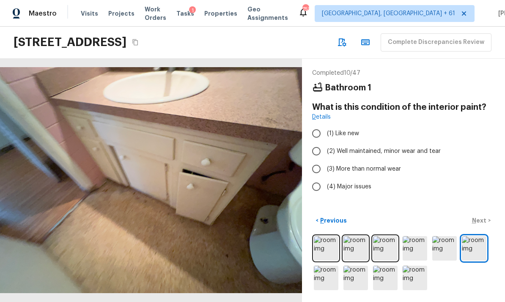
click at [446, 261] on img at bounding box center [444, 248] width 25 height 25
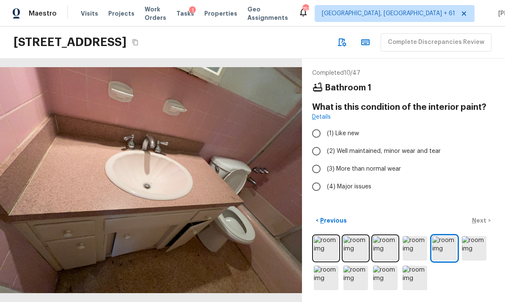
click at [416, 261] on img at bounding box center [414, 248] width 25 height 25
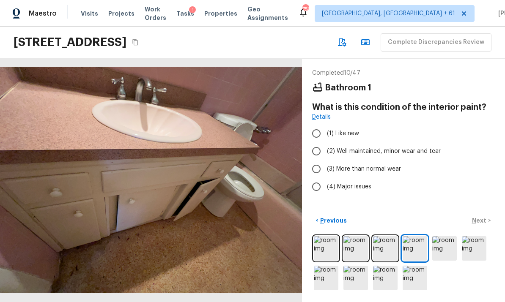
scroll to position [31, 0]
click at [354, 276] on img at bounding box center [355, 278] width 25 height 25
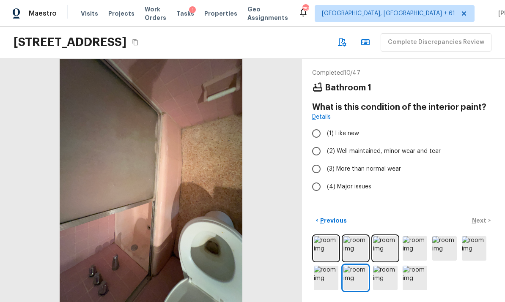
click at [383, 275] on img at bounding box center [385, 278] width 25 height 25
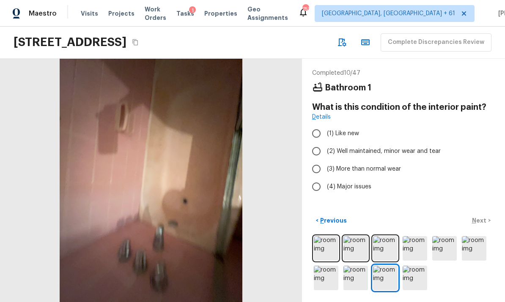
click at [386, 278] on img at bounding box center [385, 278] width 25 height 25
click at [415, 274] on img at bounding box center [414, 278] width 25 height 25
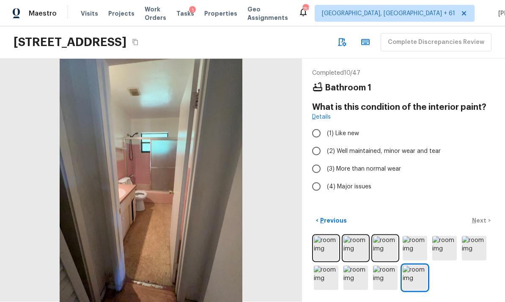
scroll to position [0, 0]
click at [358, 169] on span "(3) More than normal wear" at bounding box center [364, 169] width 74 height 8
click at [325, 169] on input "(3) More than normal wear" at bounding box center [316, 169] width 18 height 18
radio input "true"
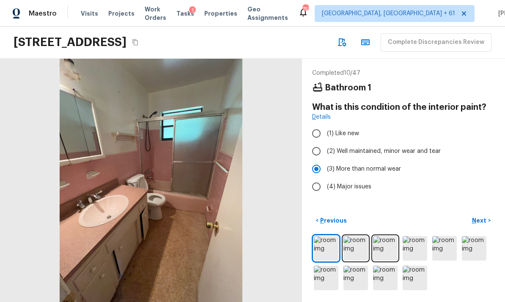
click at [480, 225] on p "Next" at bounding box center [480, 220] width 16 height 8
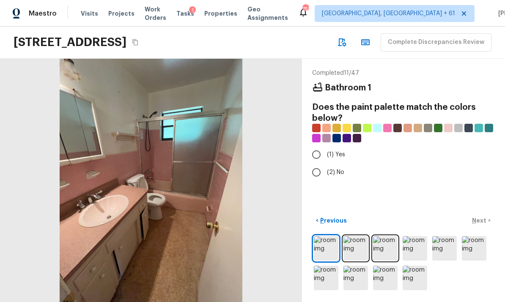
click at [338, 172] on span "(2) No" at bounding box center [335, 172] width 17 height 8
click at [325, 172] on input "(2) No" at bounding box center [316, 173] width 18 height 18
radio input "true"
click at [482, 225] on p "Next" at bounding box center [480, 220] width 16 height 8
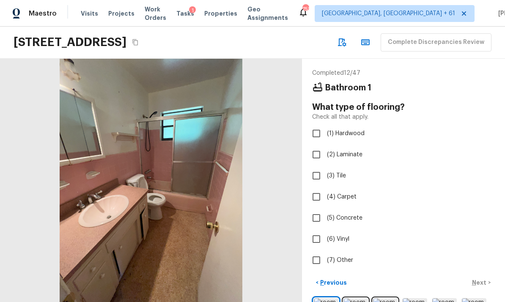
click at [342, 256] on span "(7) Other" at bounding box center [340, 260] width 26 height 8
click at [325, 256] on input "(7) Other" at bounding box center [316, 260] width 18 height 18
checkbox input "true"
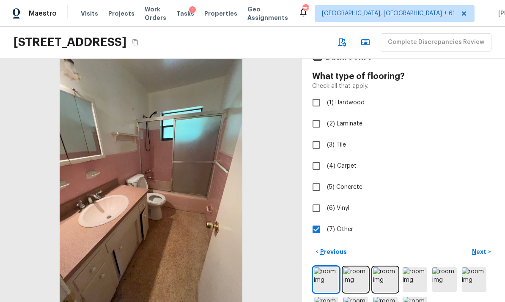
scroll to position [30, 0]
click at [482, 248] on p "Next" at bounding box center [480, 252] width 16 height 8
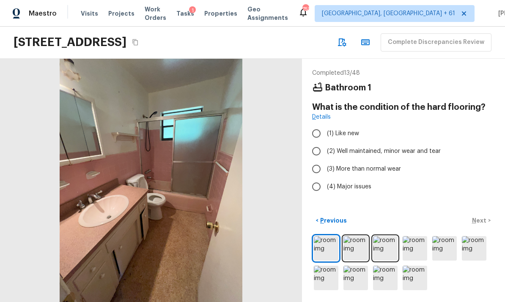
scroll to position [0, 0]
click at [366, 165] on span "(3) More than normal wear" at bounding box center [364, 169] width 74 height 8
click at [325, 165] on input "(3) More than normal wear" at bounding box center [316, 169] width 18 height 18
radio input "true"
click at [484, 225] on p "Next" at bounding box center [480, 220] width 16 height 8
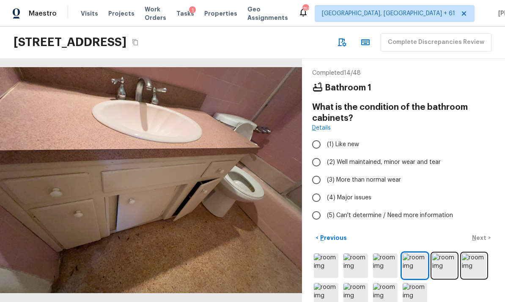
click at [361, 175] on label "(3) More than normal wear" at bounding box center [397, 180] width 180 height 18
click at [325, 175] on input "(3) More than normal wear" at bounding box center [316, 180] width 18 height 18
radio input "true"
click at [477, 242] on p "Next" at bounding box center [480, 238] width 16 height 8
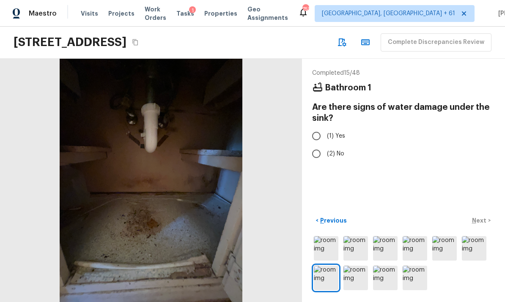
click at [333, 134] on span "(1) Yes" at bounding box center [336, 136] width 18 height 8
click at [325, 134] on input "(1) Yes" at bounding box center [316, 136] width 18 height 18
radio input "true"
click at [480, 225] on p "Next" at bounding box center [480, 220] width 16 height 8
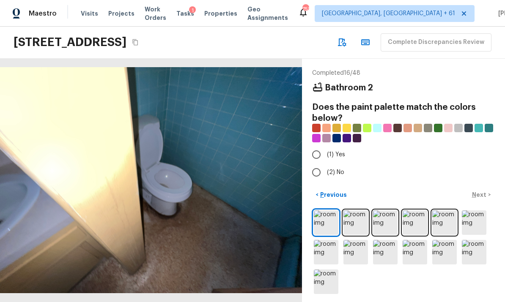
scroll to position [31, 0]
click at [354, 217] on img at bounding box center [355, 222] width 25 height 25
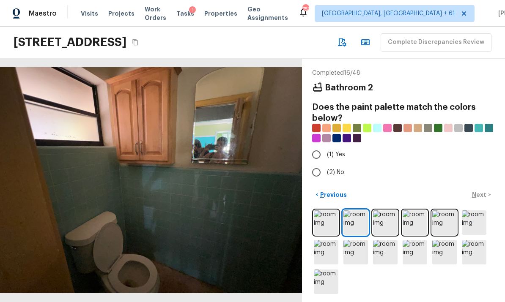
click at [387, 216] on img at bounding box center [385, 222] width 25 height 25
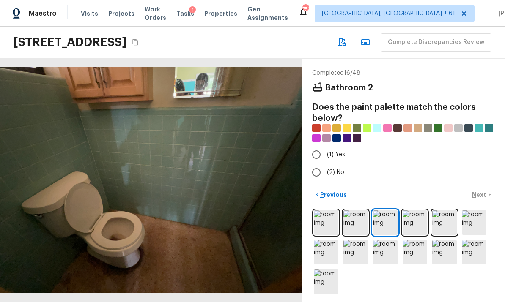
click at [414, 218] on img at bounding box center [414, 222] width 25 height 25
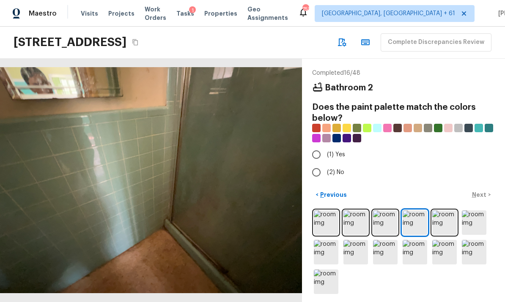
click at [442, 220] on img at bounding box center [444, 222] width 25 height 25
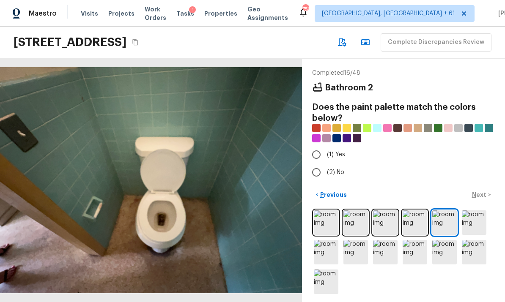
click at [476, 215] on img at bounding box center [473, 222] width 25 height 25
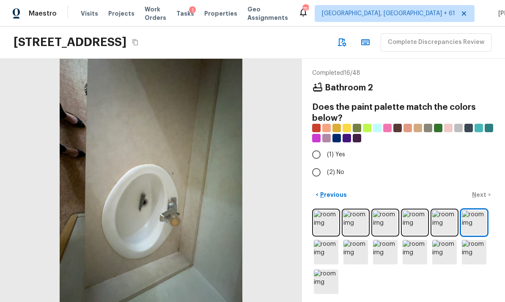
click at [440, 221] on img at bounding box center [444, 222] width 25 height 25
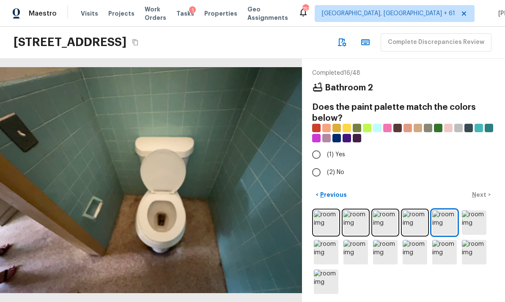
click at [331, 248] on img at bounding box center [326, 252] width 25 height 25
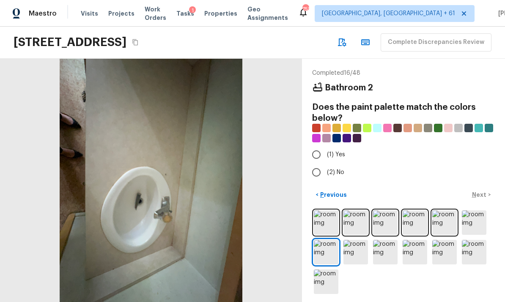
click at [364, 248] on img at bounding box center [355, 252] width 25 height 25
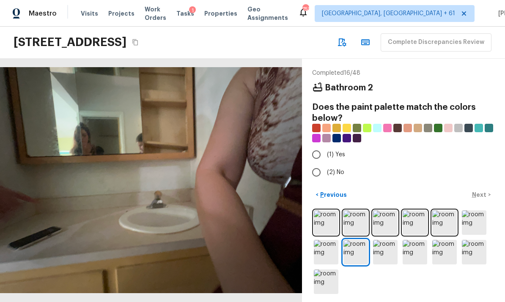
click at [387, 249] on img at bounding box center [385, 252] width 25 height 25
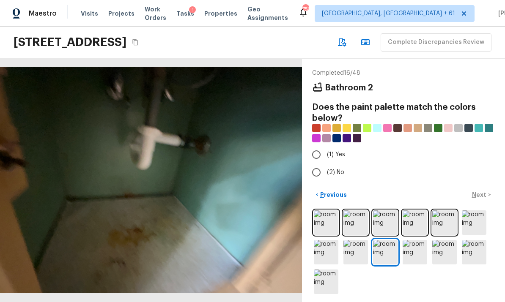
click at [410, 248] on img at bounding box center [414, 252] width 25 height 25
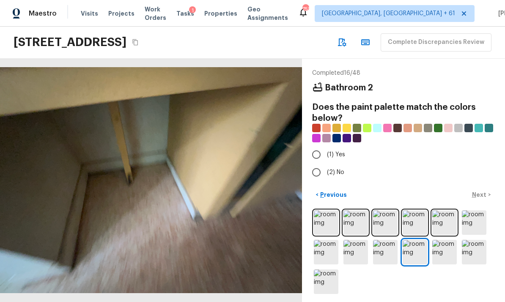
click at [439, 245] on img at bounding box center [444, 252] width 25 height 25
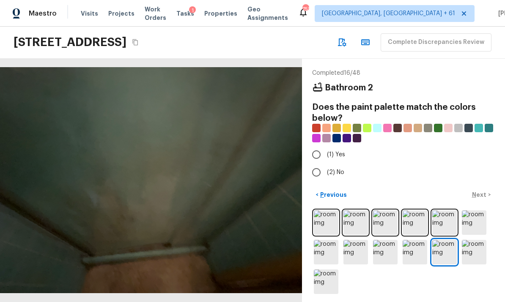
click at [470, 247] on img at bounding box center [473, 252] width 25 height 25
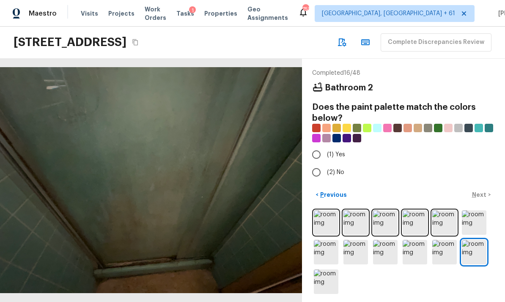
click at [329, 279] on img at bounding box center [326, 282] width 25 height 25
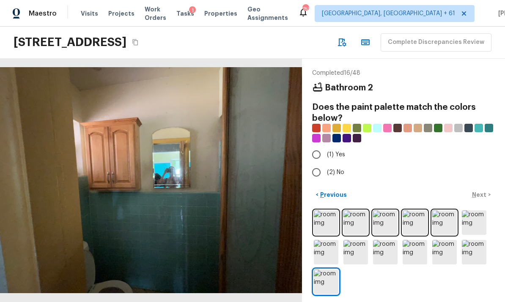
click at [338, 150] on span "(1) Yes" at bounding box center [336, 154] width 18 height 8
click at [325, 146] on input "(1) Yes" at bounding box center [316, 155] width 18 height 18
radio input "true"
click at [485, 191] on p "Next" at bounding box center [480, 195] width 16 height 8
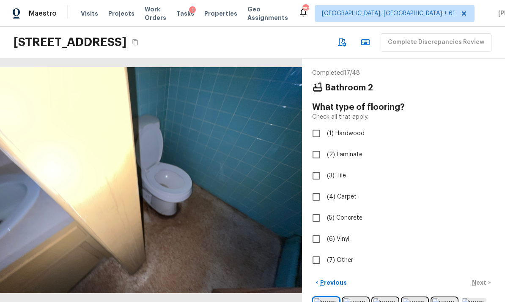
click at [344, 256] on span "(7) Other" at bounding box center [340, 260] width 26 height 8
click at [325, 251] on input "(7) Other" at bounding box center [316, 260] width 18 height 18
checkbox input "true"
click at [485, 278] on p "Next" at bounding box center [480, 282] width 16 height 8
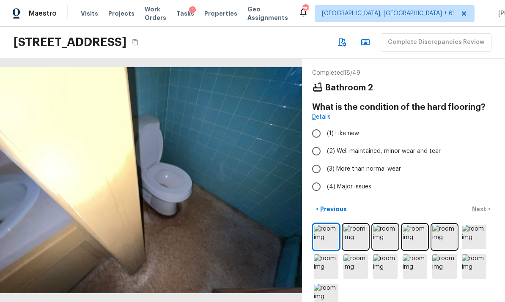
click at [364, 165] on span "(3) More than normal wear" at bounding box center [364, 169] width 74 height 8
click at [325, 160] on input "(3) More than normal wear" at bounding box center [316, 169] width 18 height 18
radio input "true"
click at [488, 202] on button "Next >" at bounding box center [480, 209] width 27 height 14
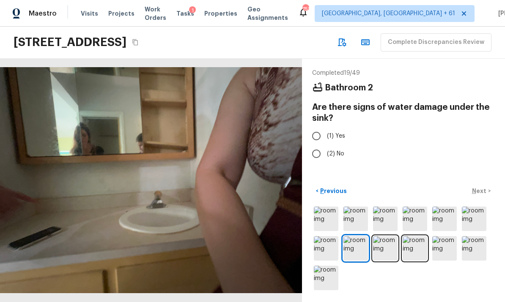
click at [332, 132] on span "(1) Yes" at bounding box center [336, 136] width 18 height 8
click at [325, 127] on input "(1) Yes" at bounding box center [316, 136] width 18 height 18
radio input "true"
click at [484, 195] on p "Next" at bounding box center [480, 191] width 16 height 8
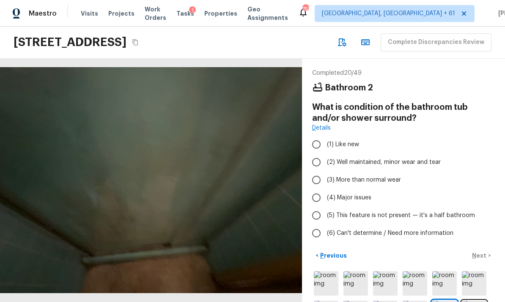
click at [356, 194] on span "(4) Major issues" at bounding box center [349, 198] width 44 height 8
click at [325, 189] on input "(4) Major issues" at bounding box center [316, 198] width 18 height 18
radio input "true"
click at [485, 251] on p "Next" at bounding box center [480, 255] width 16 height 8
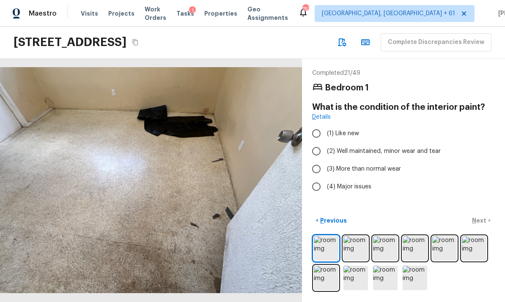
click at [353, 246] on img at bounding box center [355, 248] width 25 height 25
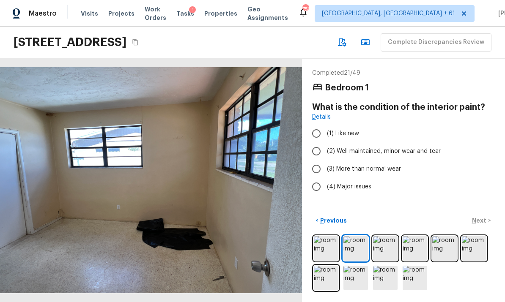
click at [413, 248] on img at bounding box center [414, 248] width 25 height 25
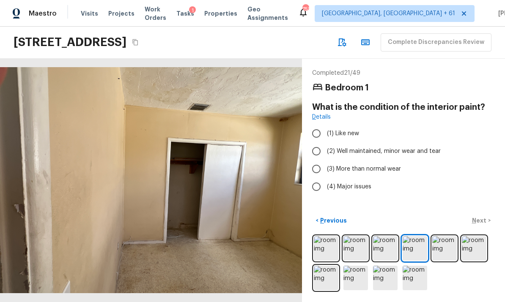
click at [443, 243] on img at bounding box center [444, 248] width 25 height 25
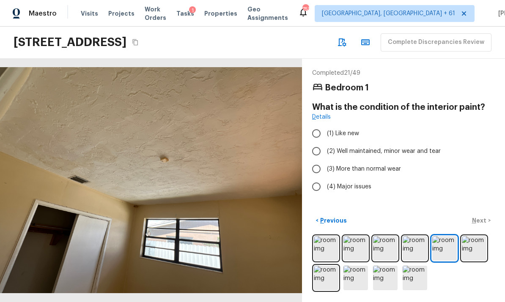
click at [446, 248] on img at bounding box center [444, 248] width 25 height 25
click at [473, 246] on img at bounding box center [473, 248] width 25 height 25
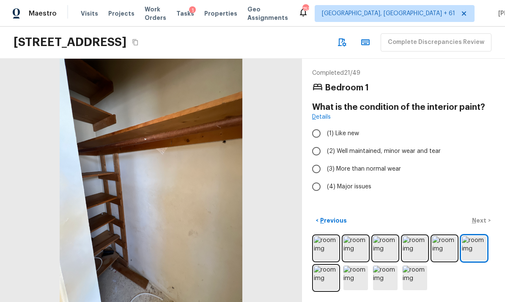
click at [330, 277] on img at bounding box center [326, 278] width 25 height 25
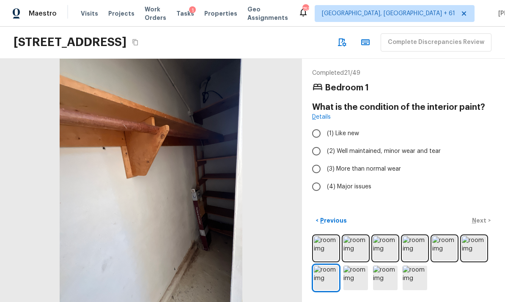
click at [362, 277] on img at bounding box center [355, 278] width 25 height 25
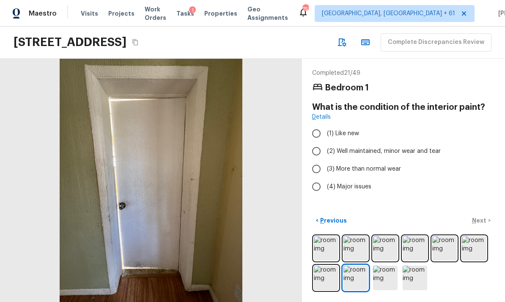
click at [351, 183] on span "(4) Major issues" at bounding box center [349, 187] width 44 height 8
click at [325, 178] on input "(4) Major issues" at bounding box center [316, 187] width 18 height 18
radio input "true"
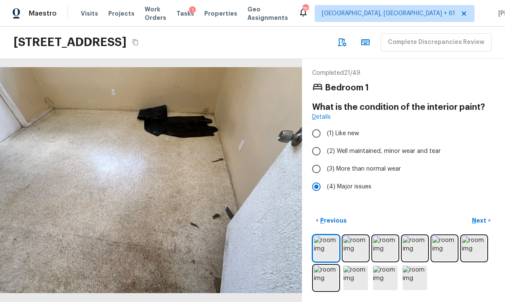
click at [484, 221] on p "Next" at bounding box center [480, 220] width 16 height 8
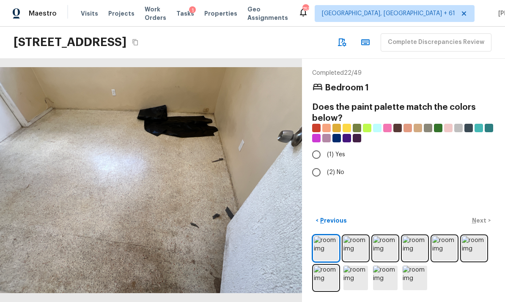
click at [335, 150] on span "(1) Yes" at bounding box center [336, 154] width 18 height 8
click at [325, 146] on input "(1) Yes" at bounding box center [316, 155] width 18 height 18
radio input "true"
click at [481, 220] on p "Next" at bounding box center [480, 220] width 16 height 8
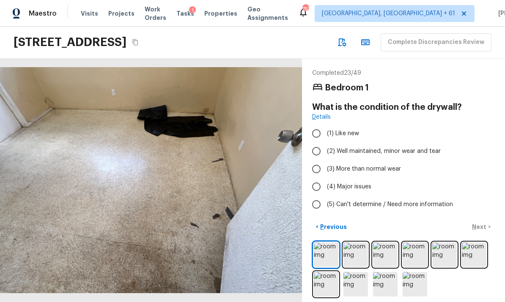
click at [352, 183] on span "(4) Major issues" at bounding box center [349, 187] width 44 height 8
click at [325, 178] on input "(4) Major issues" at bounding box center [316, 187] width 18 height 18
radio input "true"
click at [483, 223] on p "Next" at bounding box center [480, 227] width 16 height 8
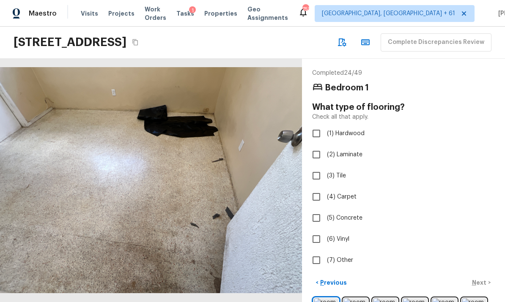
click at [344, 193] on span "(4) Carpet" at bounding box center [342, 197] width 30 height 8
click at [325, 188] on input "(4) Carpet" at bounding box center [316, 197] width 18 height 18
checkbox input "true"
click at [485, 276] on button "Next >" at bounding box center [480, 283] width 27 height 14
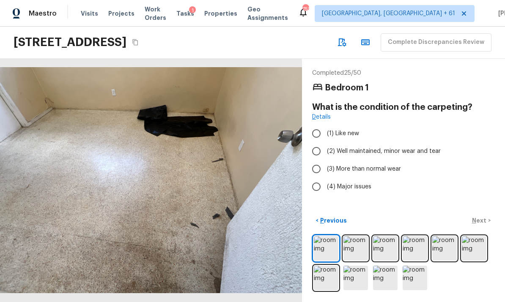
click at [359, 183] on span "(4) Major issues" at bounding box center [349, 187] width 44 height 8
click at [325, 178] on input "(4) Major issues" at bounding box center [316, 187] width 18 height 18
radio input "true"
click at [481, 218] on p "Next" at bounding box center [480, 220] width 16 height 8
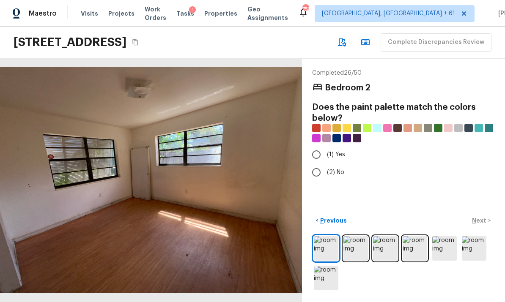
click at [332, 146] on label "(1) Yes" at bounding box center [397, 155] width 180 height 18
click at [325, 146] on input "(1) Yes" at bounding box center [316, 155] width 18 height 18
radio input "true"
click at [356, 246] on img at bounding box center [355, 248] width 25 height 25
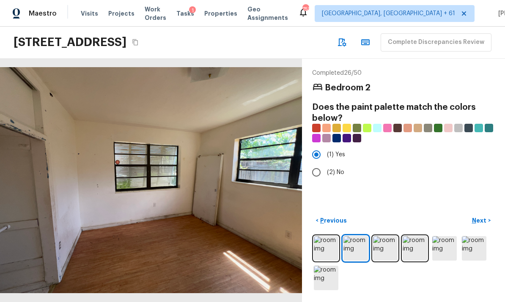
click at [387, 248] on img at bounding box center [385, 248] width 25 height 25
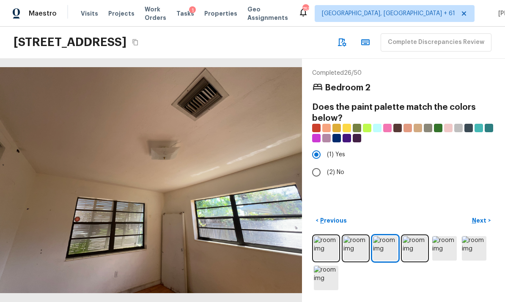
click at [418, 248] on img at bounding box center [414, 248] width 25 height 25
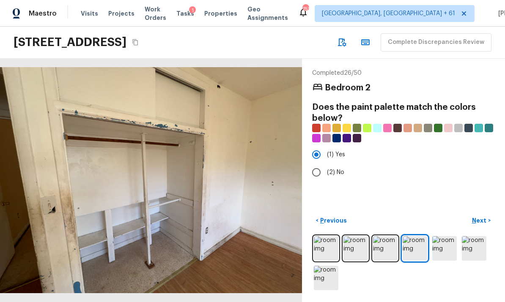
click at [447, 250] on img at bounding box center [444, 248] width 25 height 25
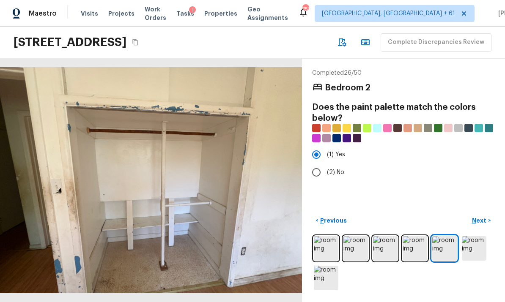
click at [478, 243] on img at bounding box center [473, 248] width 25 height 25
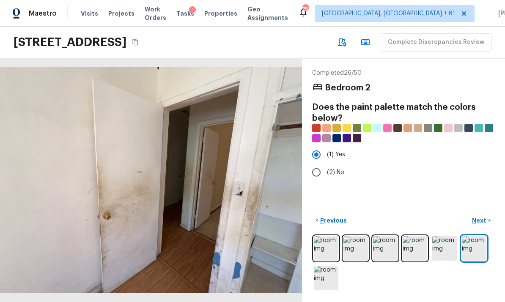
click at [324, 278] on img at bounding box center [326, 278] width 25 height 25
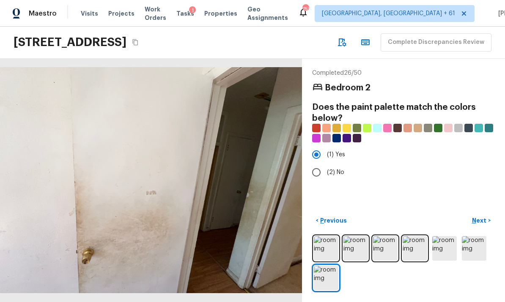
click at [489, 218] on button "Next >" at bounding box center [480, 221] width 27 height 14
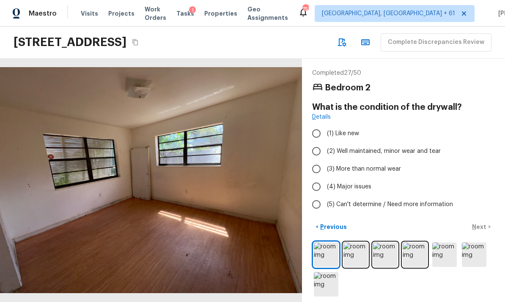
click at [360, 183] on span "(4) Major issues" at bounding box center [349, 187] width 44 height 8
click at [325, 178] on input "(4) Major issues" at bounding box center [316, 187] width 18 height 18
radio input "true"
click at [485, 223] on p "Next" at bounding box center [480, 227] width 16 height 8
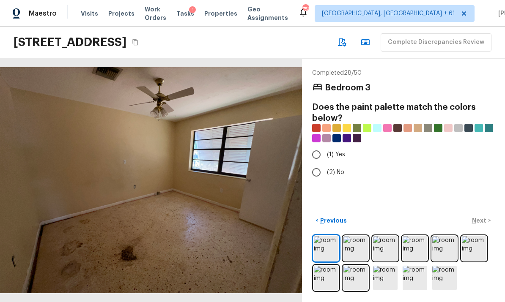
click at [338, 150] on span "(1) Yes" at bounding box center [336, 154] width 18 height 8
click at [325, 146] on input "(1) Yes" at bounding box center [316, 155] width 18 height 18
radio input "true"
click at [485, 221] on p "Next" at bounding box center [480, 220] width 16 height 8
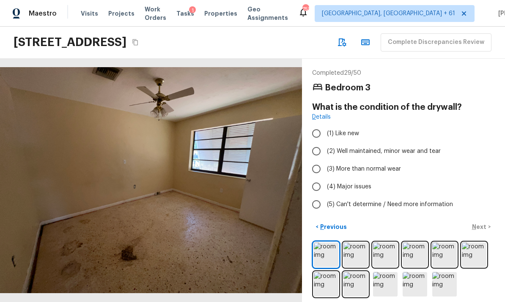
click at [353, 183] on span "(4) Major issues" at bounding box center [349, 187] width 44 height 8
click at [325, 178] on input "(4) Major issues" at bounding box center [316, 187] width 18 height 18
radio input "true"
click at [483, 223] on p "Next" at bounding box center [480, 227] width 16 height 8
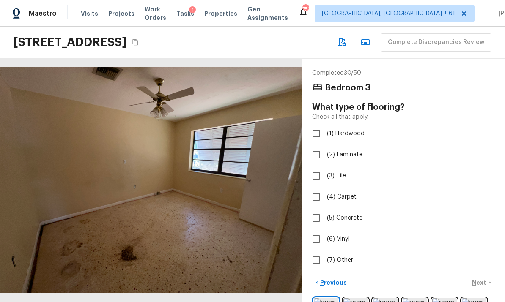
click at [346, 256] on span "(7) Other" at bounding box center [340, 260] width 26 height 8
click at [325, 251] on input "(7) Other" at bounding box center [316, 260] width 18 height 18
checkbox input "true"
click at [486, 278] on p "Next" at bounding box center [480, 282] width 16 height 8
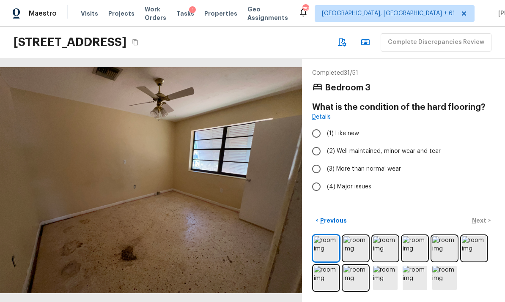
click at [381, 165] on span "(3) More than normal wear" at bounding box center [364, 169] width 74 height 8
click at [325, 160] on input "(3) More than normal wear" at bounding box center [316, 169] width 18 height 18
radio input "true"
click at [486, 219] on p "Next" at bounding box center [480, 220] width 16 height 8
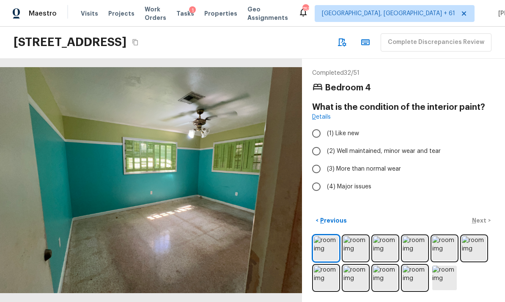
click at [357, 183] on span "(4) Major issues" at bounding box center [349, 187] width 44 height 8
click at [325, 178] on input "(4) Major issues" at bounding box center [316, 187] width 18 height 18
radio input "true"
click at [485, 220] on p "Next" at bounding box center [480, 220] width 16 height 8
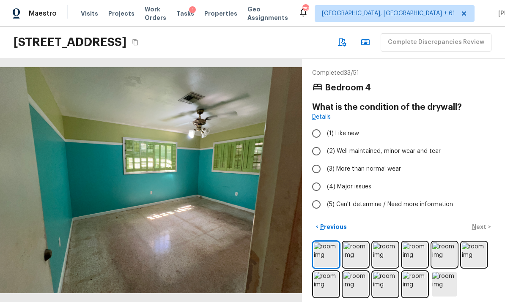
click at [358, 178] on label "(4) Major issues" at bounding box center [397, 187] width 180 height 18
click at [325, 178] on input "(4) Major issues" at bounding box center [316, 187] width 18 height 18
radio input "true"
click at [482, 223] on p "Next" at bounding box center [480, 227] width 16 height 8
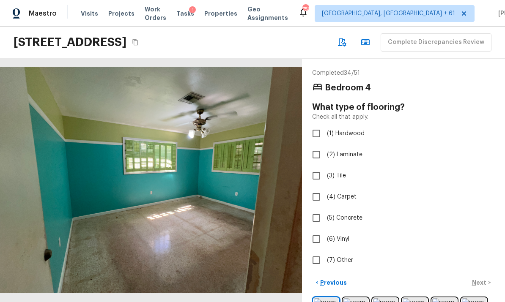
click at [341, 256] on span "(7) Other" at bounding box center [340, 260] width 26 height 8
click at [325, 251] on input "(7) Other" at bounding box center [316, 260] width 18 height 18
checkbox input "true"
click at [477, 278] on p "Next" at bounding box center [480, 282] width 16 height 8
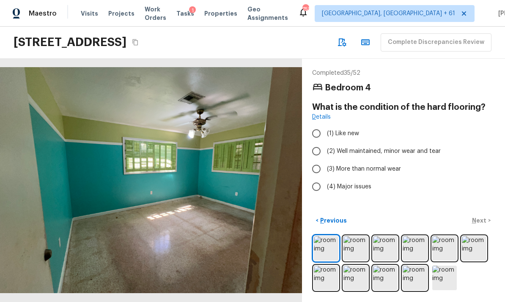
click at [358, 165] on span "(3) More than normal wear" at bounding box center [364, 169] width 74 height 8
click at [325, 160] on input "(3) More than normal wear" at bounding box center [316, 169] width 18 height 18
radio input "true"
click at [482, 218] on p "Next" at bounding box center [480, 220] width 16 height 8
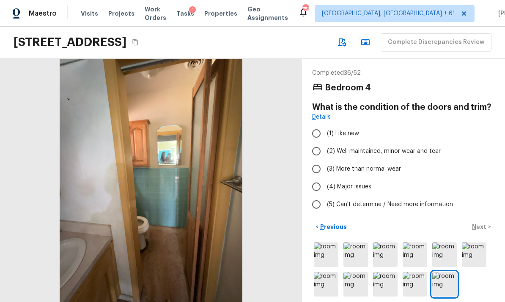
click at [325, 248] on img at bounding box center [326, 255] width 25 height 25
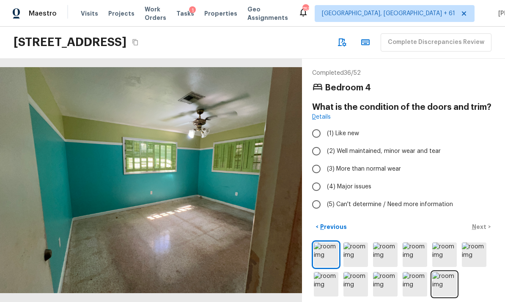
click at [357, 249] on img at bounding box center [355, 255] width 25 height 25
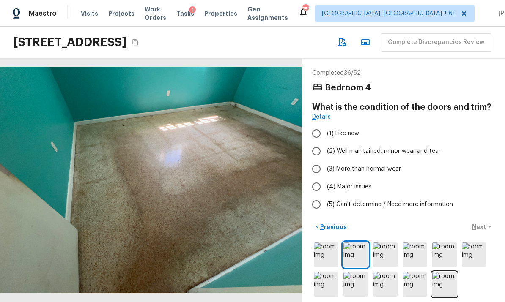
click at [393, 251] on img at bounding box center [385, 255] width 25 height 25
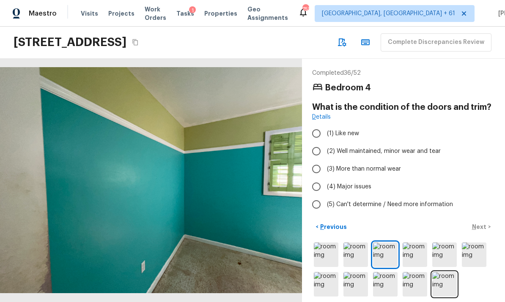
click at [413, 249] on img at bounding box center [414, 255] width 25 height 25
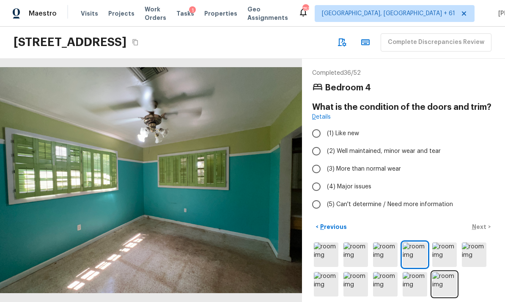
click at [447, 244] on img at bounding box center [444, 255] width 25 height 25
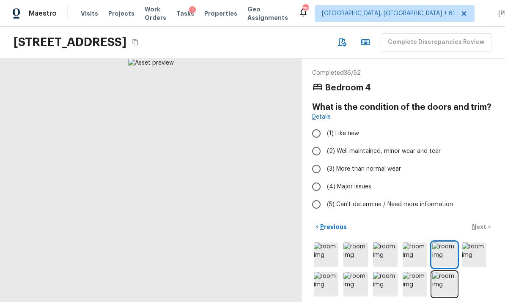
click at [468, 243] on img at bounding box center [473, 255] width 25 height 25
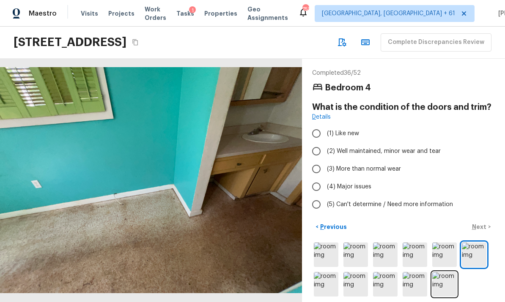
click at [475, 248] on img at bounding box center [473, 255] width 25 height 25
click at [325, 276] on img at bounding box center [326, 284] width 25 height 25
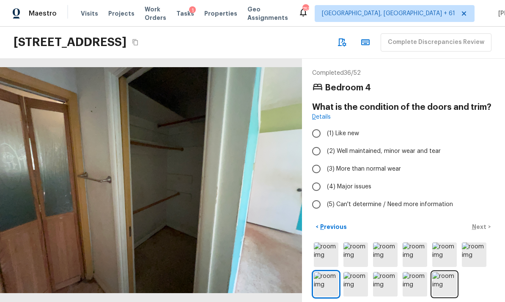
click at [360, 277] on img at bounding box center [355, 284] width 25 height 25
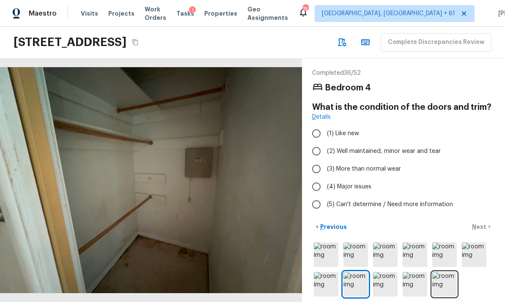
click at [386, 276] on img at bounding box center [385, 284] width 25 height 25
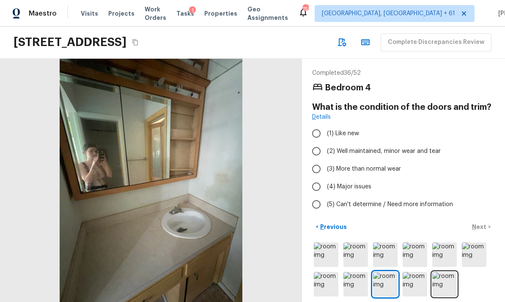
click at [421, 274] on img at bounding box center [414, 284] width 25 height 25
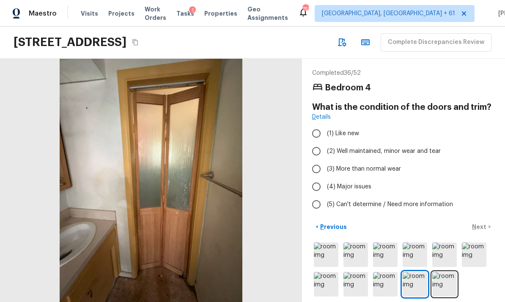
click at [449, 276] on img at bounding box center [444, 284] width 25 height 25
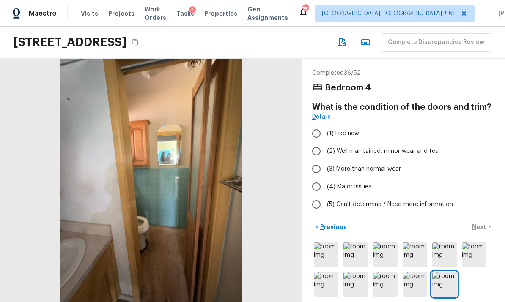
click at [358, 183] on span "(4) Major issues" at bounding box center [349, 187] width 44 height 8
click at [325, 178] on input "(4) Major issues" at bounding box center [316, 187] width 18 height 18
radio input "true"
click at [485, 223] on p "Next" at bounding box center [480, 227] width 16 height 8
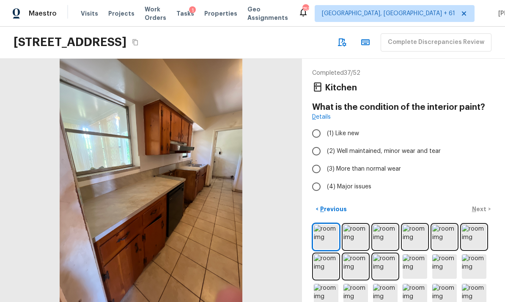
click at [357, 225] on img at bounding box center [355, 237] width 25 height 25
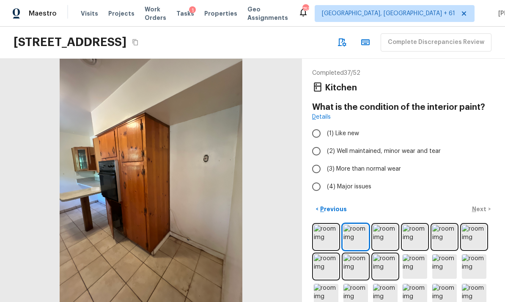
click at [326, 225] on img at bounding box center [326, 237] width 25 height 25
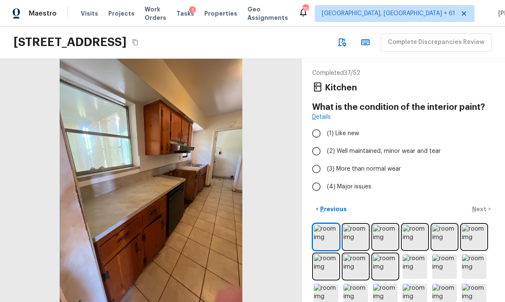
click at [357, 225] on img at bounding box center [355, 237] width 25 height 25
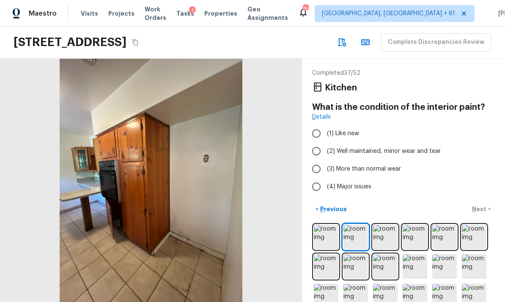
click at [385, 225] on img at bounding box center [385, 237] width 25 height 25
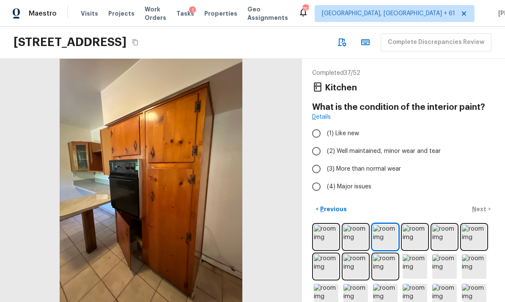
click at [417, 225] on img at bounding box center [414, 237] width 25 height 25
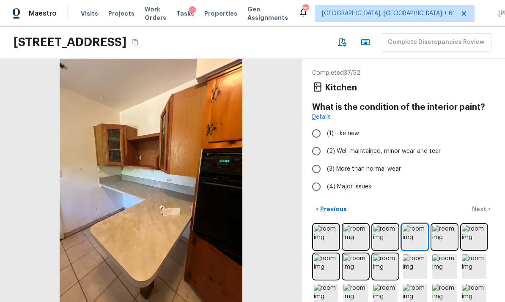
click at [445, 225] on img at bounding box center [444, 237] width 25 height 25
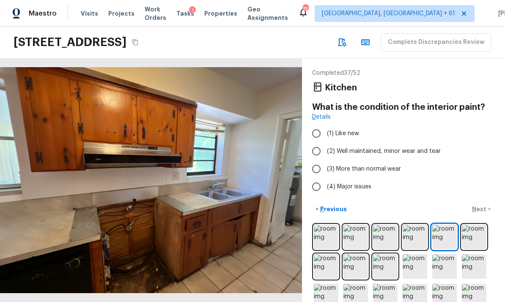
click at [481, 225] on img at bounding box center [473, 237] width 25 height 25
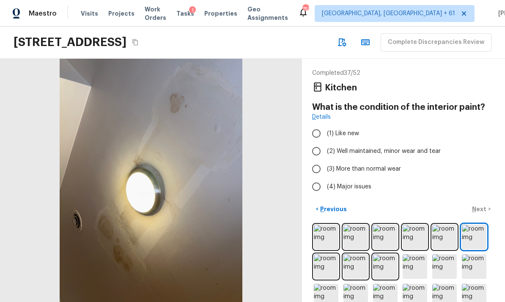
click at [319, 254] on img at bounding box center [326, 266] width 25 height 25
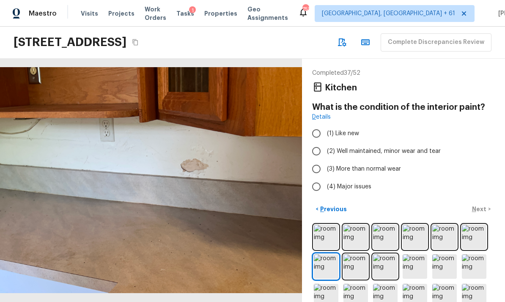
click at [353, 254] on img at bounding box center [355, 266] width 25 height 25
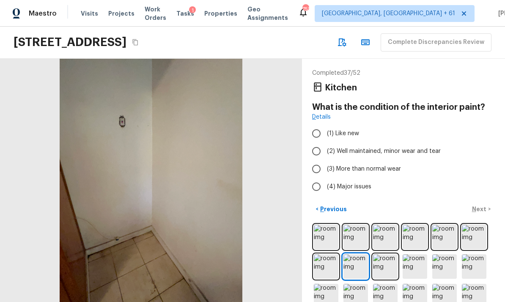
click at [388, 254] on img at bounding box center [385, 266] width 25 height 25
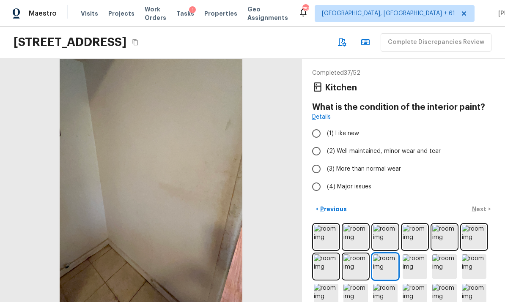
click at [417, 254] on img at bounding box center [414, 266] width 25 height 25
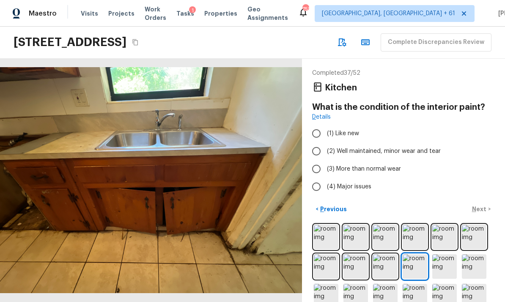
click at [418, 254] on img at bounding box center [414, 266] width 25 height 25
click at [447, 254] on img at bounding box center [444, 266] width 25 height 25
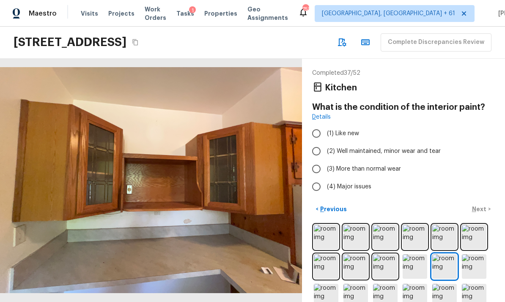
click at [477, 254] on img at bounding box center [473, 266] width 25 height 25
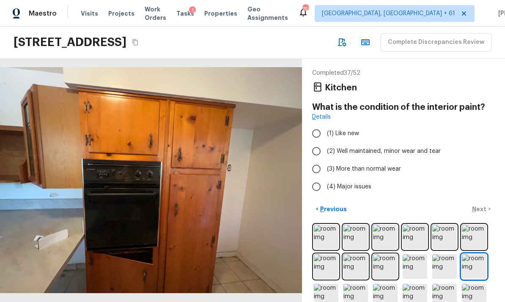
click at [324, 284] on img at bounding box center [326, 296] width 25 height 25
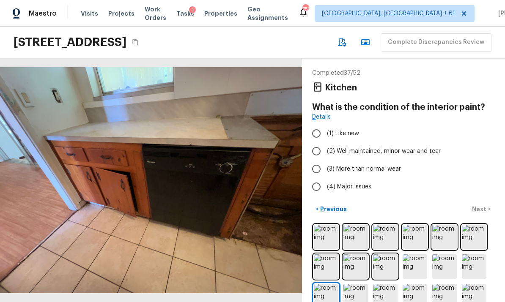
click at [352, 284] on img at bounding box center [355, 296] width 25 height 25
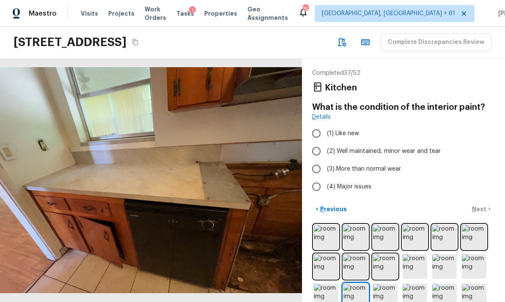
click at [385, 284] on img at bounding box center [385, 296] width 25 height 25
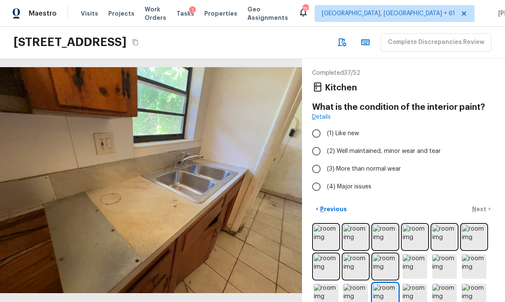
click at [410, 284] on img at bounding box center [414, 296] width 25 height 25
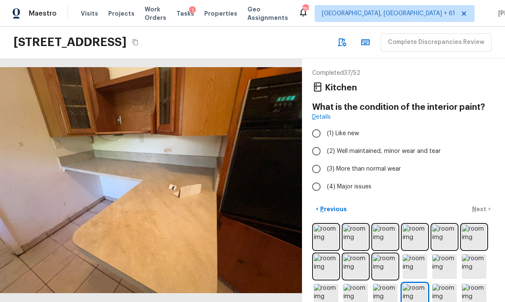
click at [441, 284] on img at bounding box center [444, 296] width 25 height 25
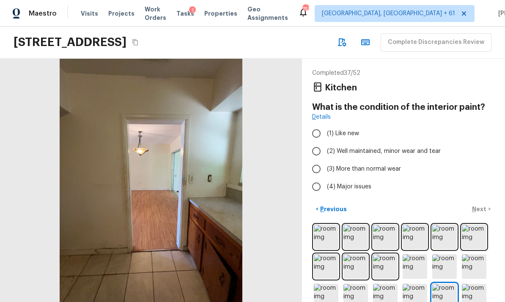
click at [475, 284] on img at bounding box center [473, 296] width 25 height 25
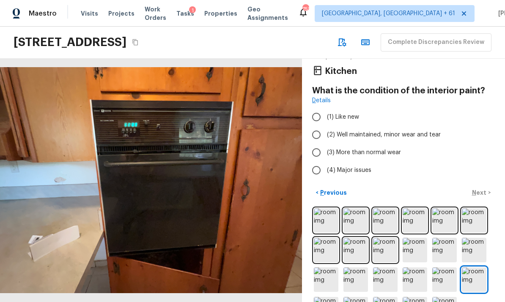
scroll to position [16, 0]
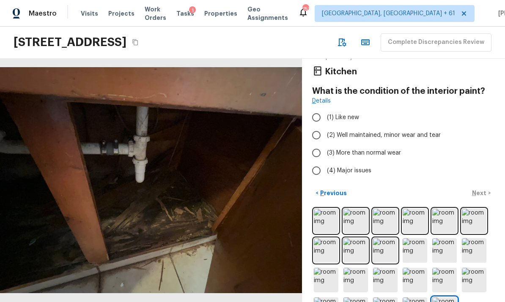
click at [359, 166] on span "(4) Major issues" at bounding box center [349, 170] width 44 height 8
click at [325, 162] on input "(4) Major issues" at bounding box center [316, 171] width 18 height 18
radio input "true"
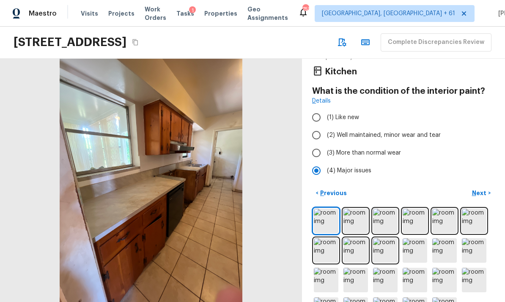
click at [483, 189] on p "Next" at bounding box center [480, 193] width 16 height 8
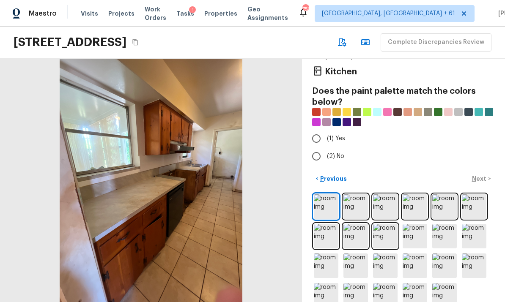
scroll to position [2, 0]
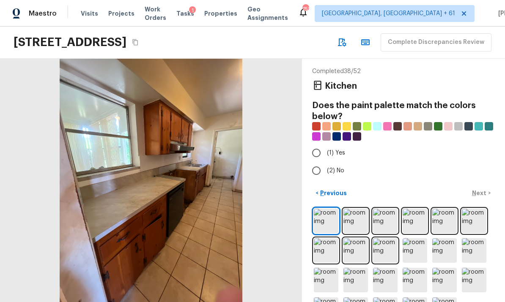
click at [338, 149] on span "(1) Yes" at bounding box center [336, 153] width 18 height 8
click at [325, 144] on input "(1) Yes" at bounding box center [316, 153] width 18 height 18
radio input "true"
click at [486, 189] on p "Next" at bounding box center [480, 193] width 16 height 8
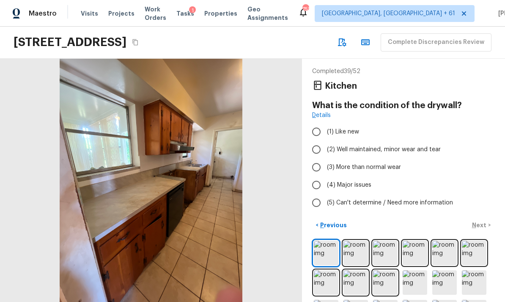
click at [357, 181] on span "(4) Major issues" at bounding box center [349, 185] width 44 height 8
click at [325, 176] on input "(4) Major issues" at bounding box center [316, 185] width 18 height 18
radio input "true"
click at [484, 221] on p "Next" at bounding box center [480, 225] width 16 height 8
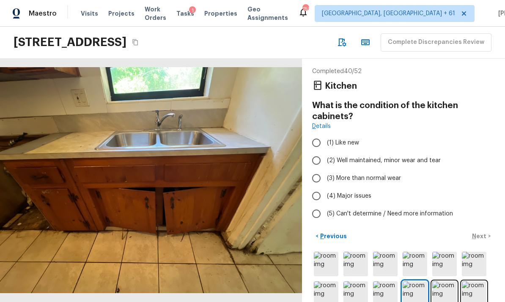
click at [352, 192] on span "(4) Major issues" at bounding box center [349, 196] width 44 height 8
click at [325, 187] on input "(4) Major issues" at bounding box center [316, 196] width 18 height 18
radio input "true"
click at [483, 232] on p "Next" at bounding box center [480, 236] width 16 height 8
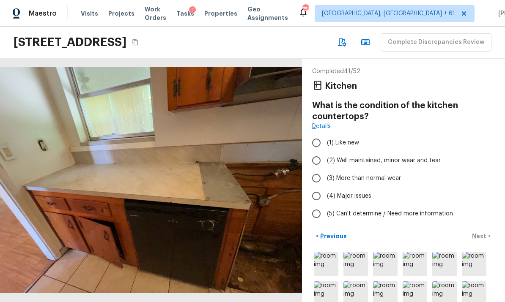
click at [353, 192] on span "(4) Major issues" at bounding box center [349, 196] width 44 height 8
click at [325, 187] on input "(4) Major issues" at bounding box center [316, 196] width 18 height 18
radio input "true"
click at [484, 232] on p "Next" at bounding box center [480, 236] width 16 height 8
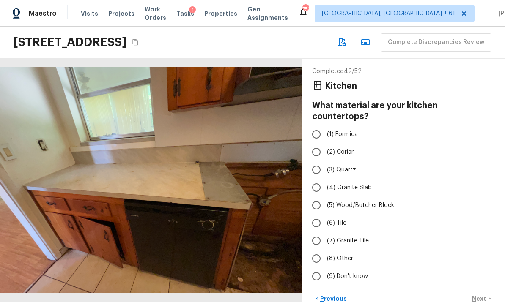
click at [349, 130] on span "(1) Formica" at bounding box center [342, 134] width 31 height 8
click at [325, 125] on input "(1) Formica" at bounding box center [316, 134] width 18 height 18
radio input "true"
click at [486, 295] on p "Next" at bounding box center [480, 299] width 16 height 8
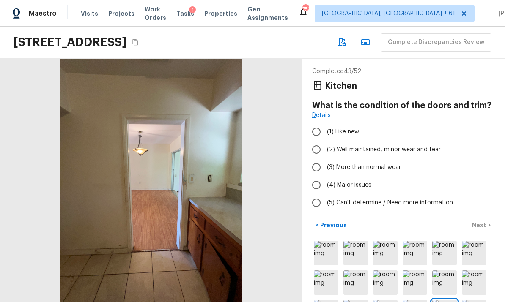
click at [357, 181] on span "(4) Major issues" at bounding box center [349, 185] width 44 height 8
click at [325, 176] on input "(4) Major issues" at bounding box center [316, 185] width 18 height 18
radio input "true"
click at [483, 221] on p "Next" at bounding box center [480, 225] width 16 height 8
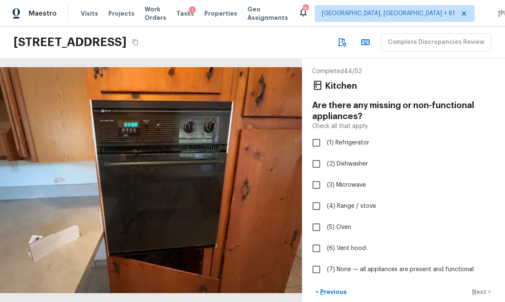
click at [350, 139] on span "(1) Refrigerator" at bounding box center [348, 143] width 42 height 8
click at [325, 134] on input "(1) Refrigerator" at bounding box center [316, 143] width 18 height 18
checkbox input "true"
click at [357, 202] on span "(4) Range / stove" at bounding box center [351, 206] width 49 height 8
click at [325, 197] on input "(4) Range / stove" at bounding box center [316, 206] width 18 height 18
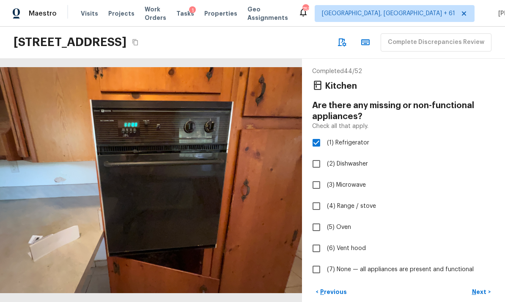
checkbox input "true"
click at [486, 288] on p "Next" at bounding box center [480, 292] width 16 height 8
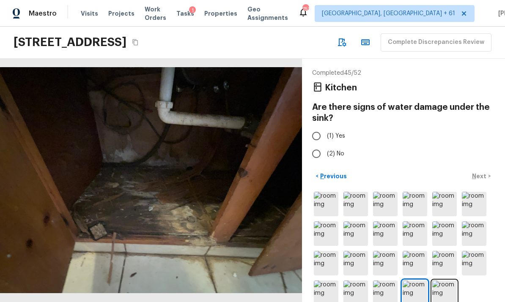
click at [338, 132] on span "(1) Yes" at bounding box center [336, 136] width 18 height 8
click at [325, 127] on input "(1) Yes" at bounding box center [316, 136] width 18 height 18
radio input "true"
click at [476, 172] on p "Next" at bounding box center [480, 176] width 16 height 8
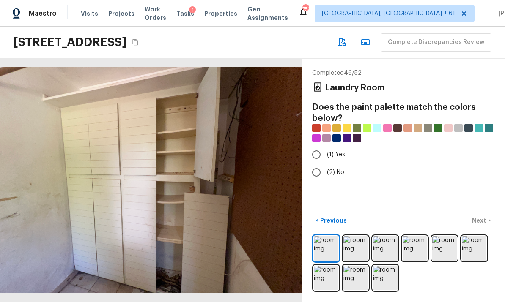
click at [338, 168] on span "(2) No" at bounding box center [335, 172] width 17 height 8
click at [325, 164] on input "(2) No" at bounding box center [316, 173] width 18 height 18
radio input "true"
click at [354, 250] on img at bounding box center [355, 248] width 25 height 25
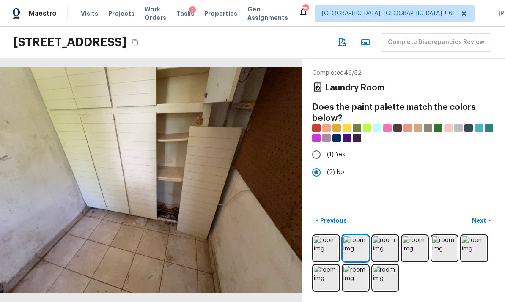
click at [384, 246] on img at bounding box center [385, 248] width 25 height 25
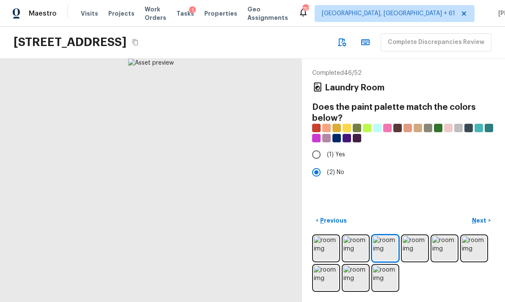
click at [415, 247] on img at bounding box center [414, 248] width 25 height 25
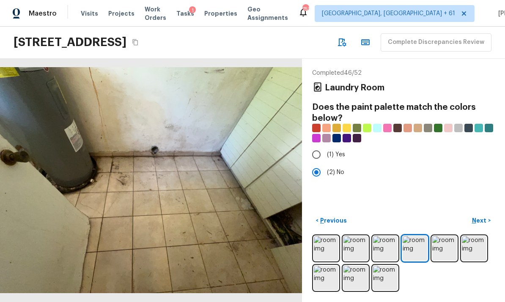
click at [447, 244] on img at bounding box center [444, 248] width 25 height 25
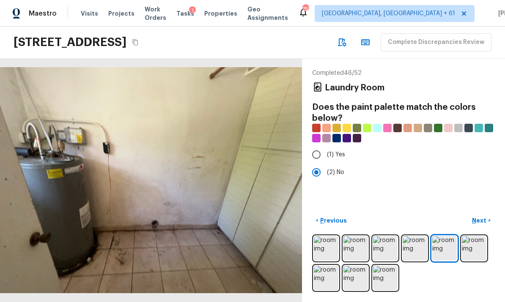
click at [469, 243] on img at bounding box center [473, 248] width 25 height 25
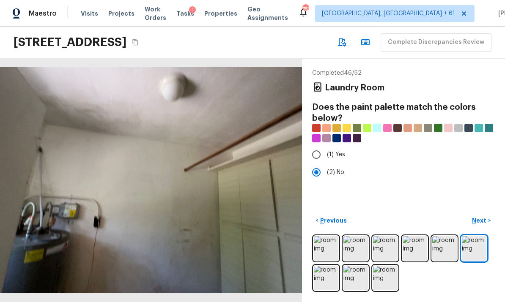
click at [322, 280] on img at bounding box center [326, 278] width 25 height 25
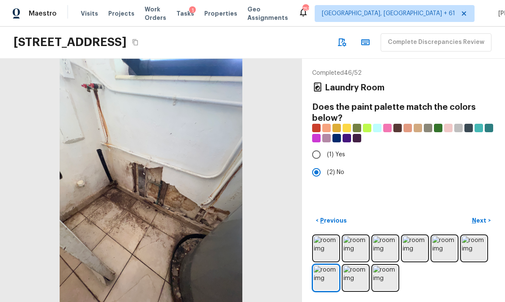
click at [361, 278] on img at bounding box center [355, 278] width 25 height 25
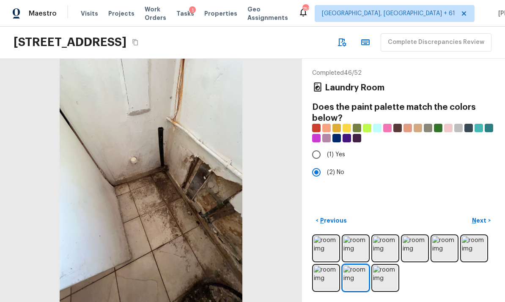
click at [387, 280] on img at bounding box center [385, 278] width 25 height 25
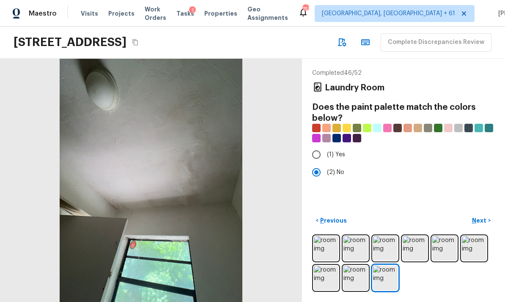
click at [384, 281] on img at bounding box center [385, 278] width 25 height 25
click at [364, 279] on img at bounding box center [355, 278] width 25 height 25
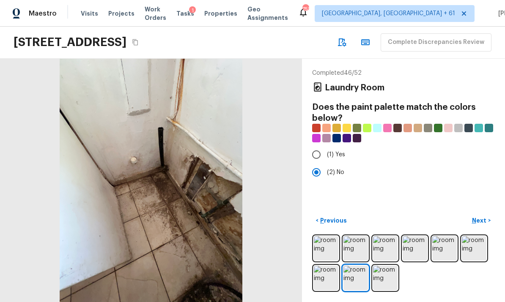
click at [389, 278] on img at bounding box center [385, 278] width 25 height 25
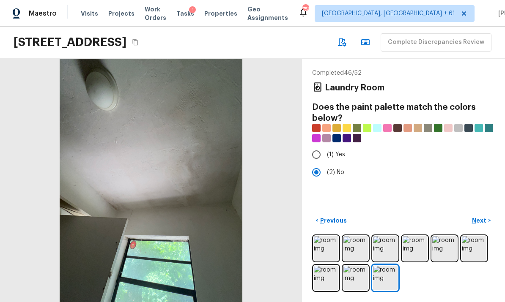
click at [486, 216] on button "Next >" at bounding box center [480, 221] width 27 height 14
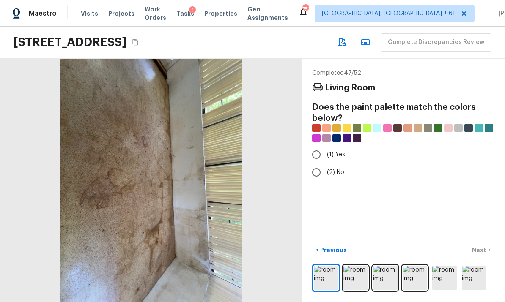
click at [317, 164] on input "(2) No" at bounding box center [316, 173] width 18 height 18
radio input "true"
click at [477, 247] on p "Next" at bounding box center [480, 250] width 16 height 8
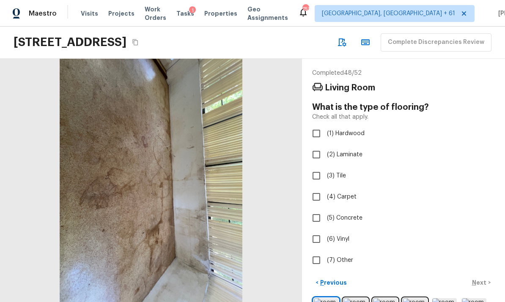
click at [339, 256] on span "(7) Other" at bounding box center [340, 260] width 26 height 8
click at [325, 251] on input "(7) Other" at bounding box center [316, 260] width 18 height 18
checkbox input "true"
click at [479, 276] on button "Next >" at bounding box center [480, 283] width 27 height 14
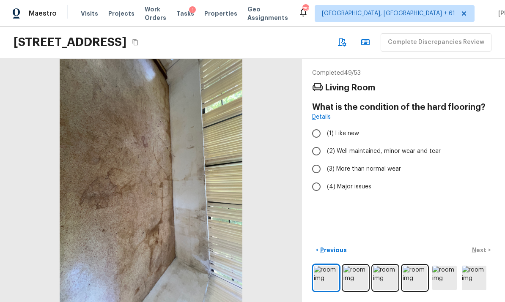
click at [352, 183] on span "(4) Major issues" at bounding box center [349, 187] width 44 height 8
click at [325, 178] on input "(4) Major issues" at bounding box center [316, 187] width 18 height 18
radio input "true"
click at [481, 248] on p "Next" at bounding box center [480, 250] width 16 height 8
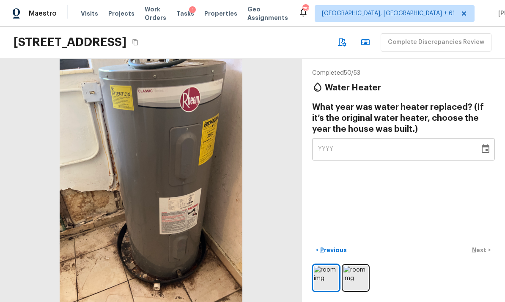
click at [362, 276] on img at bounding box center [355, 278] width 25 height 25
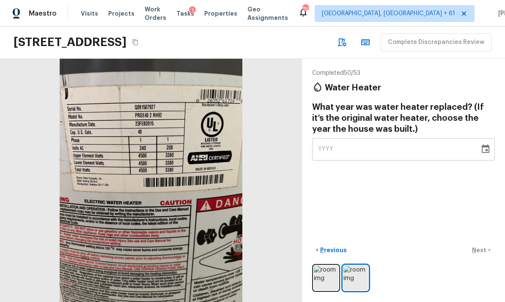
click at [488, 145] on icon "Choose date" at bounding box center [485, 149] width 8 height 8
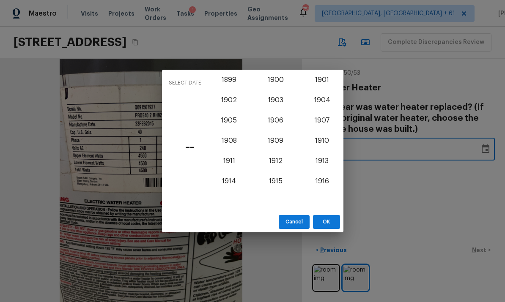
scroll to position [734, 0]
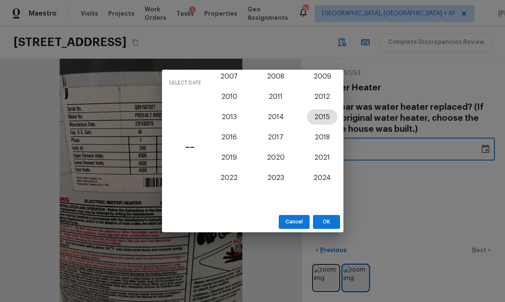
click at [328, 112] on button "2015" at bounding box center [322, 116] width 30 height 15
type input "2015"
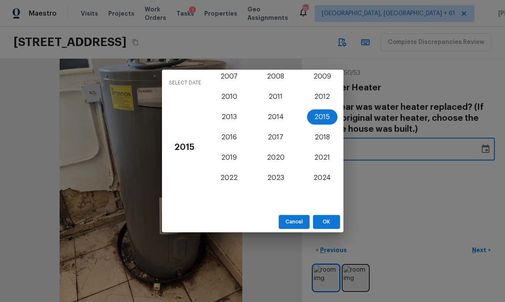
click at [328, 224] on button "OK" at bounding box center [326, 222] width 27 height 14
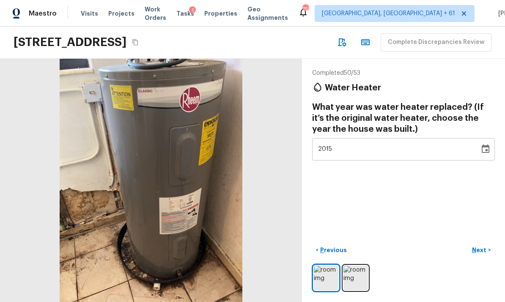
click at [483, 250] on p "Next" at bounding box center [480, 250] width 16 height 8
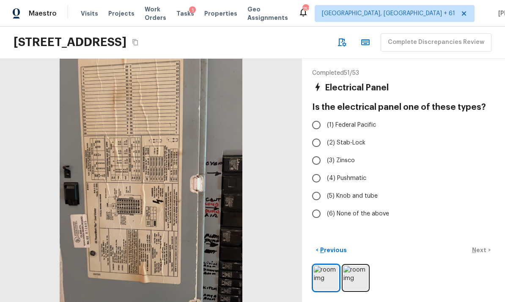
click at [358, 274] on img at bounding box center [355, 278] width 25 height 25
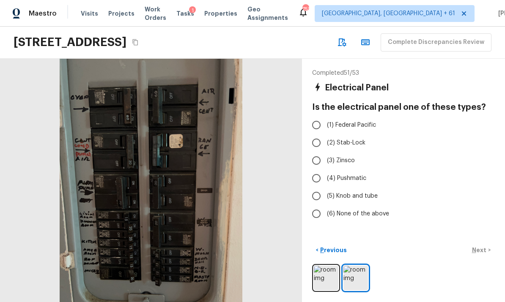
click at [326, 273] on img at bounding box center [326, 278] width 25 height 25
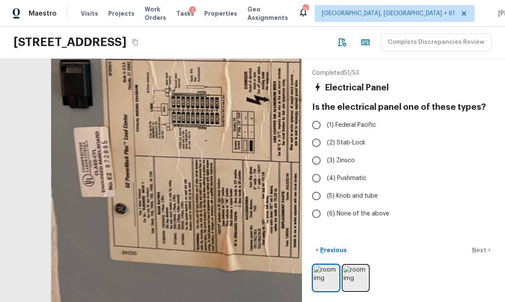
scroll to position [0, 0]
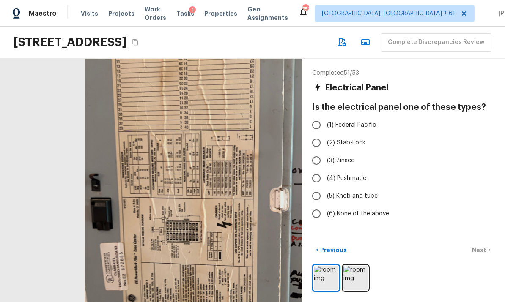
click at [366, 212] on span "(6) None of the above" at bounding box center [358, 214] width 62 height 8
click at [325, 212] on input "(6) None of the above" at bounding box center [316, 214] width 18 height 18
radio input "true"
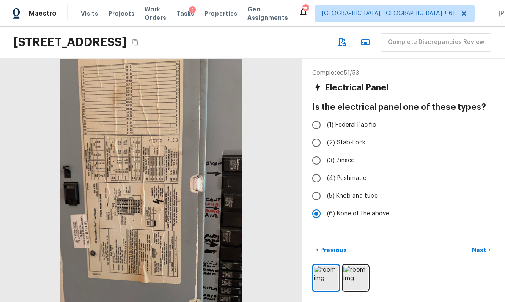
click at [479, 254] on p "Next" at bounding box center [480, 250] width 16 height 8
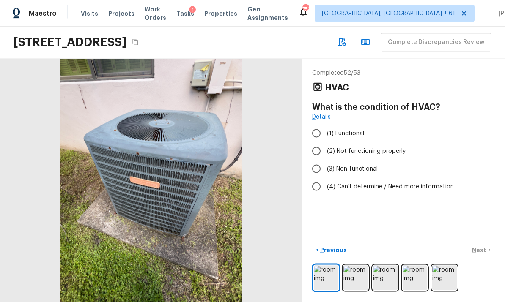
scroll to position [31, 0]
click at [325, 278] on img at bounding box center [326, 278] width 25 height 25
click at [355, 281] on img at bounding box center [355, 278] width 25 height 25
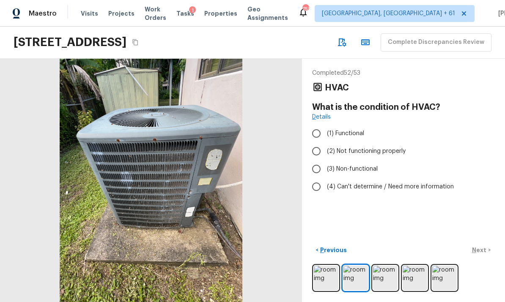
click at [385, 276] on img at bounding box center [385, 278] width 25 height 25
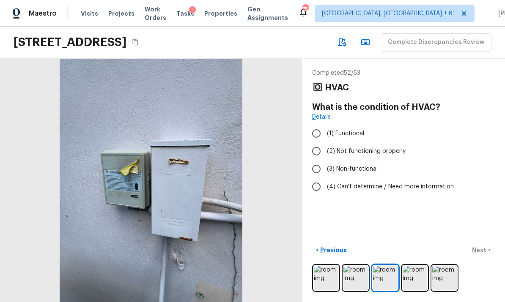
click at [410, 279] on img at bounding box center [414, 278] width 25 height 25
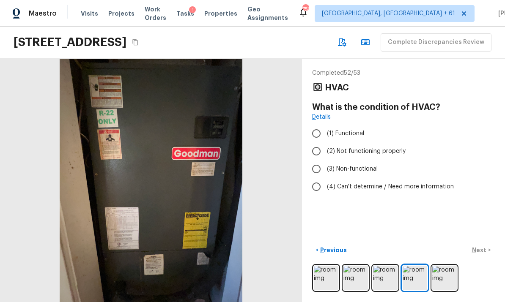
click at [435, 275] on img at bounding box center [444, 278] width 25 height 25
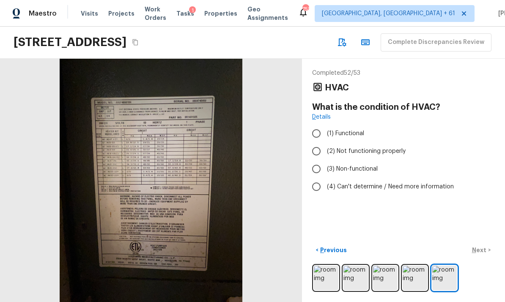
click at [338, 129] on span "(1) Functional" at bounding box center [345, 133] width 37 height 8
click at [325, 125] on input "(1) Functional" at bounding box center [316, 134] width 18 height 18
radio input "true"
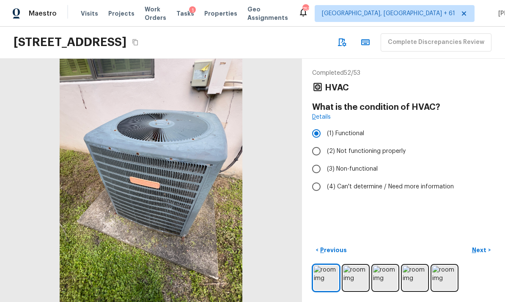
click at [484, 248] on p "Next" at bounding box center [480, 250] width 16 height 8
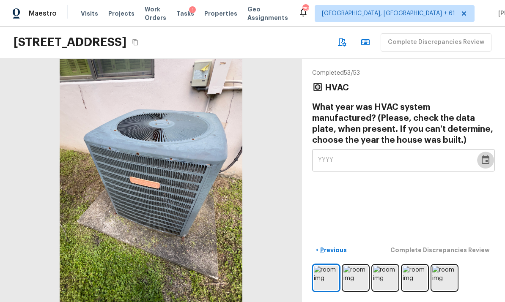
click at [488, 155] on icon "Choose date" at bounding box center [485, 160] width 10 height 10
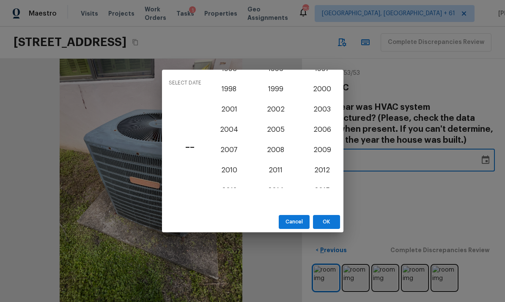
scroll to position [657, 0]
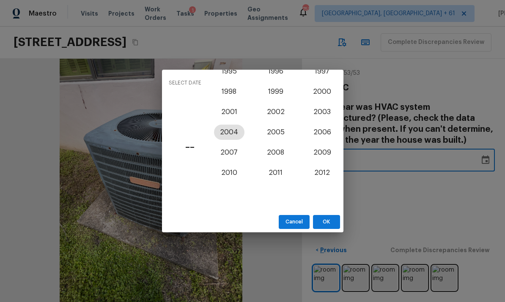
click at [230, 129] on button "2004" at bounding box center [229, 132] width 30 height 15
type input "2004"
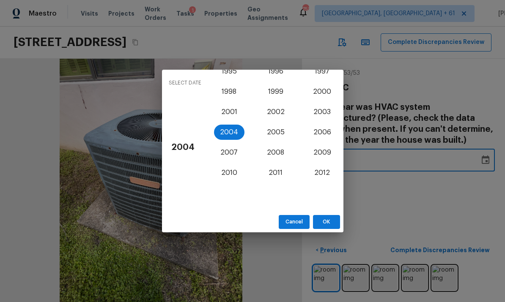
click at [330, 223] on button "OK" at bounding box center [326, 222] width 27 height 14
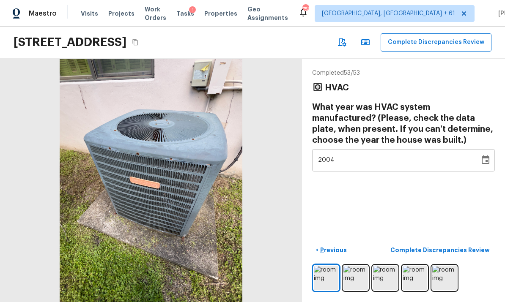
click at [457, 248] on p "Complete Discrepancies Review" at bounding box center [440, 250] width 101 height 8
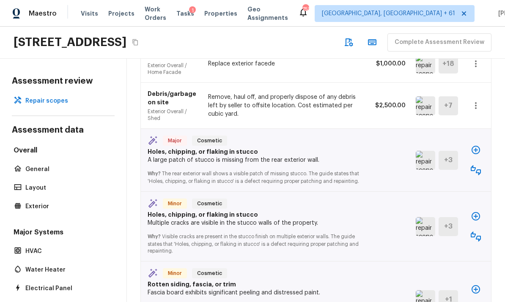
scroll to position [1086, 0]
click at [477, 165] on icon "button" at bounding box center [475, 170] width 10 height 10
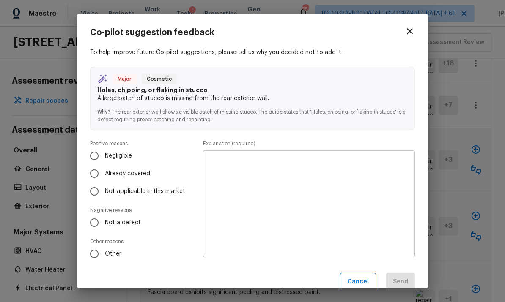
click at [96, 172] on input "Already covered" at bounding box center [94, 174] width 18 height 18
radio input "true"
click at [351, 169] on textarea at bounding box center [309, 204] width 200 height 93
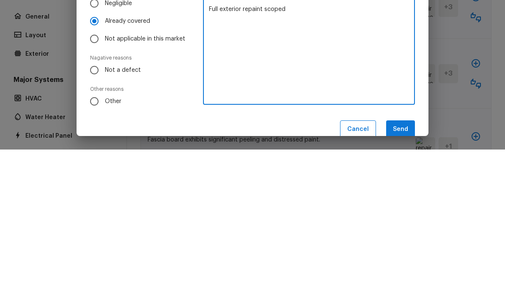
click at [250, 158] on textarea "Full exterior repaint scoped" at bounding box center [309, 204] width 200 height 93
click at [249, 158] on textarea "Full exterior repaint scoped" at bounding box center [309, 204] width 200 height 93
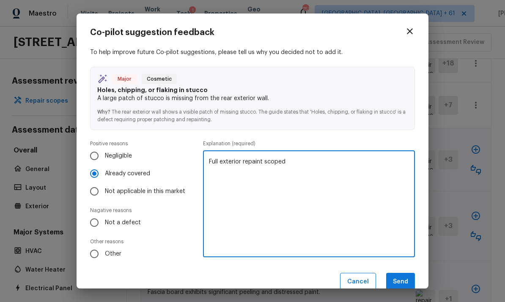
type textarea "Full exterior repaint scoped"
click at [402, 280] on button "Send" at bounding box center [400, 282] width 29 height 18
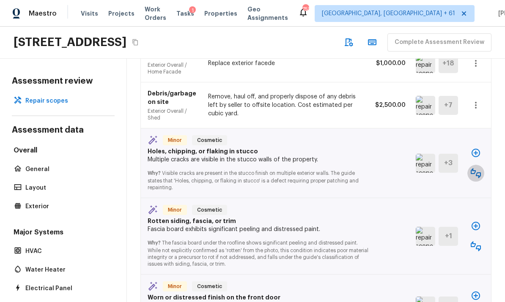
click at [477, 168] on icon "button" at bounding box center [475, 173] width 10 height 10
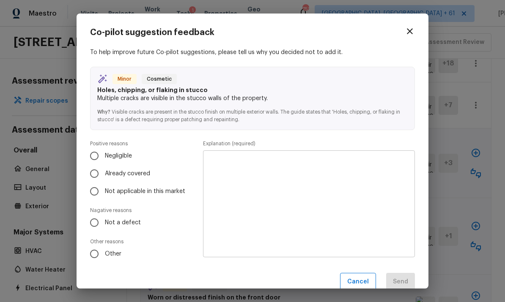
click at [92, 172] on input "Already covered" at bounding box center [94, 174] width 18 height 18
radio input "true"
click at [350, 163] on textarea at bounding box center [309, 204] width 200 height 93
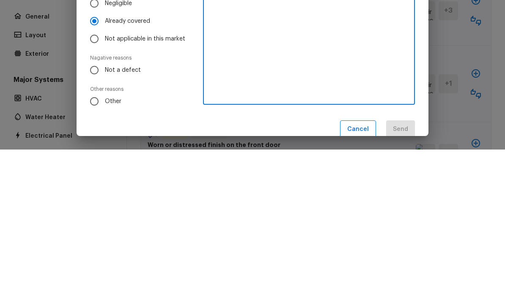
click at [356, 158] on textarea at bounding box center [309, 204] width 200 height 93
paste textarea "Full exterior repaint scoped"
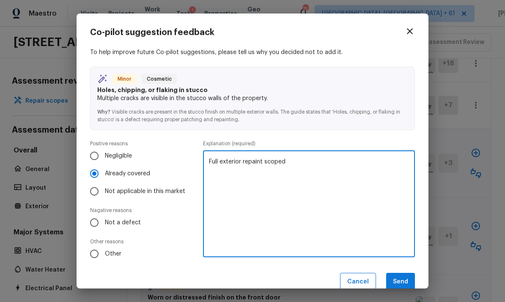
type textarea "Full exterior repaint scoped"
click at [409, 275] on button "Send" at bounding box center [400, 282] width 29 height 18
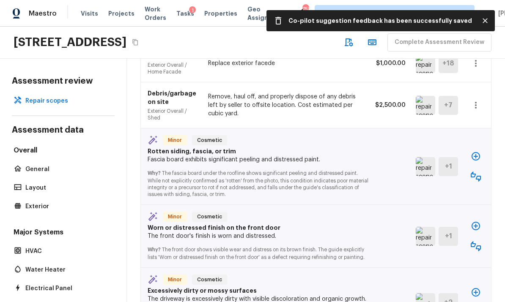
click at [481, 168] on button "button" at bounding box center [475, 176] width 17 height 17
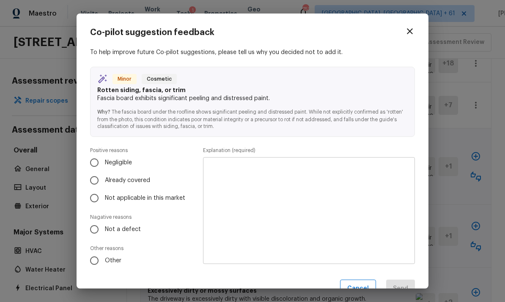
click at [95, 178] on input "Already covered" at bounding box center [94, 181] width 18 height 18
radio input "true"
click at [243, 170] on textarea at bounding box center [309, 210] width 200 height 93
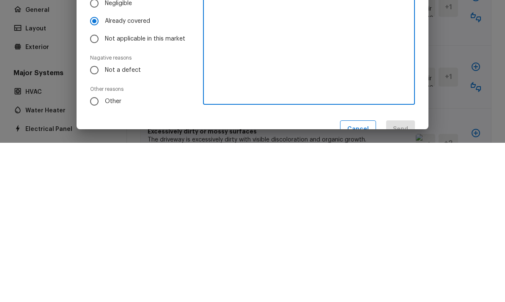
click at [230, 164] on textarea at bounding box center [309, 210] width 200 height 93
paste textarea "Full exterior repaint scoped"
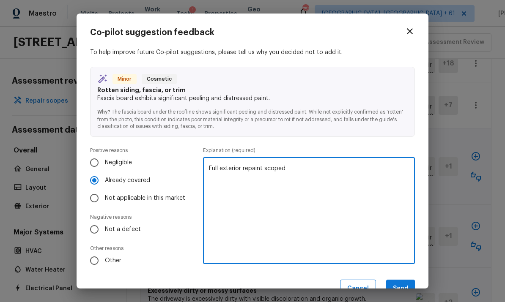
type textarea "Full exterior repaint scoped"
click at [402, 281] on button "Send" at bounding box center [400, 289] width 29 height 18
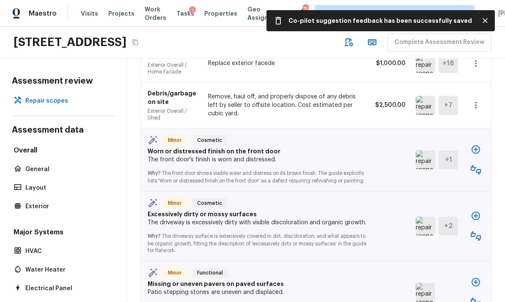
click at [474, 165] on icon "button" at bounding box center [475, 170] width 10 height 10
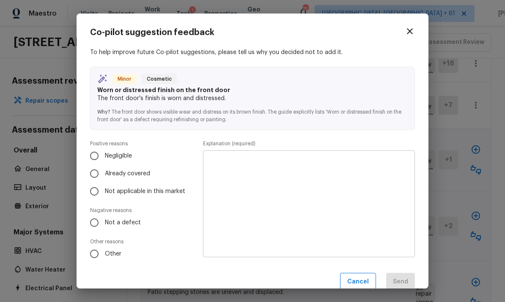
click at [356, 276] on button "Cancel" at bounding box center [358, 282] width 36 height 18
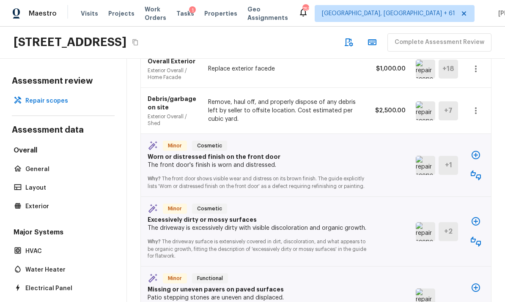
scroll to position [1100, 0]
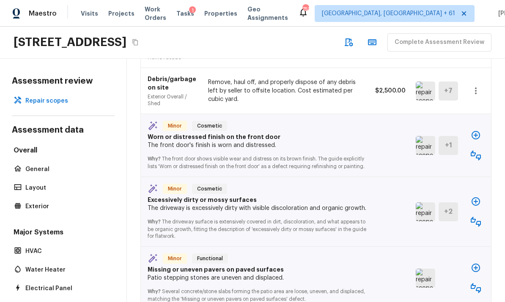
click at [478, 150] on icon "button" at bounding box center [475, 155] width 10 height 10
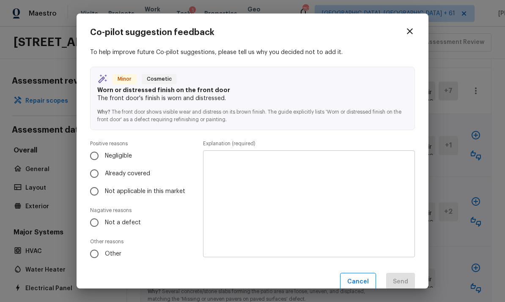
click at [97, 171] on input "Already covered" at bounding box center [94, 174] width 18 height 18
radio input "true"
click at [349, 170] on textarea at bounding box center [309, 204] width 200 height 93
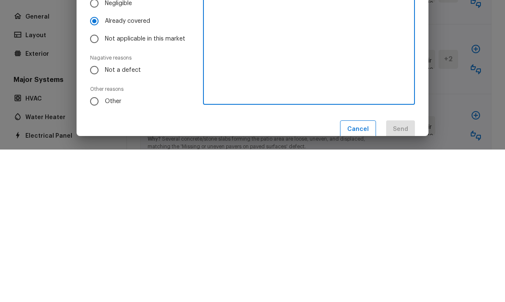
click at [320, 158] on textarea at bounding box center [309, 204] width 200 height 93
paste textarea "Full exterior repaint scoped"
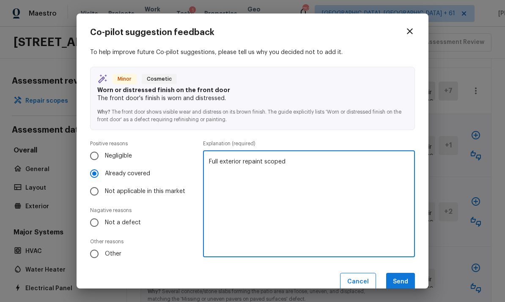
type textarea "Full exterior repaint scoped"
click at [401, 282] on button "Send" at bounding box center [400, 282] width 29 height 18
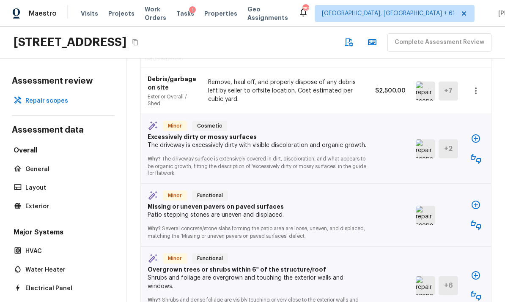
click at [480, 154] on icon "button" at bounding box center [475, 159] width 10 height 10
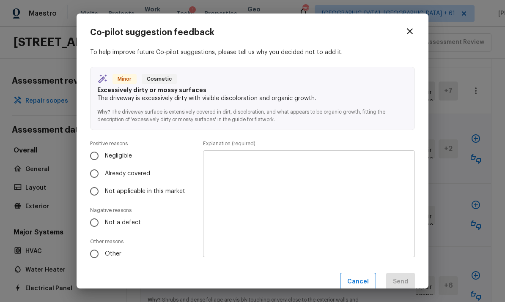
click at [92, 178] on input "Already covered" at bounding box center [94, 174] width 18 height 18
radio input "true"
click at [363, 183] on textarea at bounding box center [309, 204] width 200 height 93
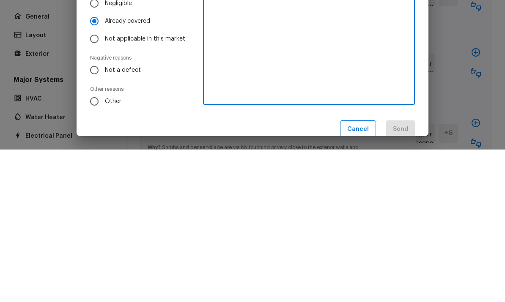
click at [241, 158] on textarea at bounding box center [309, 204] width 200 height 93
paste textarea "Full exterior repaint scoped"
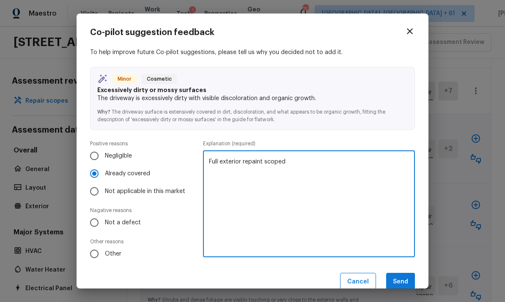
type textarea "Full exterior repaint scoped"
click at [406, 280] on button "Send" at bounding box center [400, 282] width 29 height 18
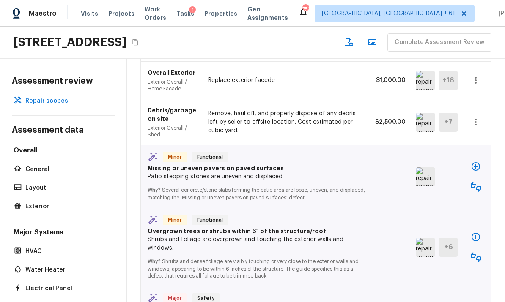
scroll to position [1069, 0]
click at [430, 167] on img at bounding box center [424, 176] width 19 height 19
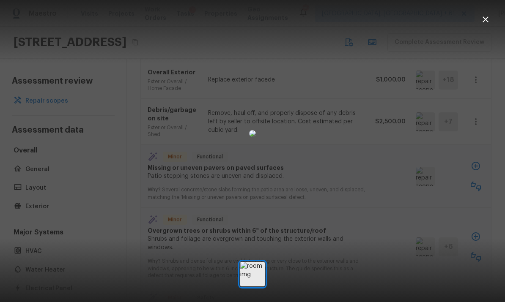
click at [486, 22] on icon "button" at bounding box center [485, 19] width 10 height 10
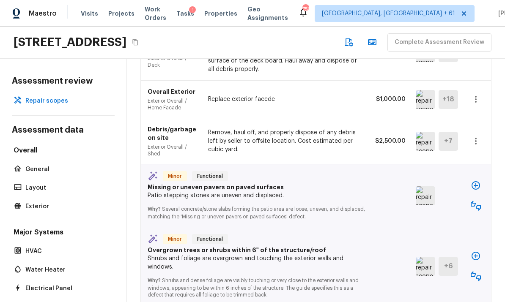
scroll to position [1049, 0]
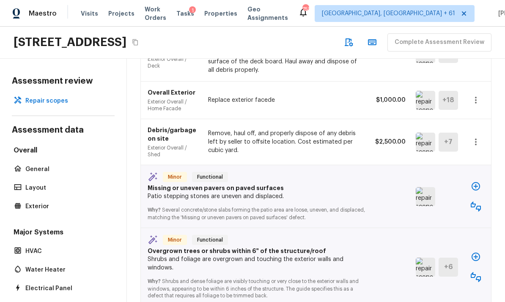
click at [475, 181] on icon "button" at bounding box center [475, 186] width 10 height 10
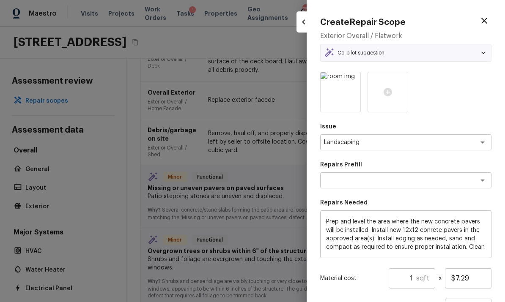
type textarea "Paver Installation"
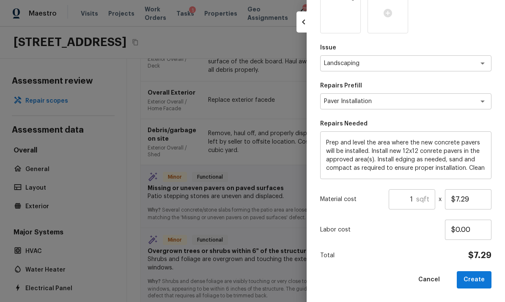
scroll to position [79, 0]
click at [415, 202] on input "1" at bounding box center [401, 200] width 27 height 20
click at [476, 280] on button "Create" at bounding box center [473, 280] width 35 height 17
type input "1"
type input "$0.00"
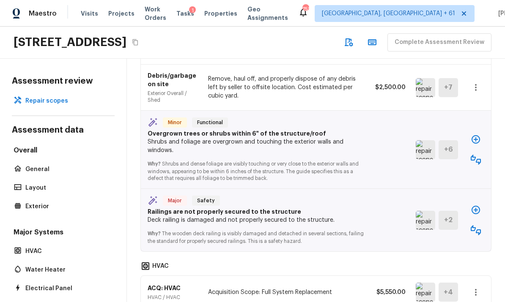
scroll to position [1105, 0]
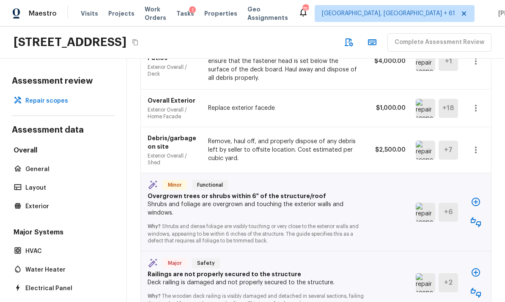
click at [479, 217] on icon "button" at bounding box center [475, 222] width 10 height 10
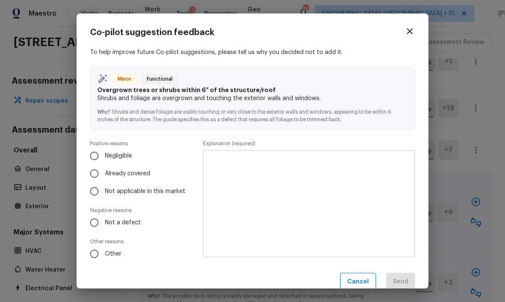
click at [95, 172] on input "Already covered" at bounding box center [94, 174] width 18 height 18
radio input "true"
click at [371, 175] on textarea at bounding box center [309, 204] width 200 height 93
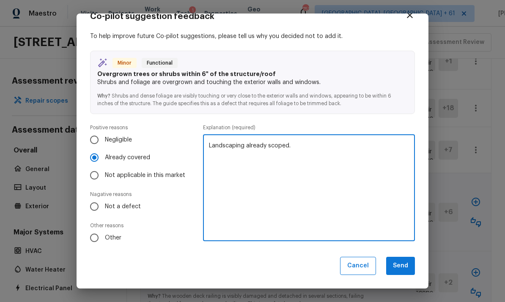
scroll to position [16, 0]
type textarea "Landscaping already scoped."
click at [405, 267] on button "Send" at bounding box center [400, 266] width 29 height 18
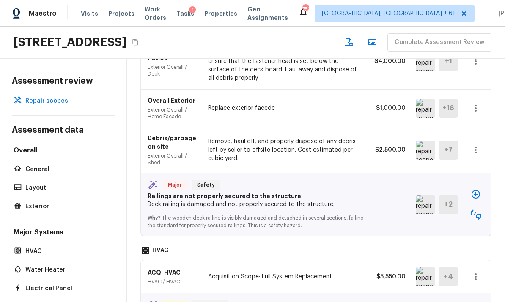
click at [430, 195] on img at bounding box center [424, 204] width 19 height 19
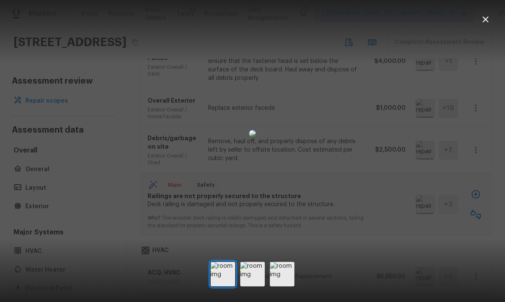
click at [487, 22] on icon "button" at bounding box center [485, 19] width 10 height 10
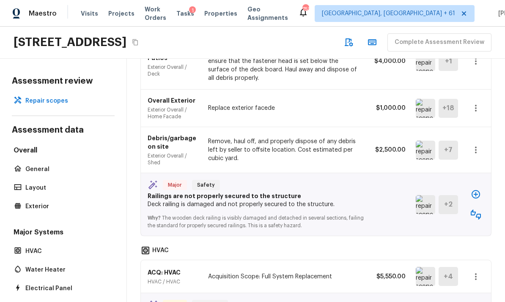
click at [475, 210] on icon "button" at bounding box center [475, 215] width 10 height 10
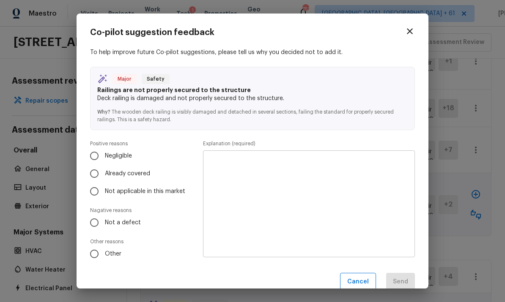
click at [94, 174] on input "Already covered" at bounding box center [94, 174] width 18 height 18
radio input "true"
click at [371, 181] on textarea at bounding box center [309, 204] width 200 height 93
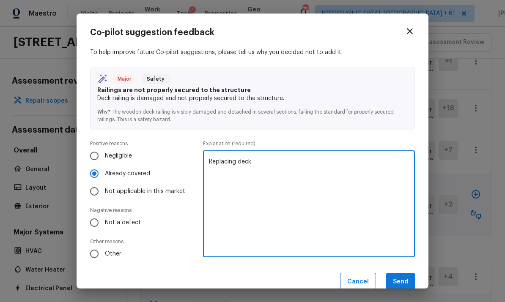
type textarea "Replacing deck."
click at [405, 277] on button "Send" at bounding box center [400, 282] width 29 height 18
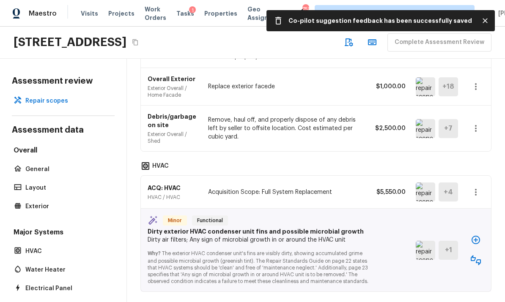
scroll to position [1164, 0]
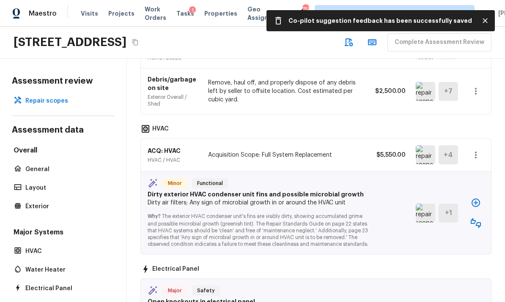
click at [476, 218] on icon "button" at bounding box center [475, 223] width 10 height 10
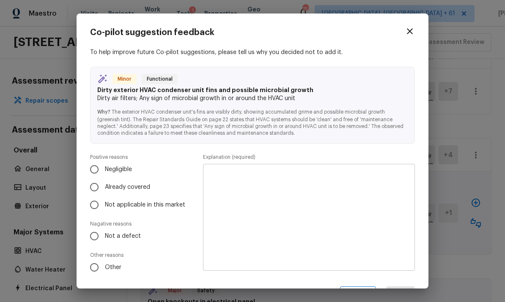
click at [97, 186] on input "Already covered" at bounding box center [94, 187] width 18 height 18
radio input "true"
click at [369, 191] on textarea at bounding box center [309, 217] width 200 height 93
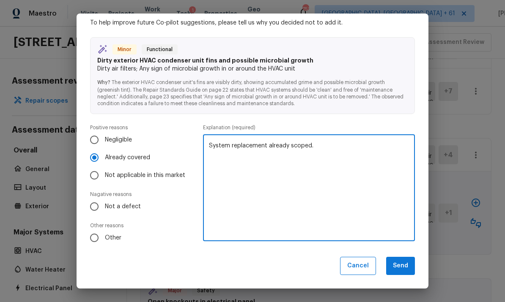
scroll to position [29, 0]
type textarea "System replacement already scoped."
click at [404, 268] on button "Send" at bounding box center [400, 266] width 29 height 18
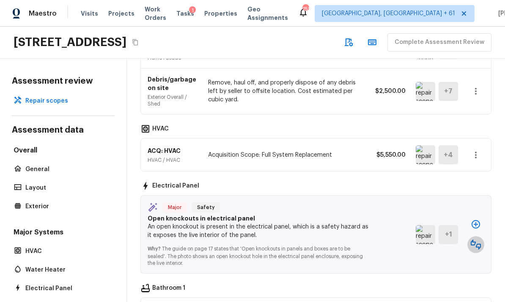
click at [475, 240] on icon "button" at bounding box center [475, 245] width 10 height 10
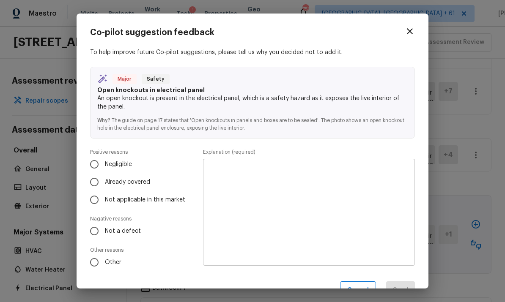
click at [95, 229] on input "Not a defect" at bounding box center [94, 231] width 18 height 18
radio input "true"
click at [365, 193] on textarea at bounding box center [309, 212] width 200 height 93
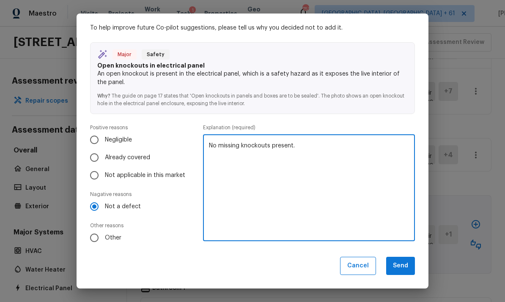
scroll to position [24, 0]
type textarea "No missing knockouts present."
click at [406, 268] on button "Send" at bounding box center [400, 266] width 29 height 18
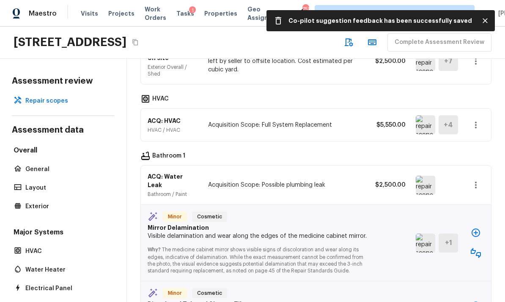
scroll to position [1246, 0]
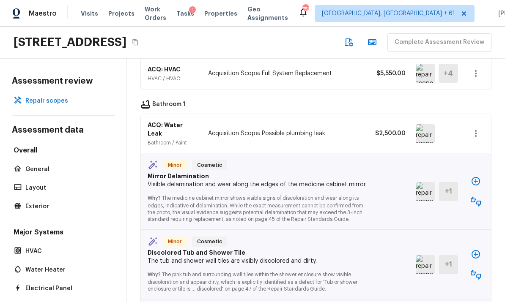
click at [476, 176] on icon "button" at bounding box center [475, 181] width 10 height 10
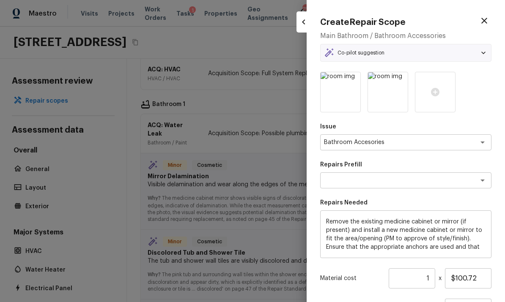
type textarea "Install Medicine Cabinet"
click at [486, 24] on icon "button" at bounding box center [484, 21] width 10 height 10
type input "$0.00"
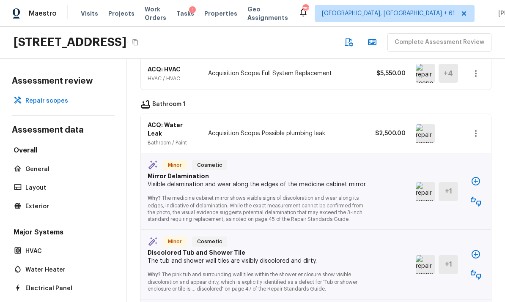
click at [476, 196] on icon "button" at bounding box center [475, 201] width 10 height 10
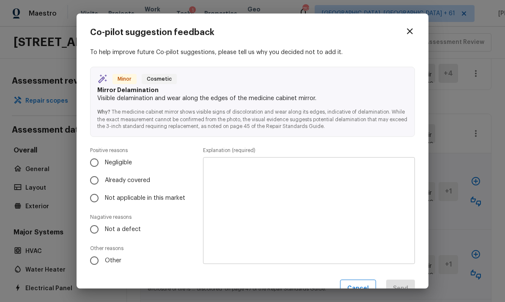
click at [95, 183] on input "Already covered" at bounding box center [94, 181] width 18 height 18
radio input "true"
click at [361, 192] on textarea at bounding box center [309, 210] width 200 height 93
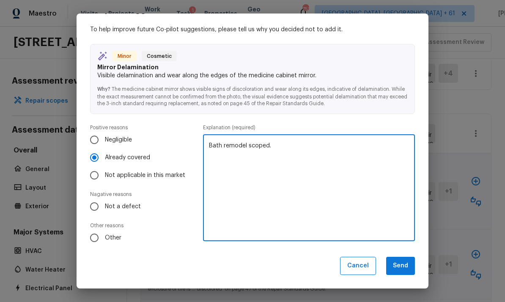
scroll to position [22, 0]
type textarea "Bath remodel scoped."
click at [406, 266] on button "Send" at bounding box center [400, 266] width 29 height 18
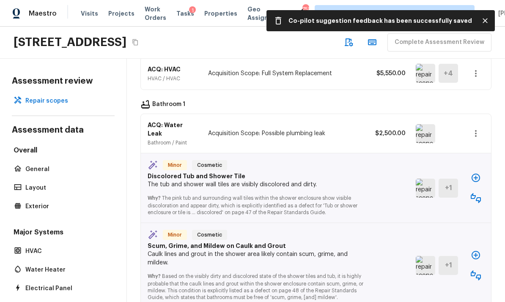
click at [478, 193] on icon "button" at bounding box center [475, 198] width 10 height 10
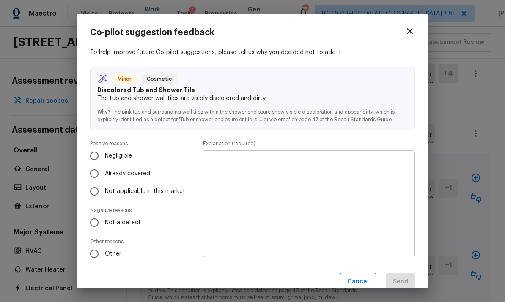
click at [98, 174] on input "Already covered" at bounding box center [94, 174] width 18 height 18
radio input "true"
click at [364, 184] on textarea at bounding box center [309, 204] width 200 height 93
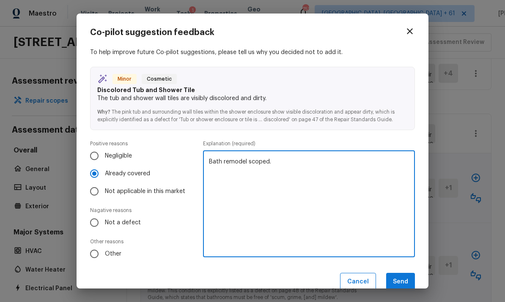
type textarea "Bath remodel scoped."
click at [404, 282] on button "Send" at bounding box center [400, 282] width 29 height 18
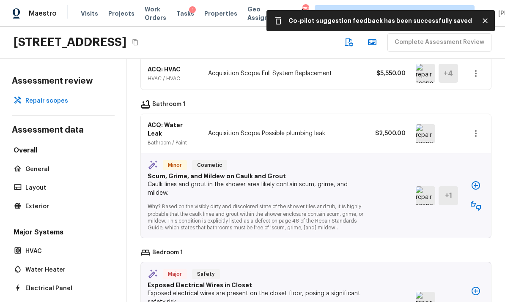
click at [478, 201] on icon "button" at bounding box center [475, 206] width 10 height 10
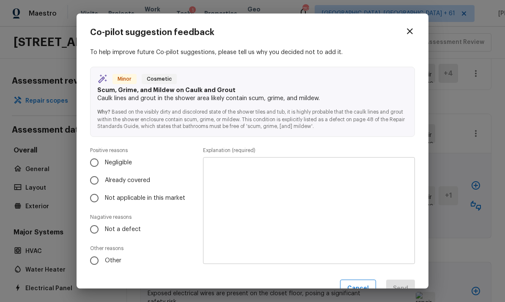
click at [104, 175] on label "Already covered" at bounding box center [137, 181] width 104 height 18
click at [103, 175] on input "Already covered" at bounding box center [94, 181] width 18 height 18
radio input "true"
click at [375, 183] on textarea at bounding box center [309, 210] width 200 height 93
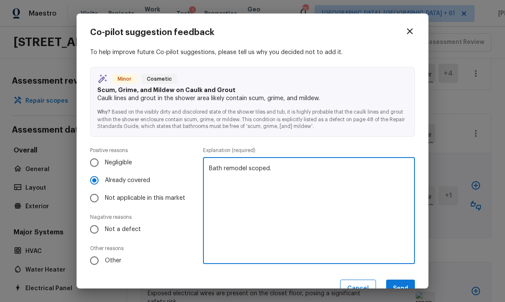
type textarea "Bath remodel scoped."
click at [405, 286] on button "Send" at bounding box center [400, 289] width 29 height 18
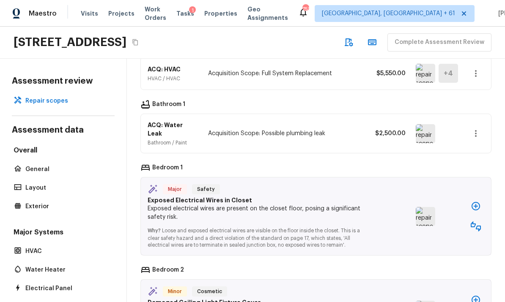
click at [430, 207] on img at bounding box center [424, 216] width 19 height 19
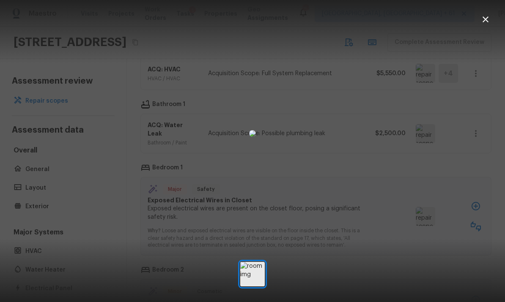
click at [488, 21] on icon "button" at bounding box center [485, 19] width 10 height 10
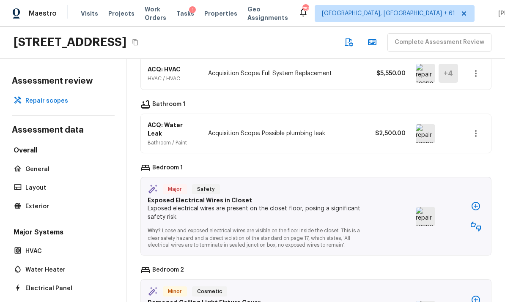
click at [477, 221] on icon "button" at bounding box center [475, 226] width 10 height 10
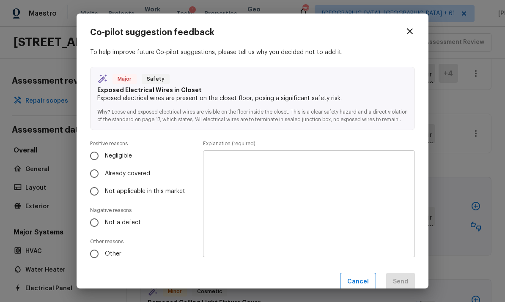
click at [96, 232] on input "Not a defect" at bounding box center [94, 223] width 18 height 18
radio input "true"
click at [364, 188] on textarea at bounding box center [309, 204] width 200 height 93
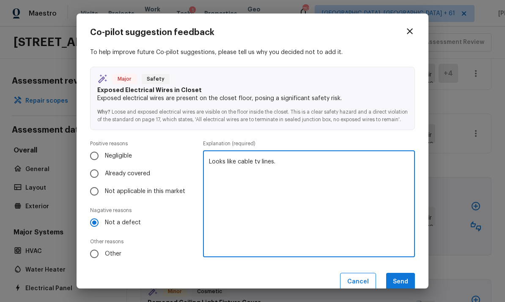
type textarea "Looks like cable tv lines."
click at [405, 282] on button "Send" at bounding box center [400, 282] width 29 height 18
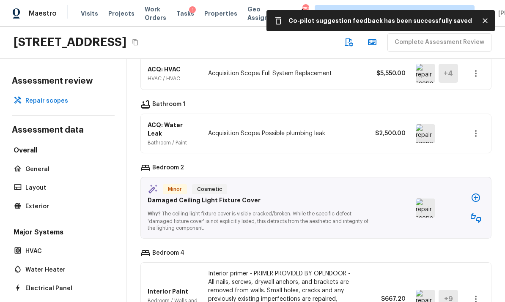
click at [476, 189] on button "button" at bounding box center [475, 197] width 17 height 17
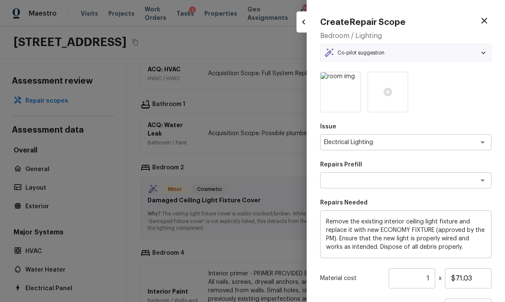
type textarea "Remove & Replace Interior Ceiling Light Fixture (economy)"
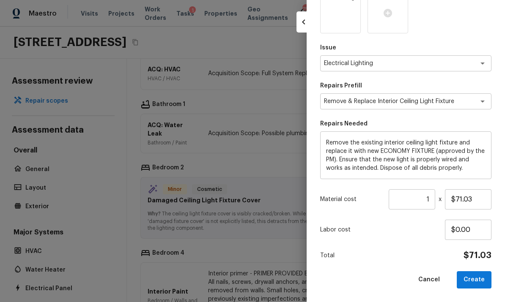
scroll to position [79, 0]
click at [476, 281] on button "Create" at bounding box center [473, 280] width 35 height 17
type input "$0.00"
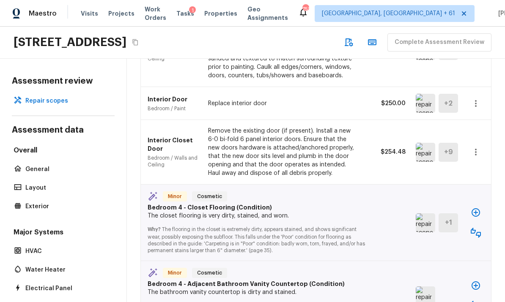
scroll to position [1480, 0]
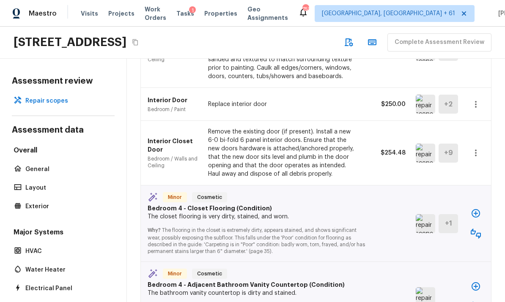
click at [426, 214] on img at bounding box center [424, 223] width 19 height 19
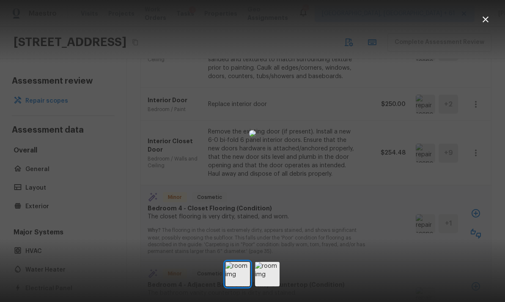
click at [486, 22] on icon "button" at bounding box center [485, 19] width 10 height 10
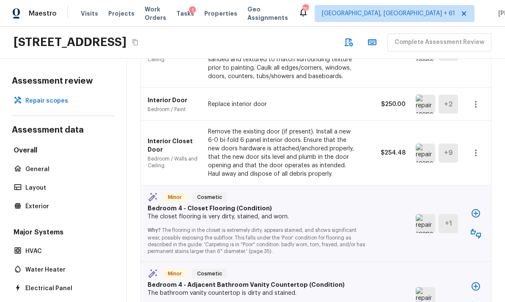
click at [478, 229] on icon "button" at bounding box center [475, 234] width 10 height 10
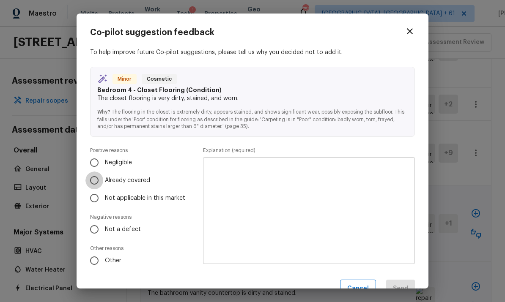
click at [99, 175] on input "Already covered" at bounding box center [94, 181] width 18 height 18
radio input "true"
click at [370, 190] on textarea at bounding box center [309, 210] width 200 height 93
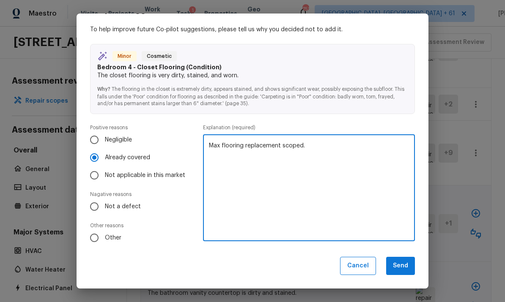
scroll to position [22, 0]
type textarea "Max flooring replacement scoped."
click at [401, 264] on button "Send" at bounding box center [400, 266] width 29 height 18
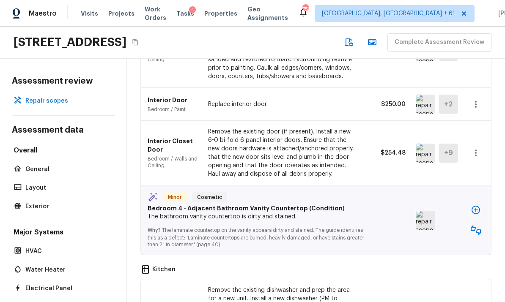
click at [428, 211] on img at bounding box center [424, 220] width 19 height 19
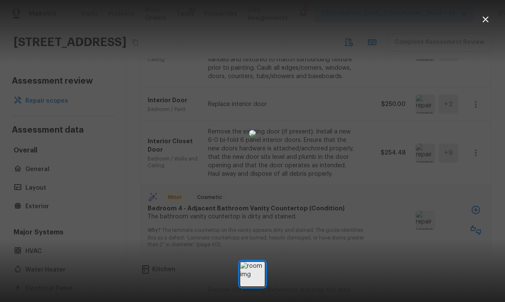
click at [488, 19] on icon "button" at bounding box center [485, 19] width 10 height 10
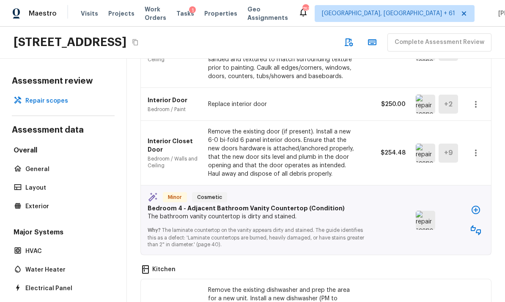
click at [478, 205] on icon "button" at bounding box center [475, 210] width 10 height 10
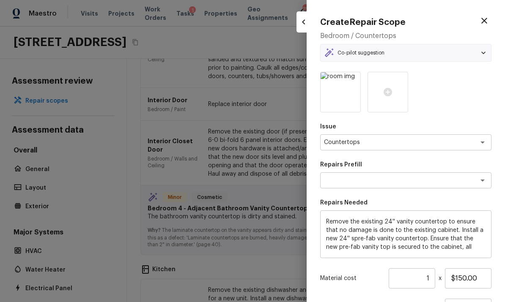
type textarea "Pre-fab Vanity Top (24'')"
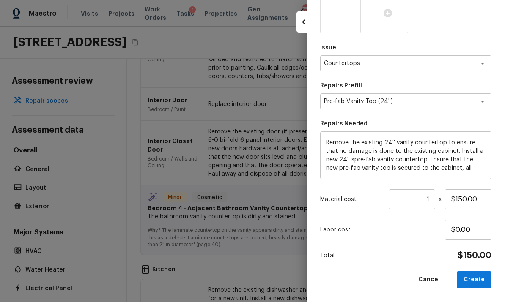
scroll to position [79, 0]
click at [474, 281] on button "Create" at bounding box center [473, 280] width 35 height 17
type input "$0.00"
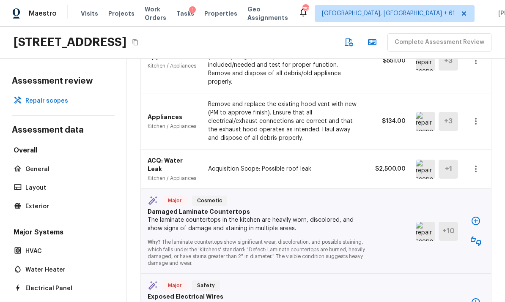
scroll to position [1839, 0]
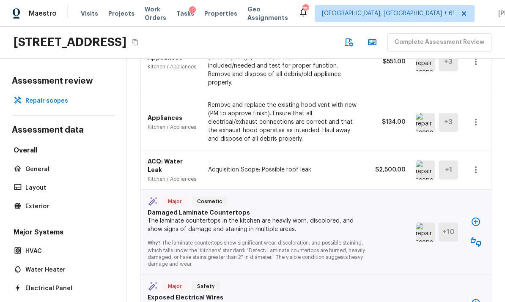
click at [476, 237] on icon "button" at bounding box center [475, 242] width 10 height 10
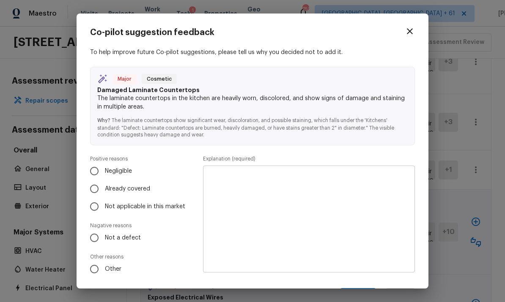
click at [94, 186] on input "Already covered" at bounding box center [94, 189] width 18 height 18
radio input "true"
click at [373, 191] on textarea at bounding box center [309, 219] width 200 height 93
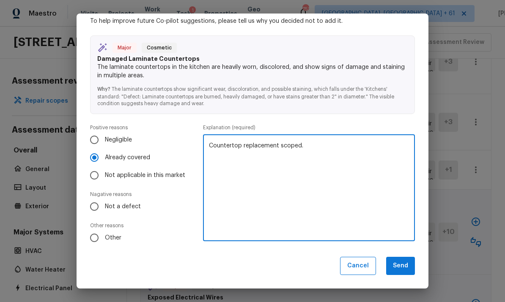
scroll to position [31, 0]
type textarea "Countertop replacement scoped."
click at [401, 264] on button "Send" at bounding box center [400, 266] width 29 height 18
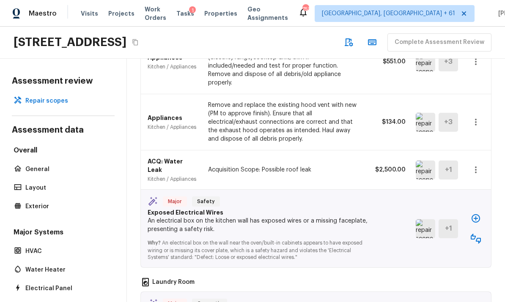
click at [426, 219] on img at bounding box center [424, 228] width 19 height 19
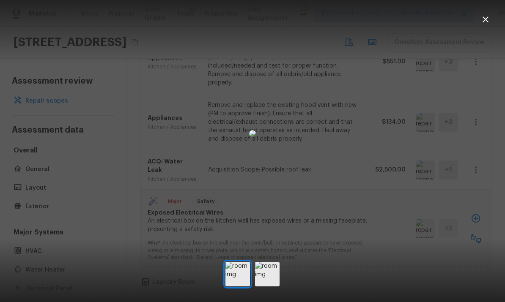
click at [488, 18] on icon "button" at bounding box center [485, 19] width 10 height 10
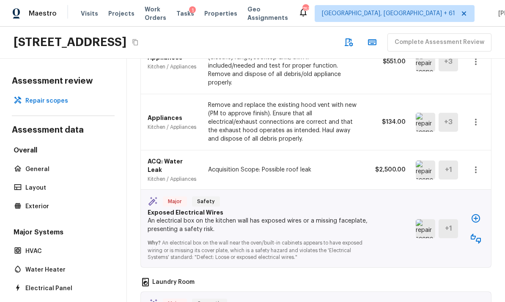
click at [475, 214] on icon "button" at bounding box center [475, 218] width 8 height 8
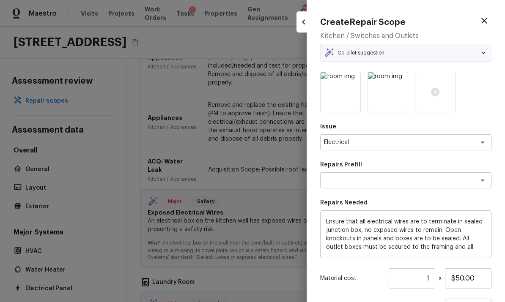
type textarea "Terminate/Conceal Wiring"
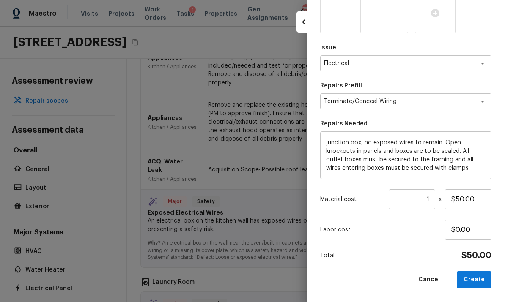
scroll to position [79, 0]
click at [479, 276] on button "Create" at bounding box center [473, 280] width 35 height 17
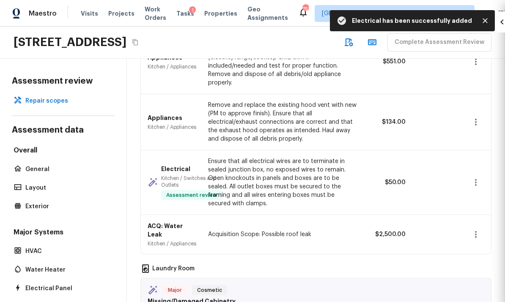
type input "$0.00"
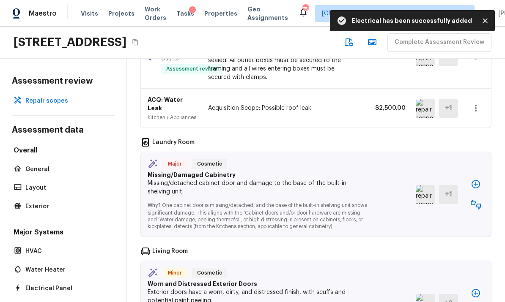
scroll to position [1958, 0]
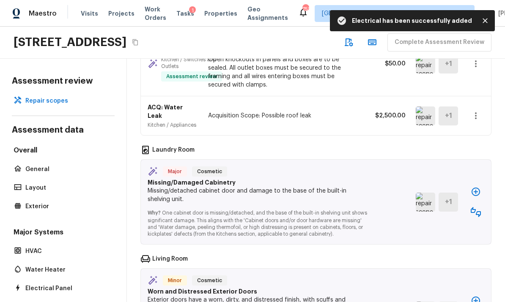
click at [420, 193] on img at bounding box center [424, 202] width 19 height 19
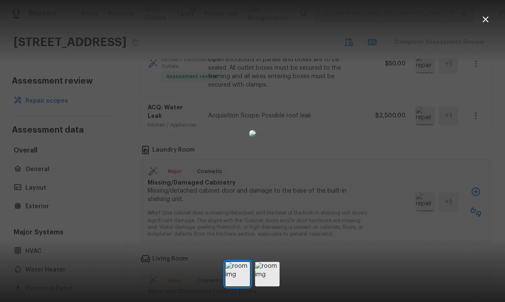
click at [485, 21] on icon "button" at bounding box center [485, 19] width 10 height 10
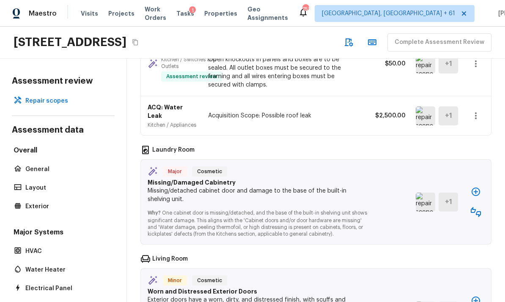
click at [474, 188] on icon "button" at bounding box center [475, 192] width 8 height 8
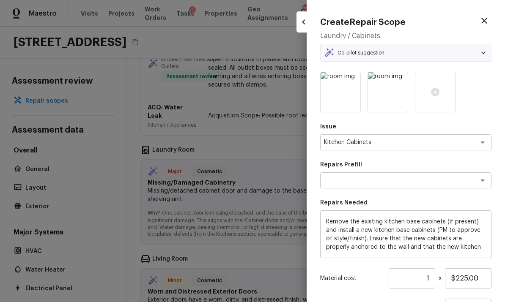
type textarea "Base Cabinet (economy)"
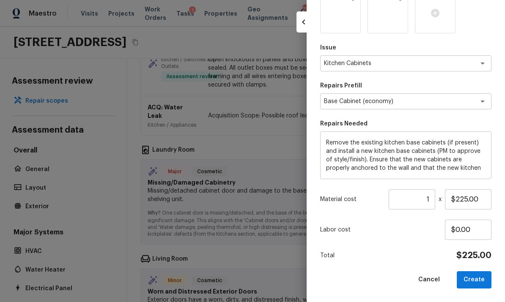
scroll to position [79, 0]
click at [479, 278] on button "Create" at bounding box center [473, 280] width 35 height 17
type input "$0.00"
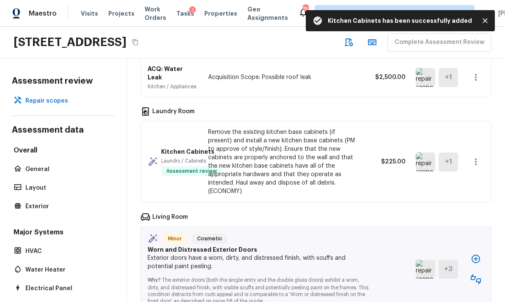
scroll to position [1996, 0]
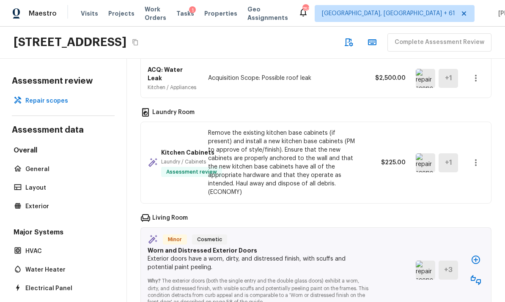
click at [426, 261] on img at bounding box center [424, 270] width 19 height 19
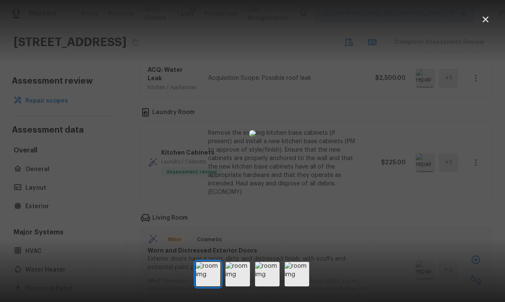
click at [489, 20] on icon "button" at bounding box center [485, 19] width 10 height 10
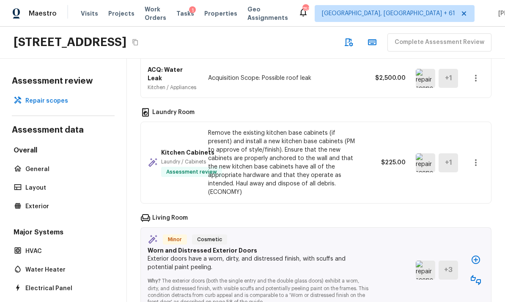
click at [477, 255] on icon "button" at bounding box center [475, 260] width 10 height 10
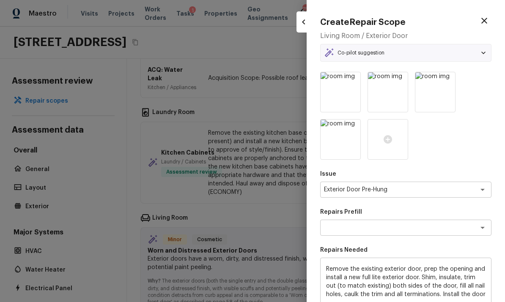
type textarea "Remove & Replace Full Lite Door"
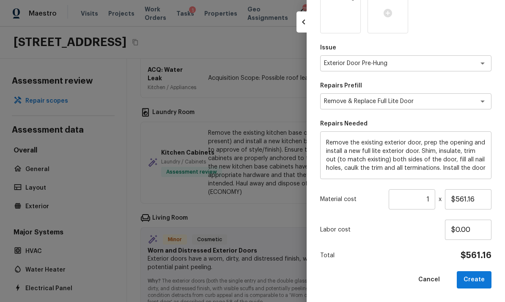
scroll to position [126, 0]
click at [477, 282] on button "Create" at bounding box center [473, 280] width 35 height 17
type input "$0.00"
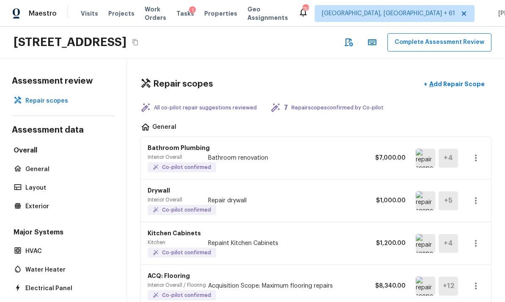
scroll to position [0, 0]
click at [434, 33] on button "Complete Assessment Review" at bounding box center [439, 42] width 104 height 18
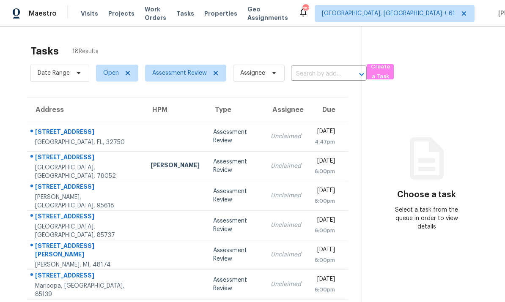
click at [112, 134] on td "[STREET_ADDRESS]" at bounding box center [85, 137] width 117 height 30
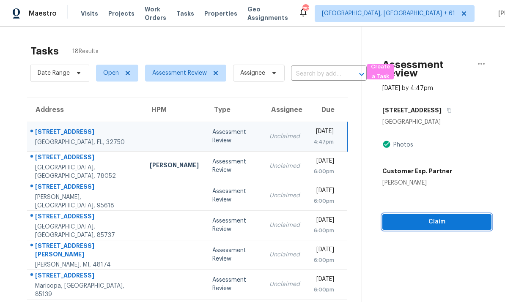
click at [434, 226] on span "Claim" at bounding box center [436, 222] width 95 height 11
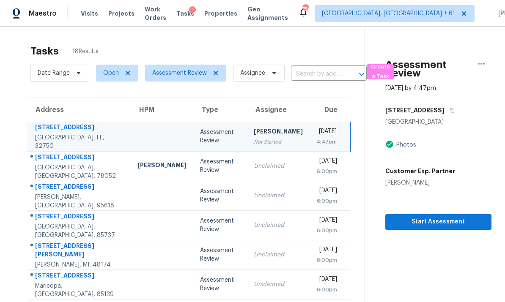
click at [432, 221] on span "Start Assessment" at bounding box center [438, 222] width 93 height 11
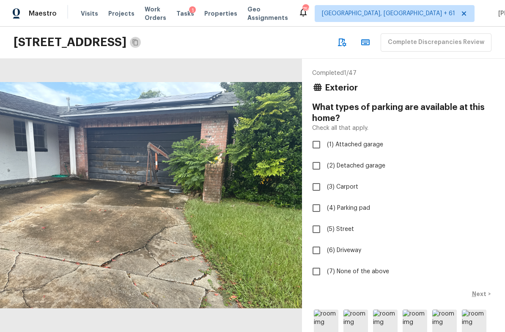
click at [139, 42] on icon "Copy Address" at bounding box center [135, 42] width 7 height 7
click at [141, 43] on button "Copy Address" at bounding box center [135, 42] width 11 height 11
